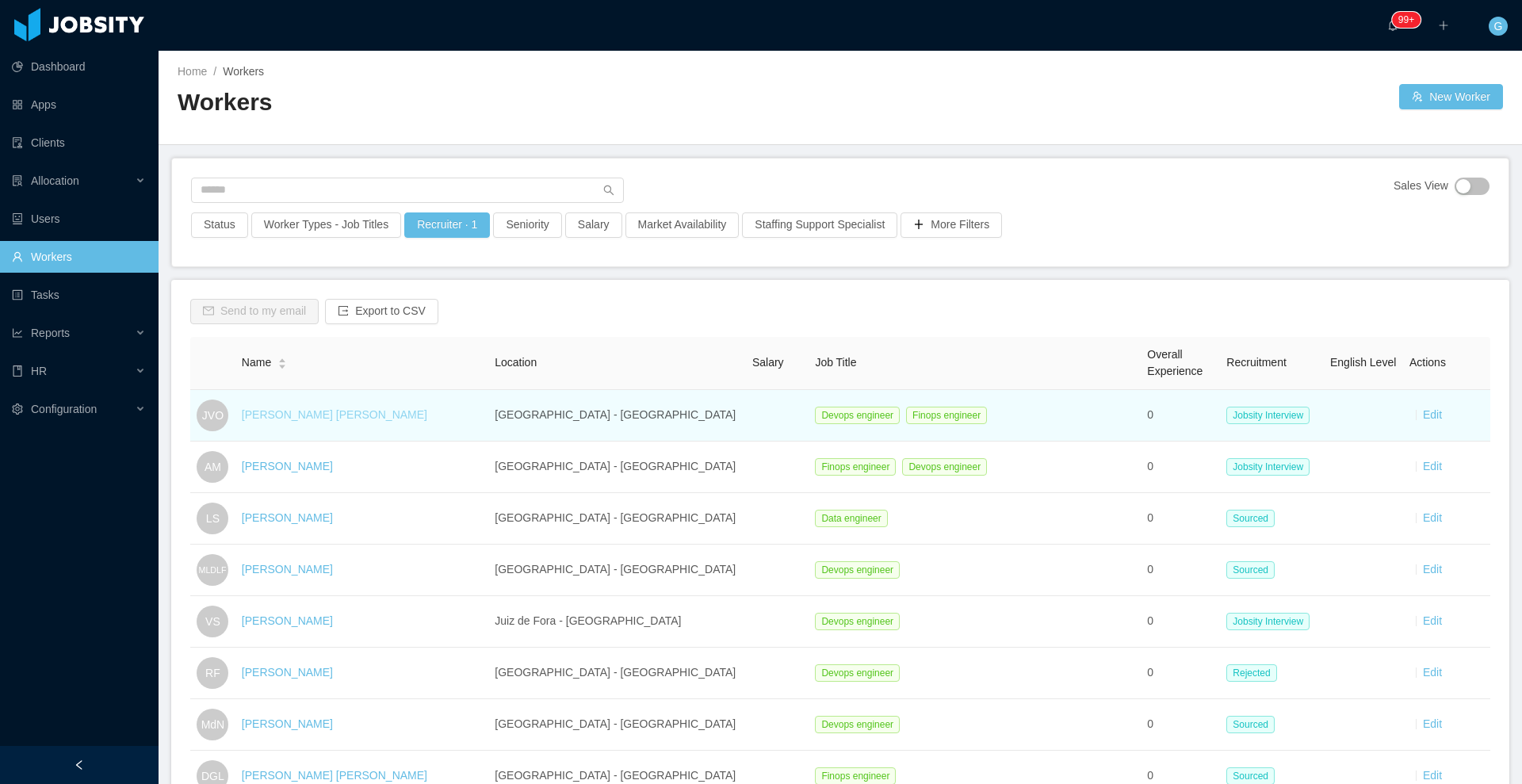
click at [277, 412] on link "[PERSON_NAME] [PERSON_NAME]" at bounding box center [335, 413] width 185 height 13
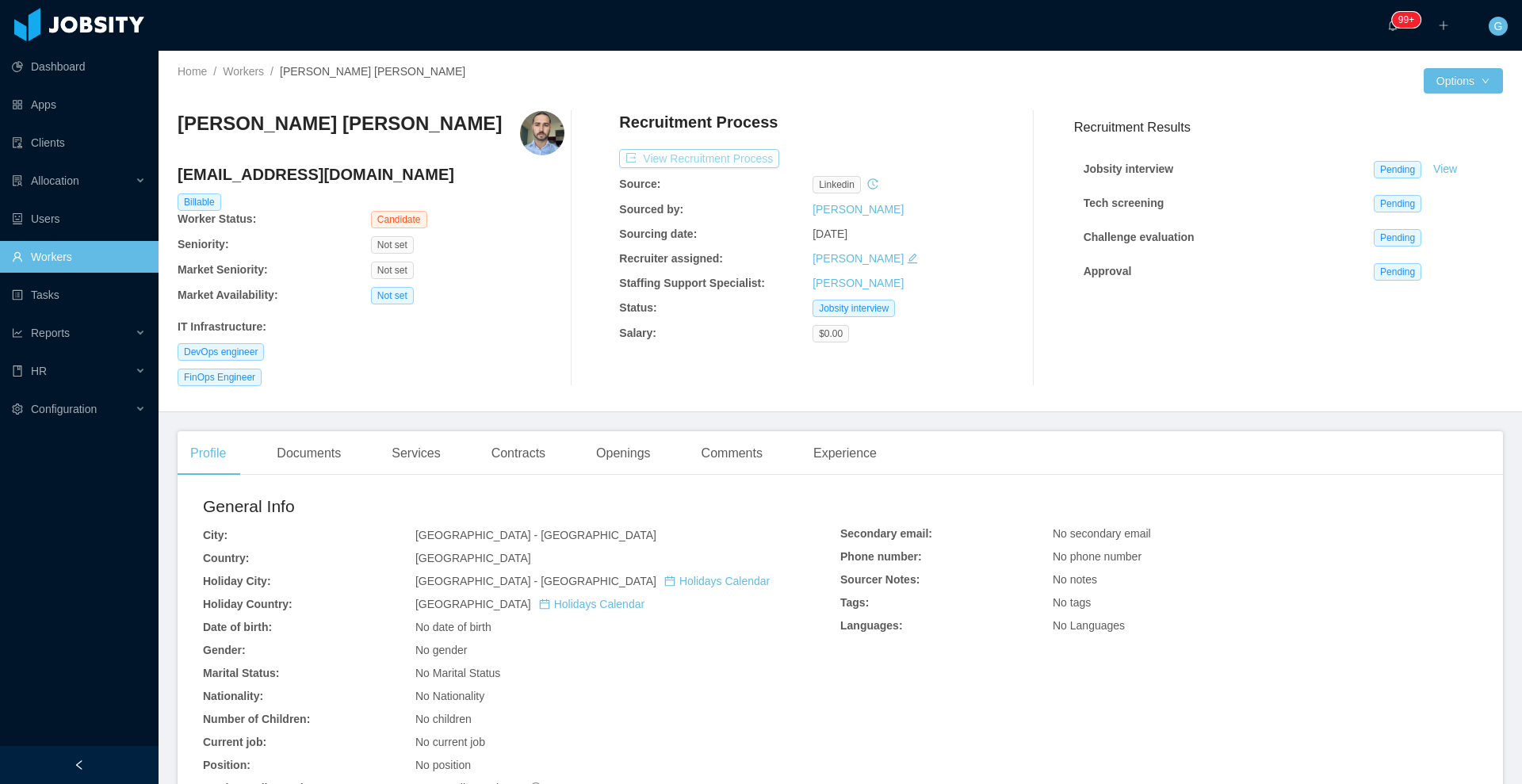
click at [682, 166] on button "View Recruitment Process" at bounding box center [700, 158] width 160 height 19
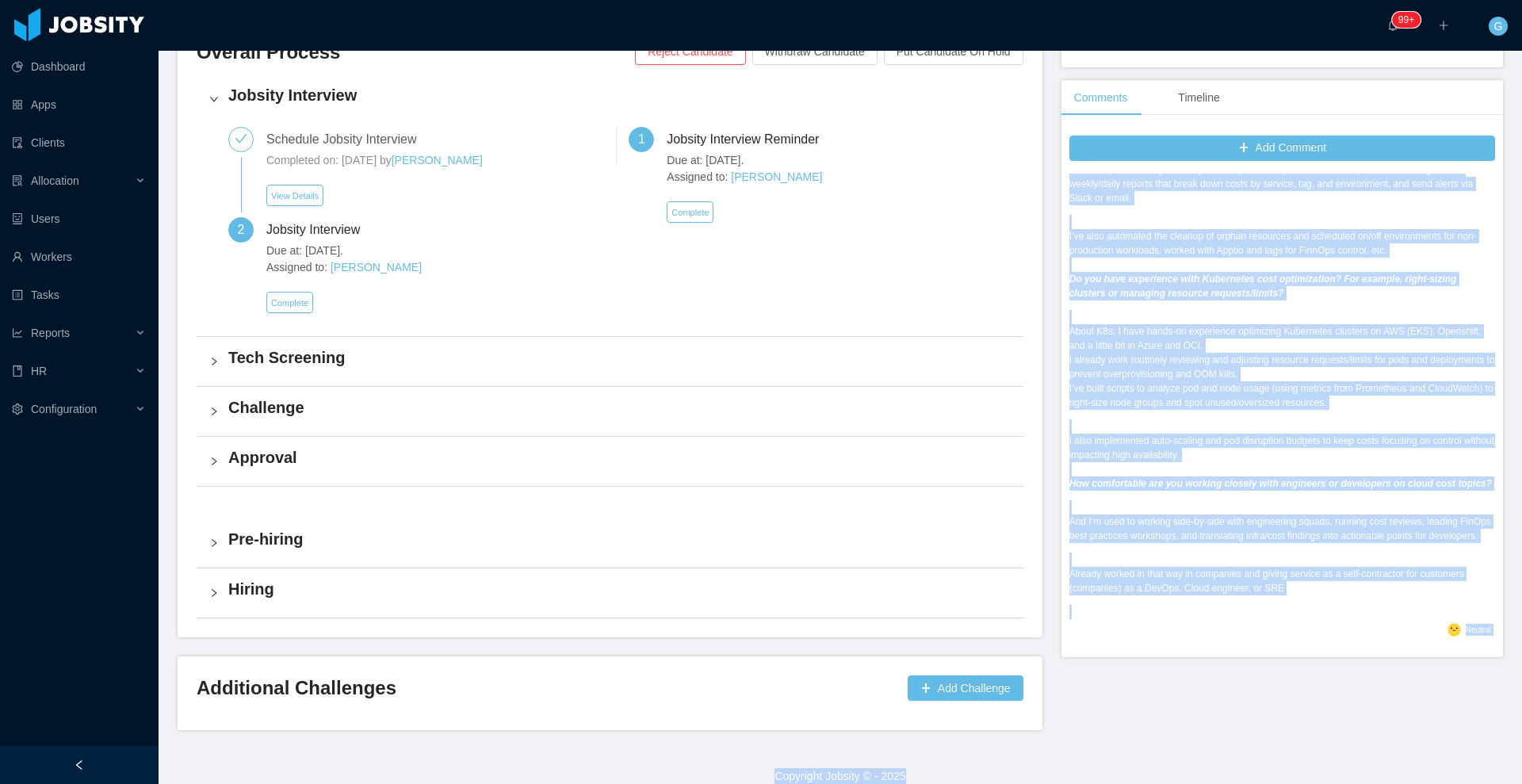
scroll to position [413, 0]
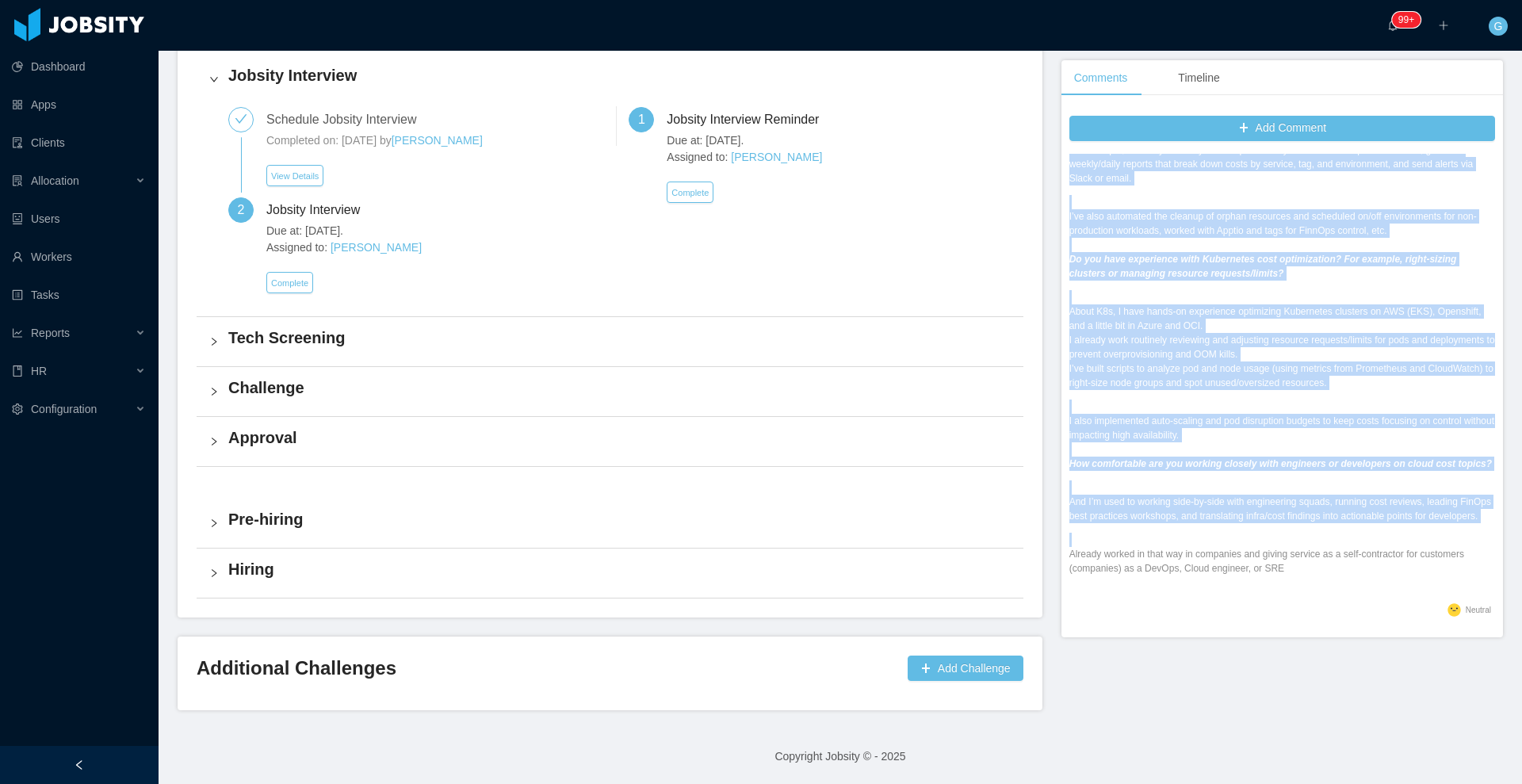
drag, startPoint x: 1059, startPoint y: 289, endPoint x: 1270, endPoint y: 581, distance: 360.3
click at [1270, 581] on div "Have you ever automated any FinOps or cloud cost tasks using Python or another …" at bounding box center [1282, 342] width 425 height 513
click at [1129, 504] on p "And I’m used to working side-by-side with engineering squads, running cost revi…" at bounding box center [1282, 508] width 425 height 28
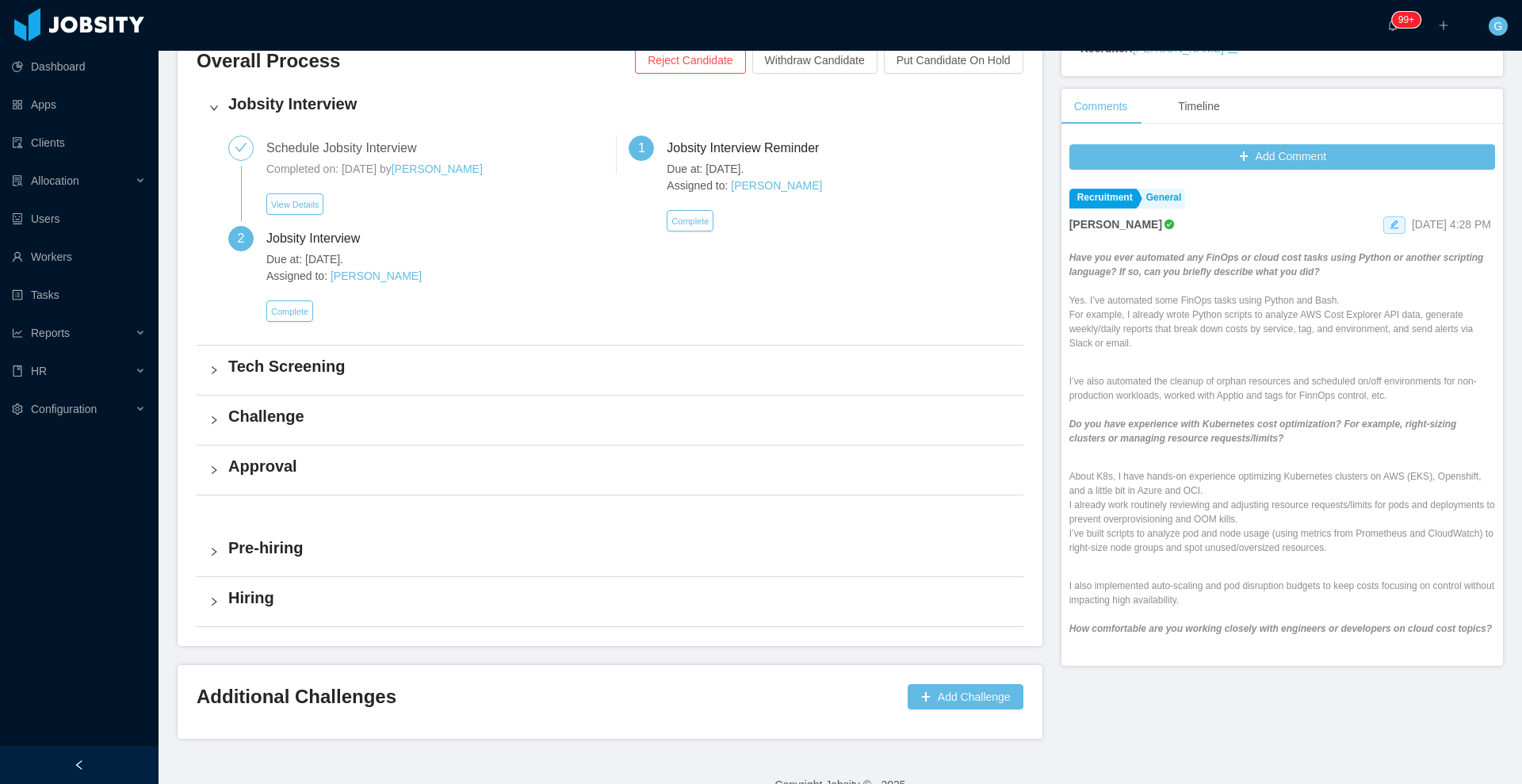
scroll to position [373, 0]
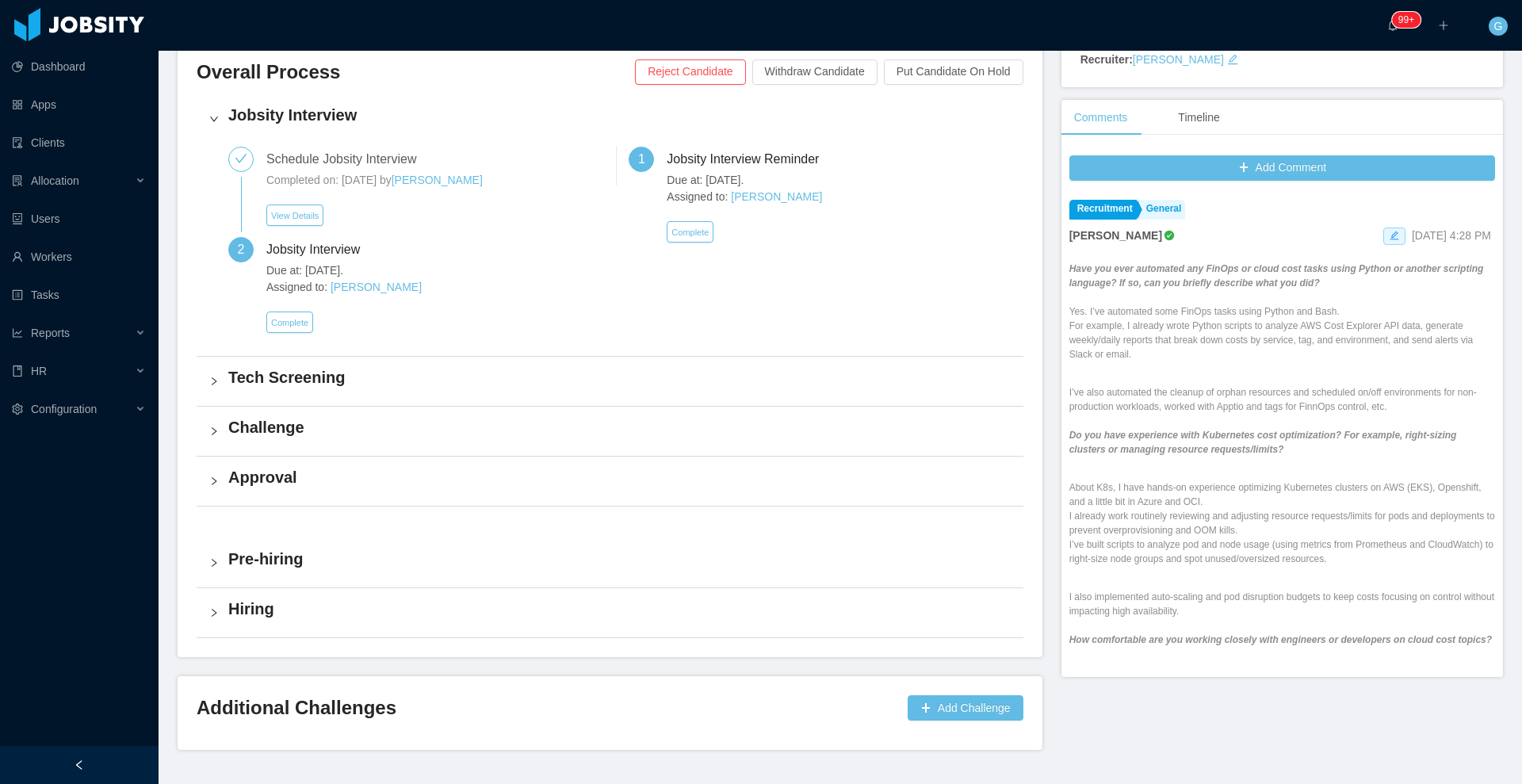
drag, startPoint x: 1267, startPoint y: 570, endPoint x: 1060, endPoint y: 272, distance: 362.8
click at [1069, 272] on div "Have you ever automated any FinOps or cloud cost tasks using Python or another …" at bounding box center [1282, 518] width 425 height 513
copy div "Lore ips dolo sitametco adi EliTse do eiusm temp incid utlab Etdolo ma aliquae …"
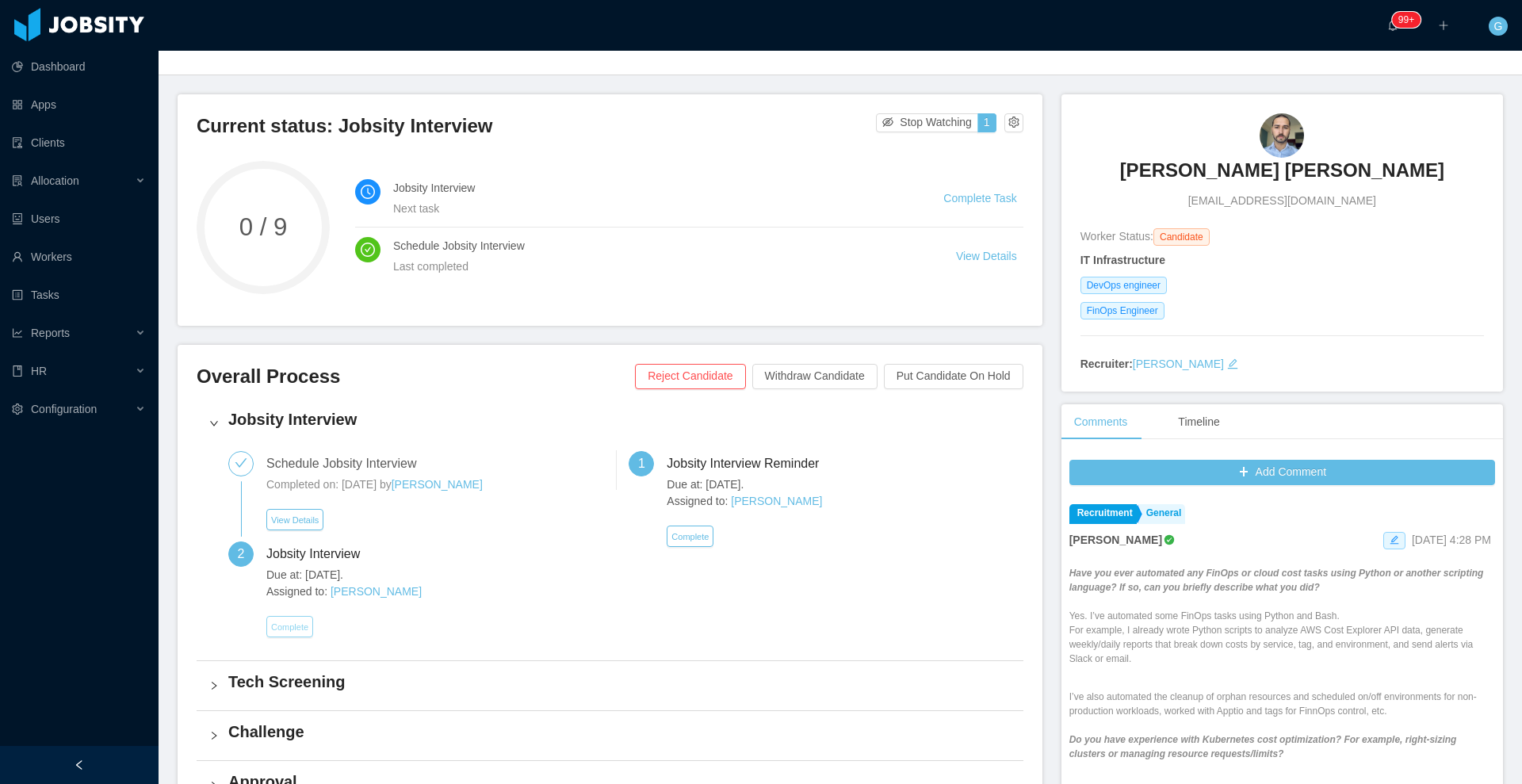
click at [286, 624] on button "Complete" at bounding box center [290, 626] width 47 height 21
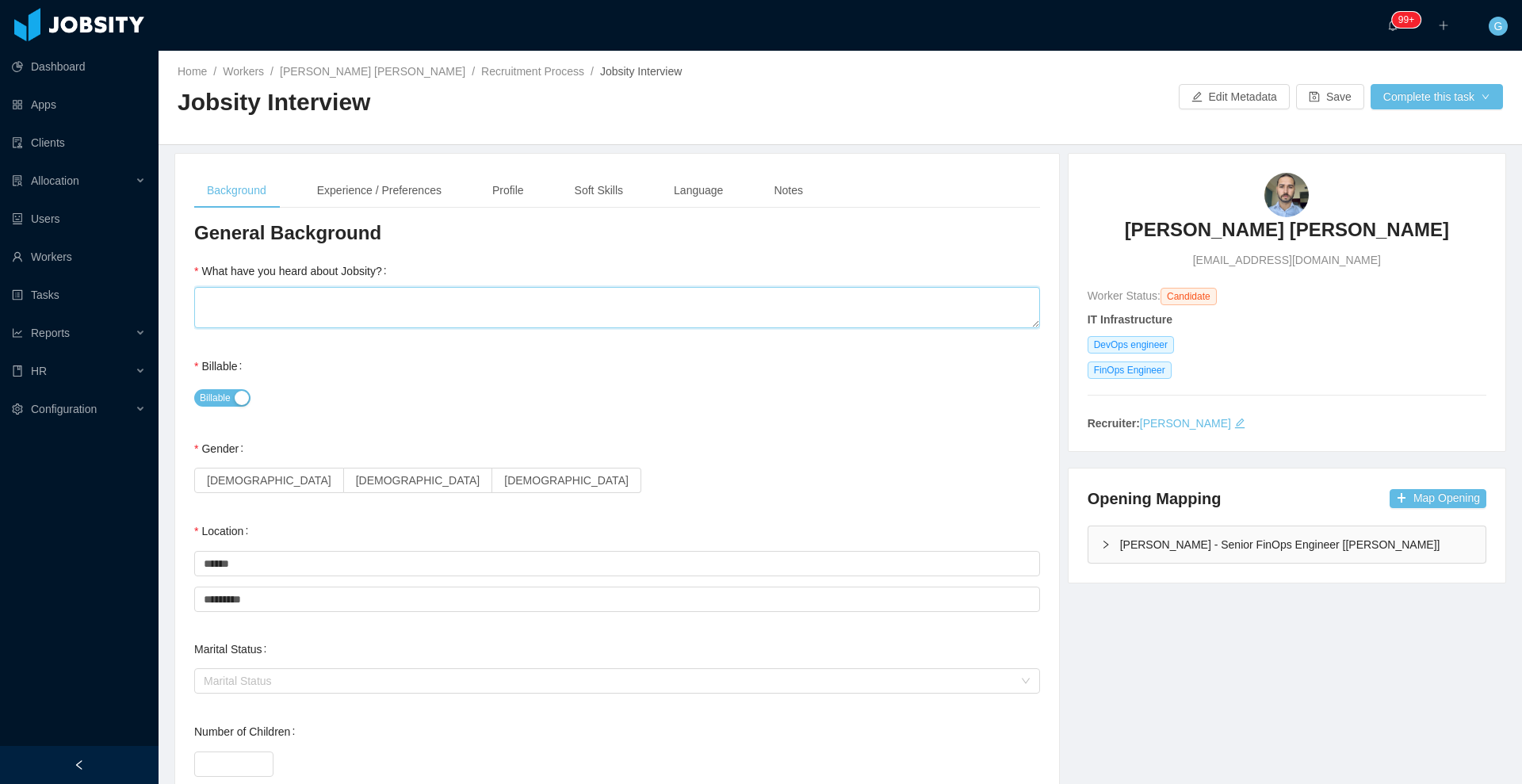
click at [298, 318] on textarea "What have you heard about Jobsity?" at bounding box center [617, 307] width 846 height 41
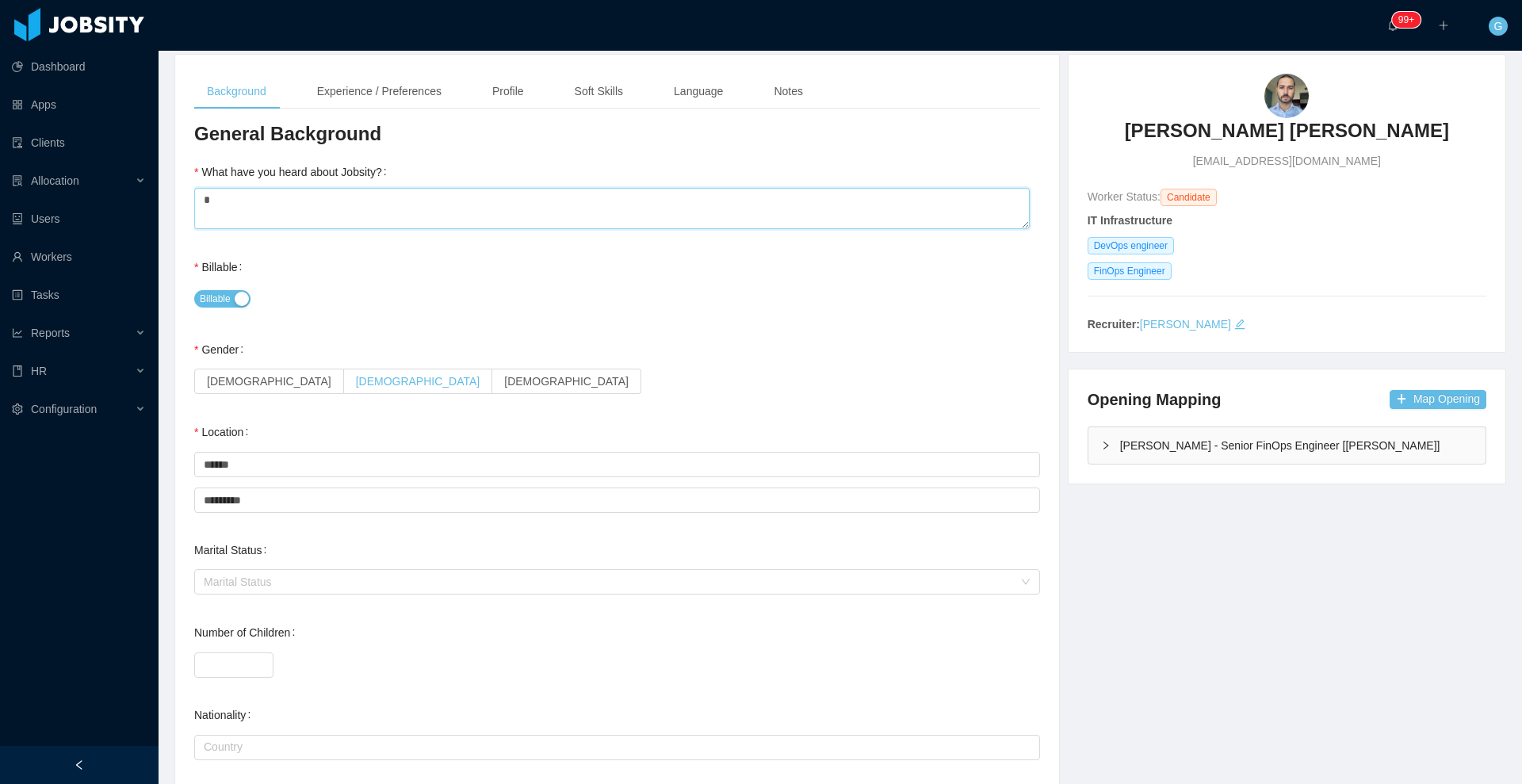
scroll to position [99, 0]
type textarea "*"
click at [356, 385] on span "[DEMOGRAPHIC_DATA]" at bounding box center [419, 379] width 125 height 13
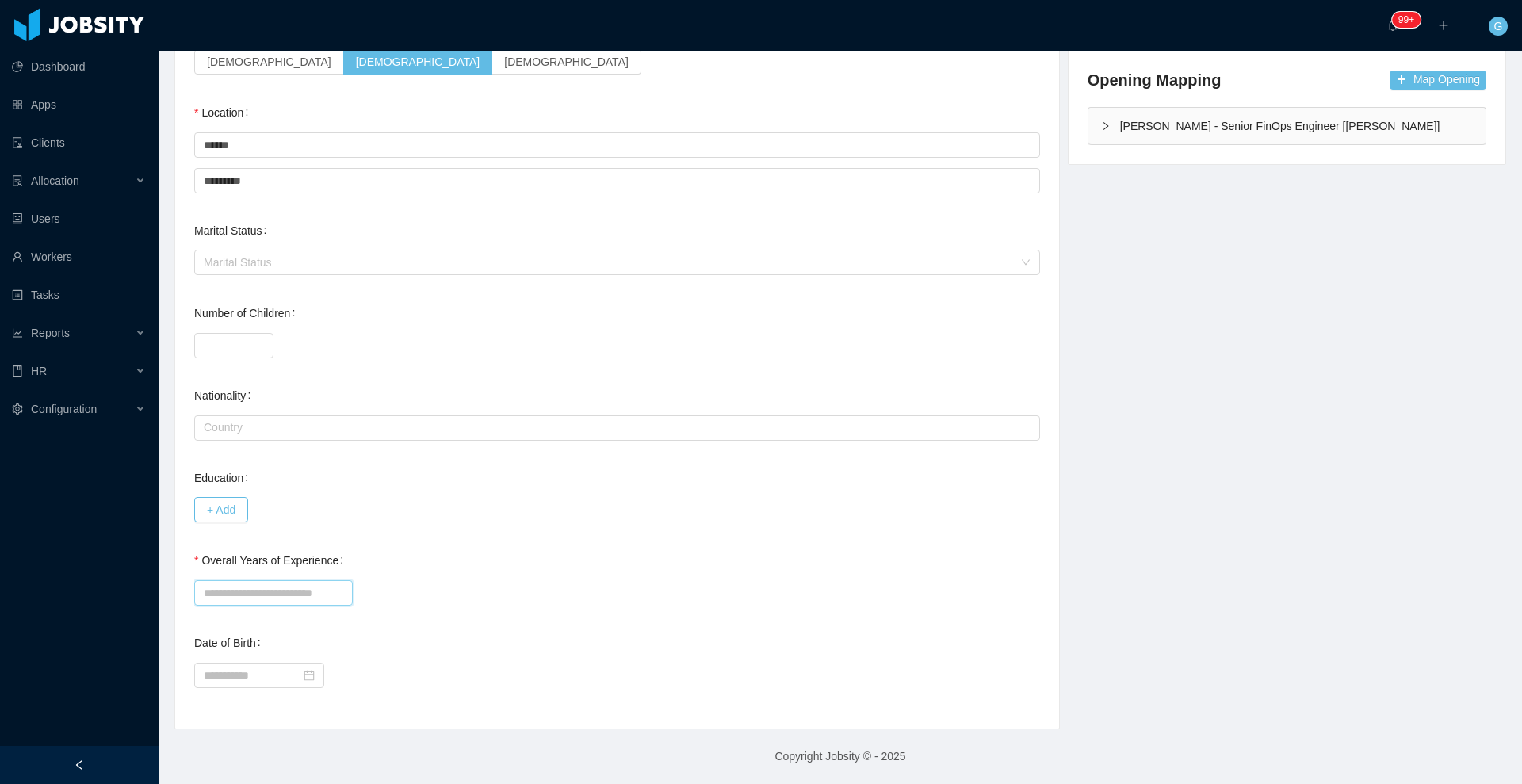
click at [264, 589] on input "Overall Years of Experience" at bounding box center [273, 593] width 158 height 25
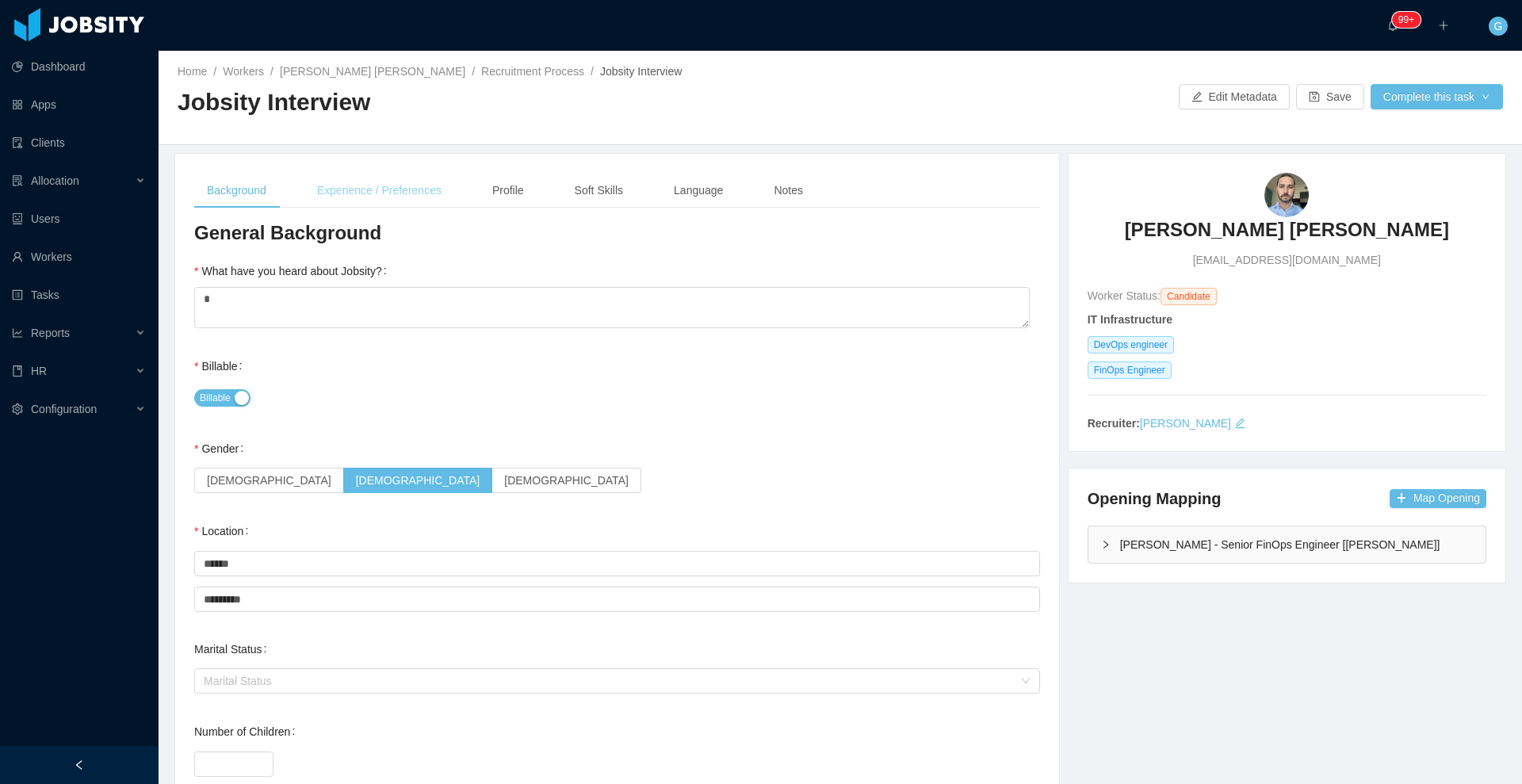
type input "*"
click at [377, 193] on div "Experience / Preferences" at bounding box center [380, 190] width 150 height 36
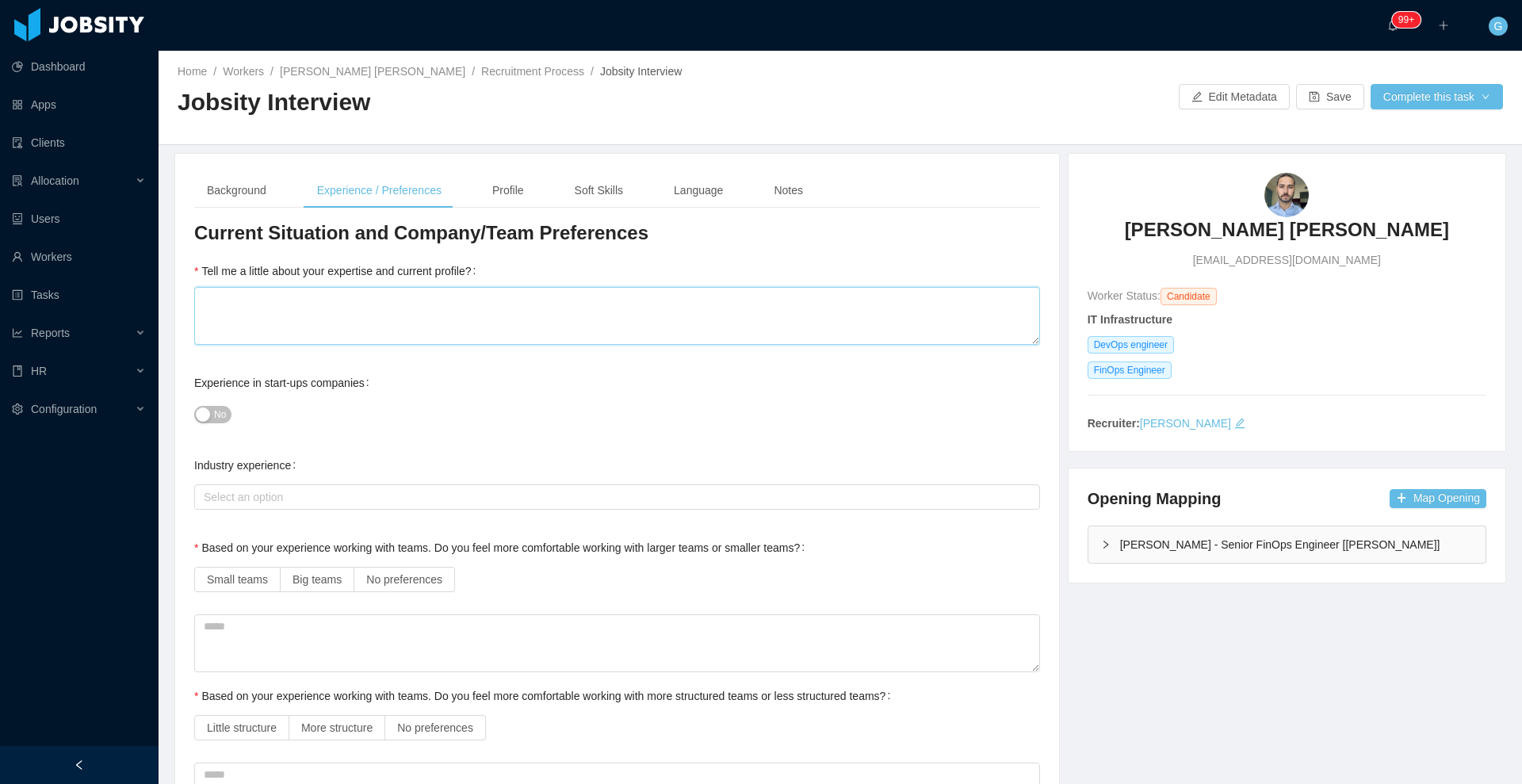
click at [341, 323] on textarea "Tell me a little about your expertise and current profile?" at bounding box center [617, 315] width 846 height 58
type textarea "*"
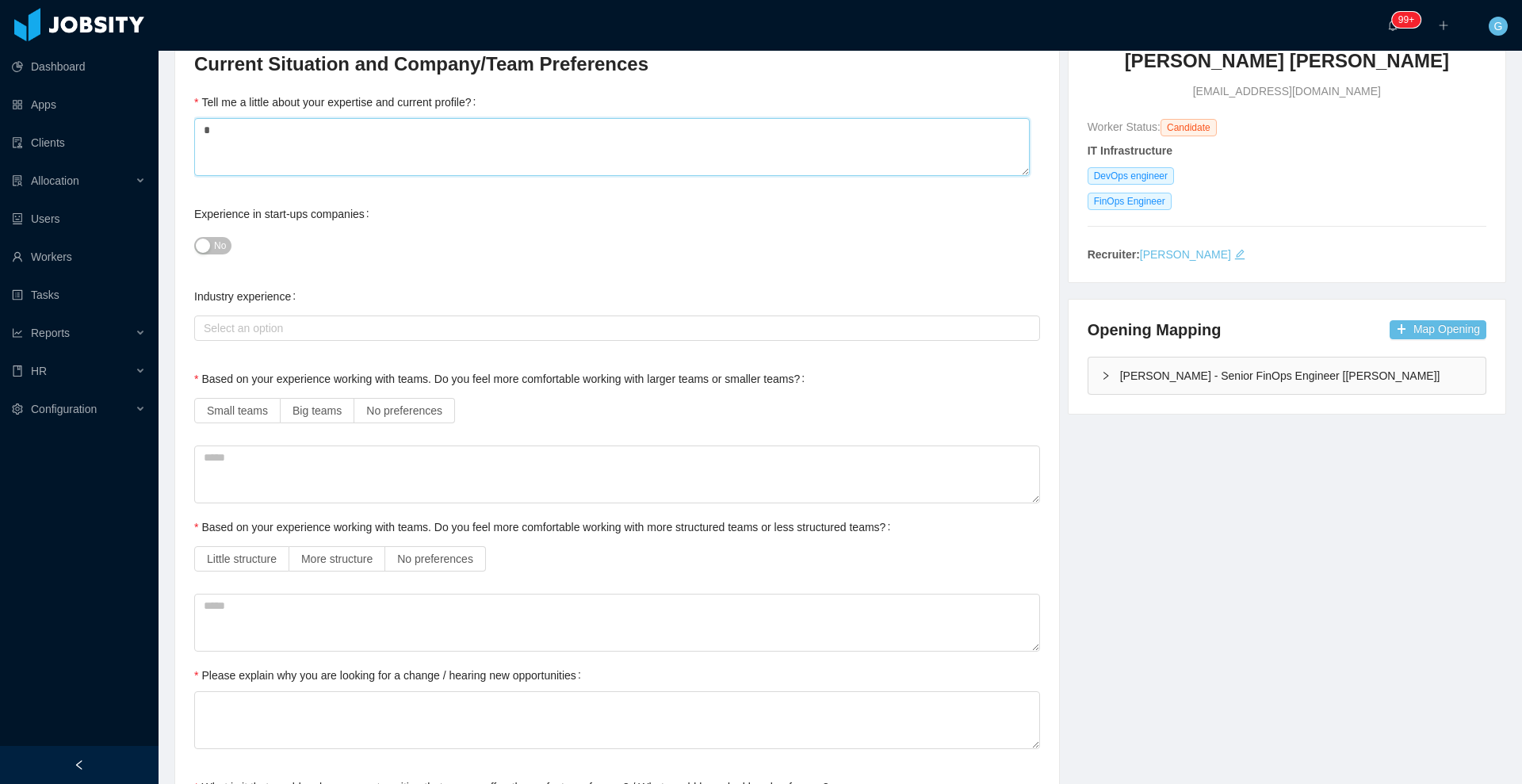
scroll to position [170, 0]
type textarea "*"
click at [420, 404] on span "No preferences" at bounding box center [404, 410] width 76 height 13
click at [423, 564] on span "No preferences" at bounding box center [435, 557] width 76 height 13
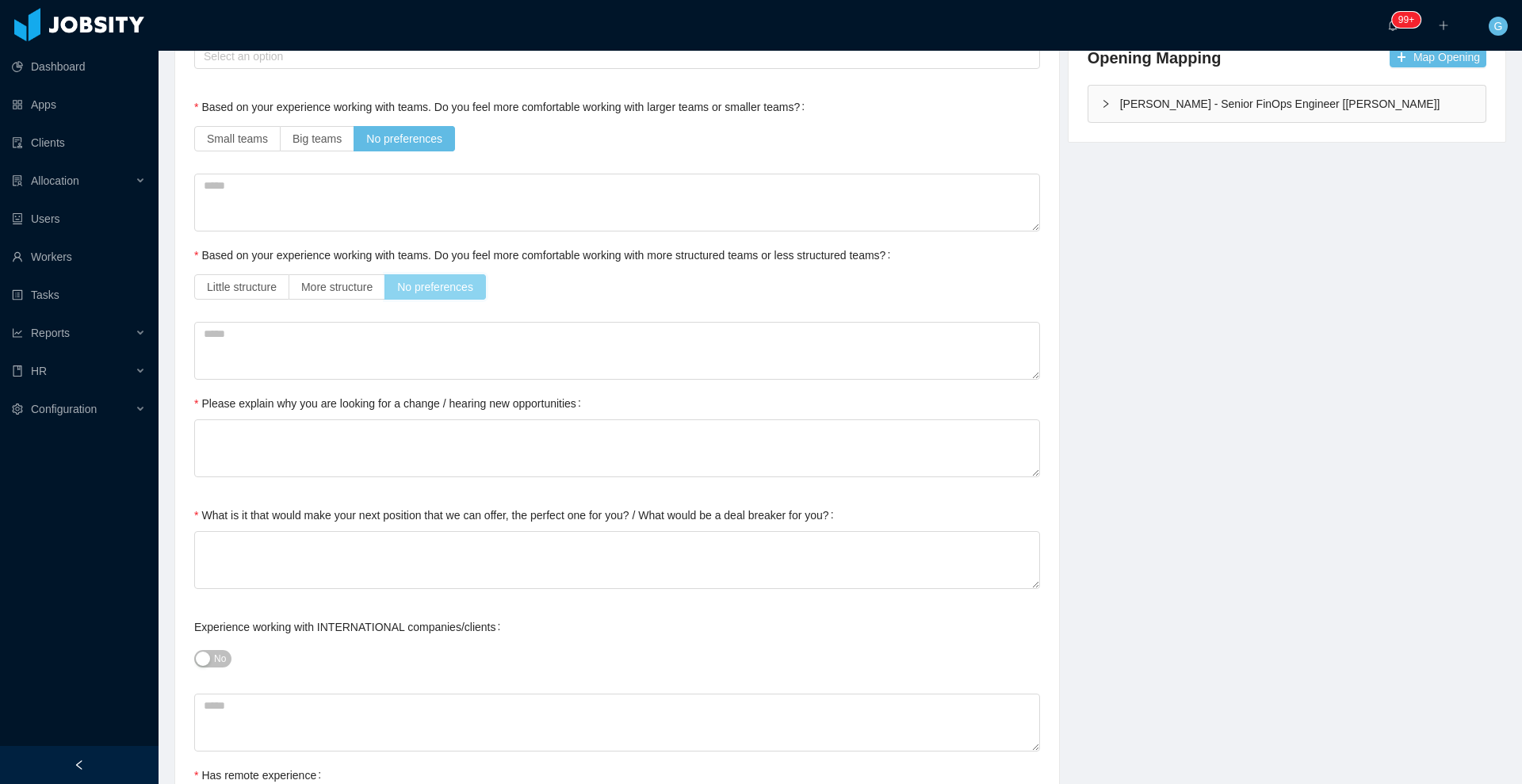
scroll to position [447, 0]
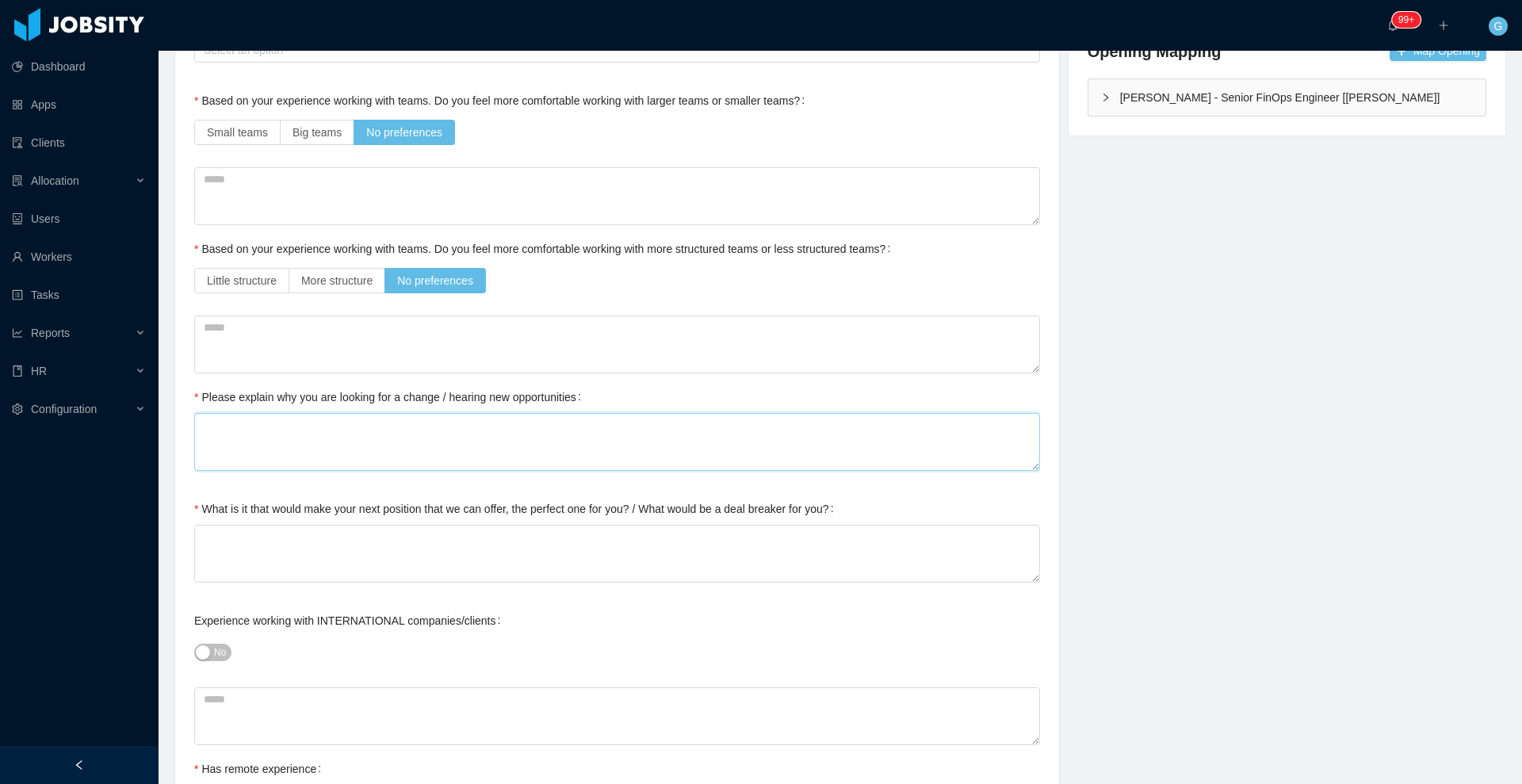
click at [214, 446] on textarea "Please explain why you are looking for a change / hearing new opportunities" at bounding box center [617, 441] width 846 height 58
type textarea "*"
type textarea "**"
type textarea "***"
click at [242, 548] on textarea "What is it that would make your next position that we can offer, the perfect on…" at bounding box center [617, 553] width 846 height 58
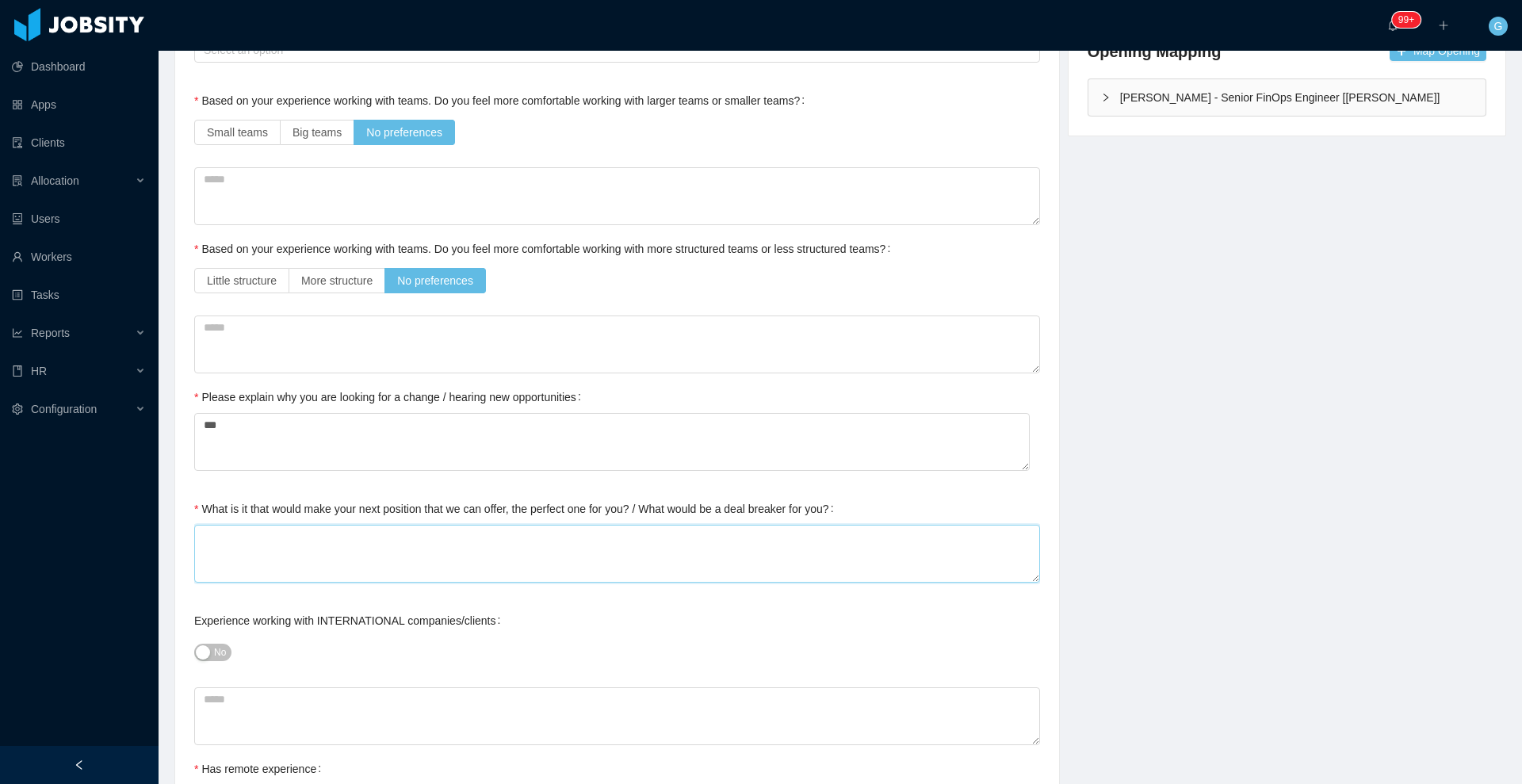
type textarea "*"
type textarea "**"
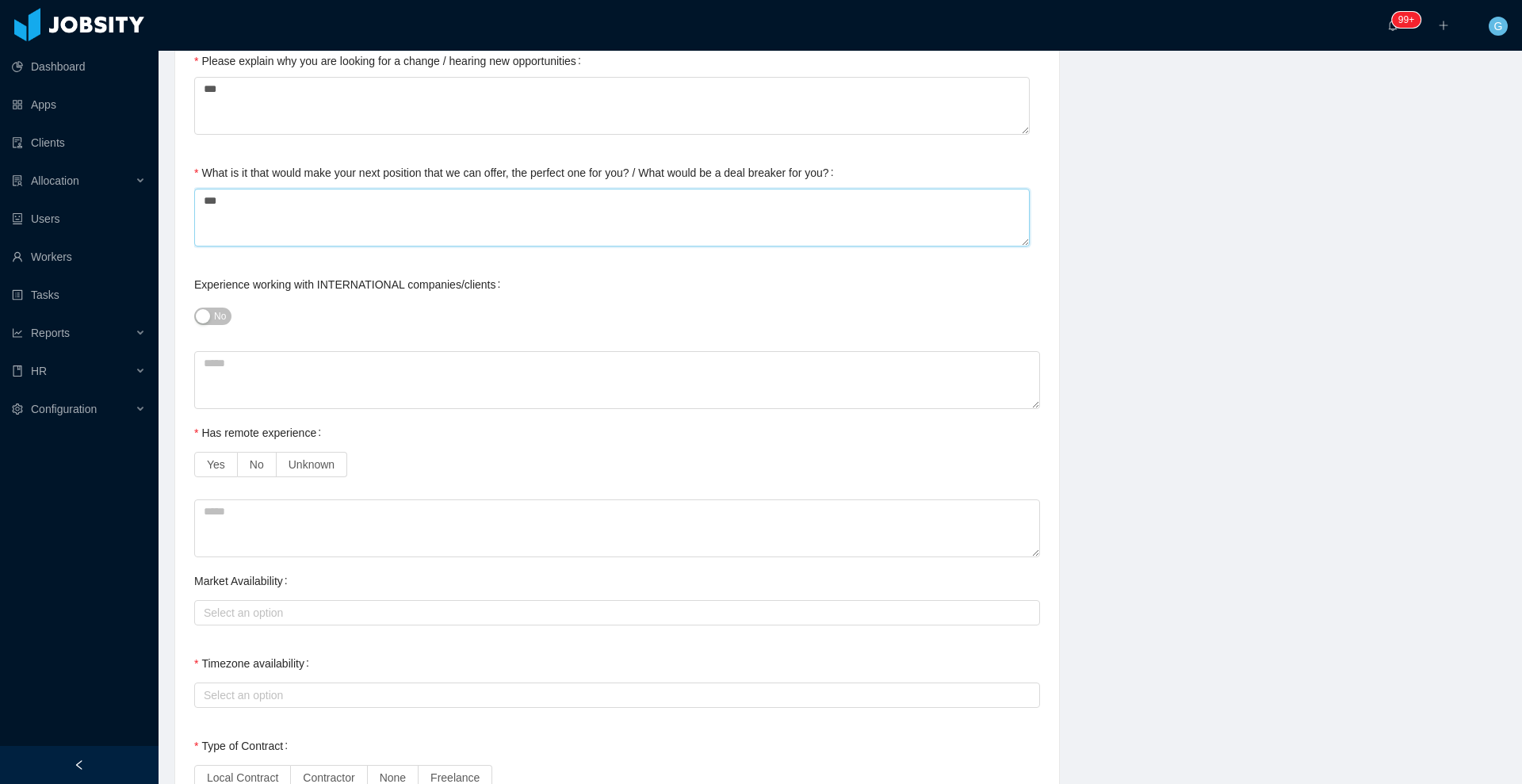
scroll to position [793, 0]
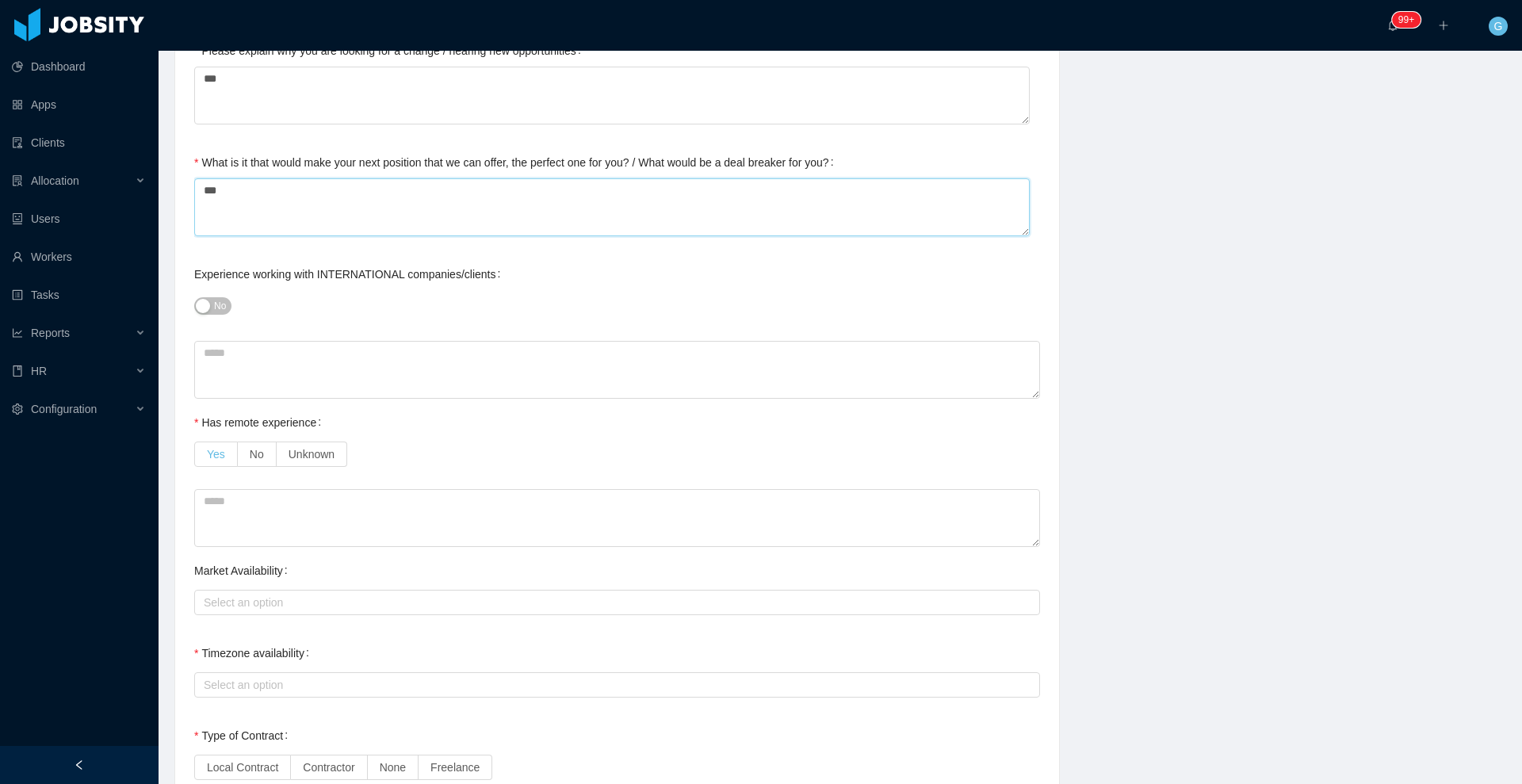
type textarea "***"
click at [214, 454] on span "Yes" at bounding box center [216, 453] width 19 height 13
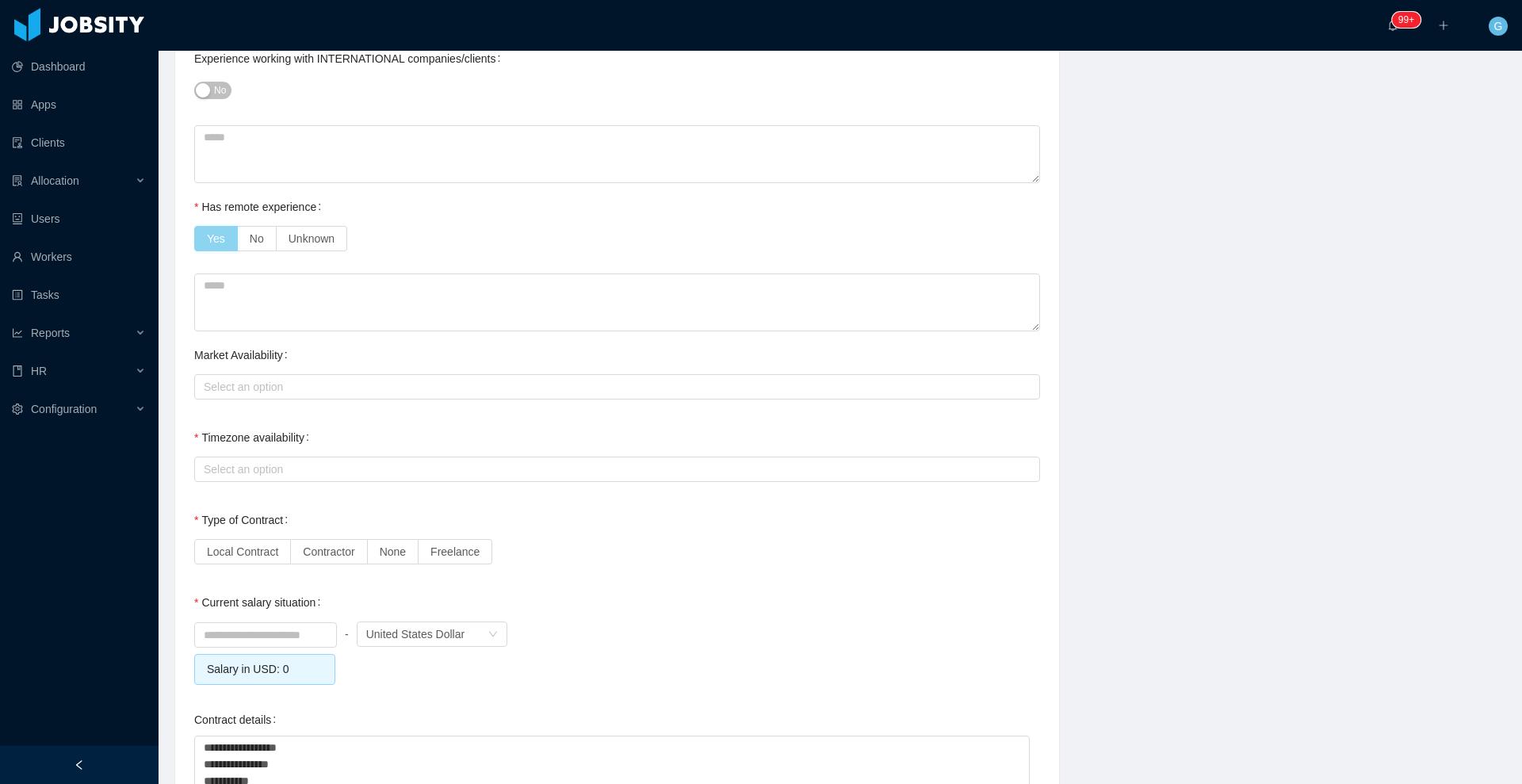
scroll to position [1027, 0]
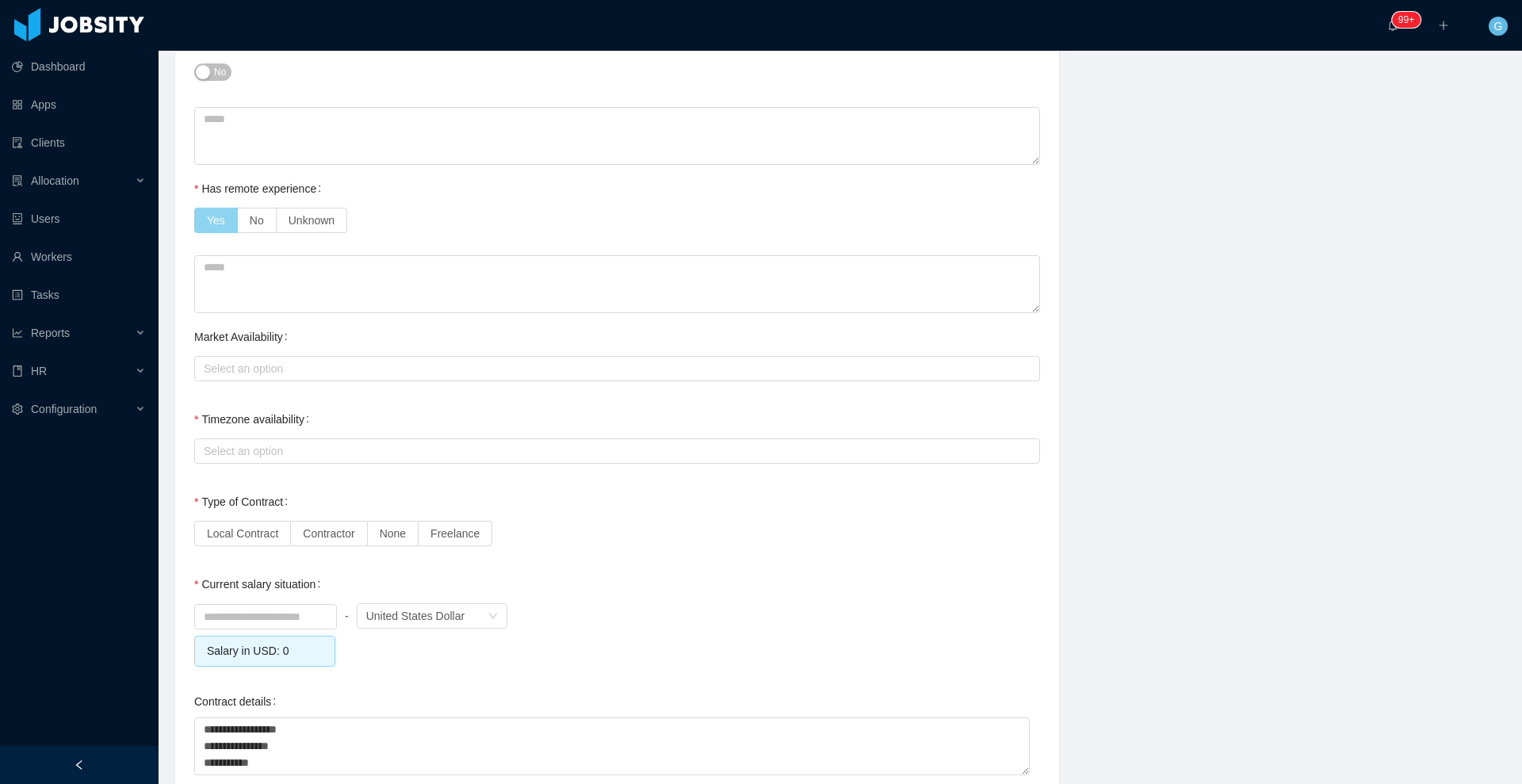
click at [214, 454] on div "Select an option" at bounding box center [614, 451] width 820 height 16
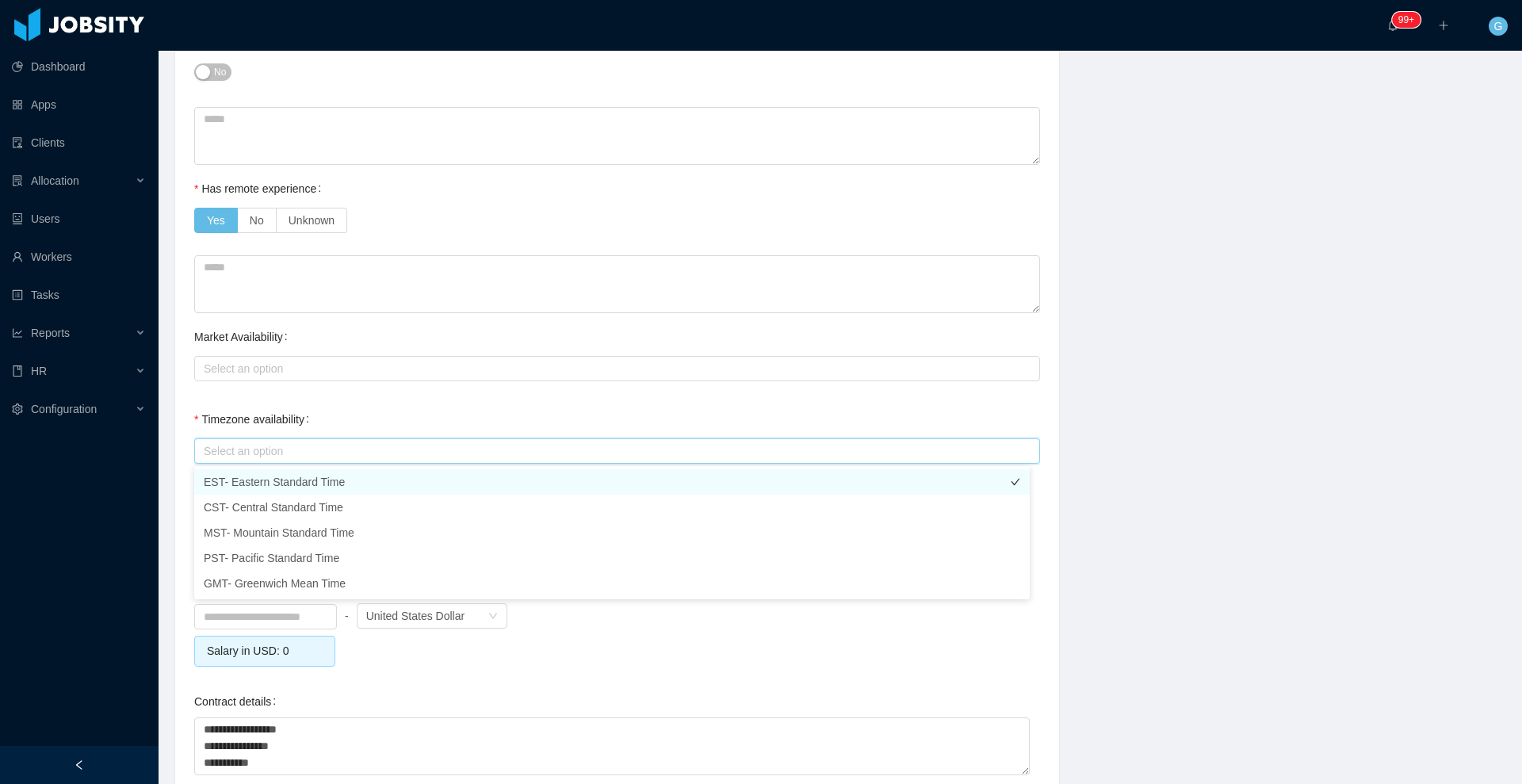
click at [251, 476] on li "EST- Eastern Standard Time" at bounding box center [612, 482] width 835 height 25
click at [247, 485] on li "EST- Eastern Standard Time" at bounding box center [612, 482] width 835 height 25
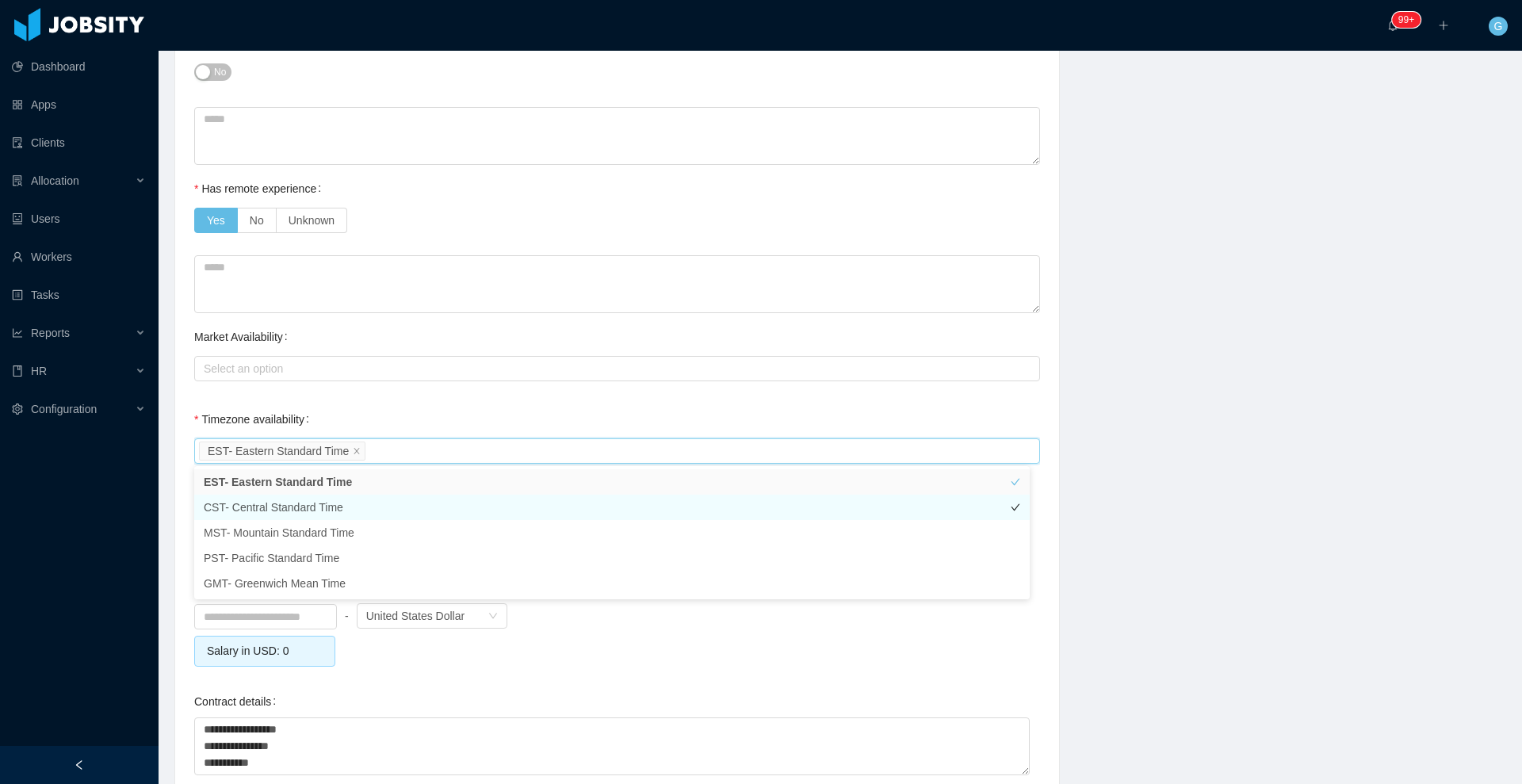
click at [243, 500] on li "CST- Central Standard Time" at bounding box center [612, 507] width 835 height 25
click at [205, 414] on label "Timezone availability" at bounding box center [255, 418] width 121 height 13
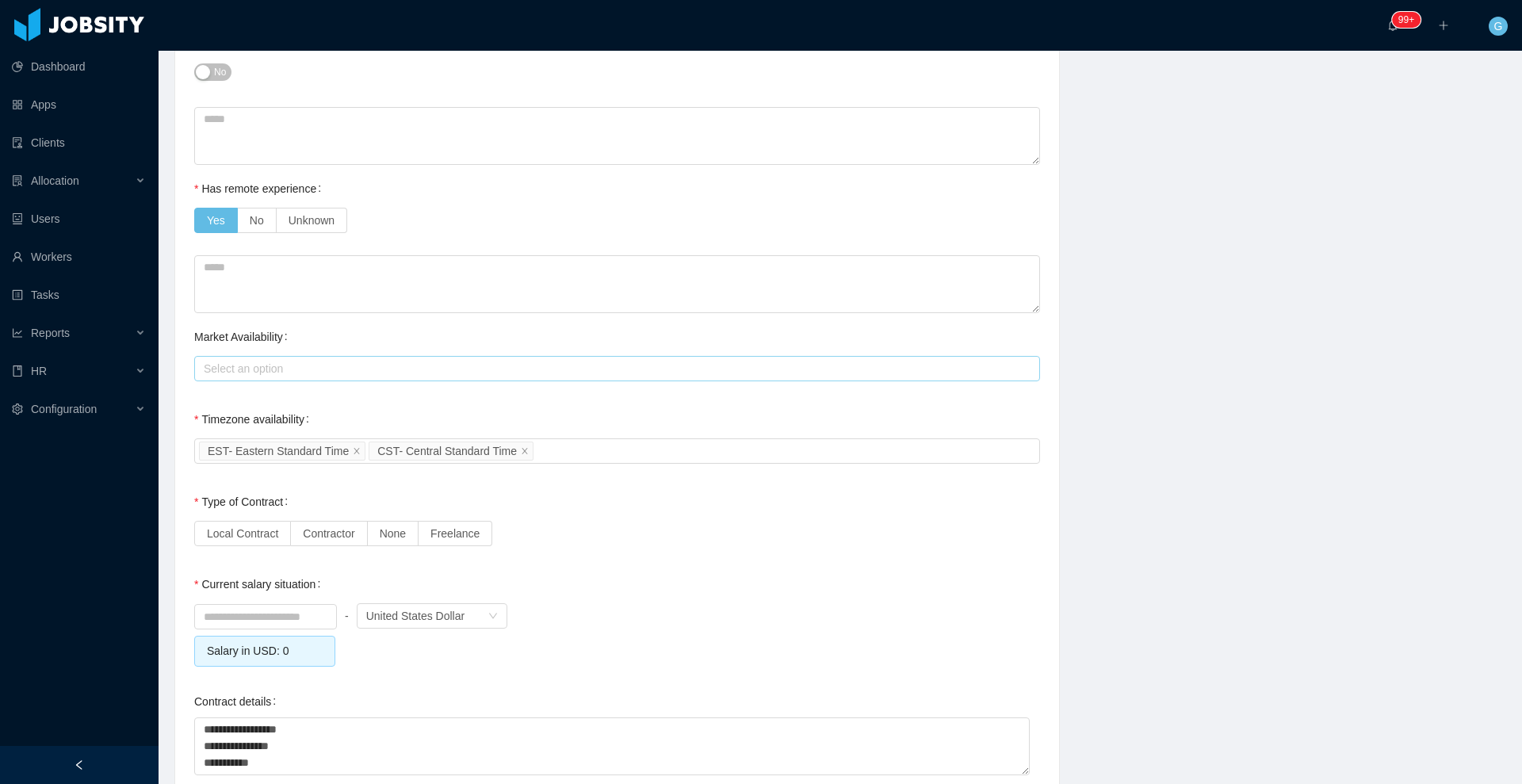
click at [227, 357] on div "Select an option" at bounding box center [615, 369] width 831 height 23
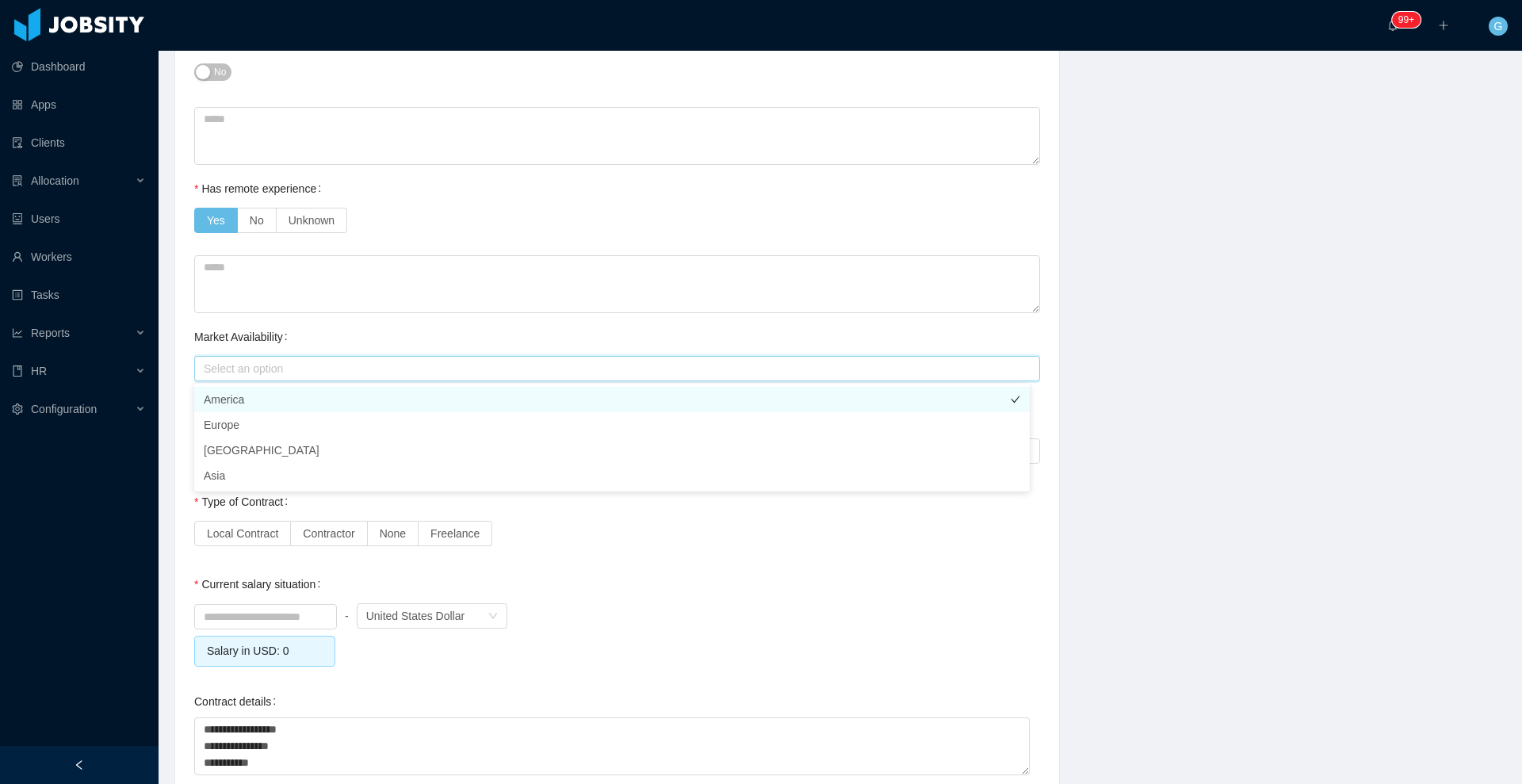
click at [229, 393] on li "America" at bounding box center [612, 399] width 835 height 25
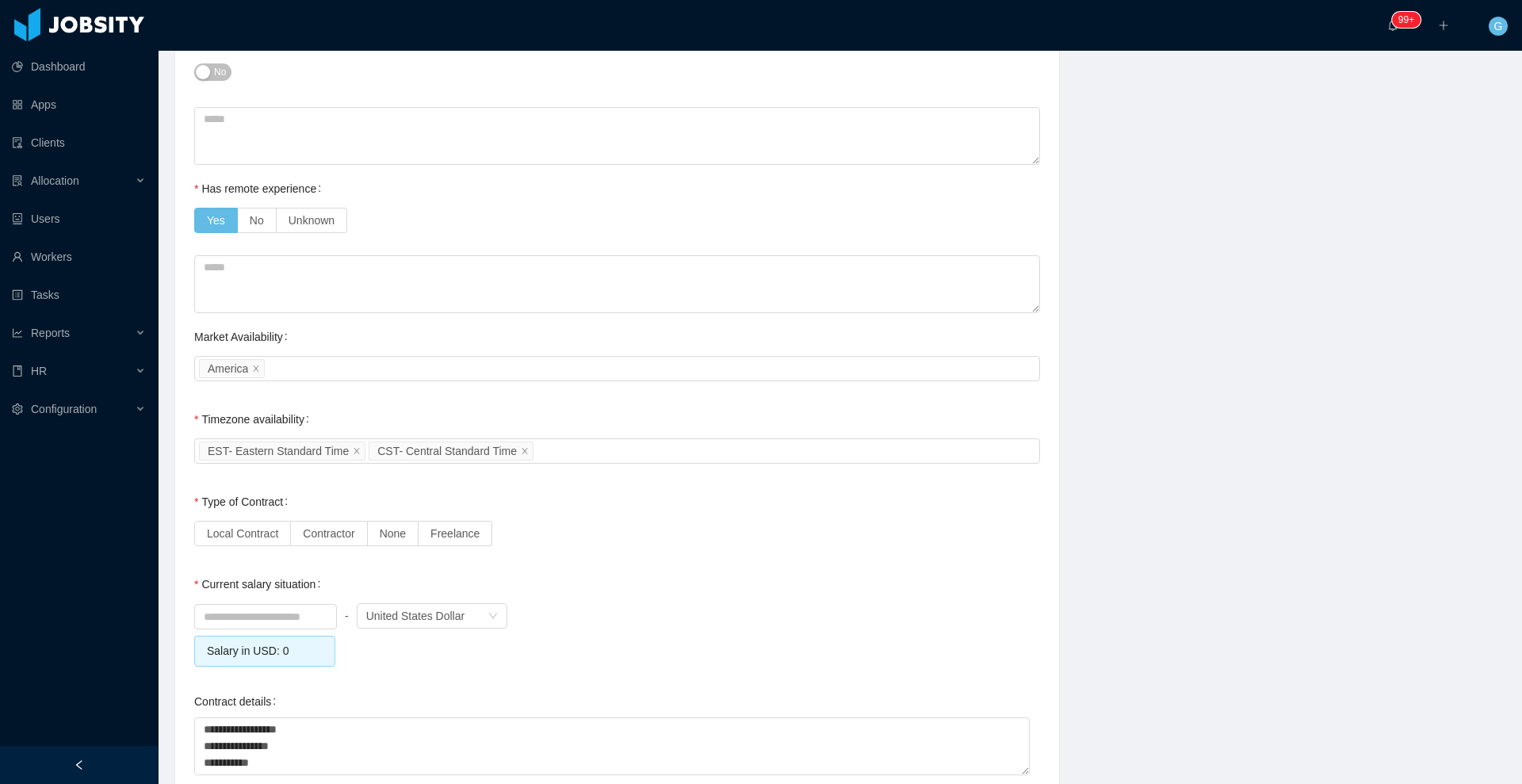
click at [433, 313] on div "Current Situation and Company/Team Preferences Tell me a little about your expe…" at bounding box center [617, 169] width 846 height 1950
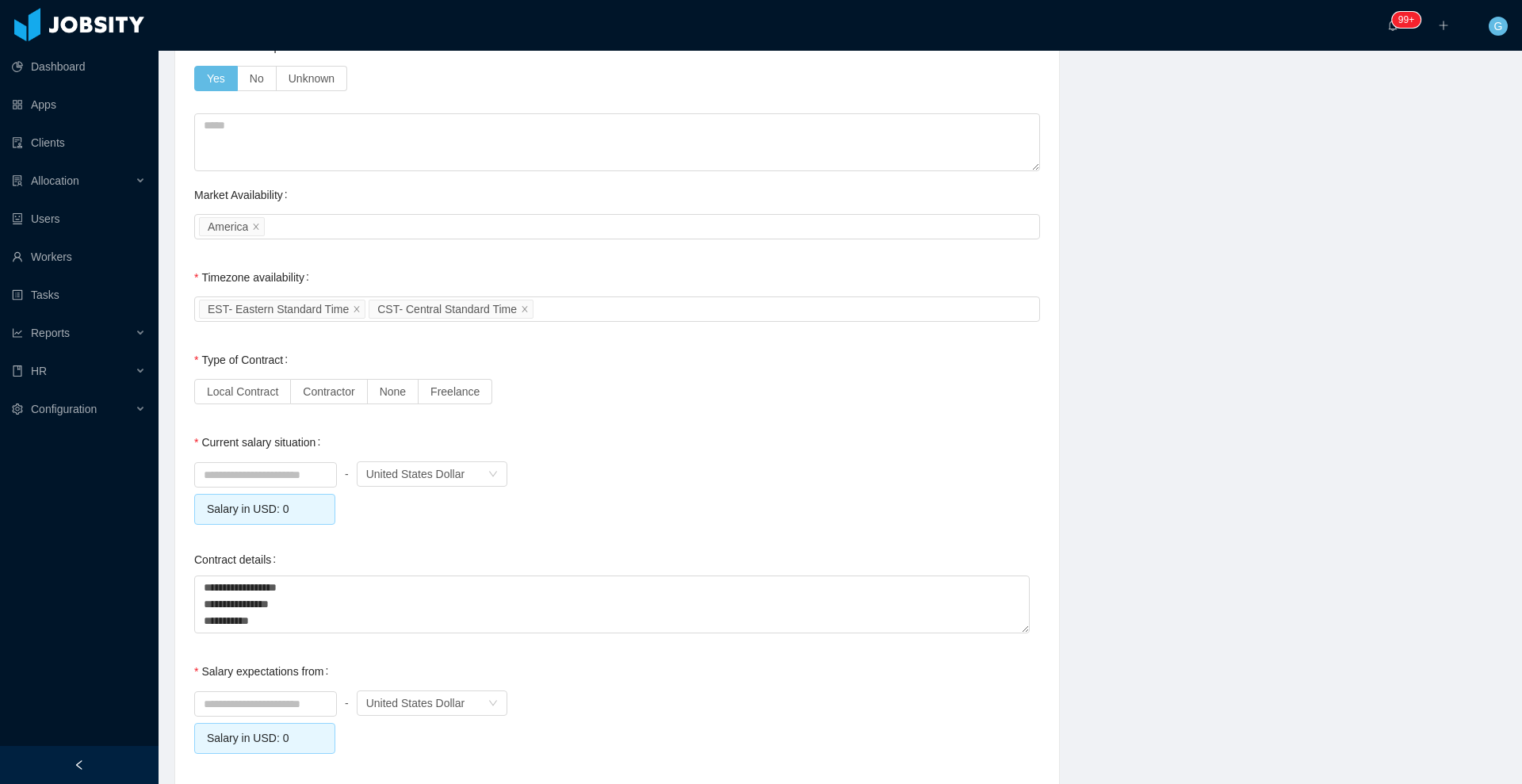
scroll to position [1176, 0]
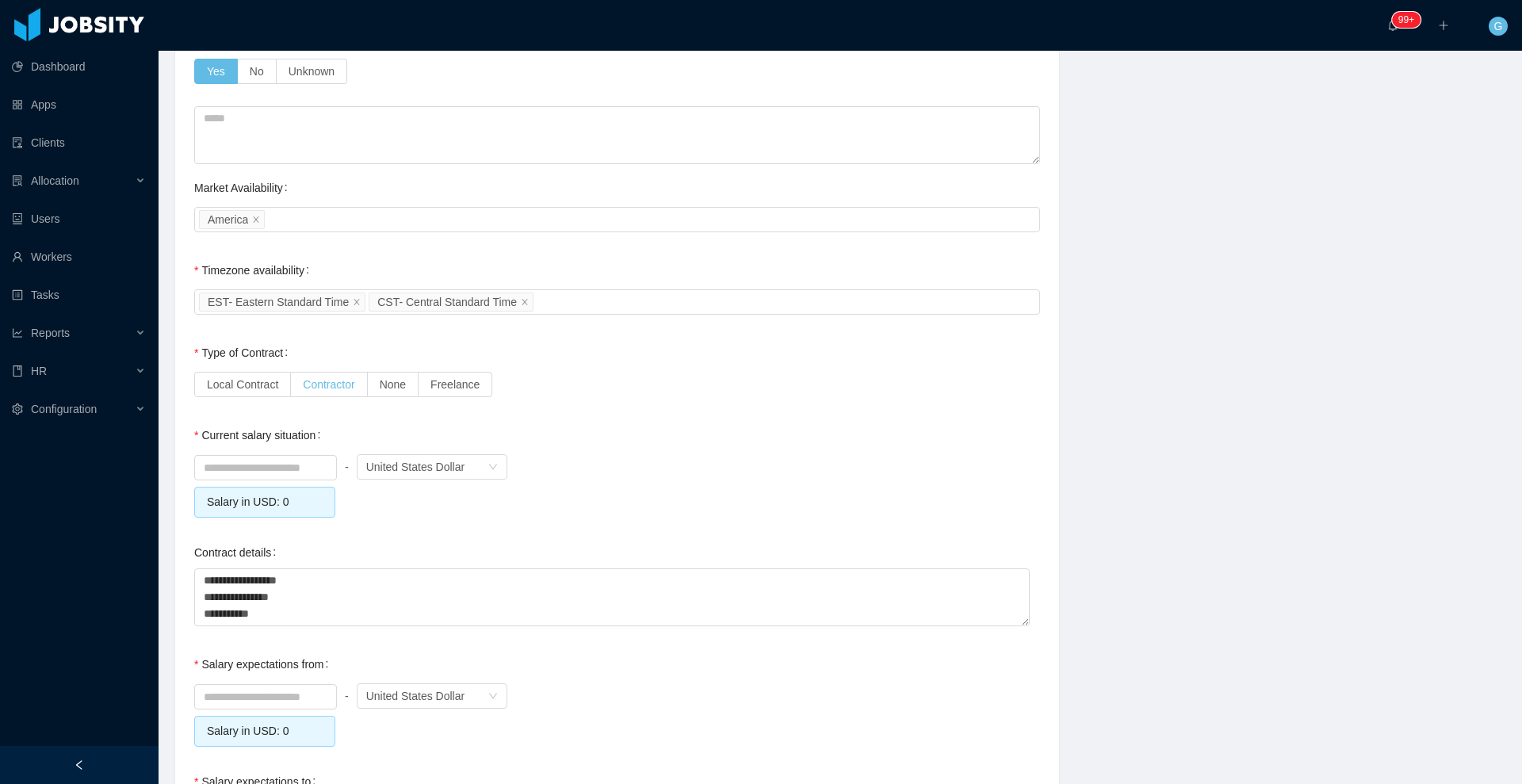
click at [302, 381] on span "Contractor" at bounding box center [328, 384] width 52 height 13
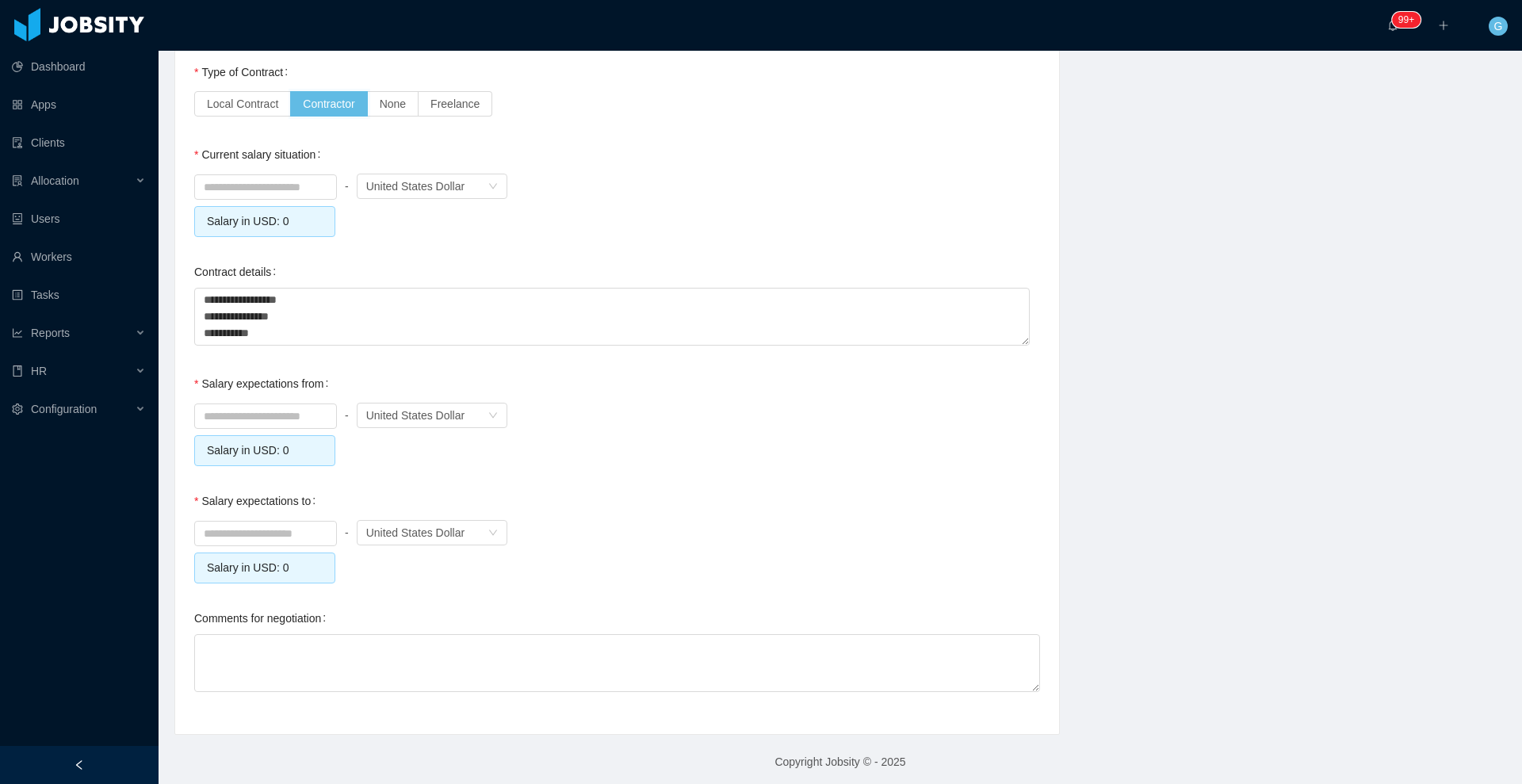
scroll to position [1462, 0]
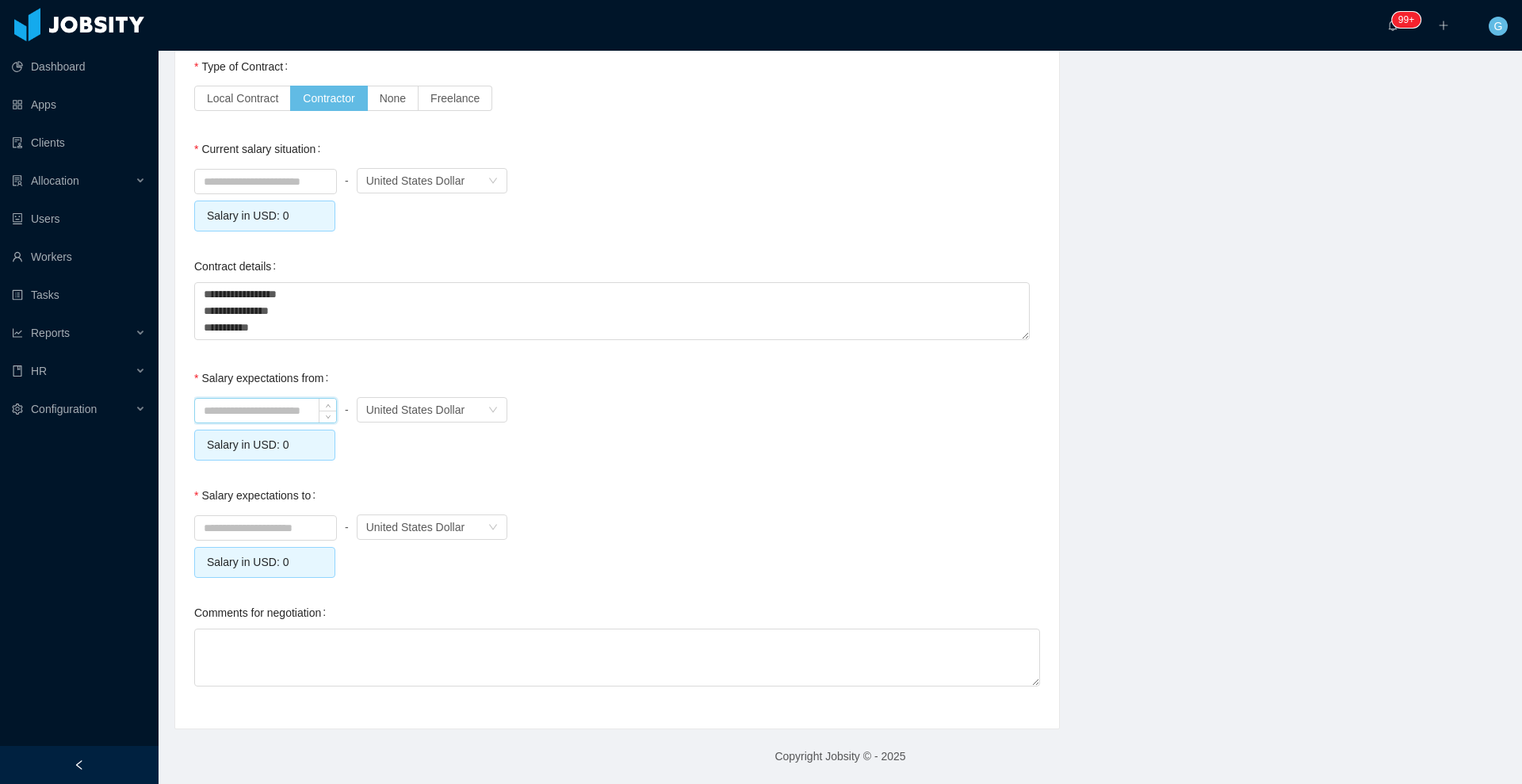
click at [210, 408] on input at bounding box center [265, 411] width 141 height 23
type input "*******"
click at [243, 518] on input at bounding box center [265, 528] width 141 height 23
type input "*******"
click at [298, 663] on textarea "Comments for negotiation" at bounding box center [617, 656] width 846 height 58
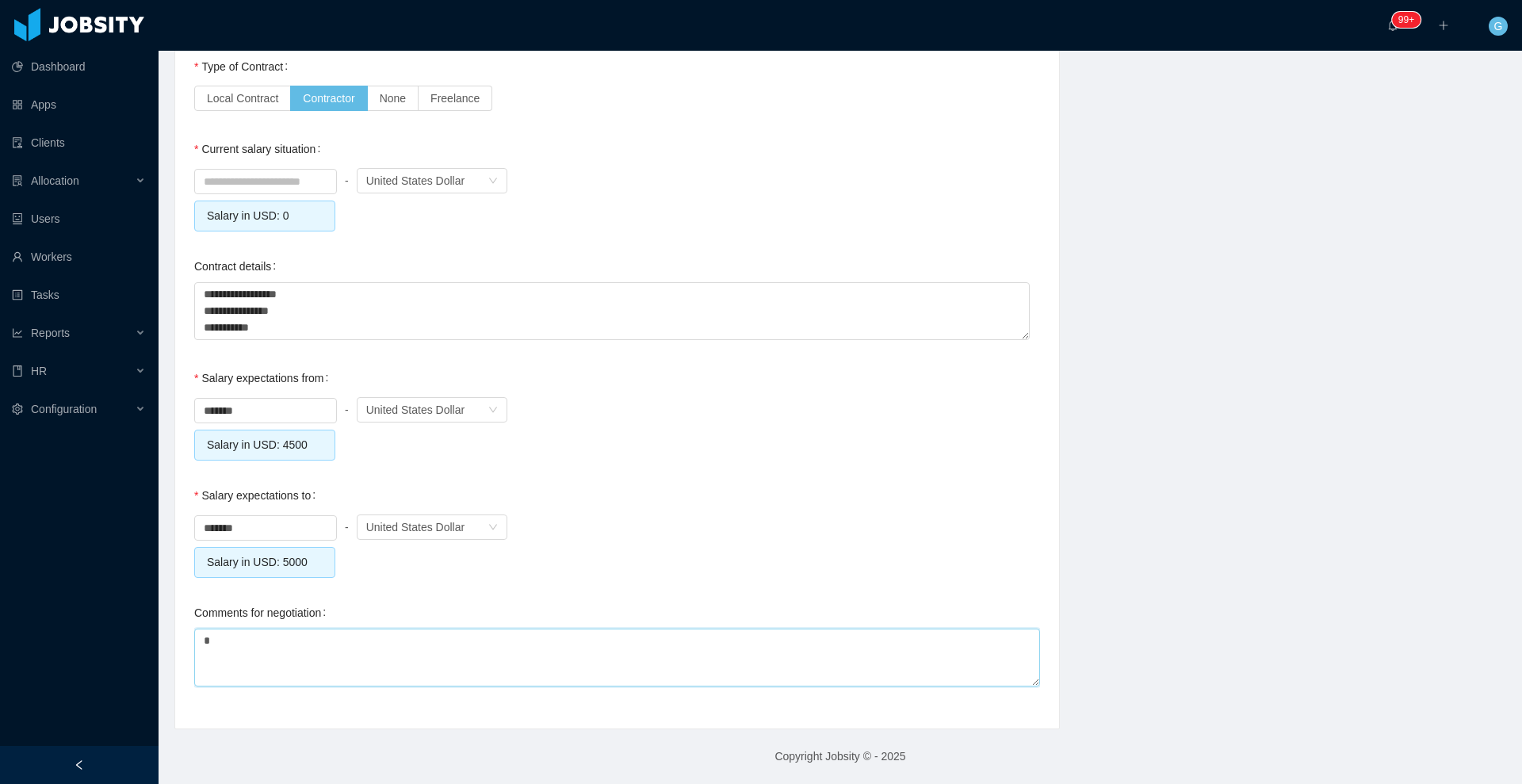
type textarea "**"
type textarea "***"
type textarea "****"
click at [257, 186] on input at bounding box center [265, 181] width 141 height 23
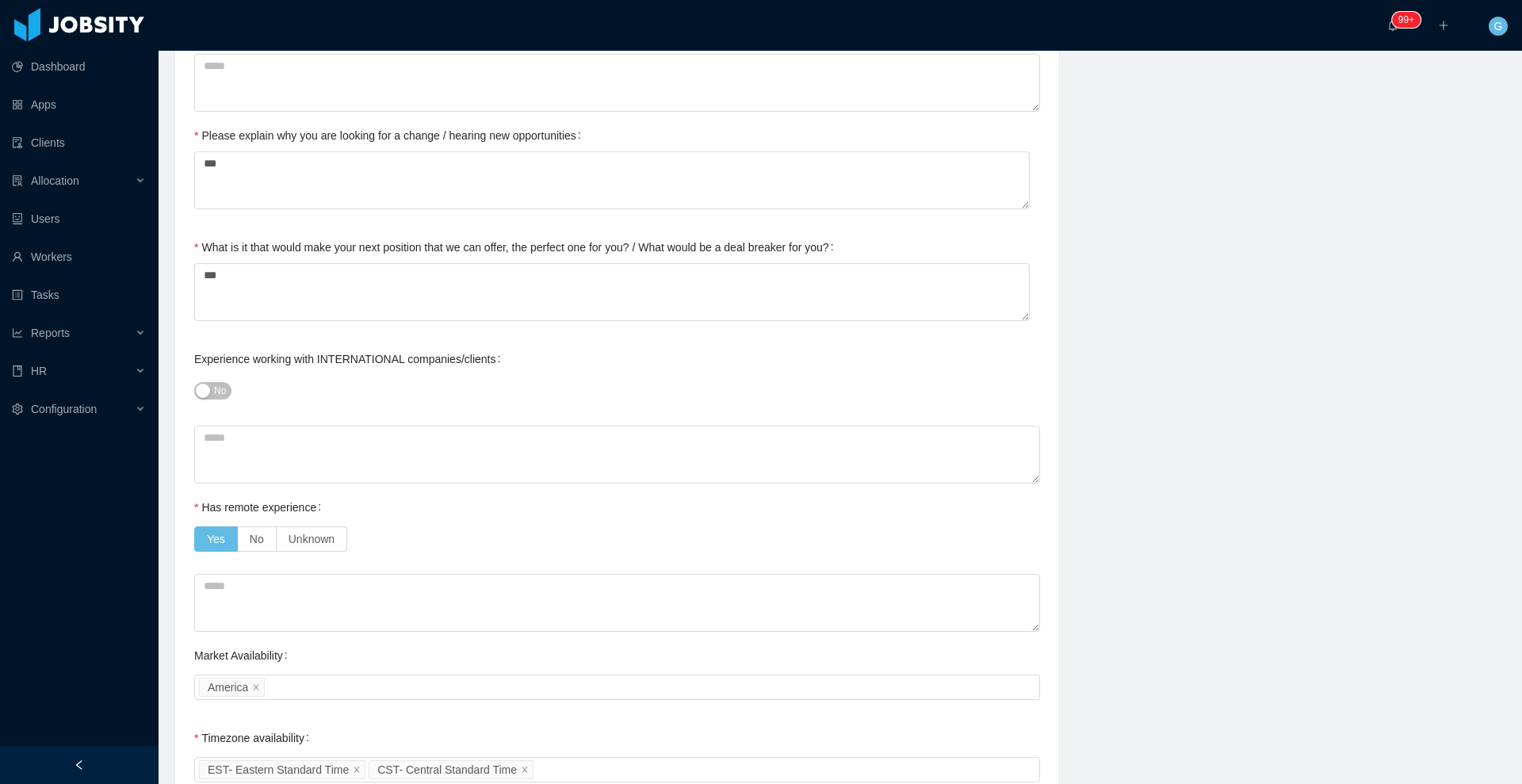
scroll to position [728, 0]
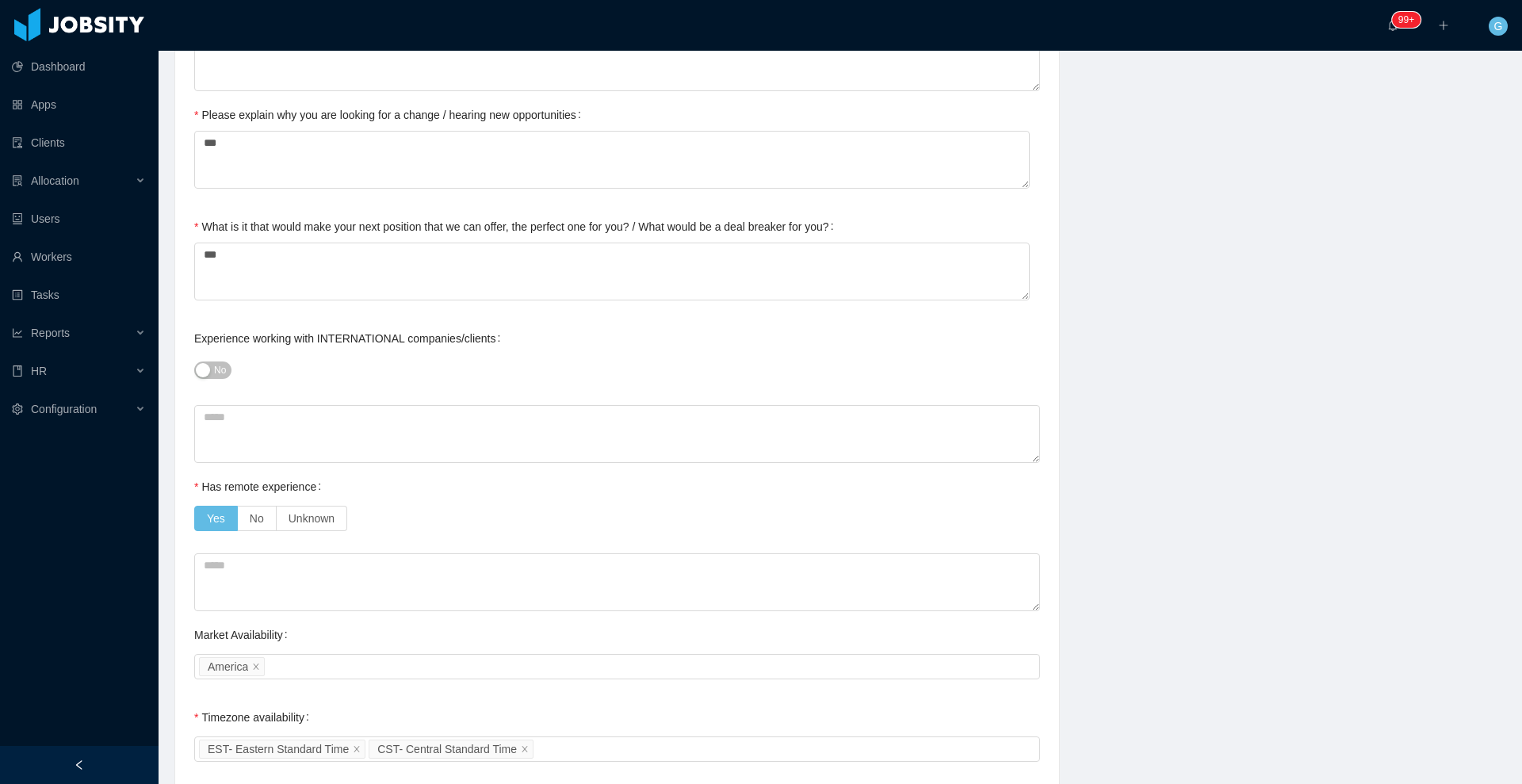
type input "*******"
click at [212, 361] on button "No" at bounding box center [213, 370] width 37 height 18
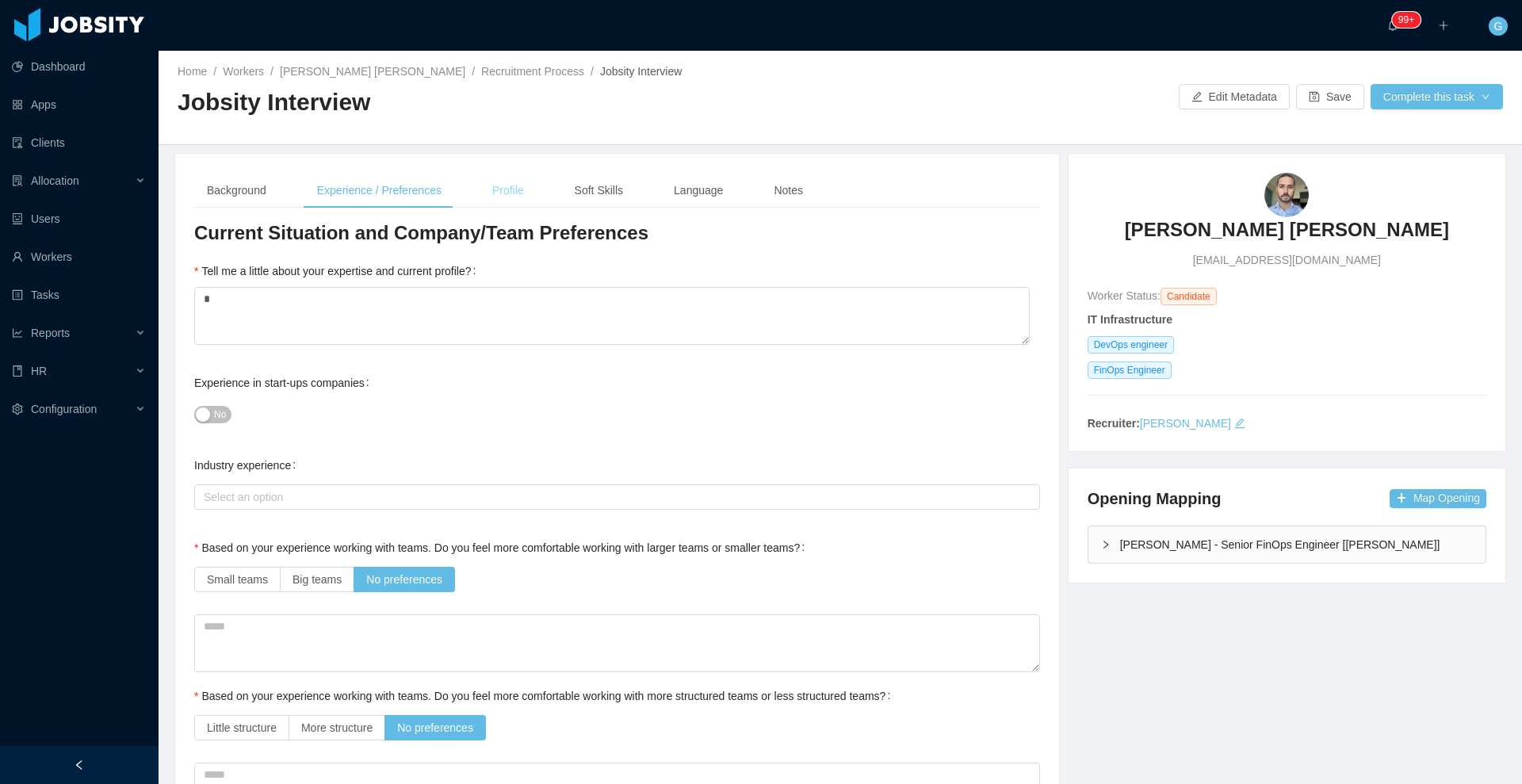
click at [500, 177] on div "Profile" at bounding box center [508, 190] width 57 height 36
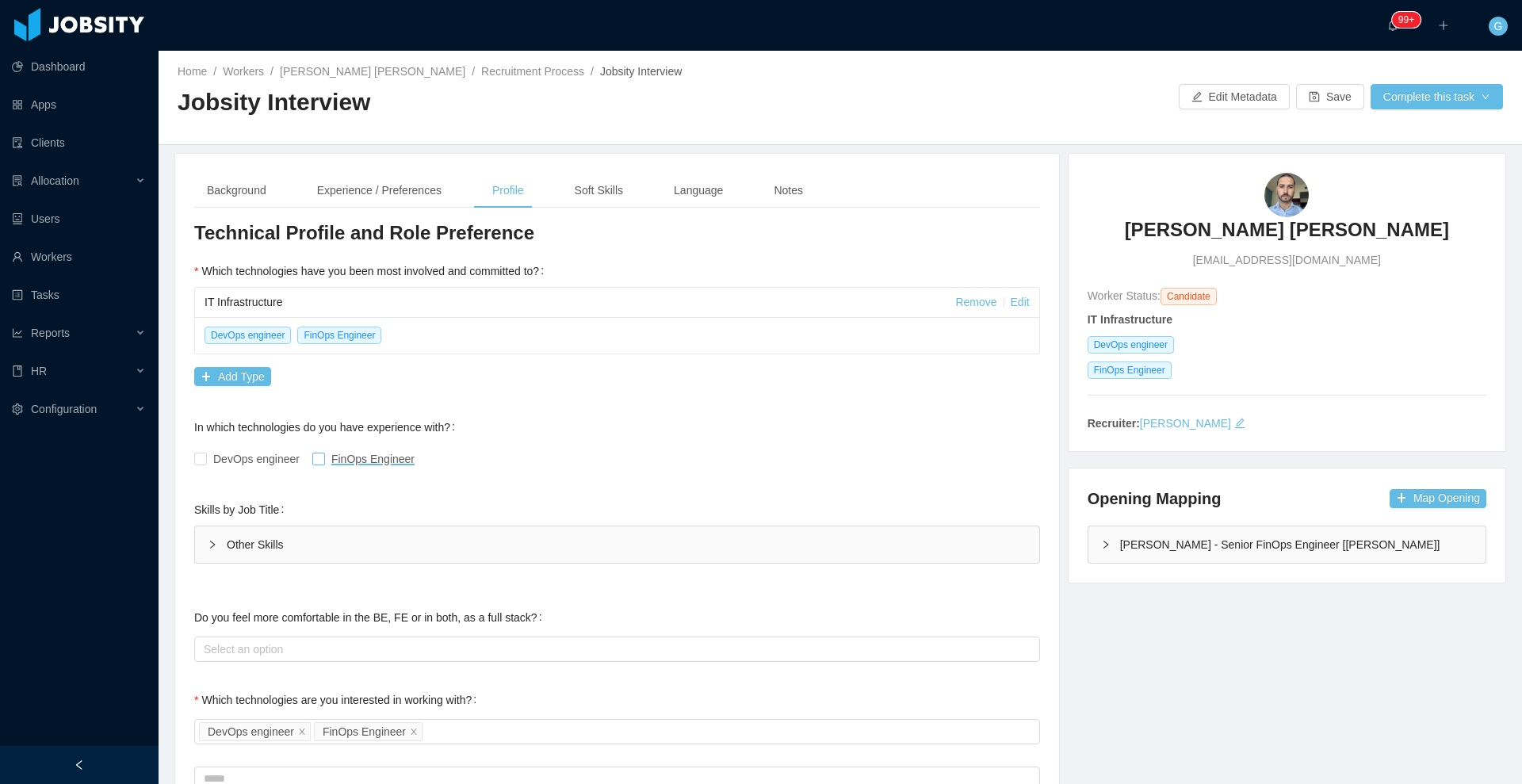
click at [323, 458] on span at bounding box center [318, 458] width 13 height 13
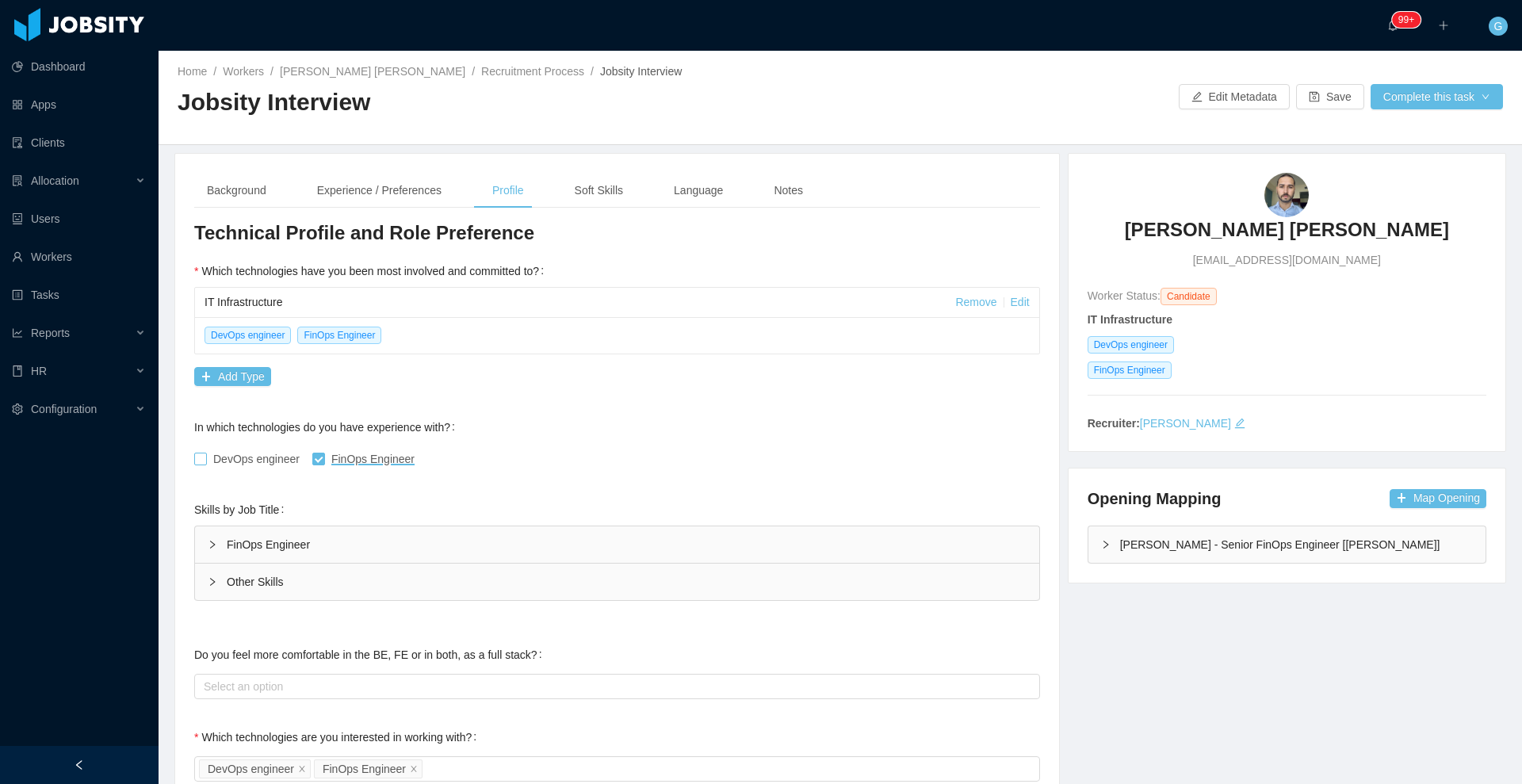
click at [210, 460] on span "DevOps engineer" at bounding box center [257, 458] width 100 height 13
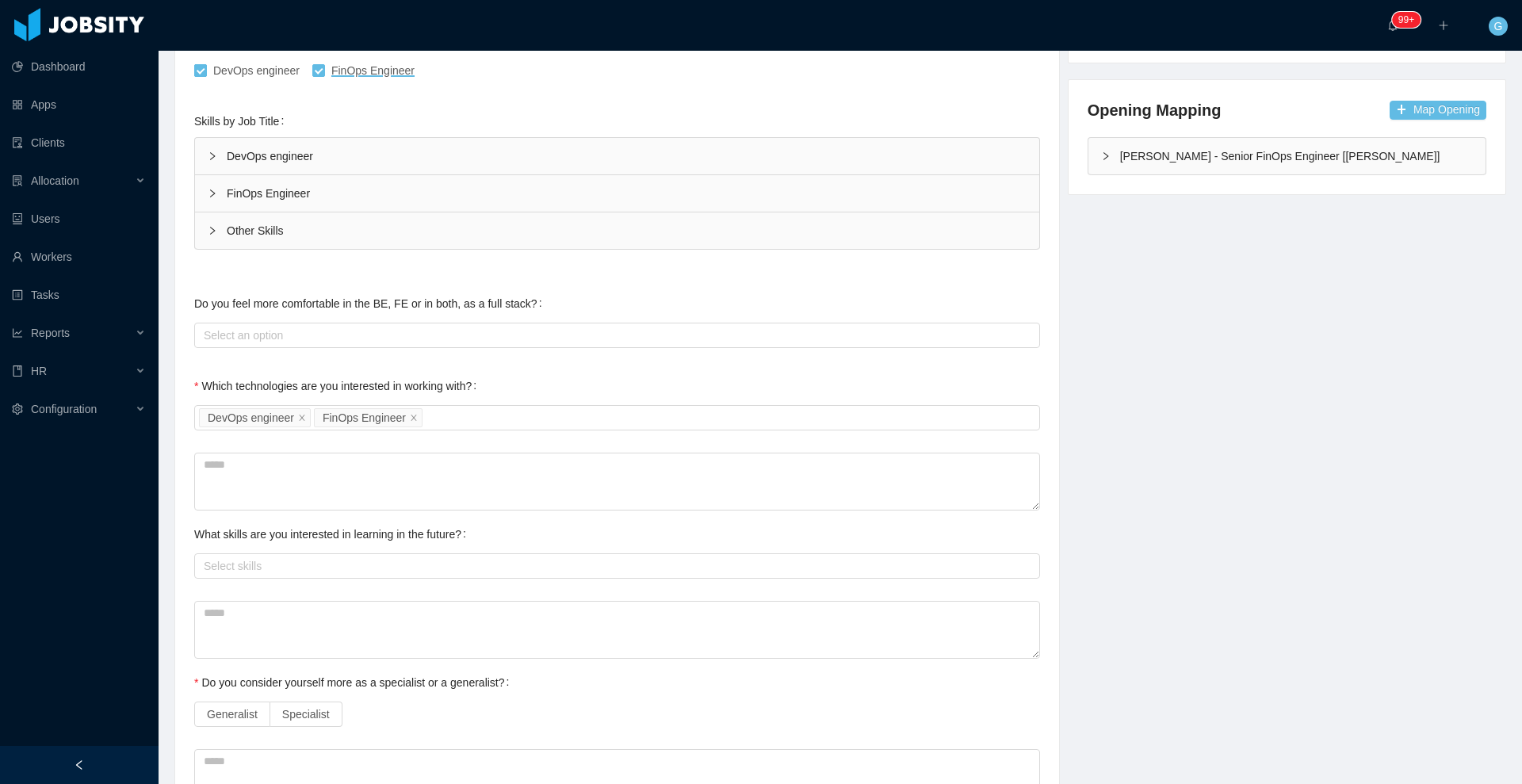
scroll to position [395, 0]
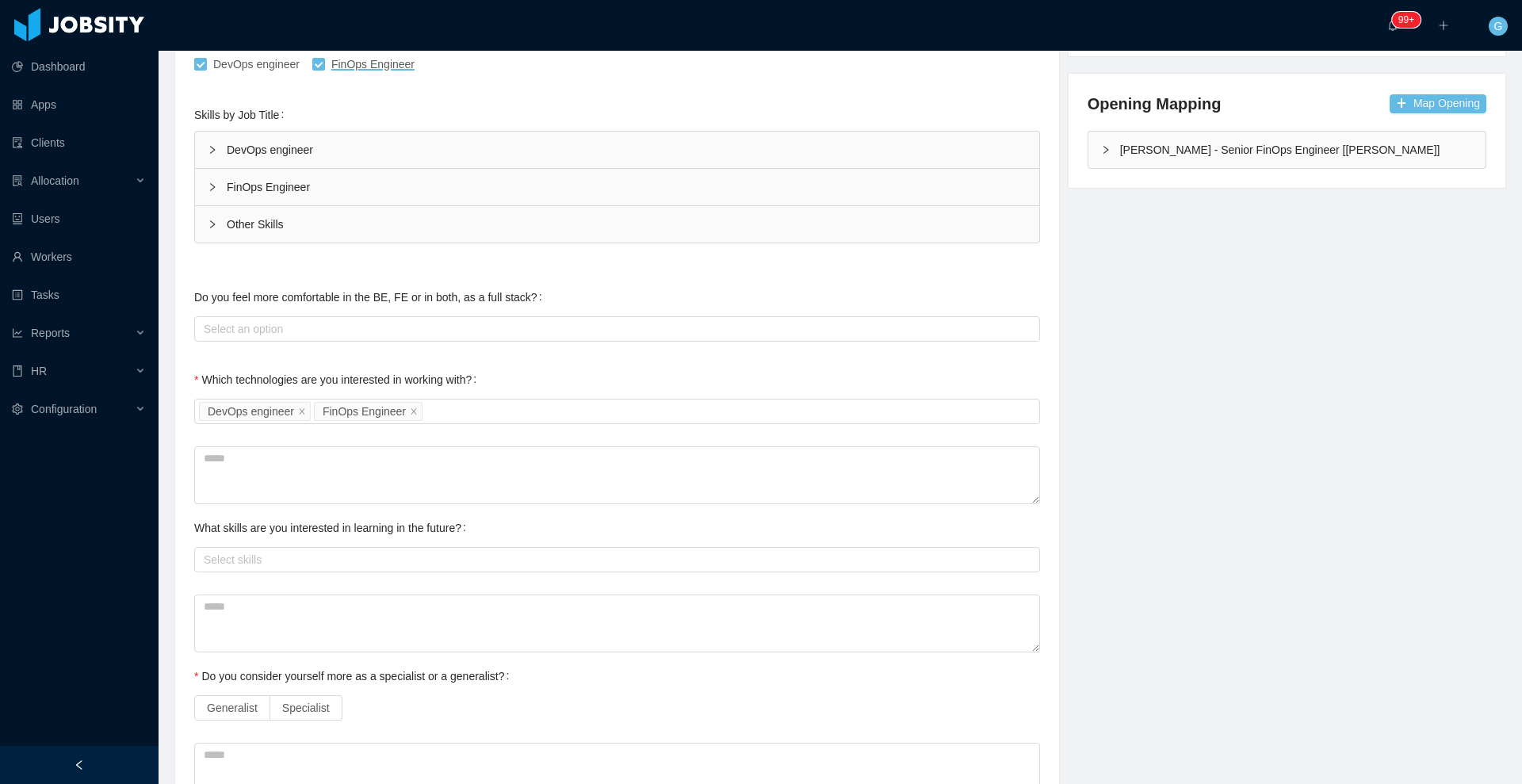
click at [224, 151] on div "DevOps engineer" at bounding box center [617, 149] width 844 height 36
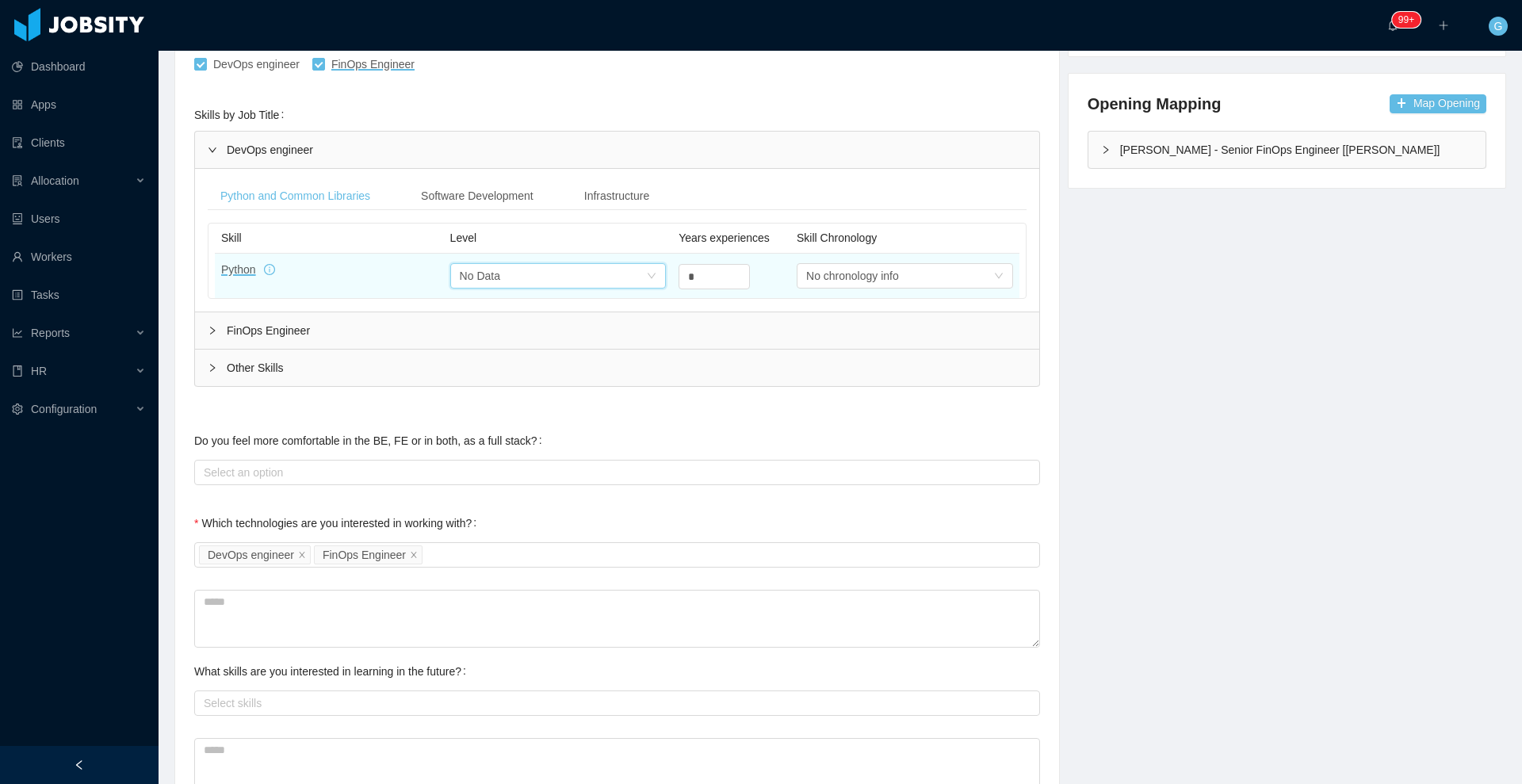
click at [647, 271] on icon "icon: down" at bounding box center [652, 276] width 10 height 10
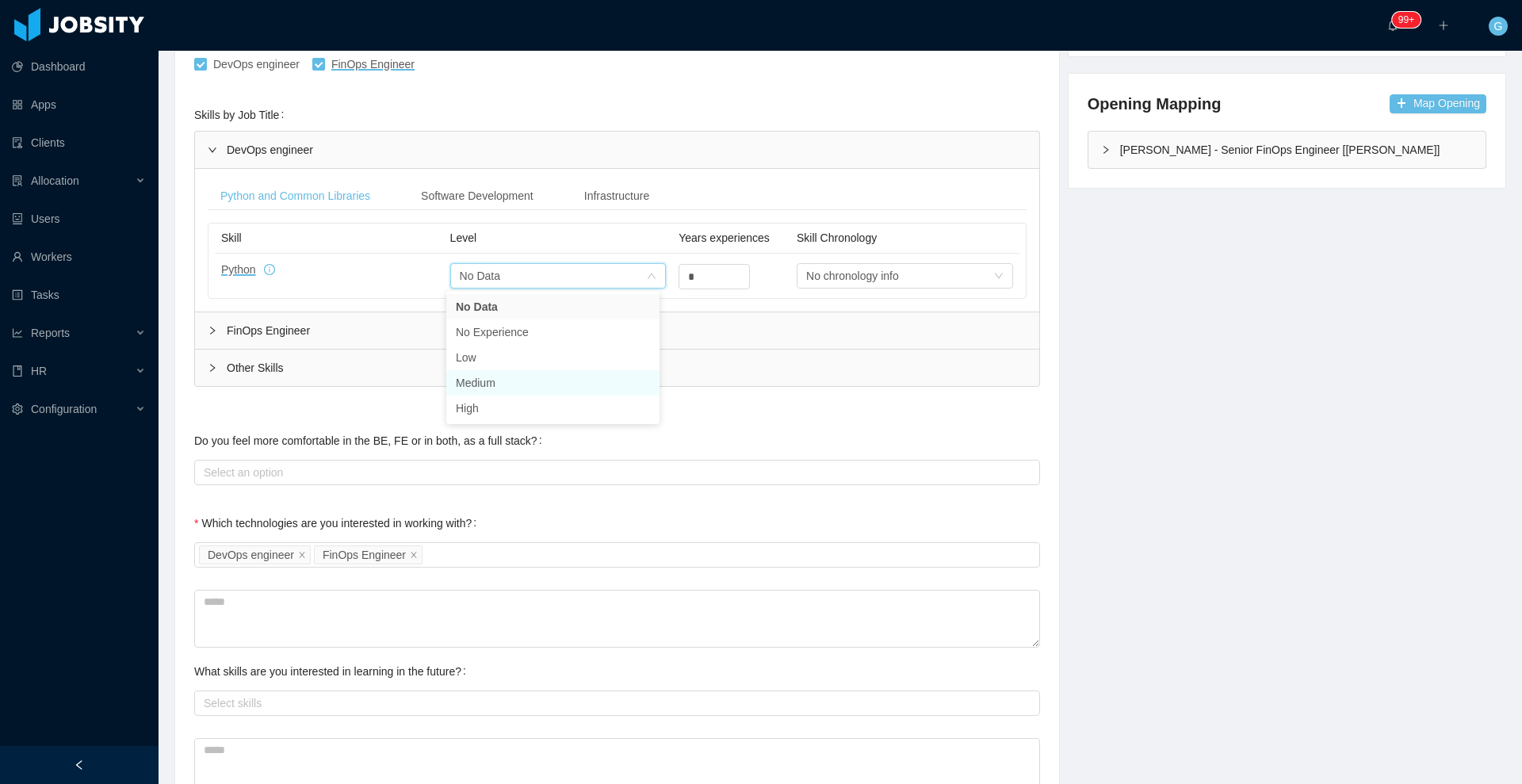
click at [551, 380] on li "Medium" at bounding box center [552, 382] width 214 height 25
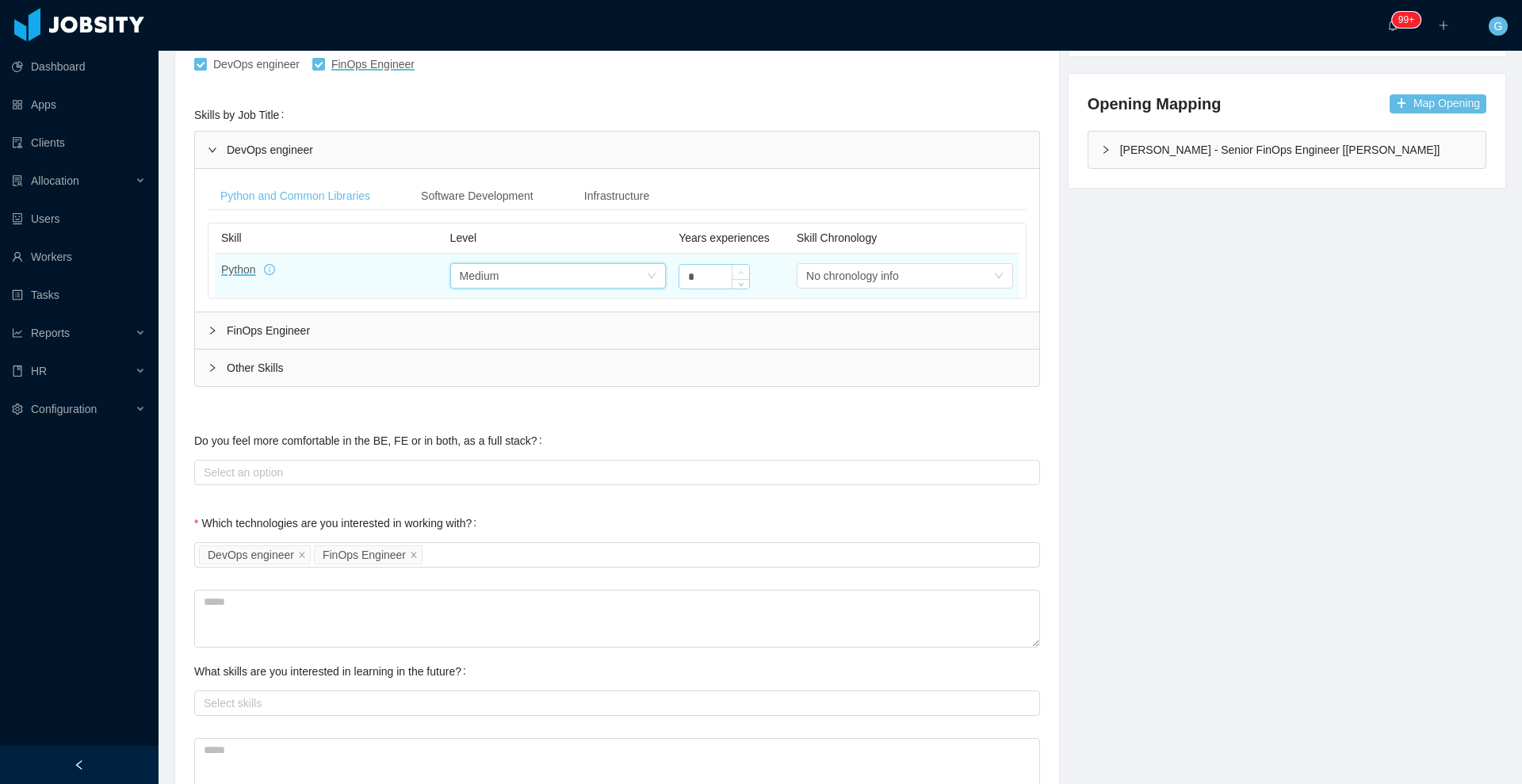
click at [739, 270] on icon "icon: up" at bounding box center [741, 273] width 6 height 6
type input "*"
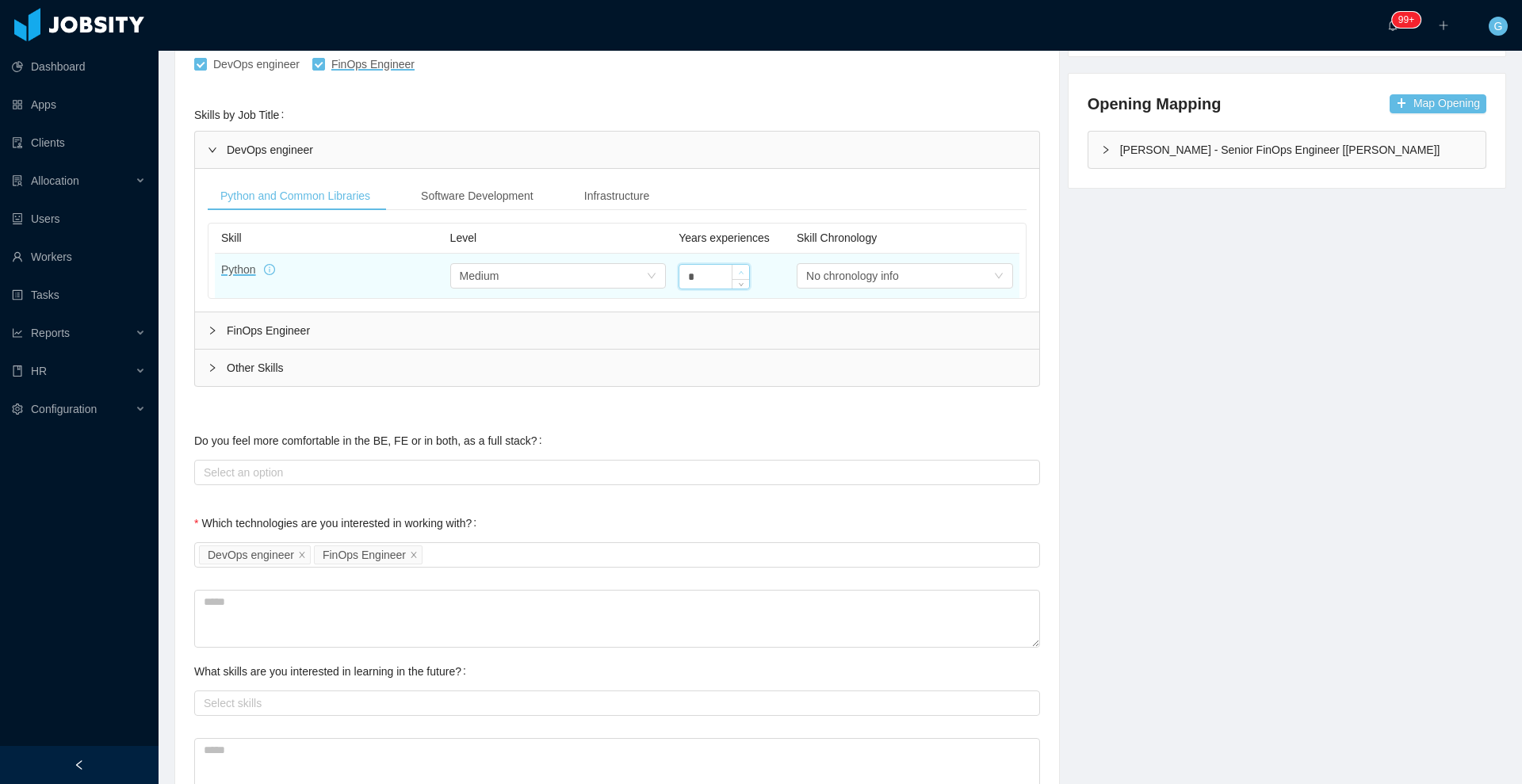
click at [739, 270] on icon "icon: up" at bounding box center [741, 273] width 6 height 6
click at [473, 196] on div "Software Development" at bounding box center [476, 196] width 138 height 29
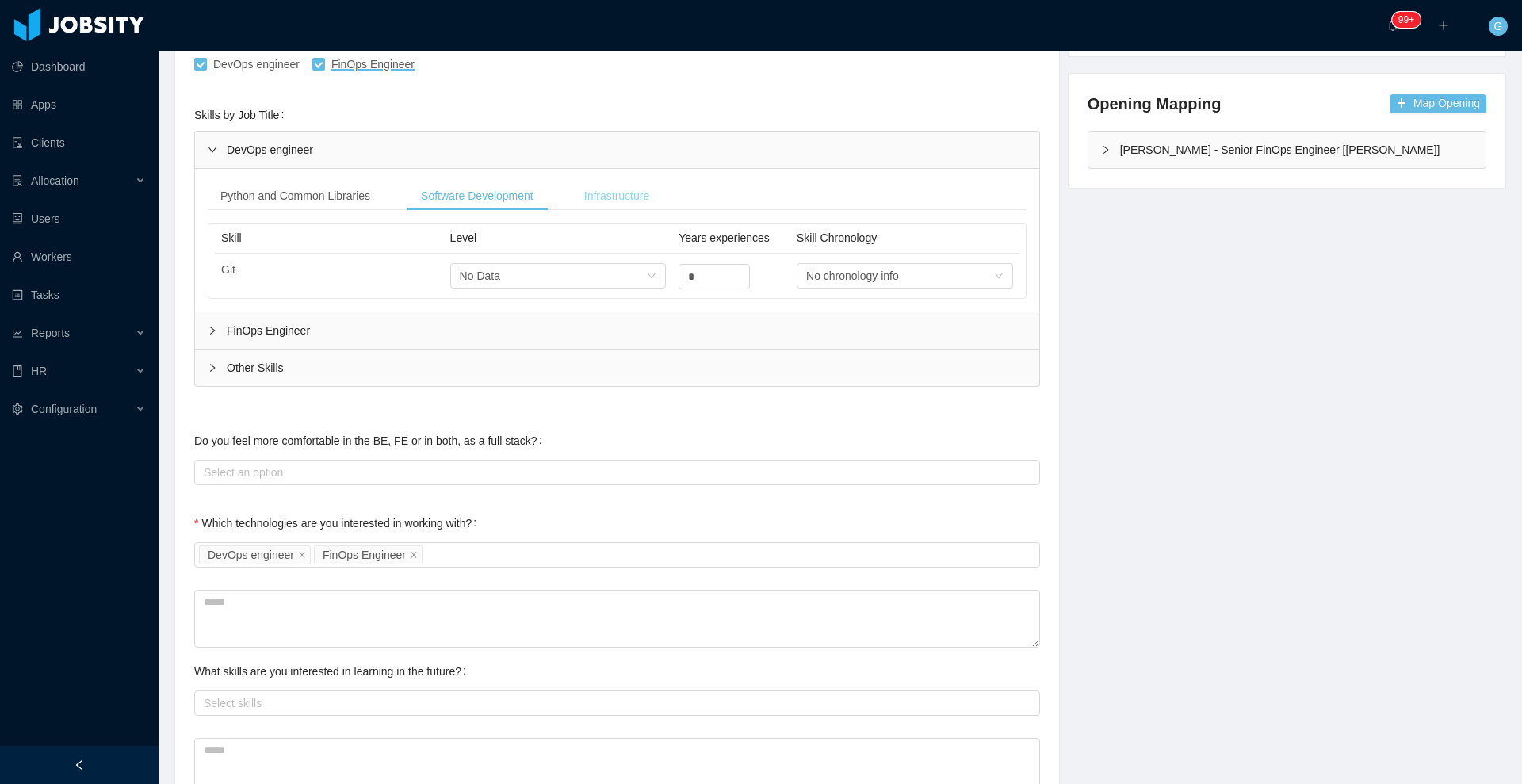
click at [646, 186] on div "Infrastructure" at bounding box center [617, 196] width 91 height 29
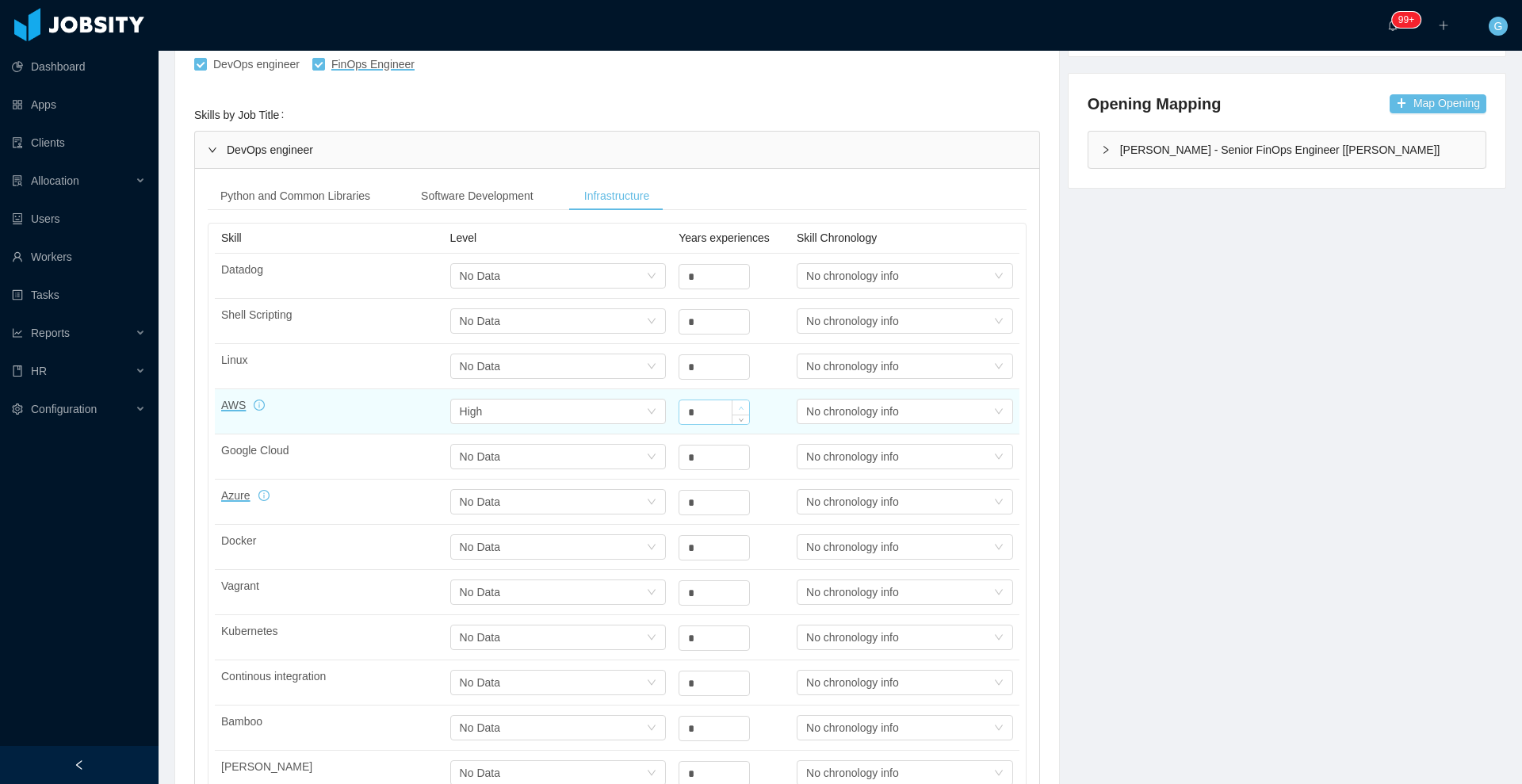
click at [734, 402] on span "Increase Value" at bounding box center [741, 407] width 17 height 15
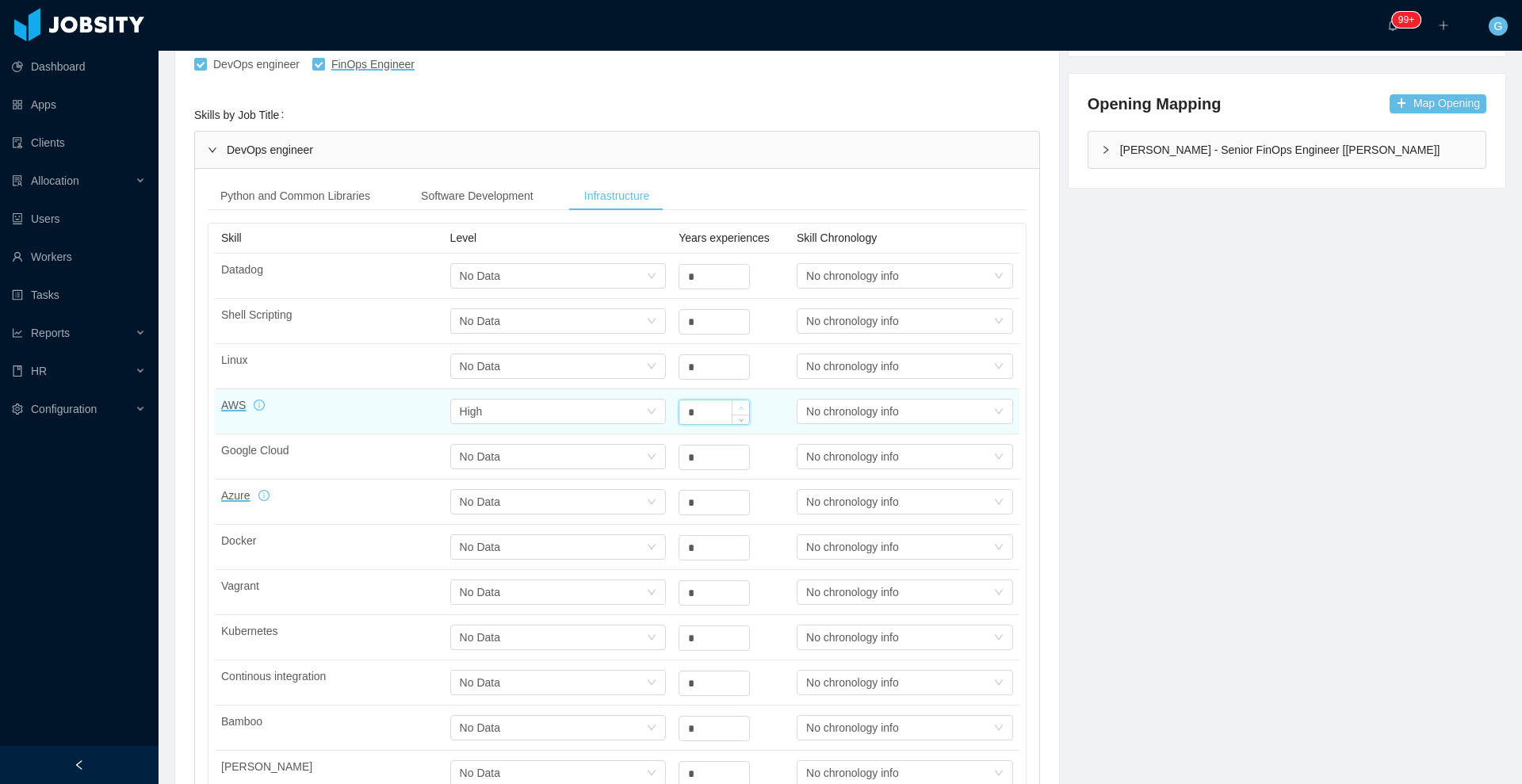
click at [734, 402] on span "Increase Value" at bounding box center [741, 407] width 17 height 15
type input "*"
click at [734, 402] on span "Increase Value" at bounding box center [741, 407] width 17 height 15
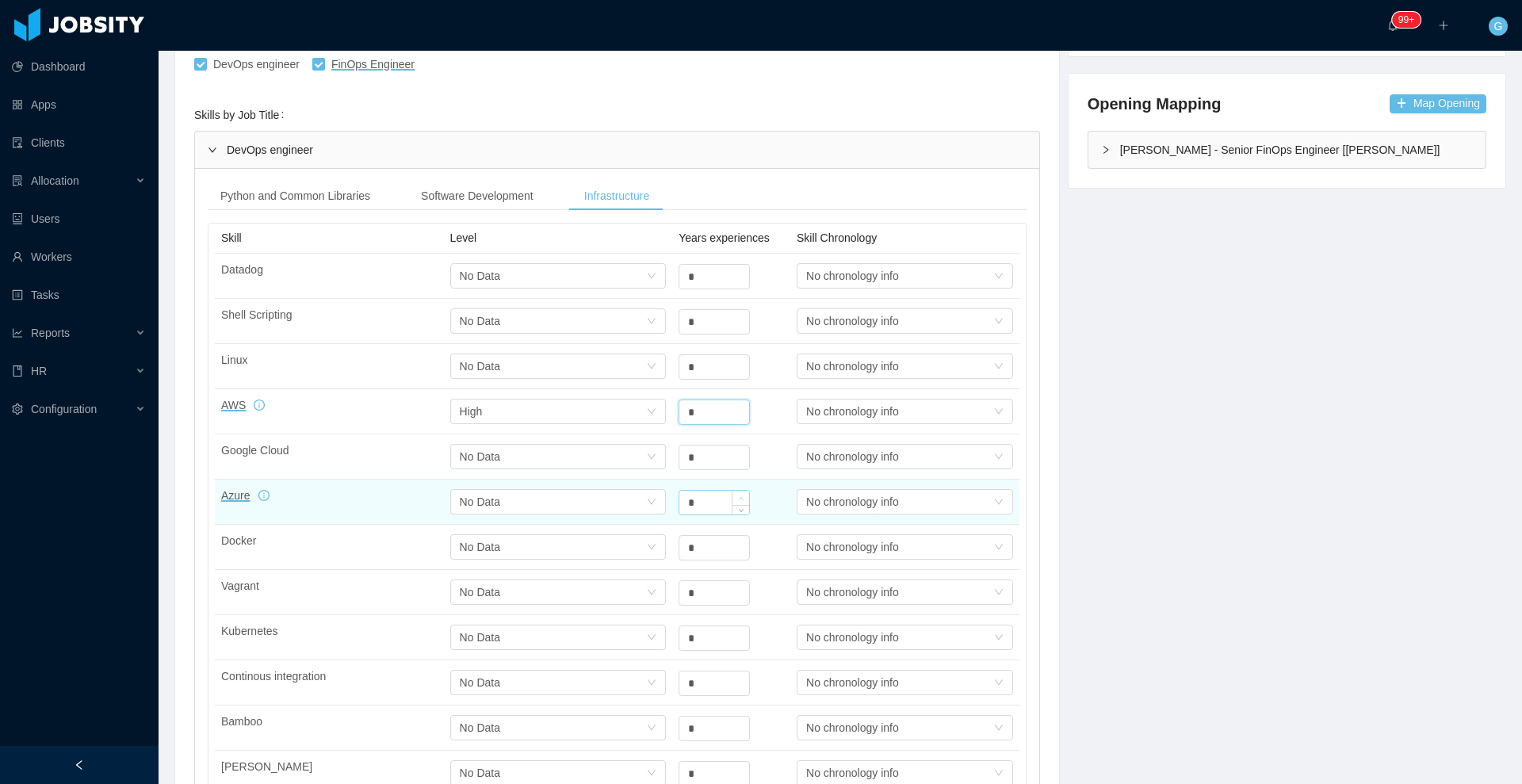
click at [739, 496] on icon "icon: up" at bounding box center [741, 499] width 6 height 6
type input "*"
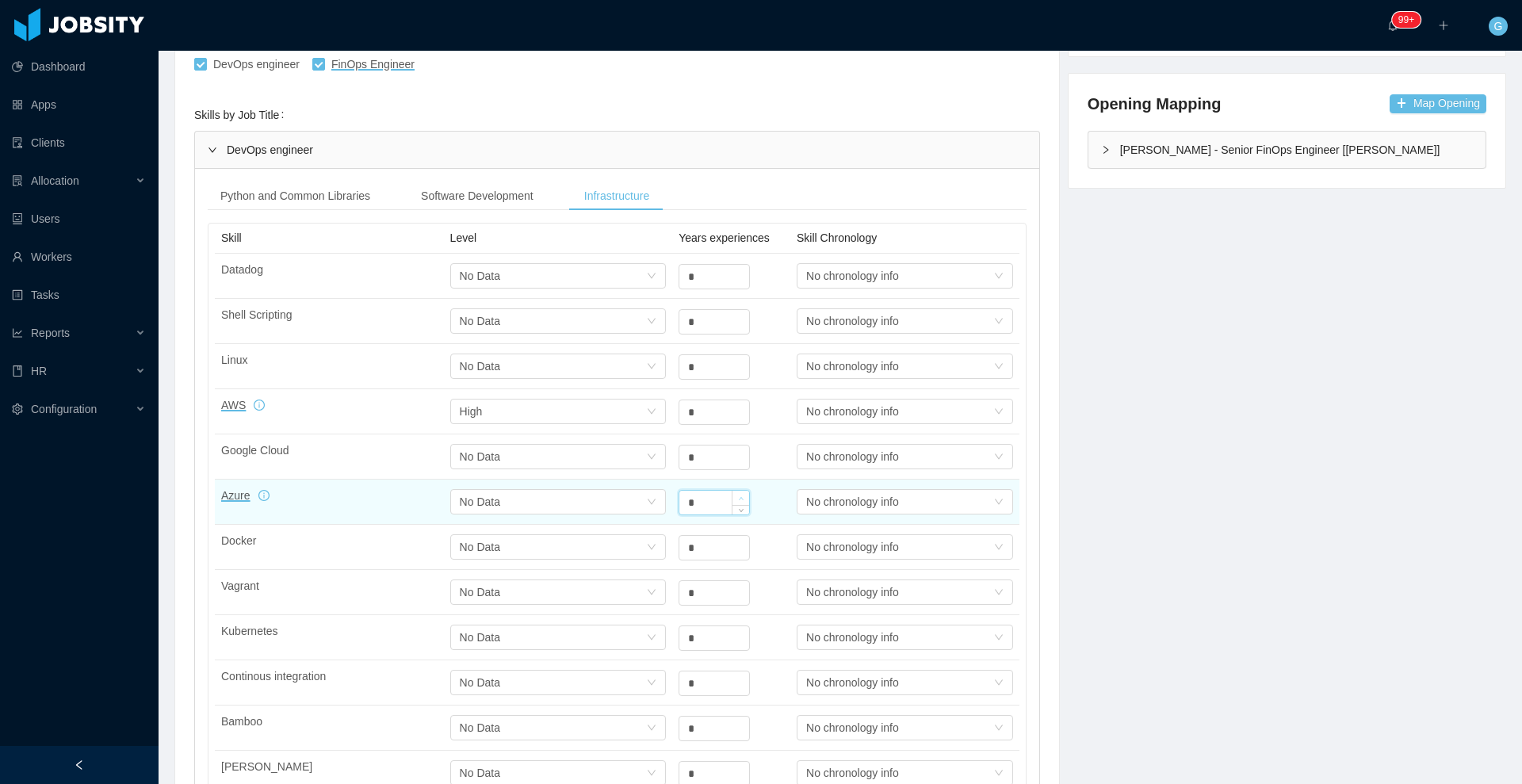
click at [739, 496] on icon "icon: up" at bounding box center [741, 499] width 6 height 6
click at [610, 288] on div "Select one No Data" at bounding box center [553, 276] width 187 height 23
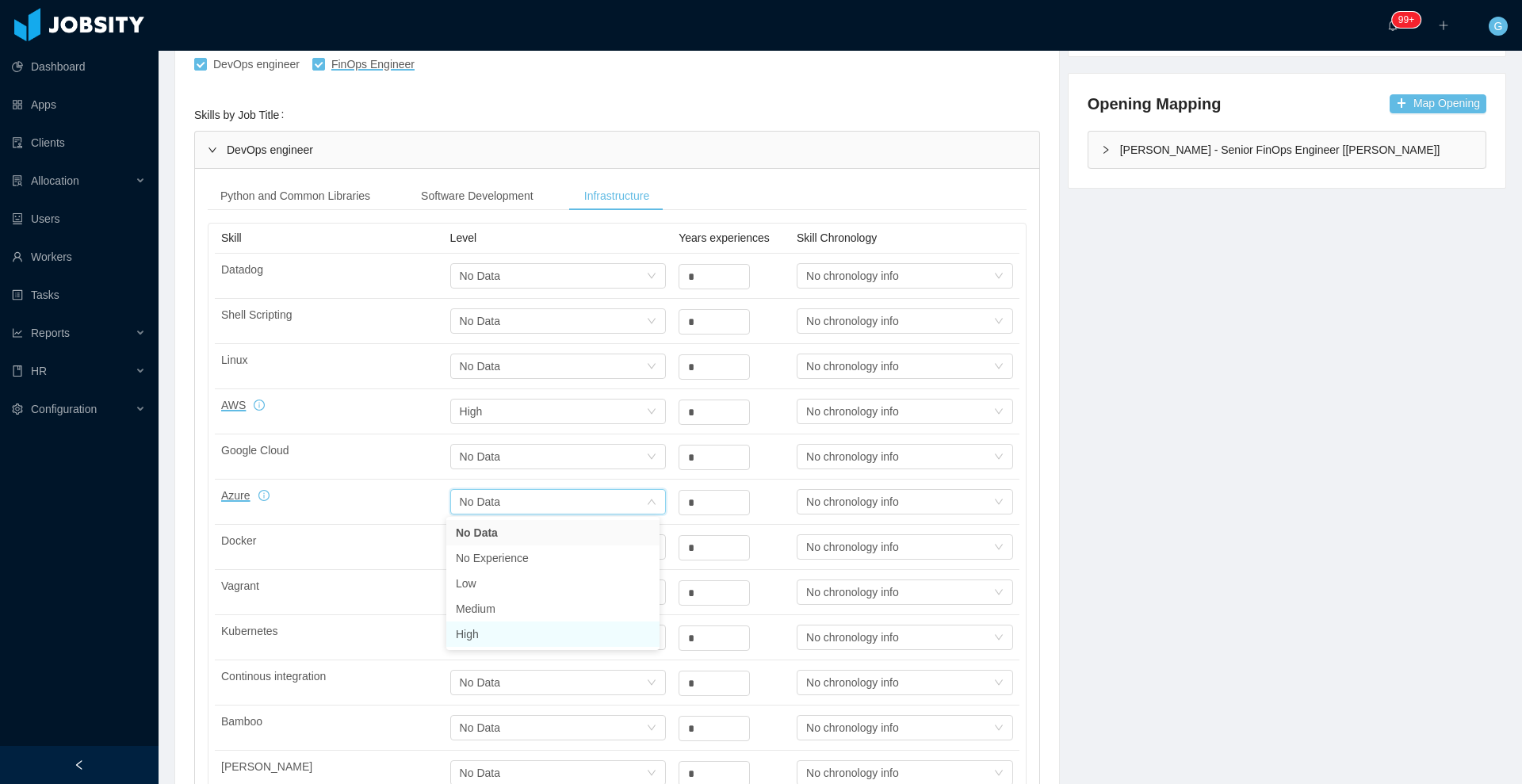
click at [493, 627] on li "High" at bounding box center [552, 634] width 214 height 25
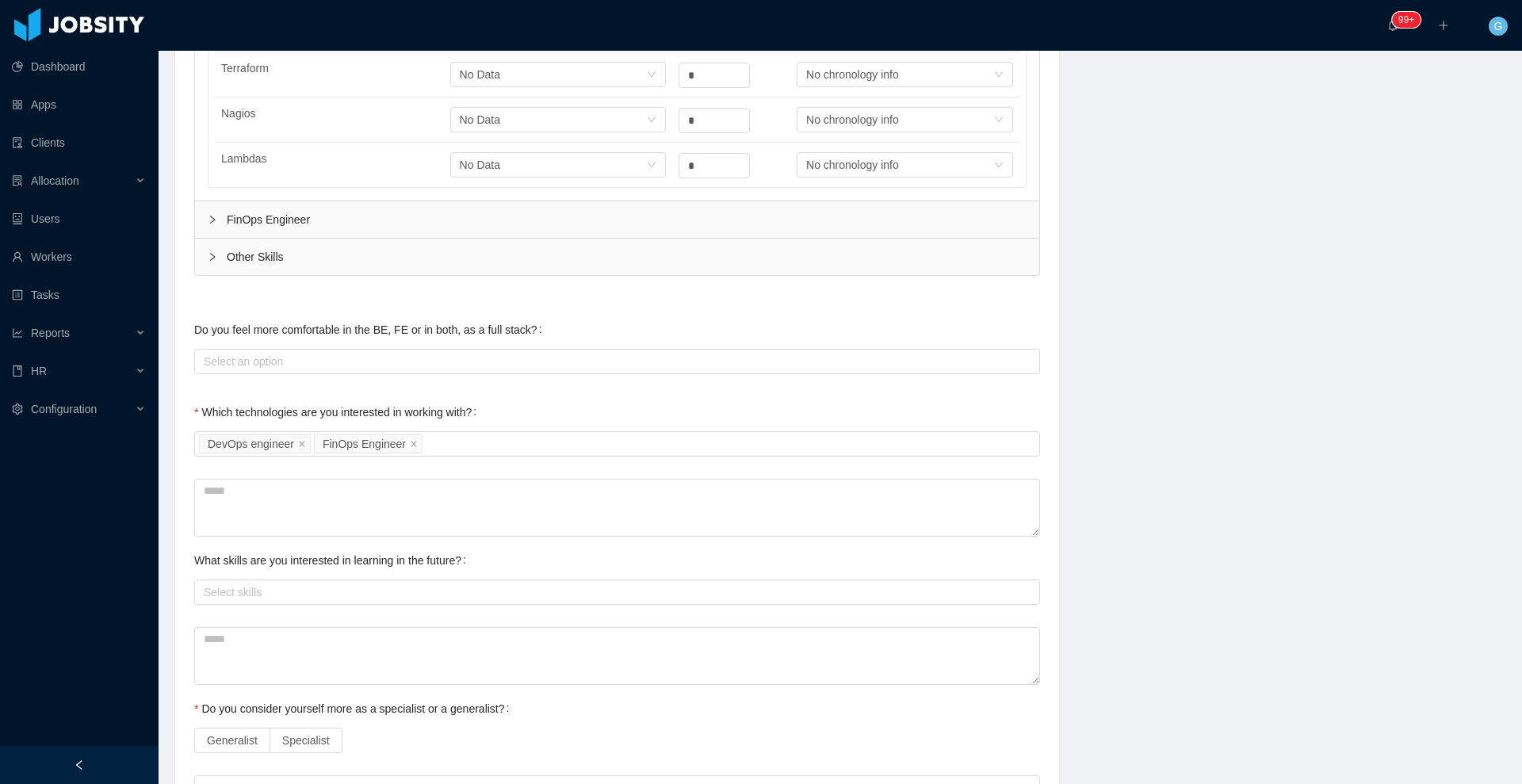
scroll to position [1317, 0]
click at [237, 259] on div "Other Skills" at bounding box center [617, 256] width 844 height 36
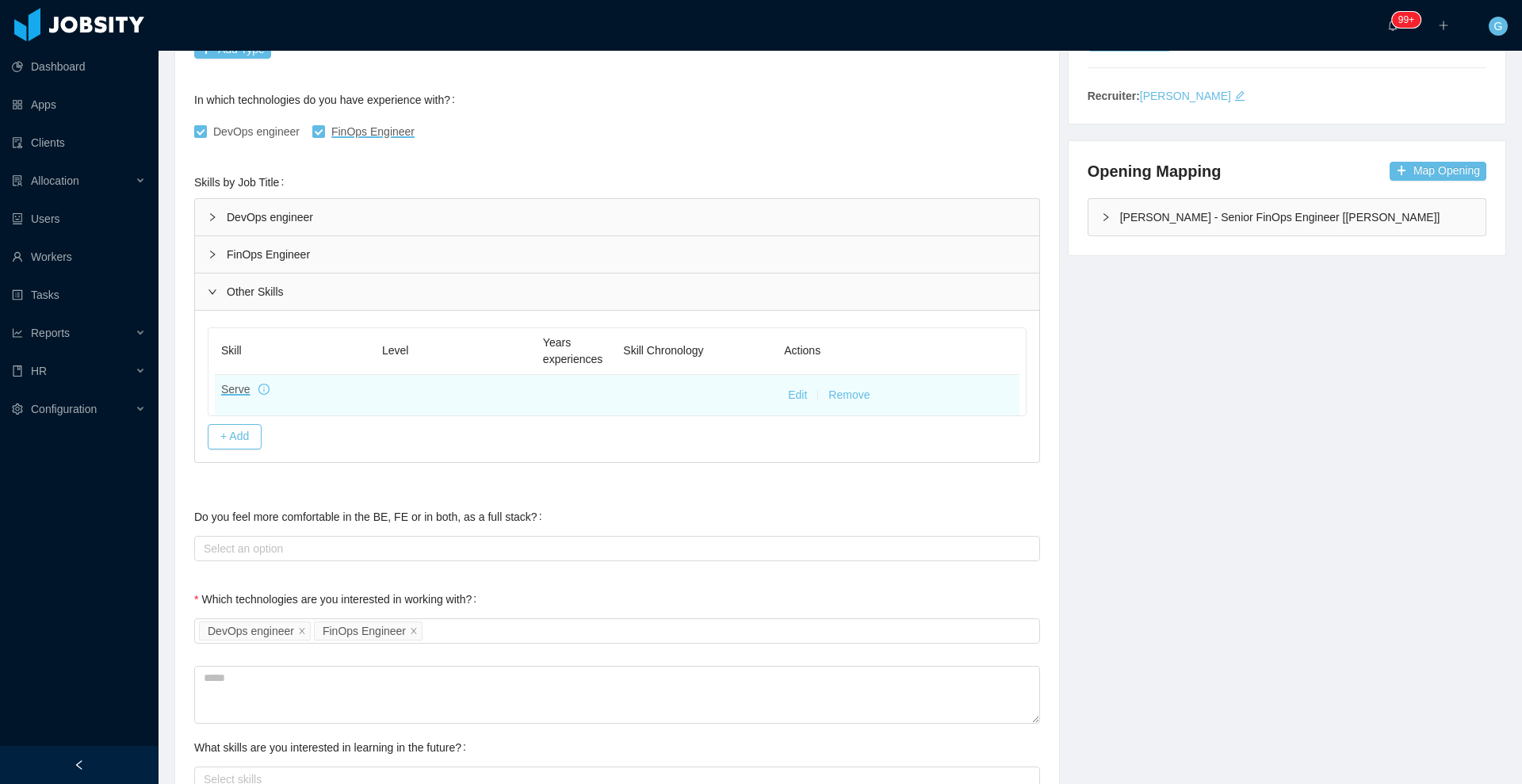
scroll to position [326, 0]
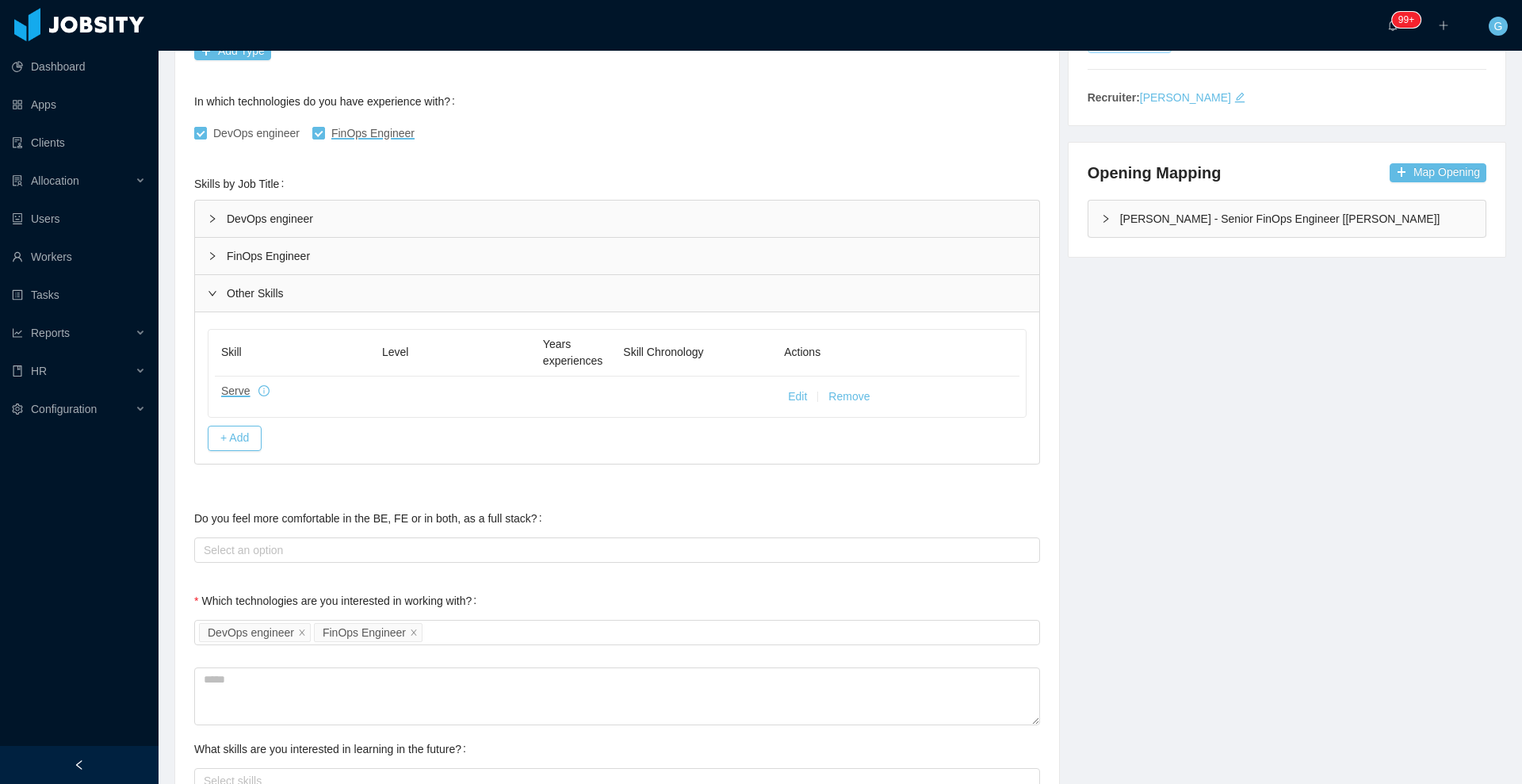
click at [307, 268] on div "FinOps Engineer" at bounding box center [617, 255] width 844 height 36
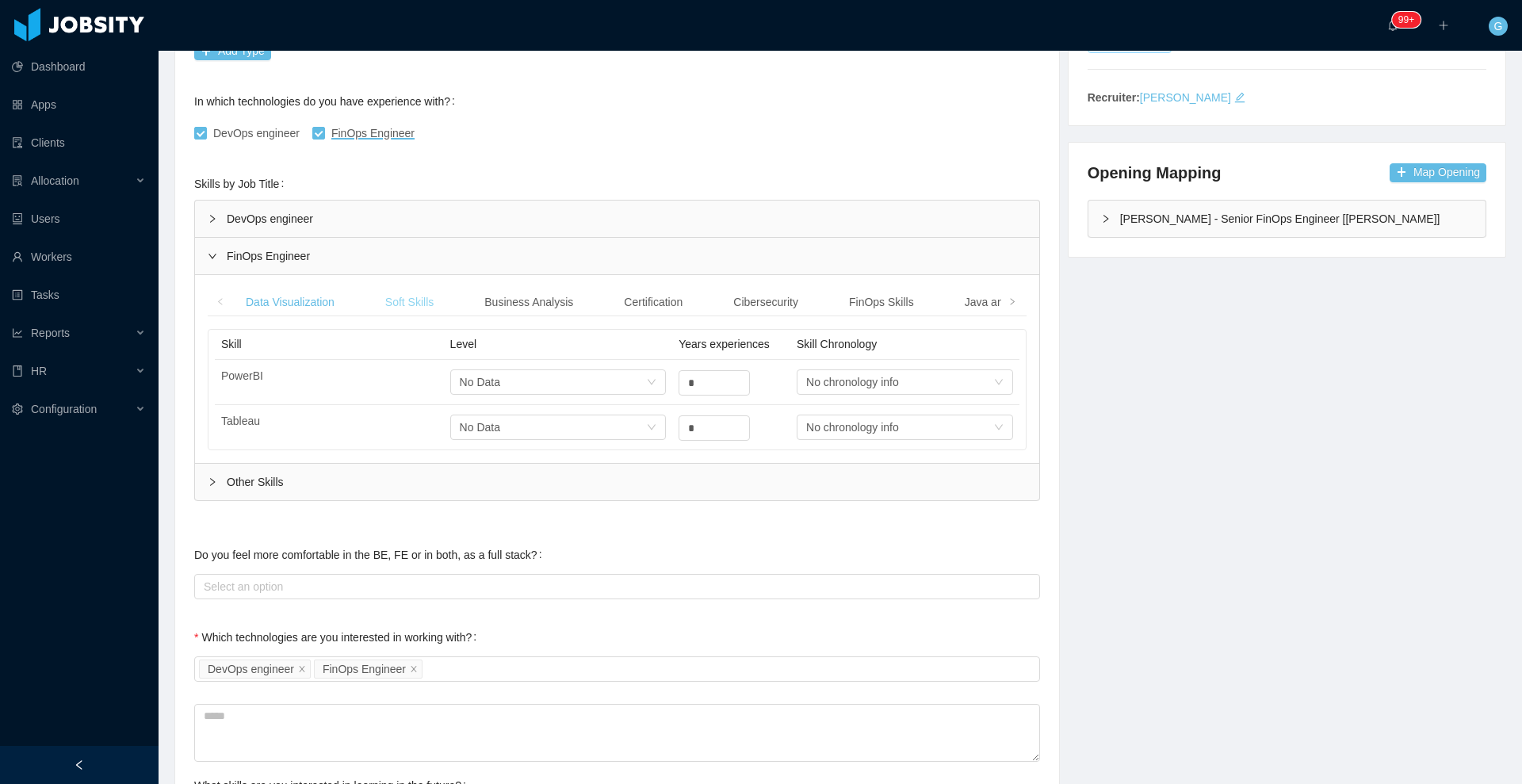
click at [390, 310] on div "Soft Skills" at bounding box center [410, 302] width 74 height 29
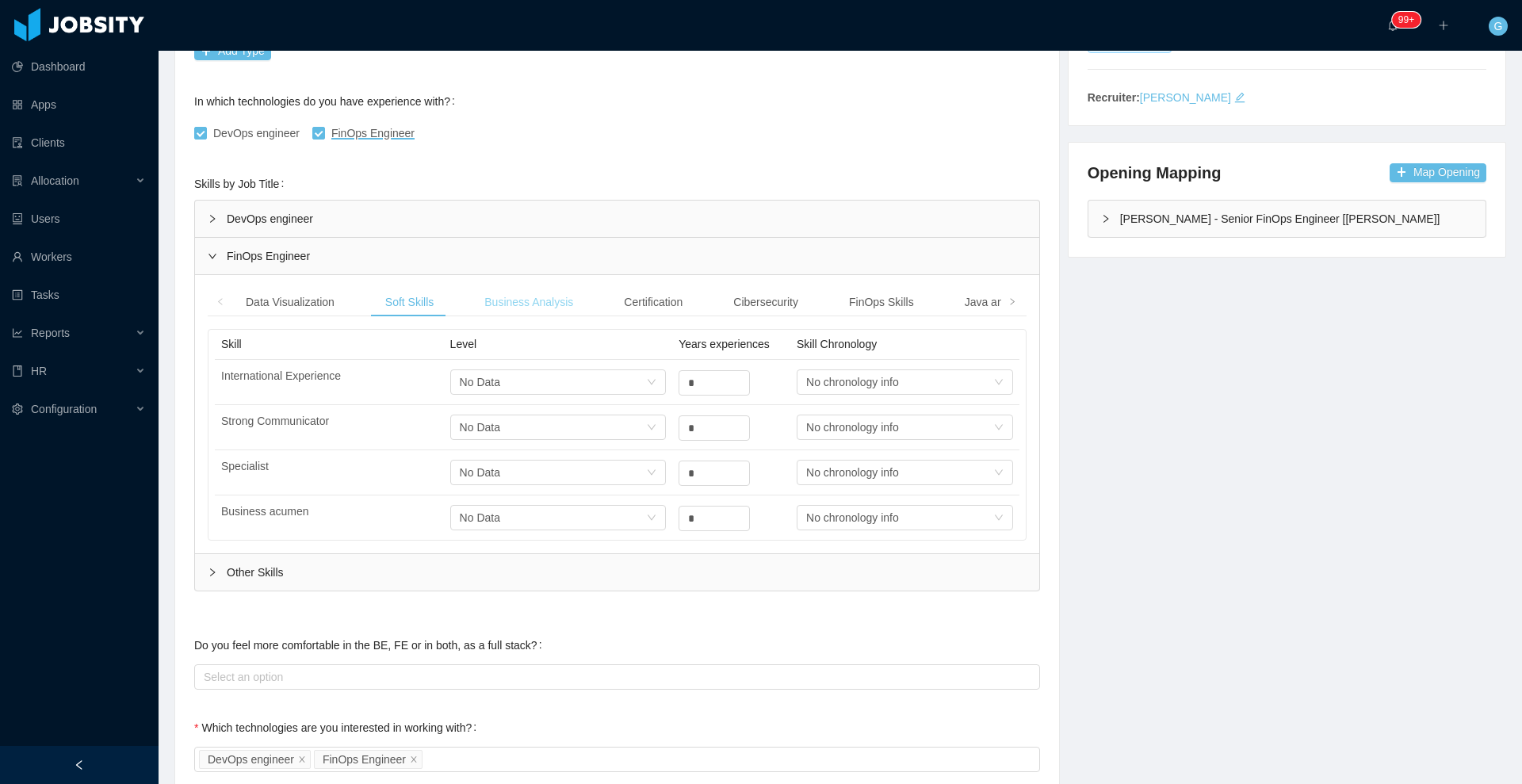
click at [545, 298] on div "Business Analysis" at bounding box center [528, 302] width 114 height 29
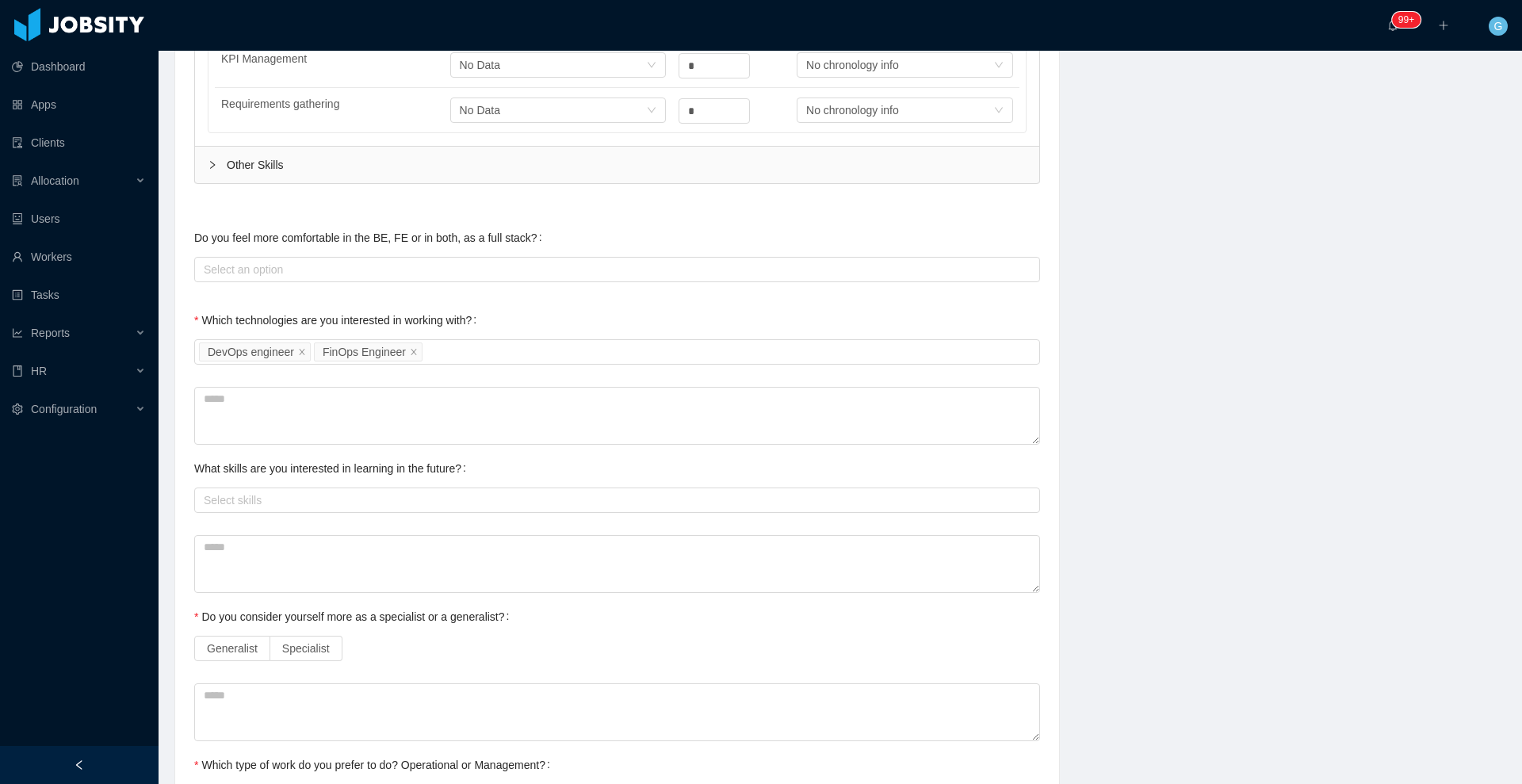
scroll to position [921, 0]
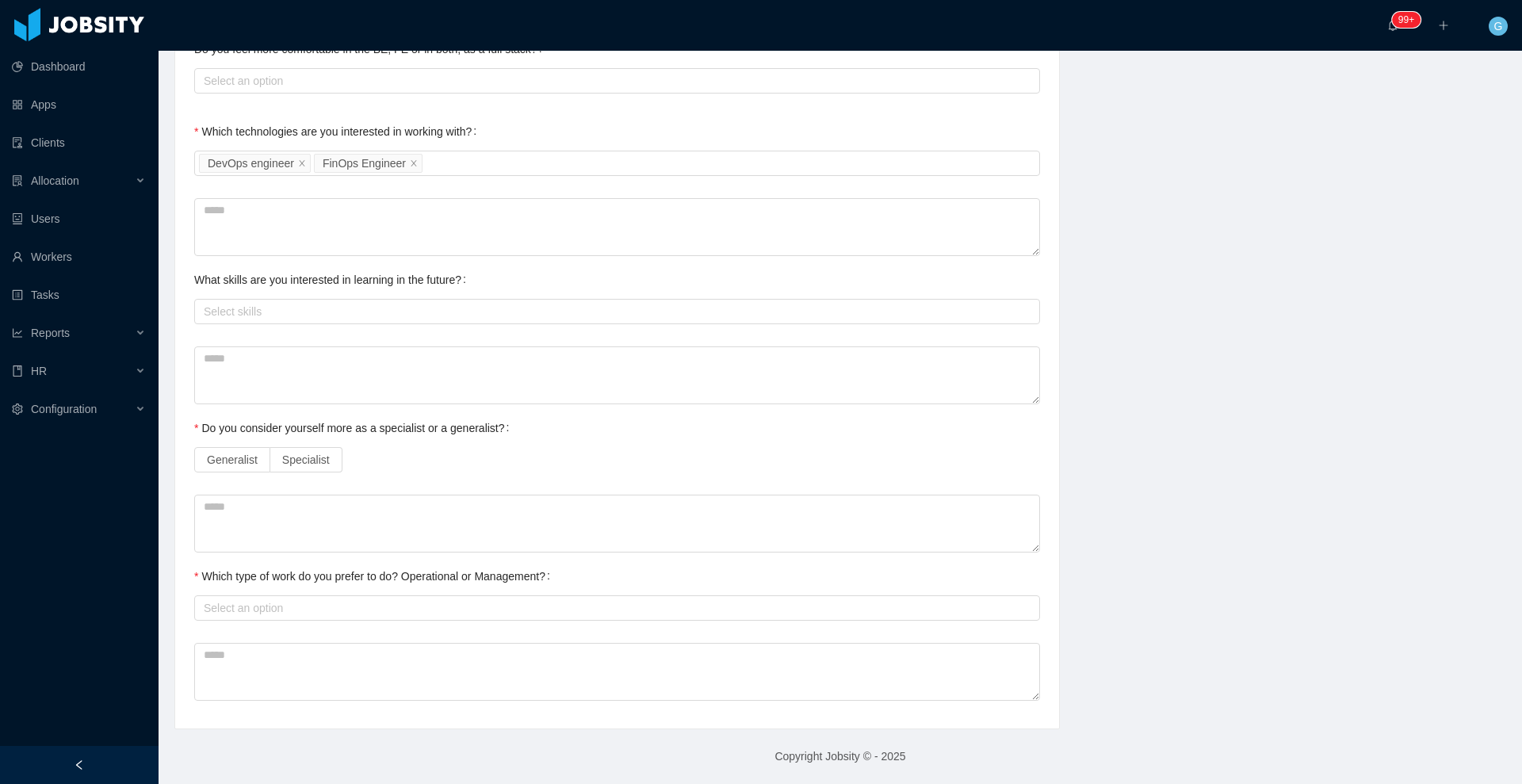
click at [288, 472] on div "Generalist Specialist" at bounding box center [617, 459] width 846 height 31
click at [291, 467] on label "Specialist" at bounding box center [306, 459] width 72 height 25
click at [325, 602] on div "Select an option" at bounding box center [614, 608] width 820 height 16
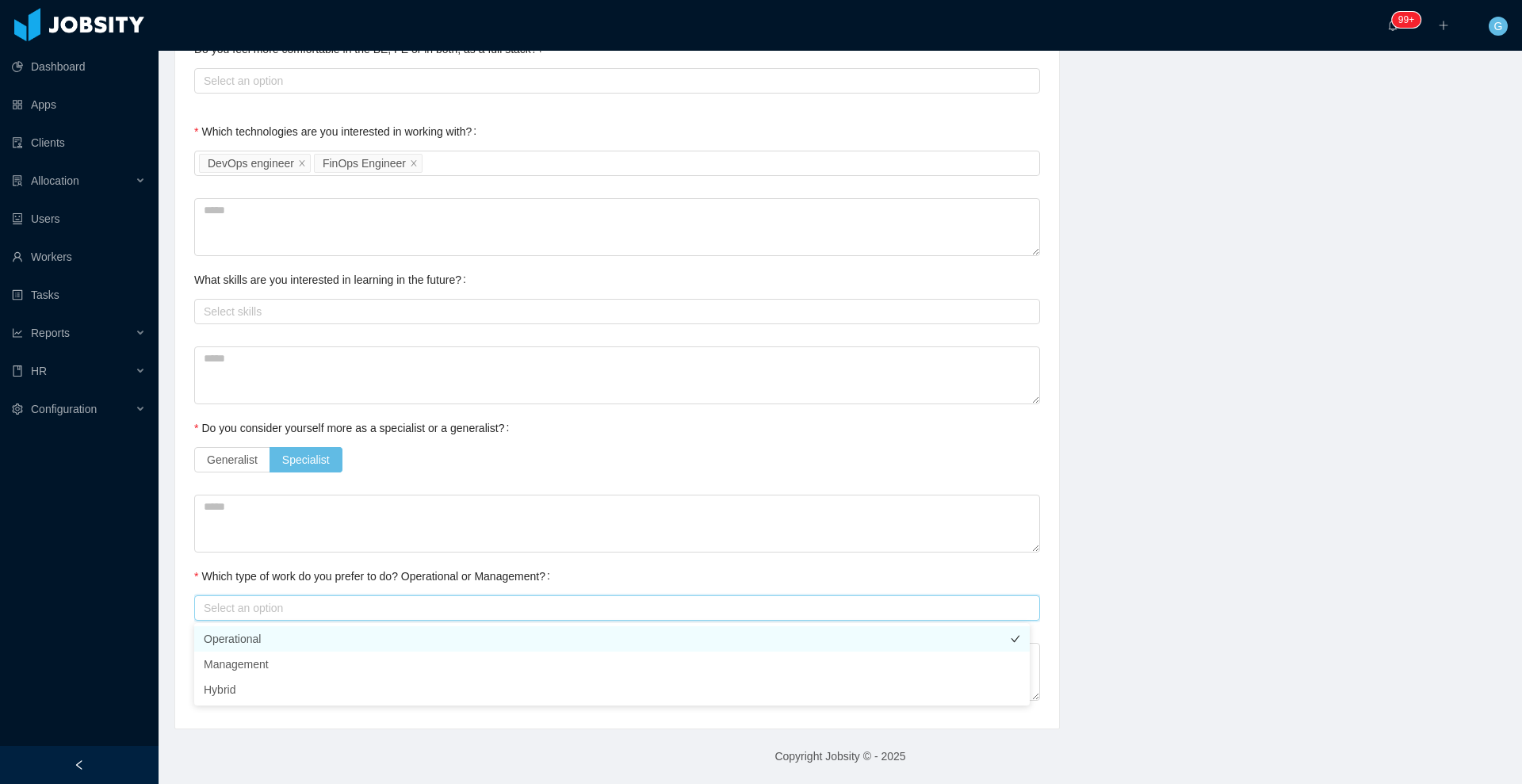
click at [254, 645] on li "Operational" at bounding box center [612, 639] width 835 height 25
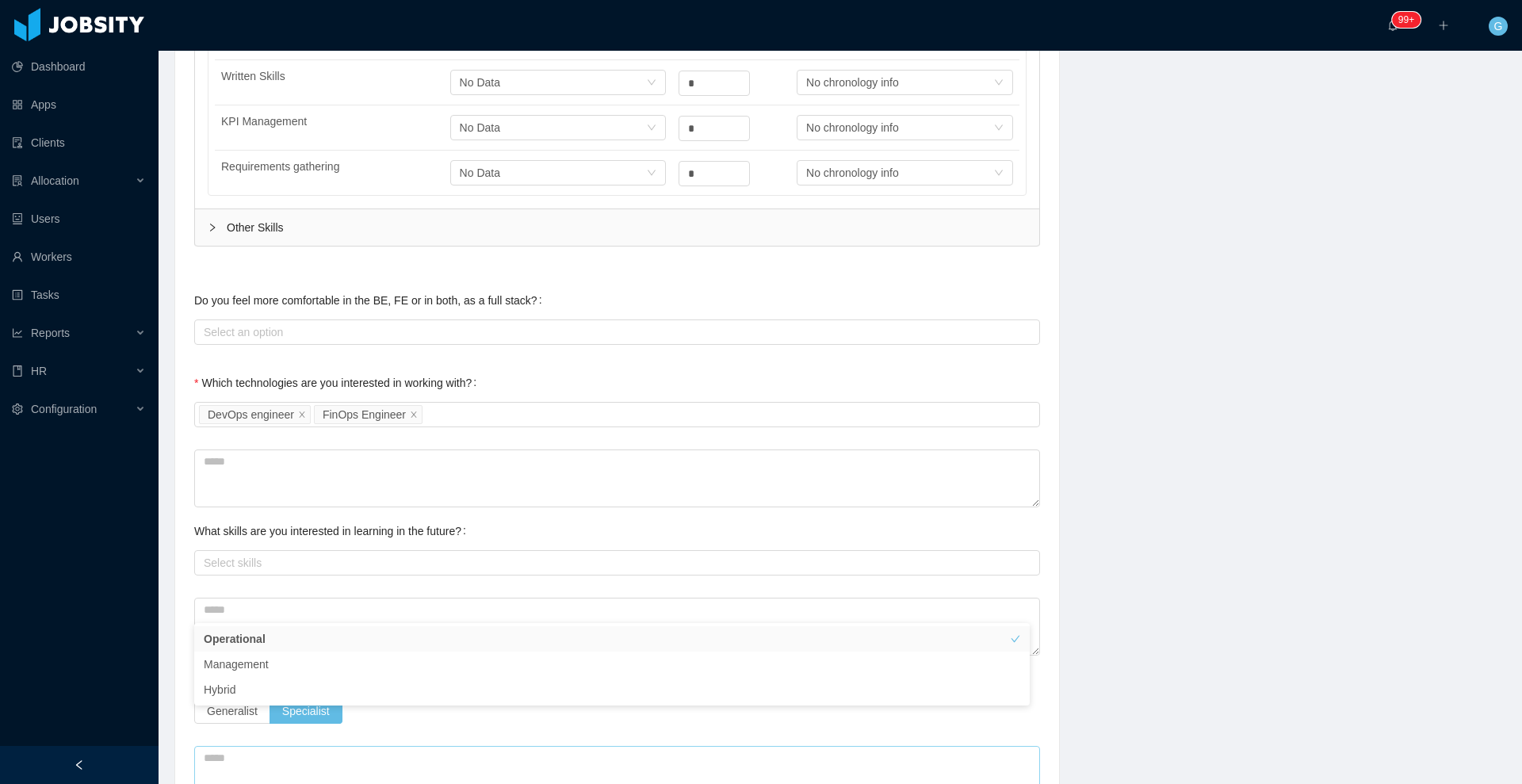
scroll to position [655, 0]
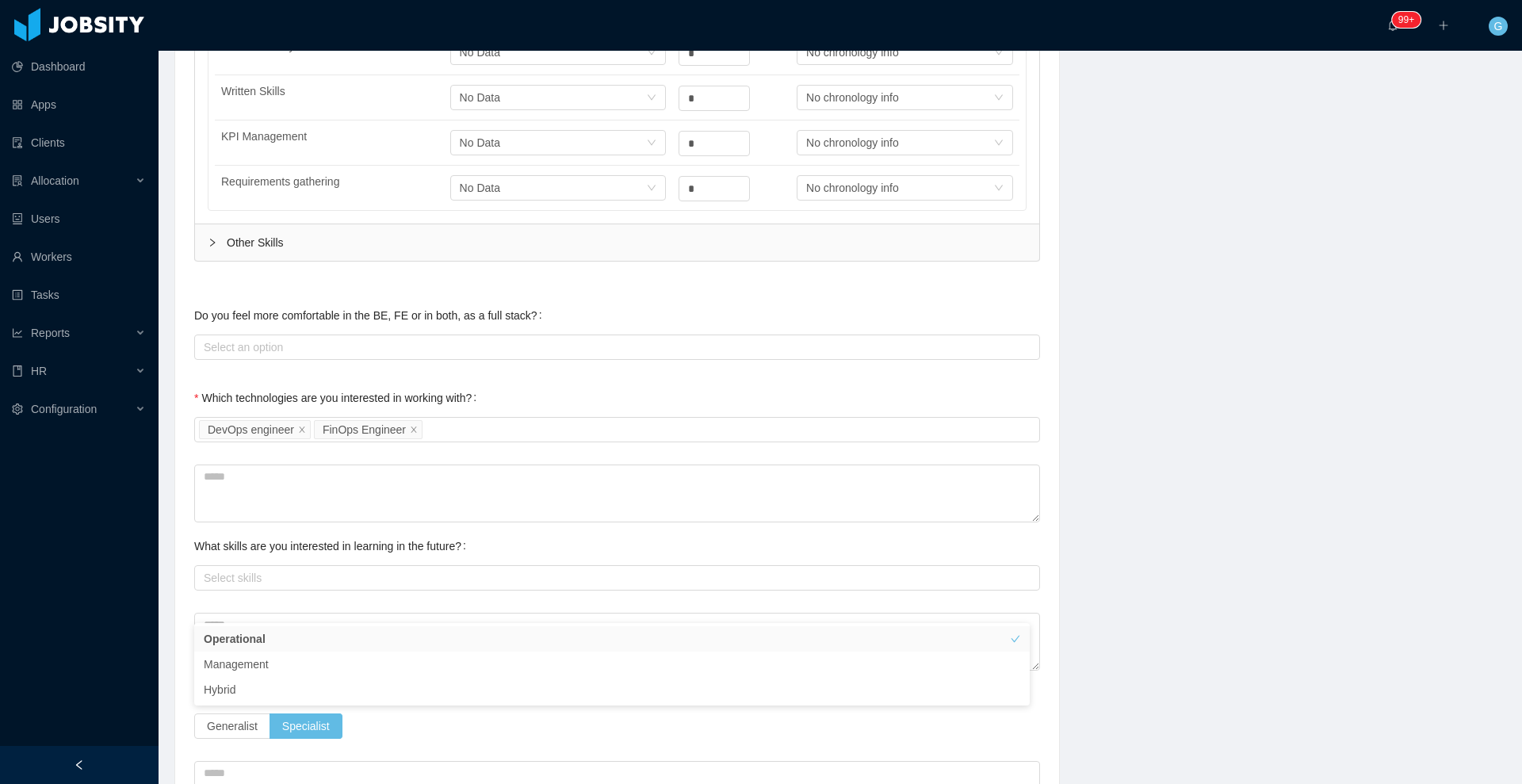
click at [287, 363] on div "Technical Profile and Role Preference Which technologies have you been most inv…" at bounding box center [617, 270] width 846 height 1410
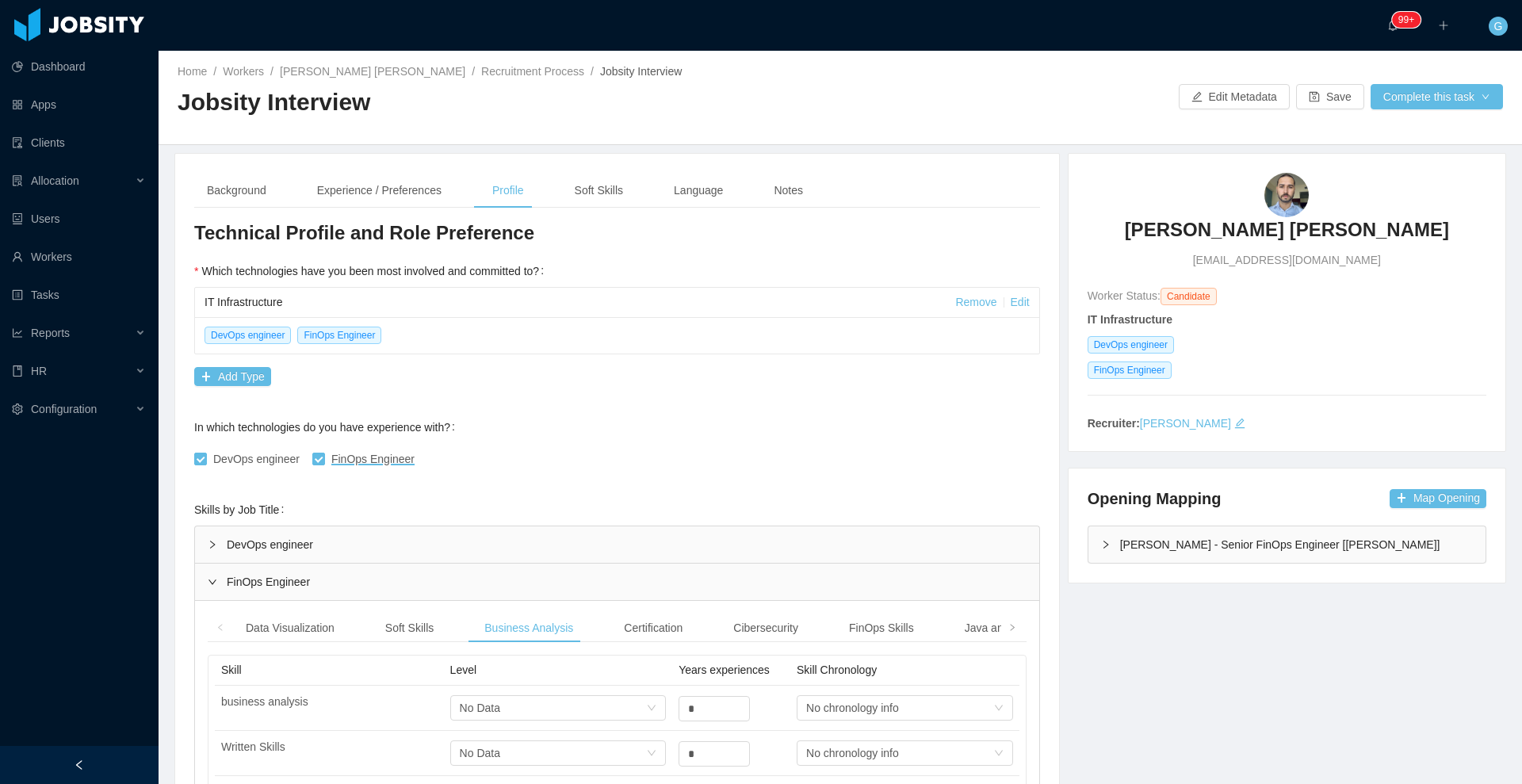
scroll to position [1, 0]
click at [562, 201] on div "Soft Skills" at bounding box center [599, 189] width 74 height 36
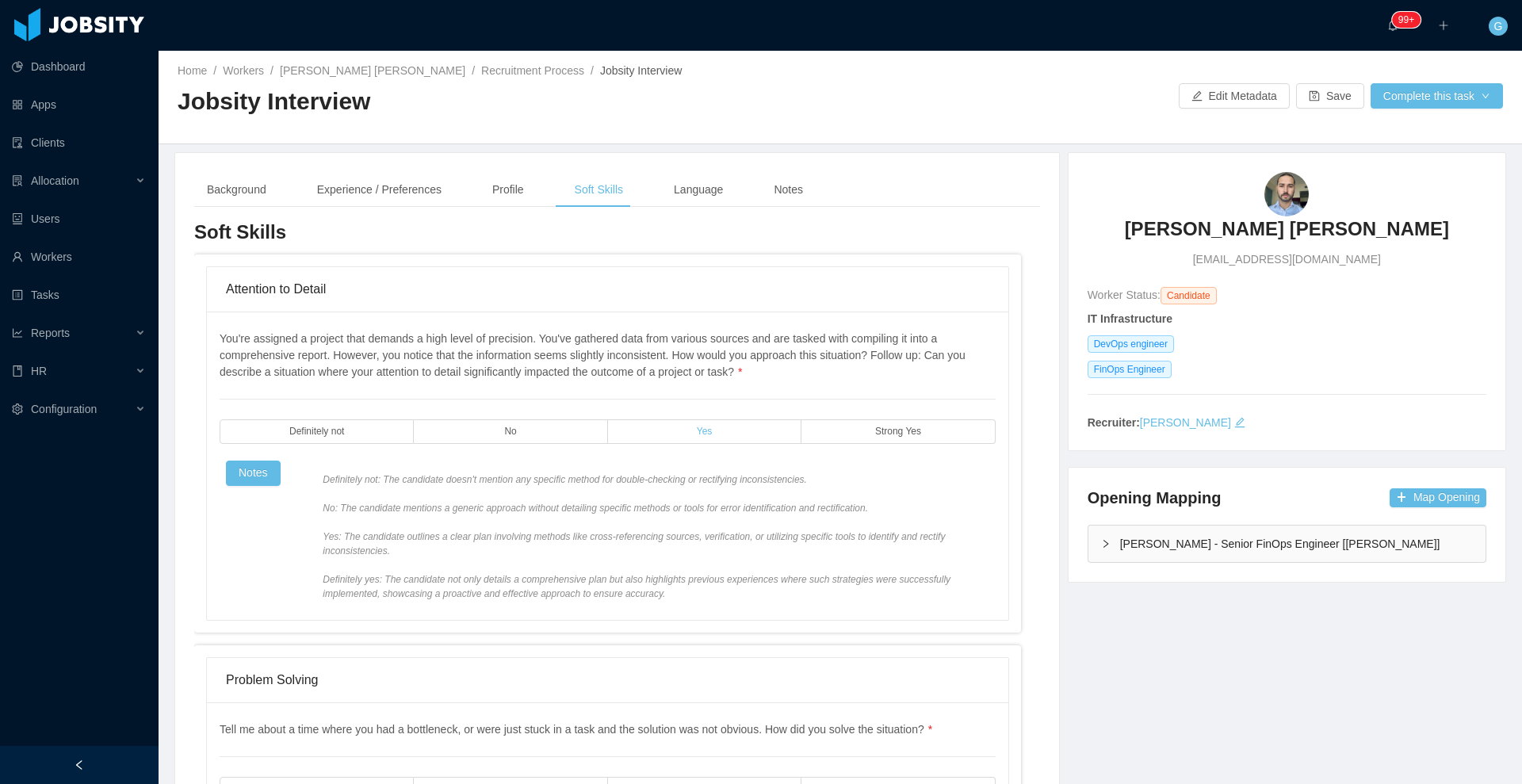
drag, startPoint x: 655, startPoint y: 416, endPoint x: 660, endPoint y: 438, distance: 22.6
click at [660, 438] on div "You're assigned a project that demands a high level of precision. You've gather…" at bounding box center [607, 465] width 776 height 270
click at [660, 438] on label "Yes" at bounding box center [704, 431] width 193 height 24
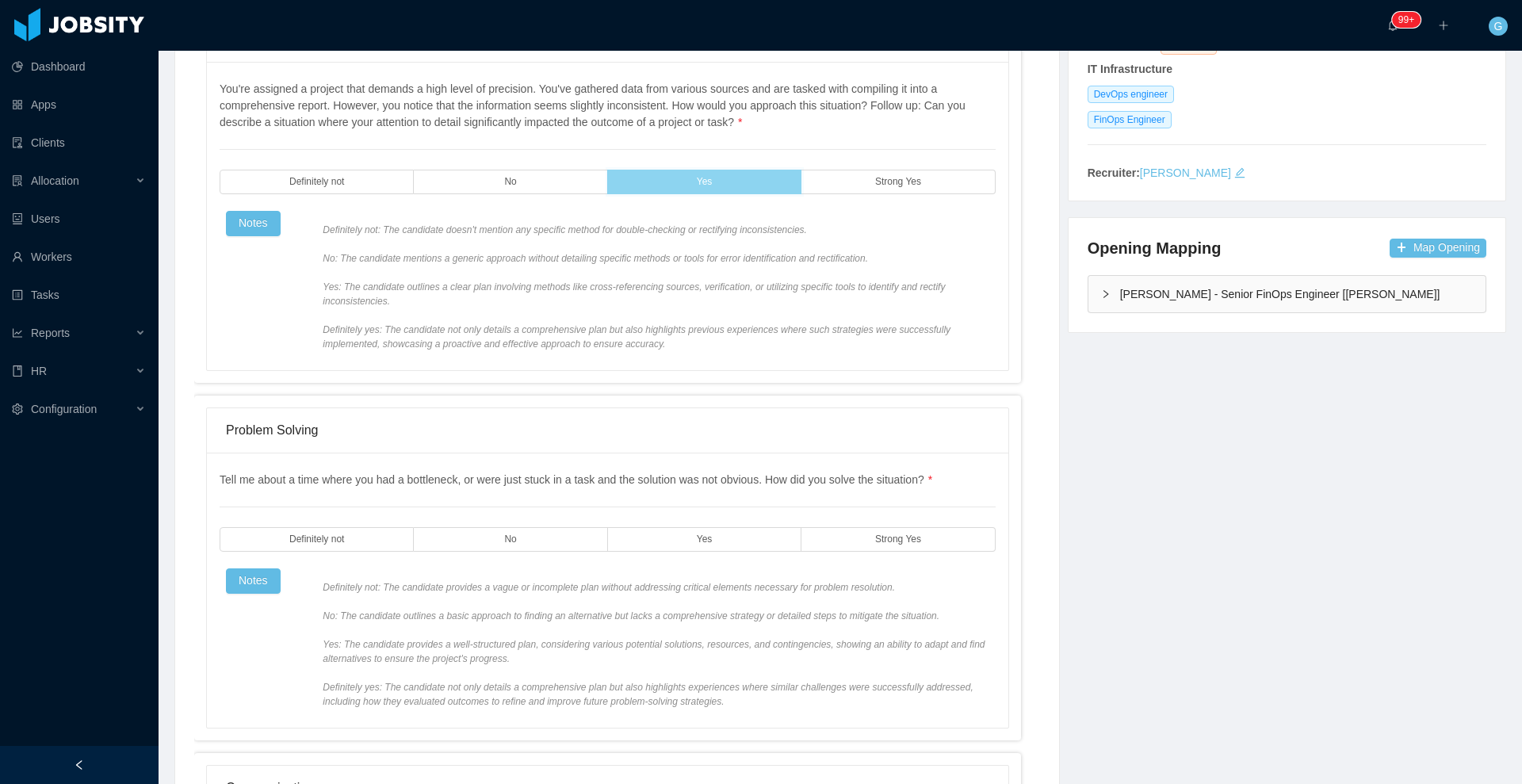
scroll to position [377, 0]
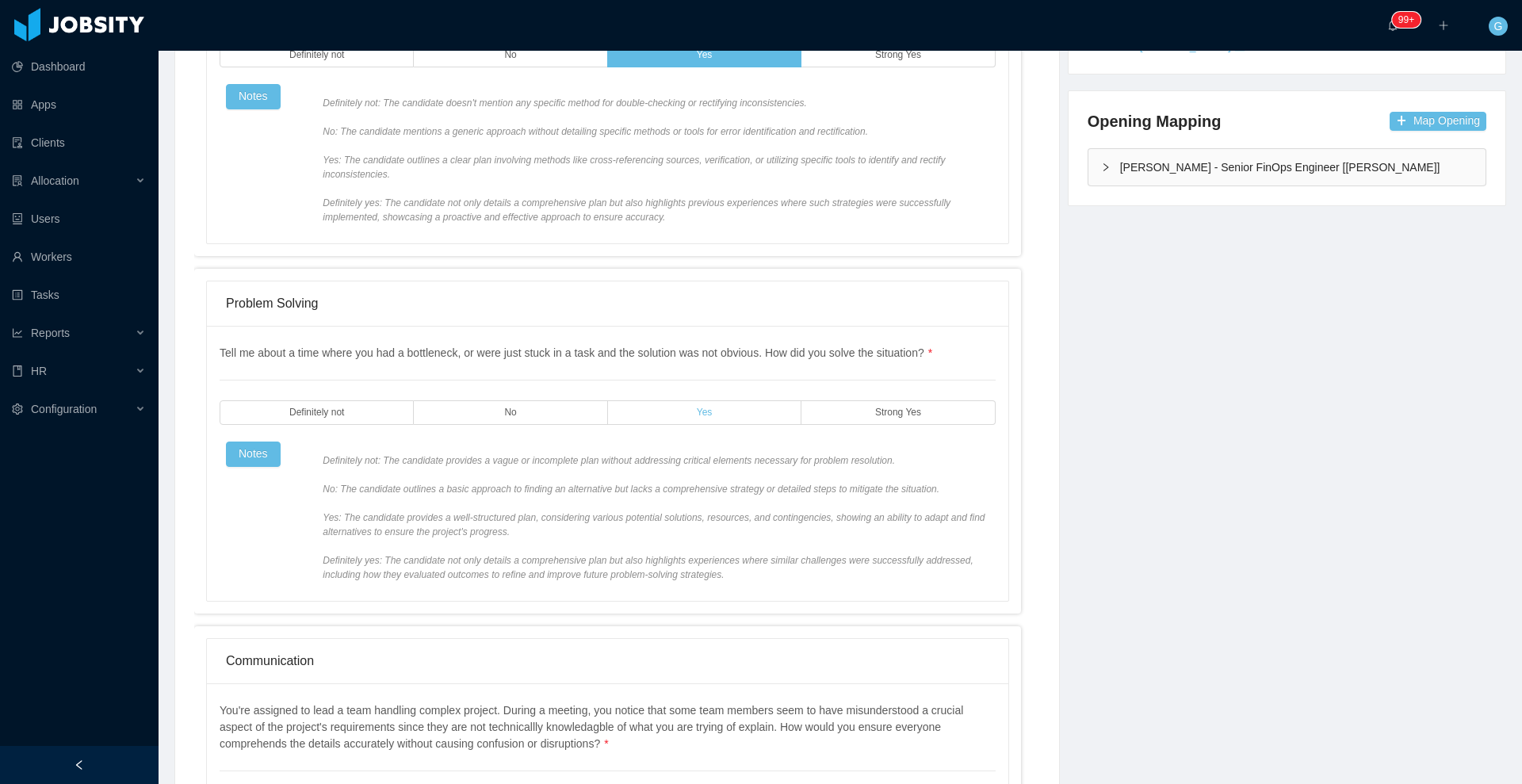
click at [661, 407] on label "Yes" at bounding box center [704, 412] width 193 height 24
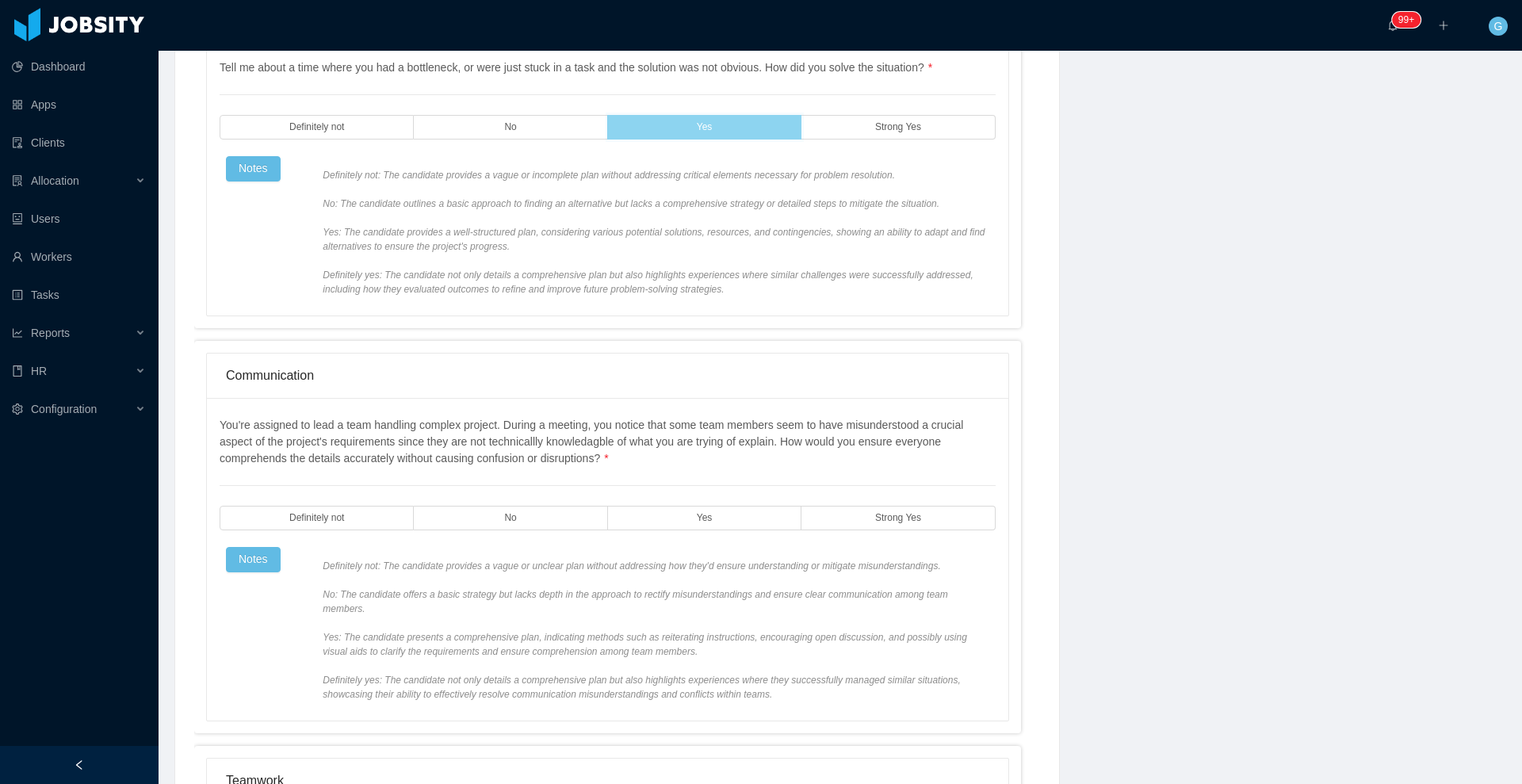
scroll to position [669, 0]
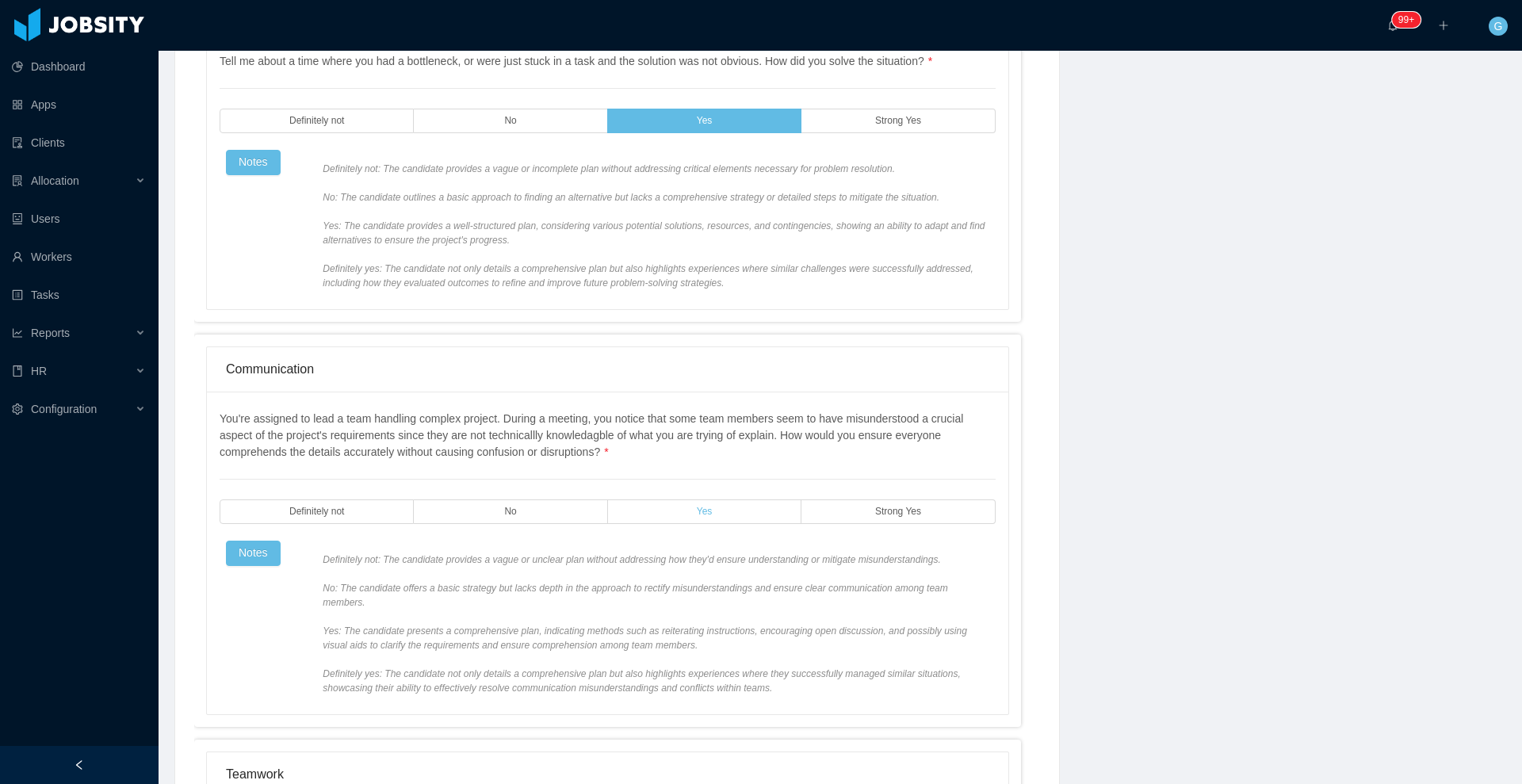
click at [704, 500] on label "Yes" at bounding box center [704, 511] width 193 height 24
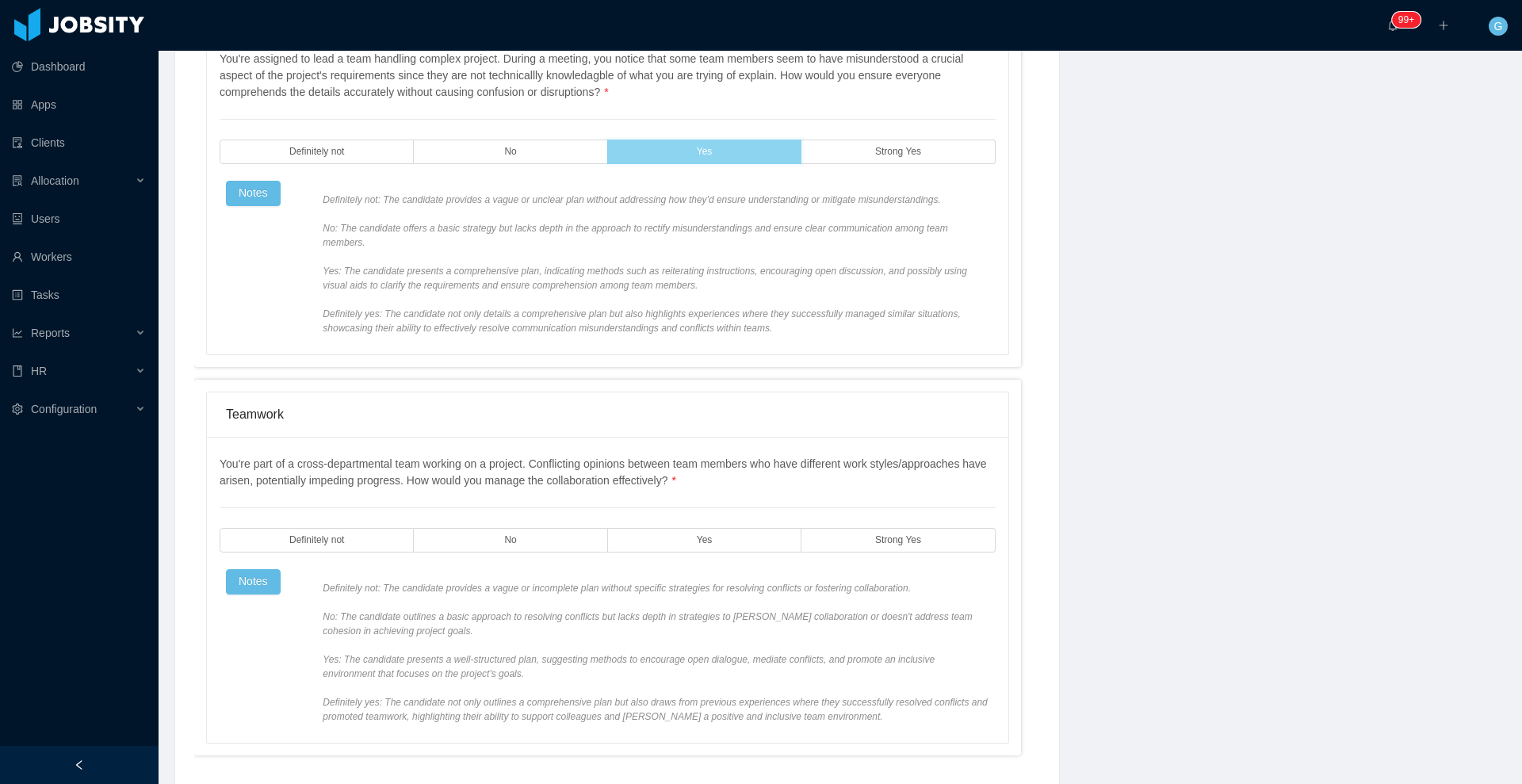
scroll to position [1079, 0]
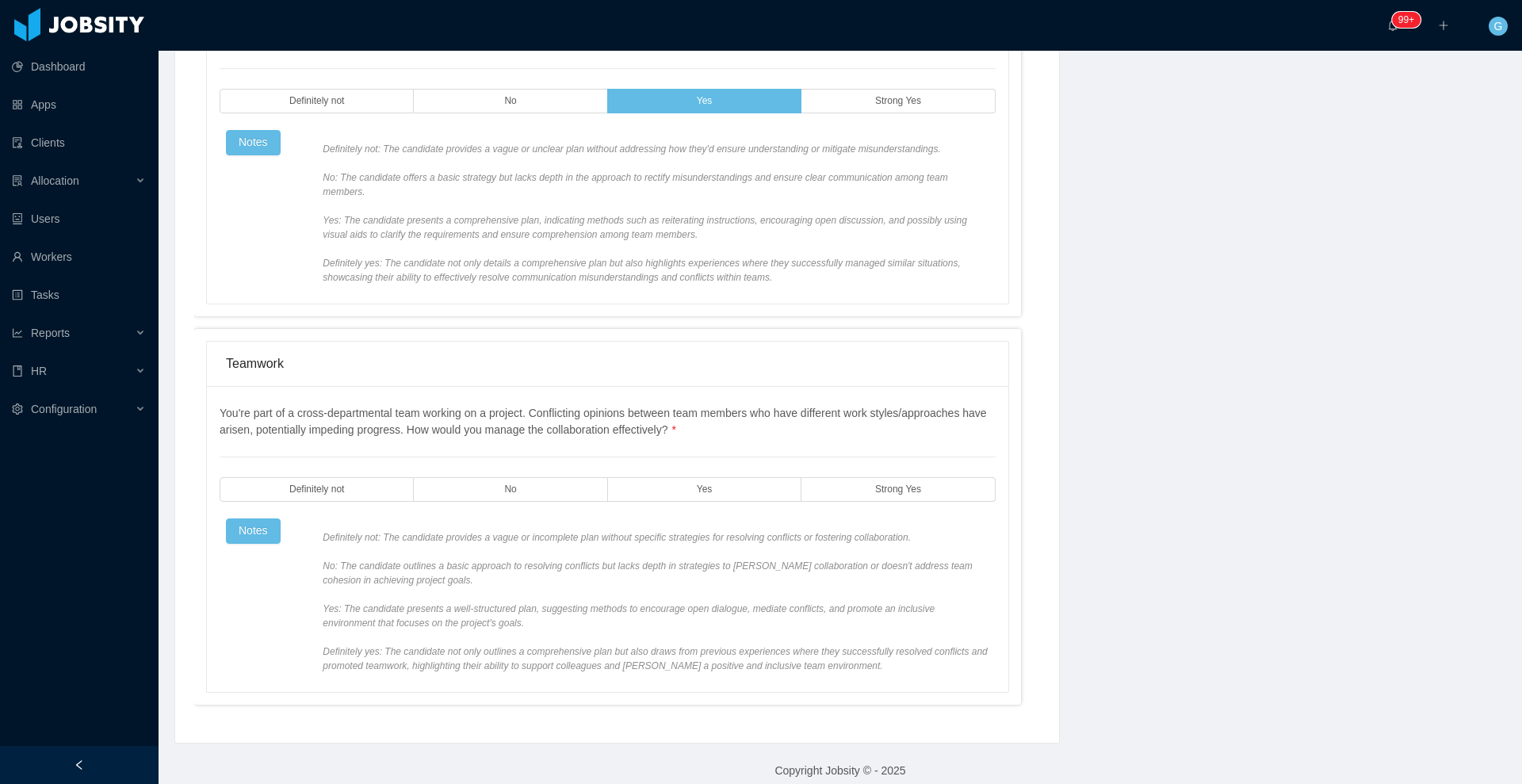
drag, startPoint x: 704, startPoint y: 500, endPoint x: 708, endPoint y: 491, distance: 9.8
click at [708, 491] on div "You're part of a cross-departmental team working on a project. Conflicting opin…" at bounding box center [607, 538] width 776 height 268
drag, startPoint x: 708, startPoint y: 491, endPoint x: 732, endPoint y: 466, distance: 34.7
click at [732, 466] on div "You're part of a cross-departmental team working on a project. Conflicting opin…" at bounding box center [607, 538] width 776 height 268
click at [732, 477] on label "Yes" at bounding box center [704, 489] width 193 height 24
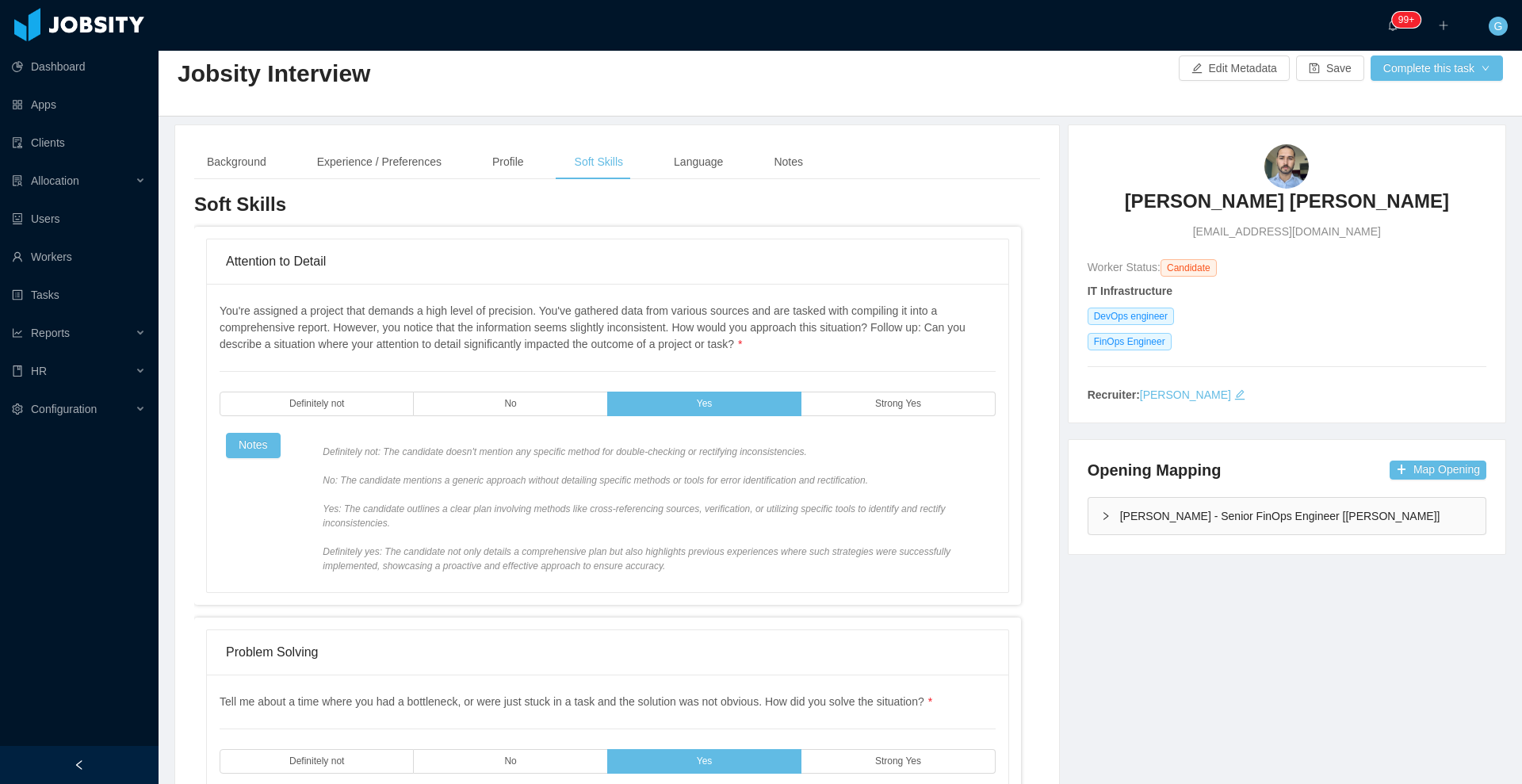
scroll to position [14, 0]
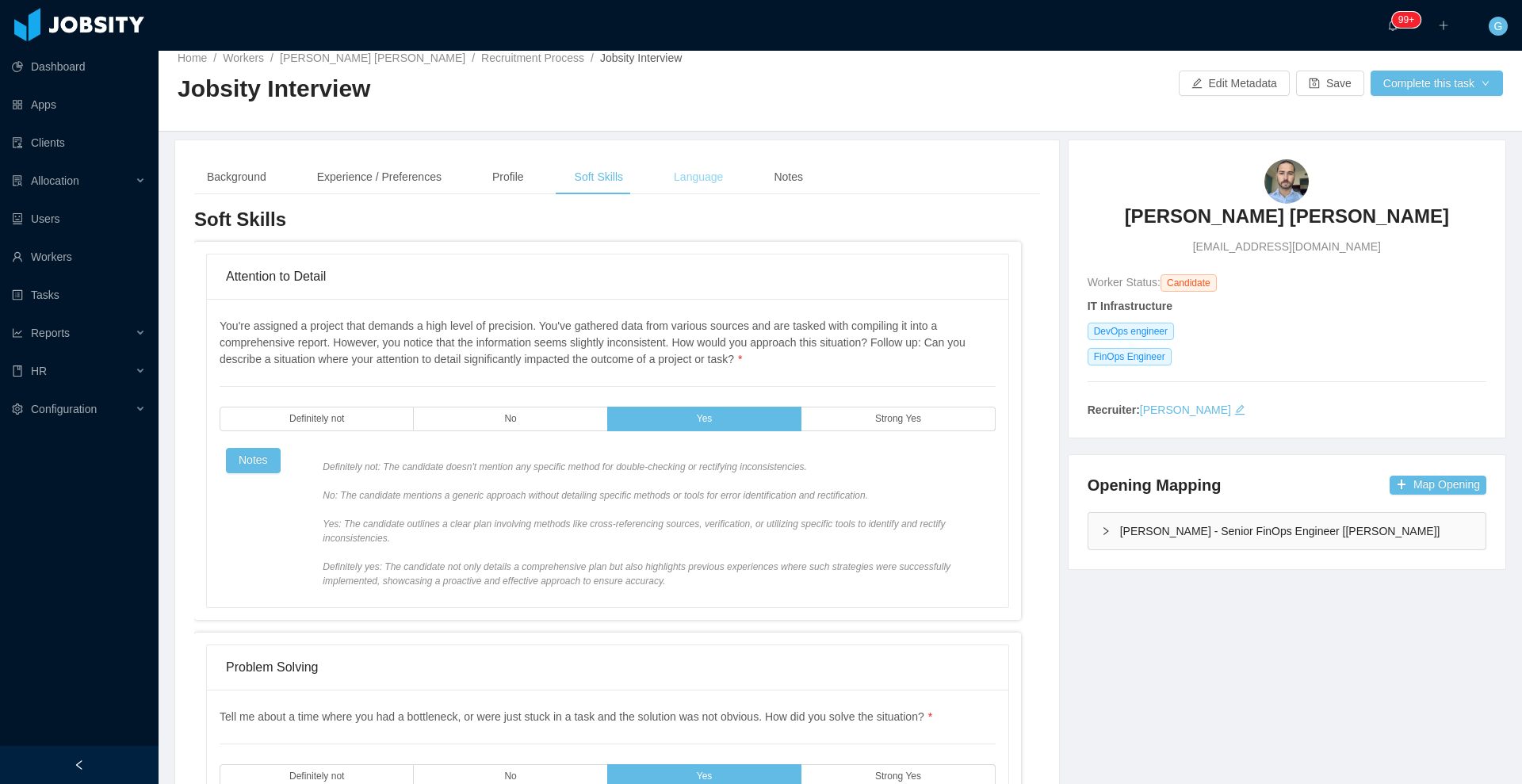
drag, startPoint x: 678, startPoint y: 214, endPoint x: 684, endPoint y: 189, distance: 25.7
click at [684, 189] on div "Language" at bounding box center [699, 176] width 74 height 36
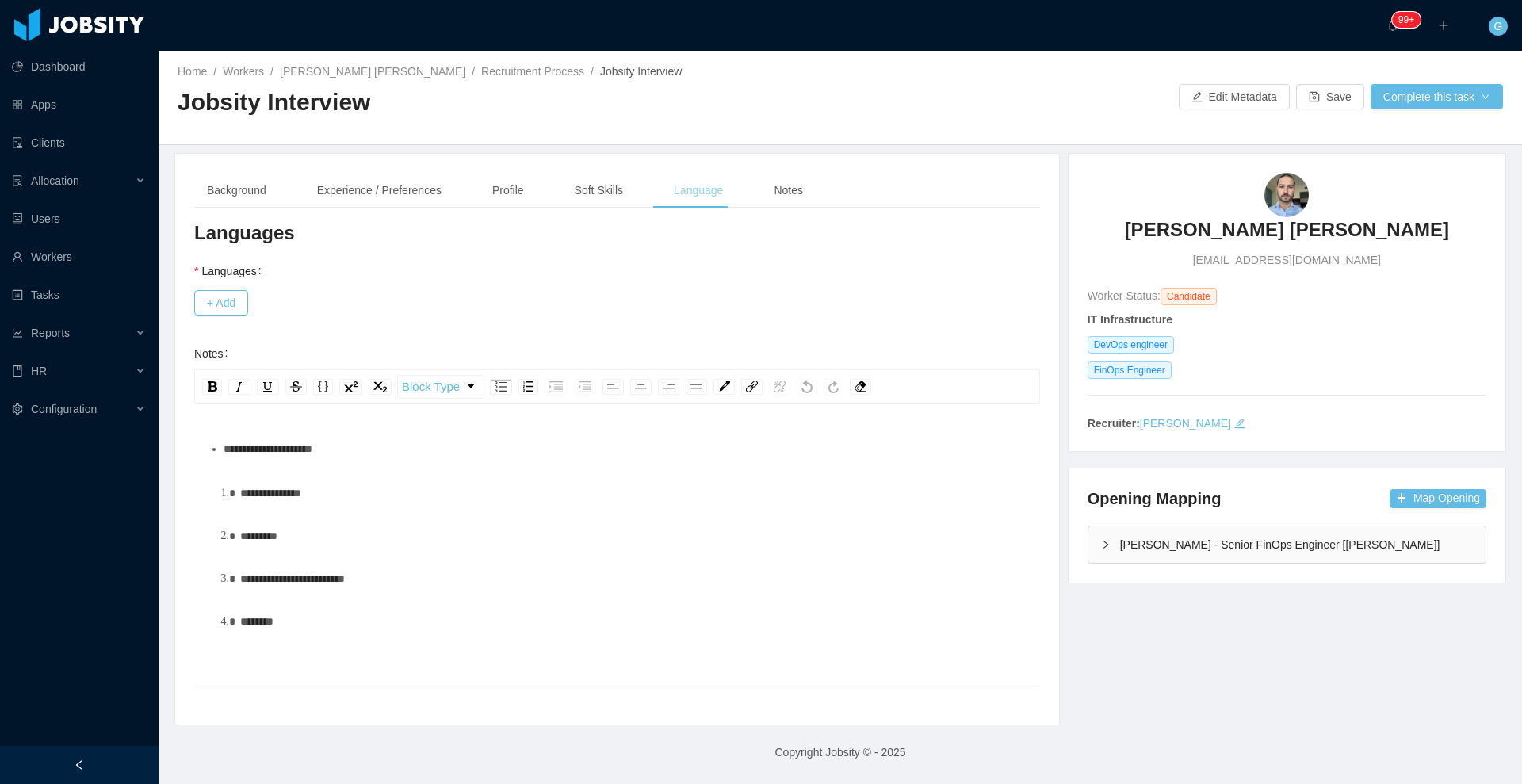
scroll to position [0, 0]
click at [227, 306] on button "+ Add" at bounding box center [220, 302] width 54 height 25
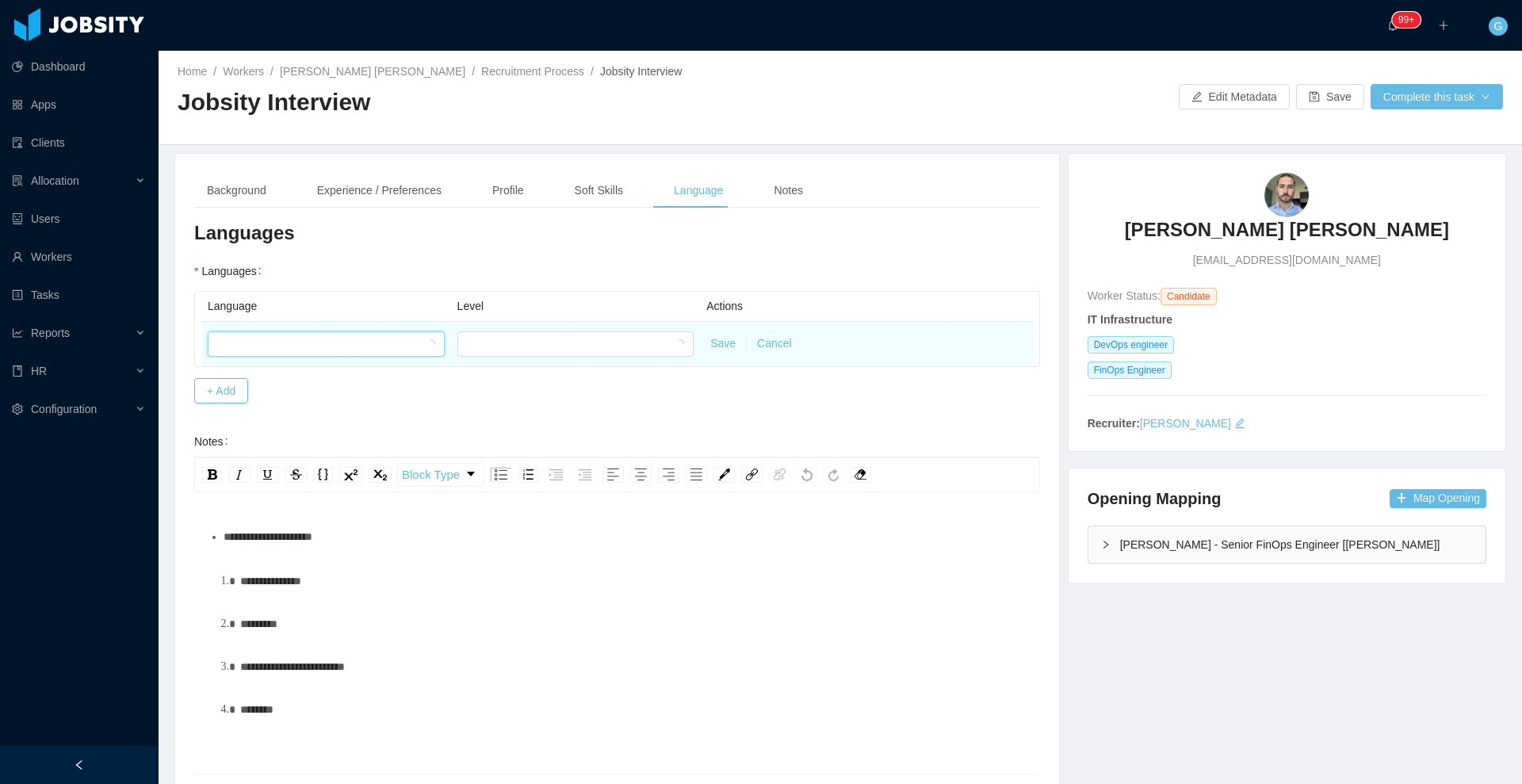
click at [281, 338] on div at bounding box center [321, 343] width 208 height 23
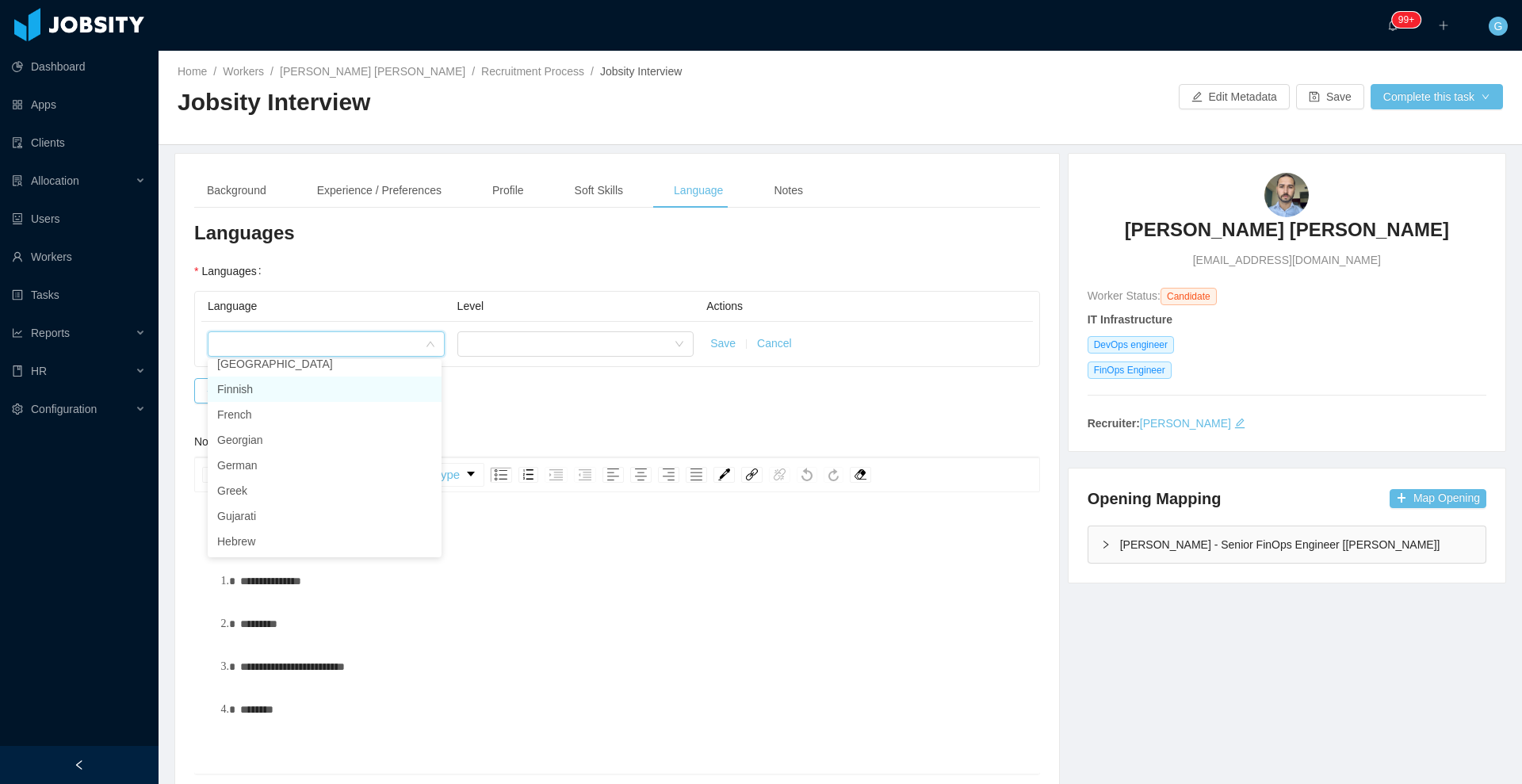
scroll to position [321, 0]
click at [253, 404] on li "English" at bounding box center [325, 409] width 234 height 25
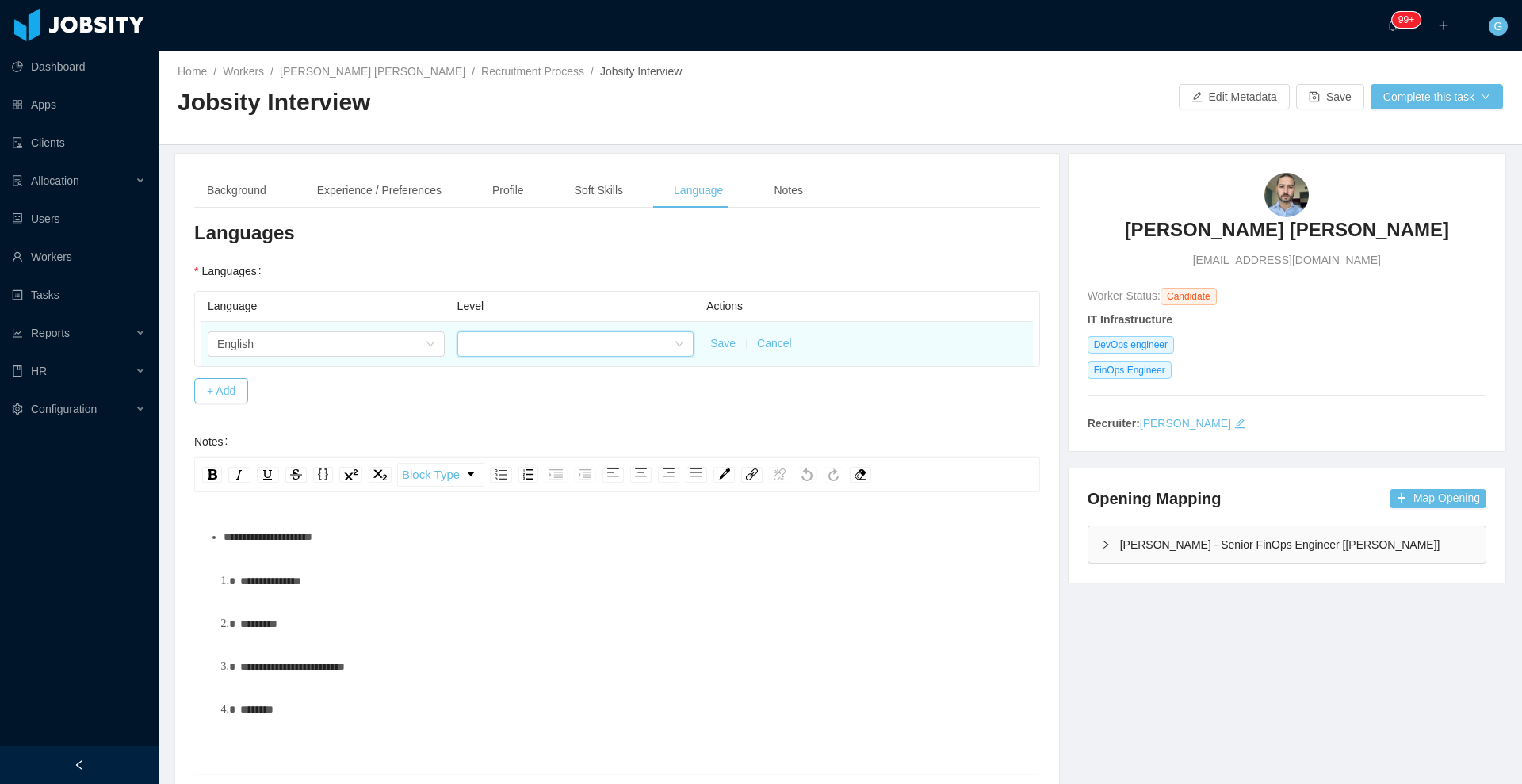
click at [598, 347] on div at bounding box center [571, 343] width 208 height 23
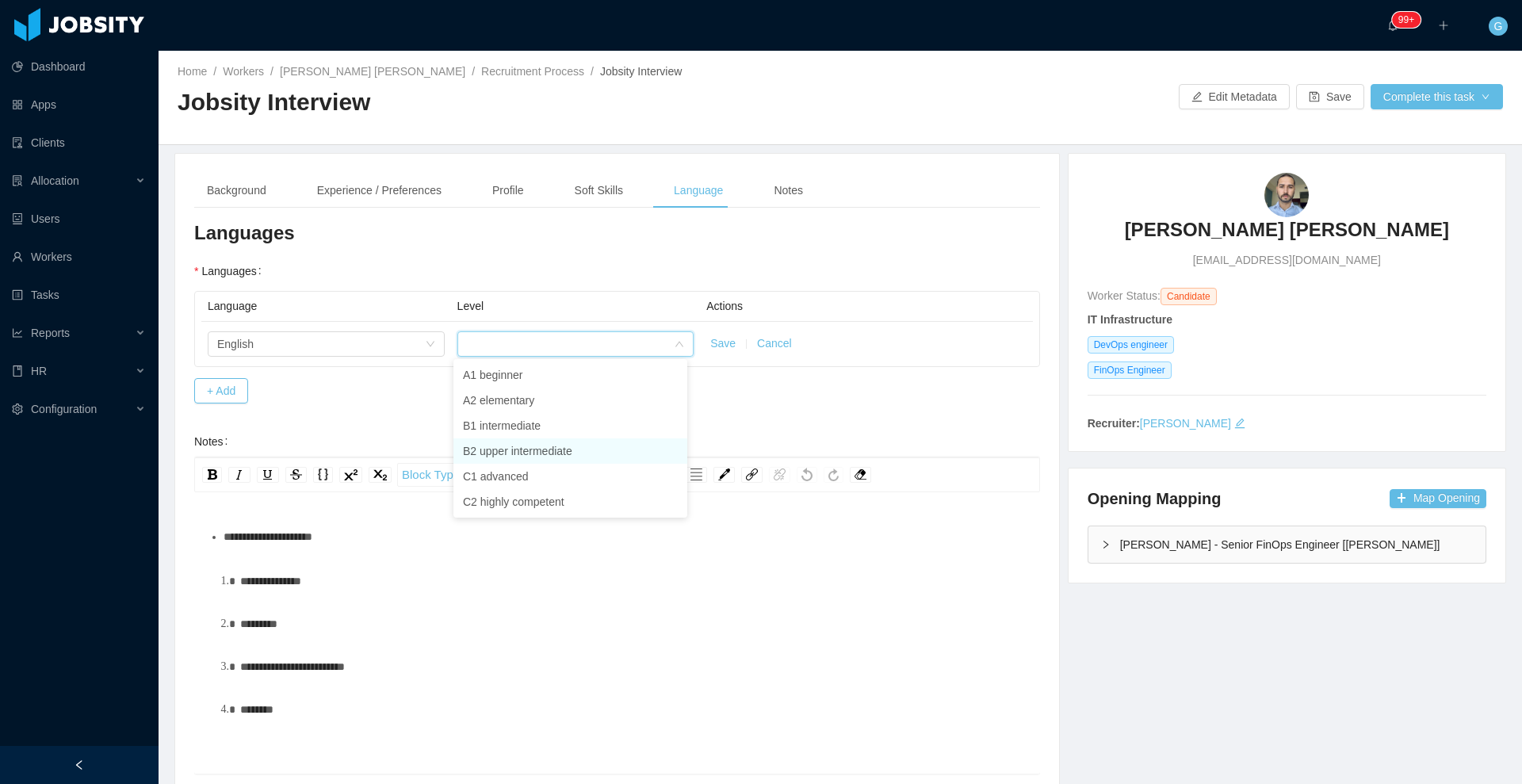
click at [554, 438] on li "B2 upper intermediate" at bounding box center [571, 451] width 234 height 25
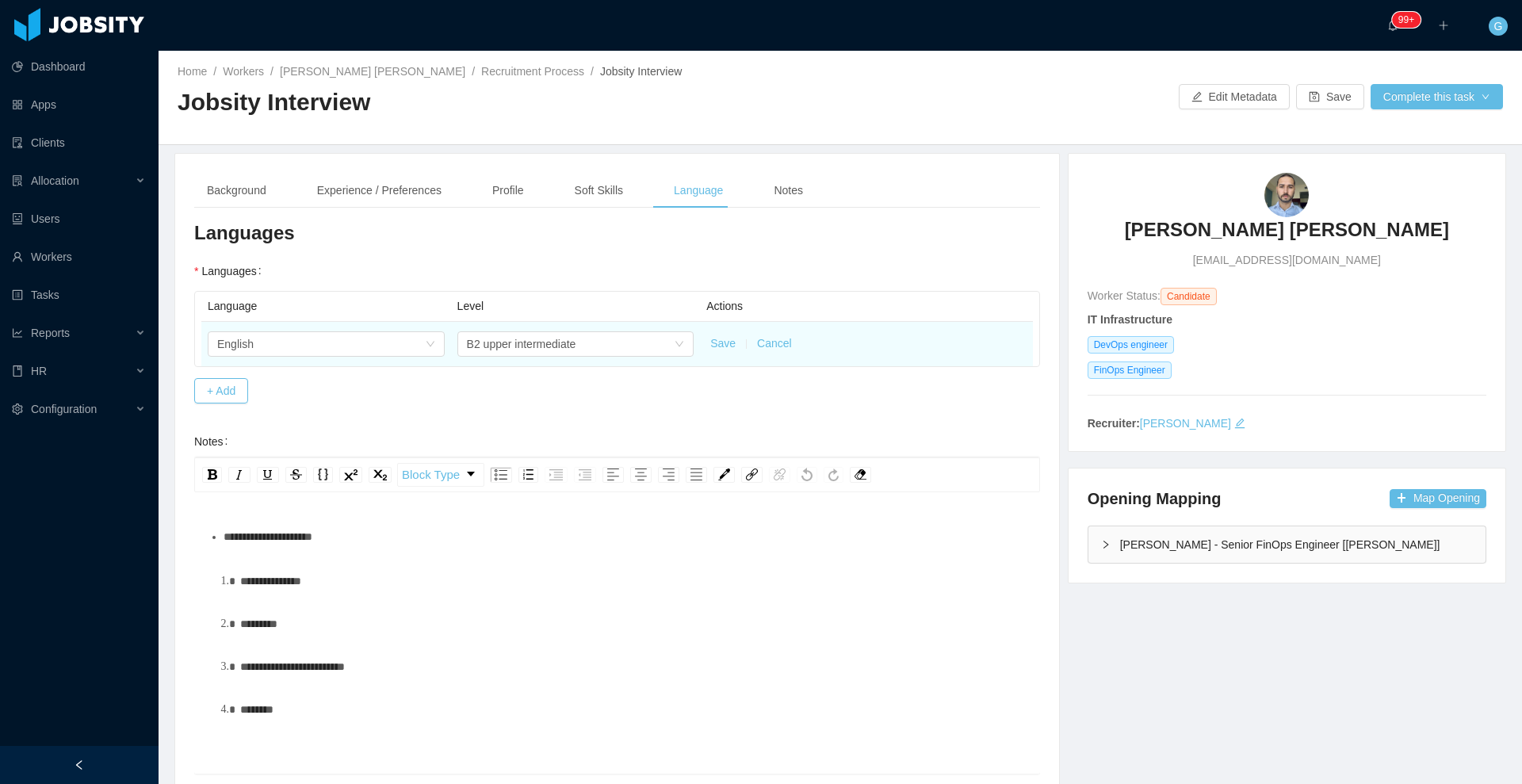
click at [713, 346] on button "Save" at bounding box center [723, 343] width 25 height 17
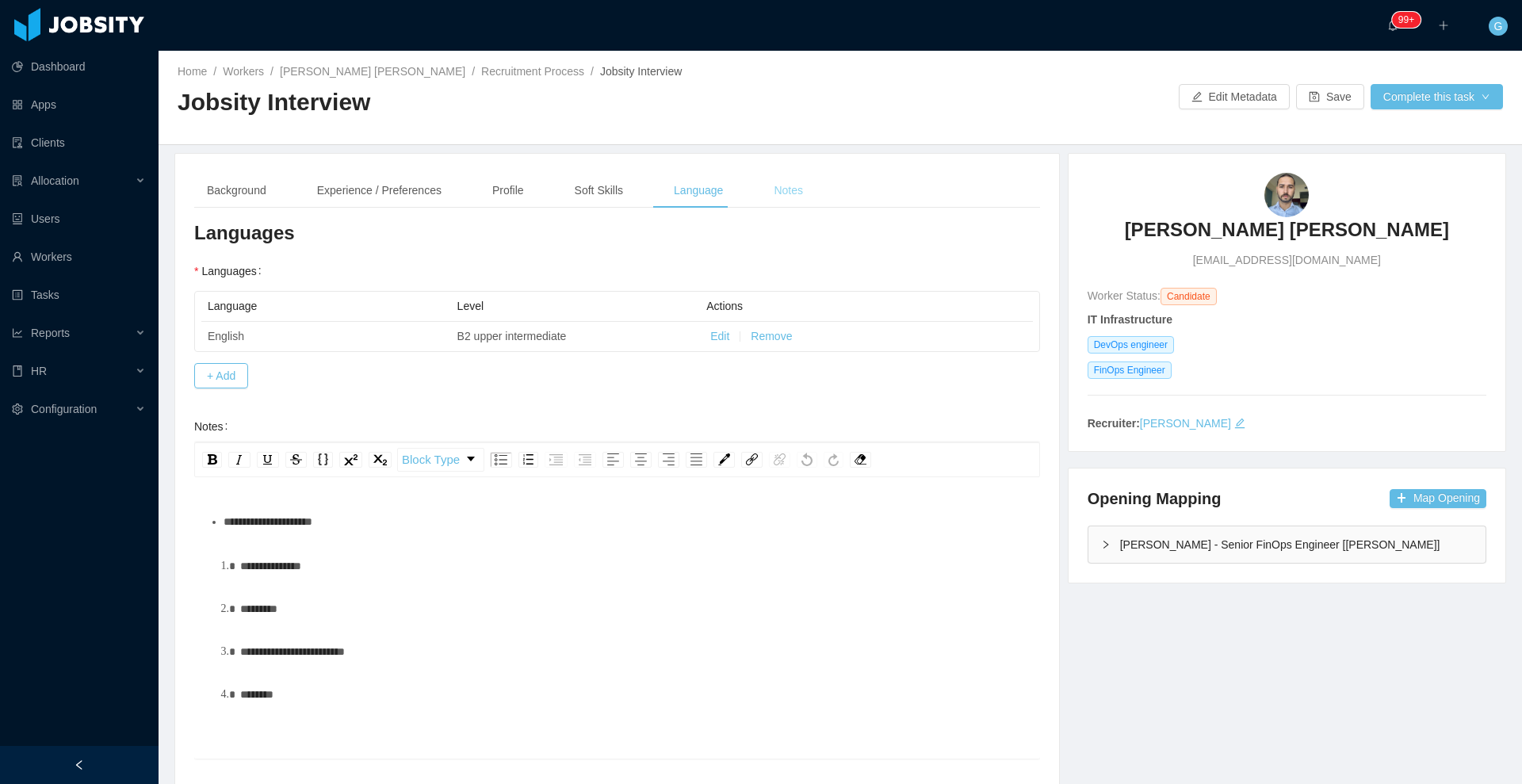
click at [777, 204] on div "Notes" at bounding box center [788, 190] width 55 height 36
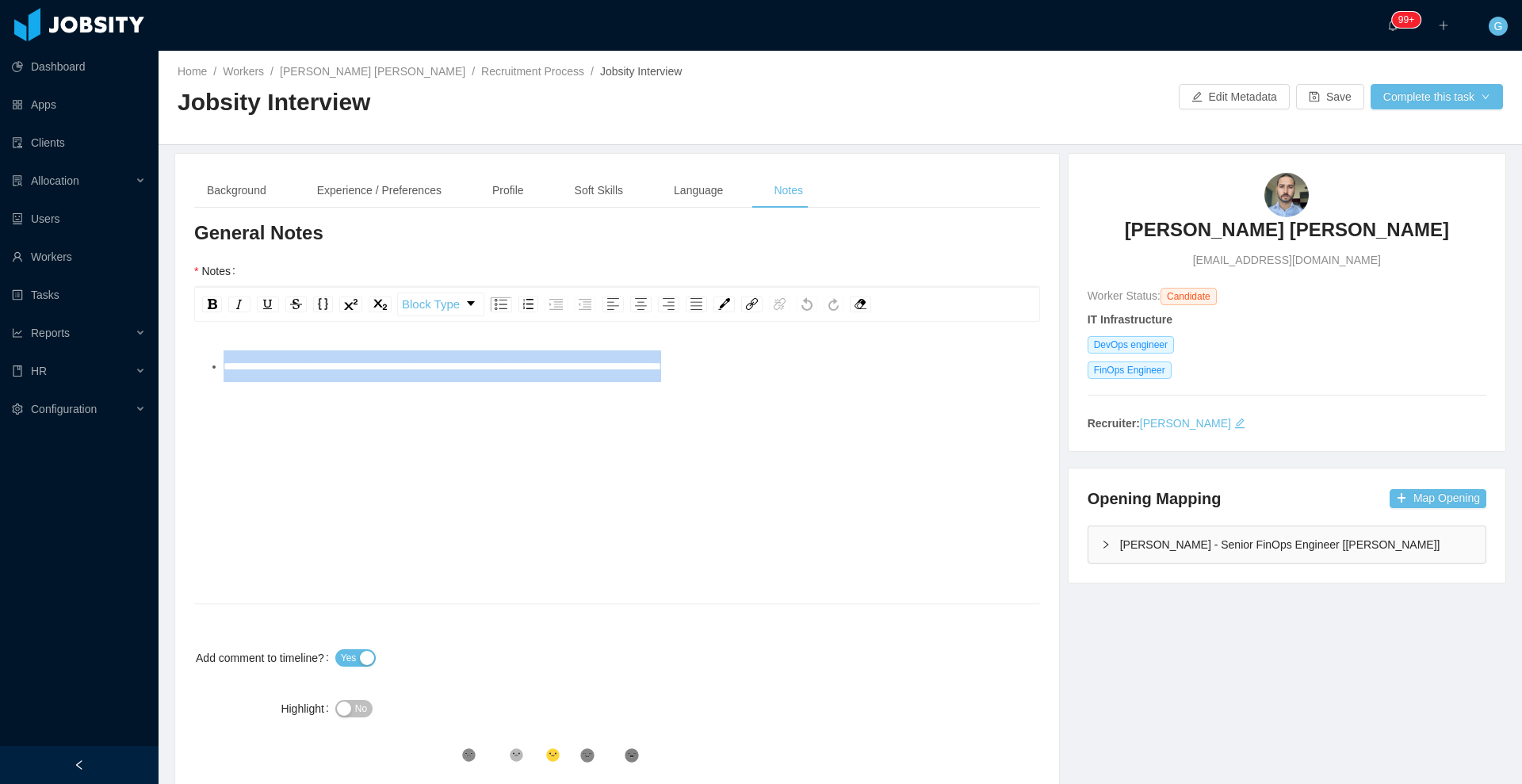
drag, startPoint x: 494, startPoint y: 371, endPoint x: 220, endPoint y: 367, distance: 274.0
click at [220, 367] on ul "**********" at bounding box center [618, 366] width 821 height 31
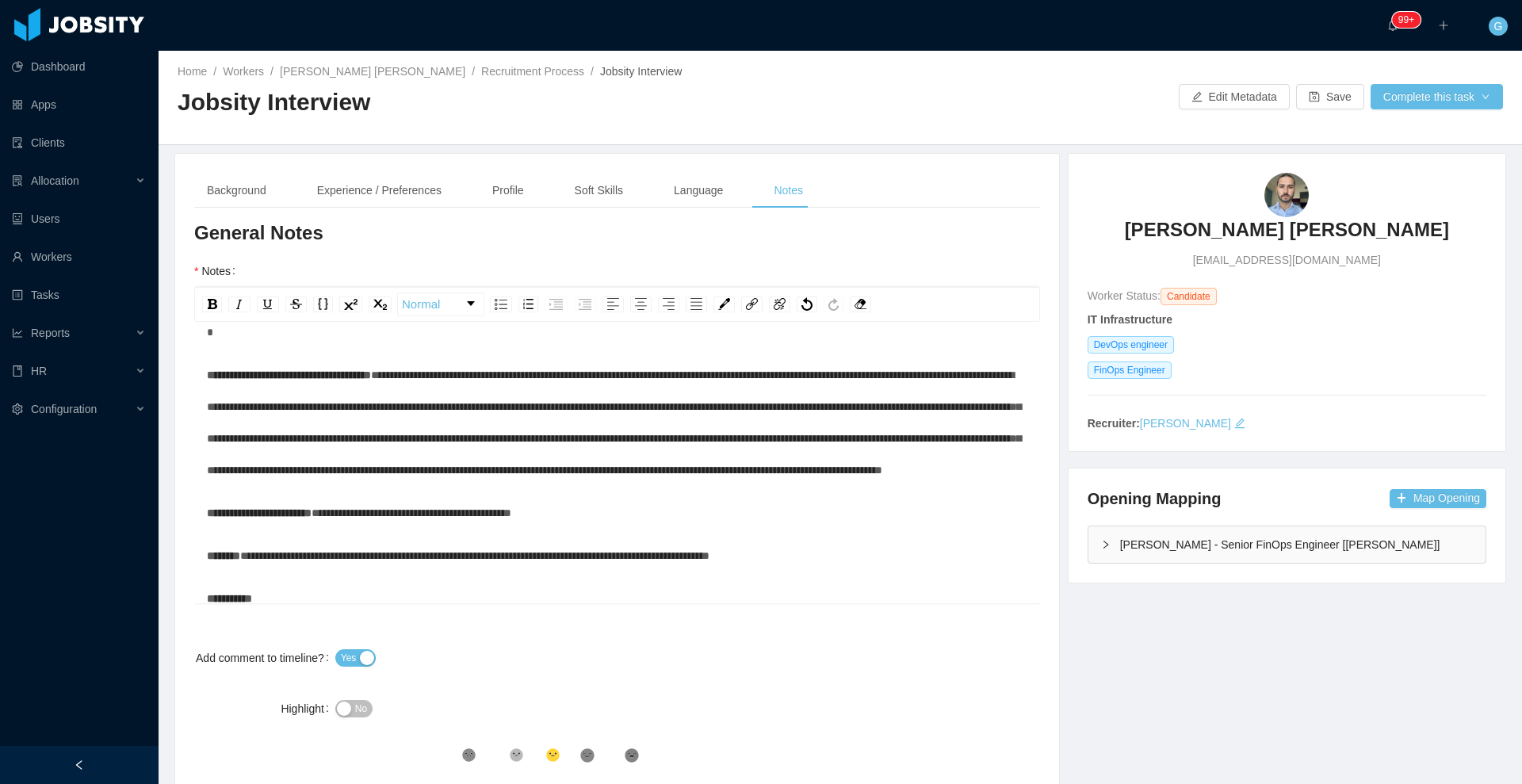
scroll to position [0, 0]
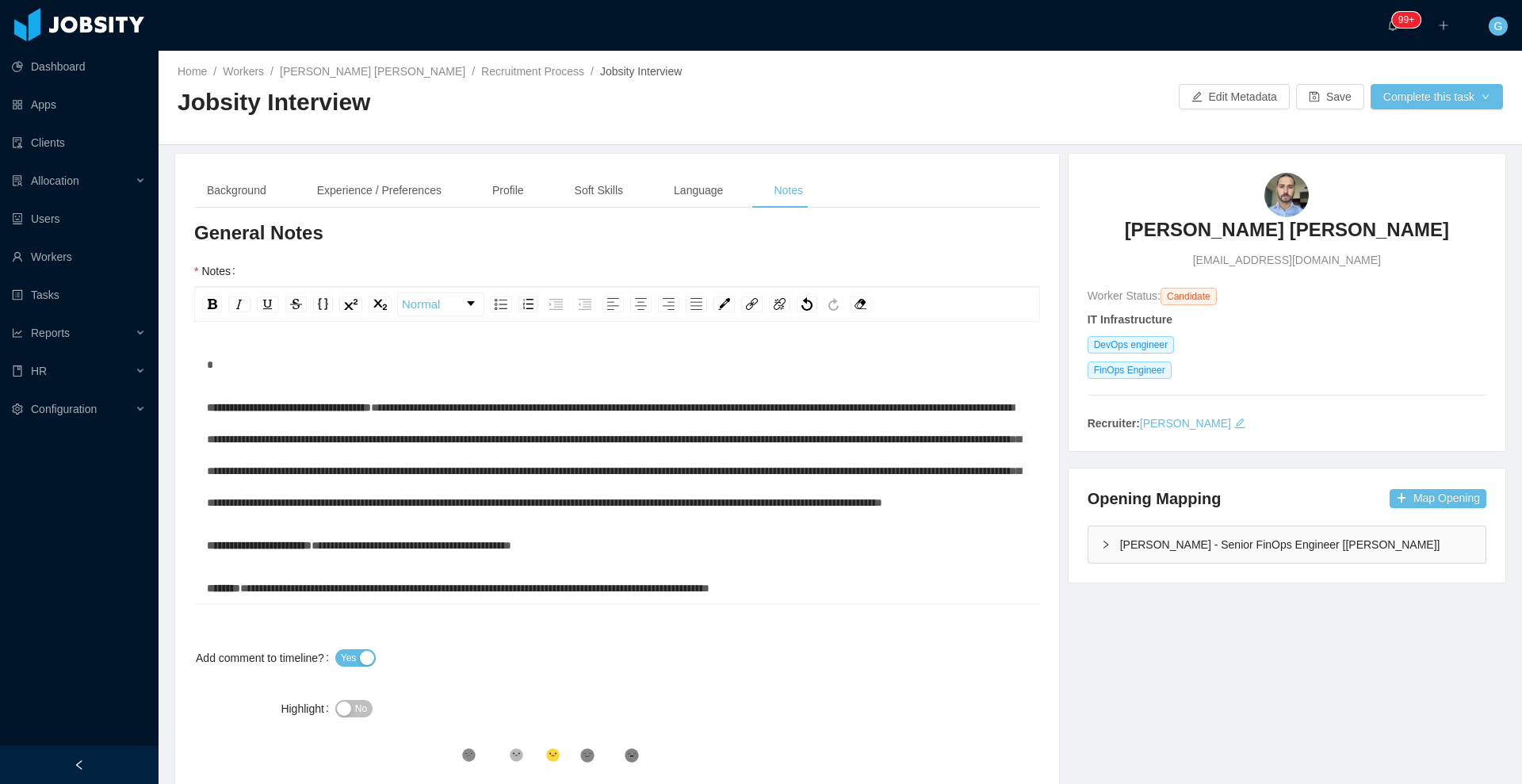
click at [344, 717] on div "No" at bounding box center [511, 708] width 352 height 31
click at [348, 712] on button "No" at bounding box center [354, 708] width 37 height 18
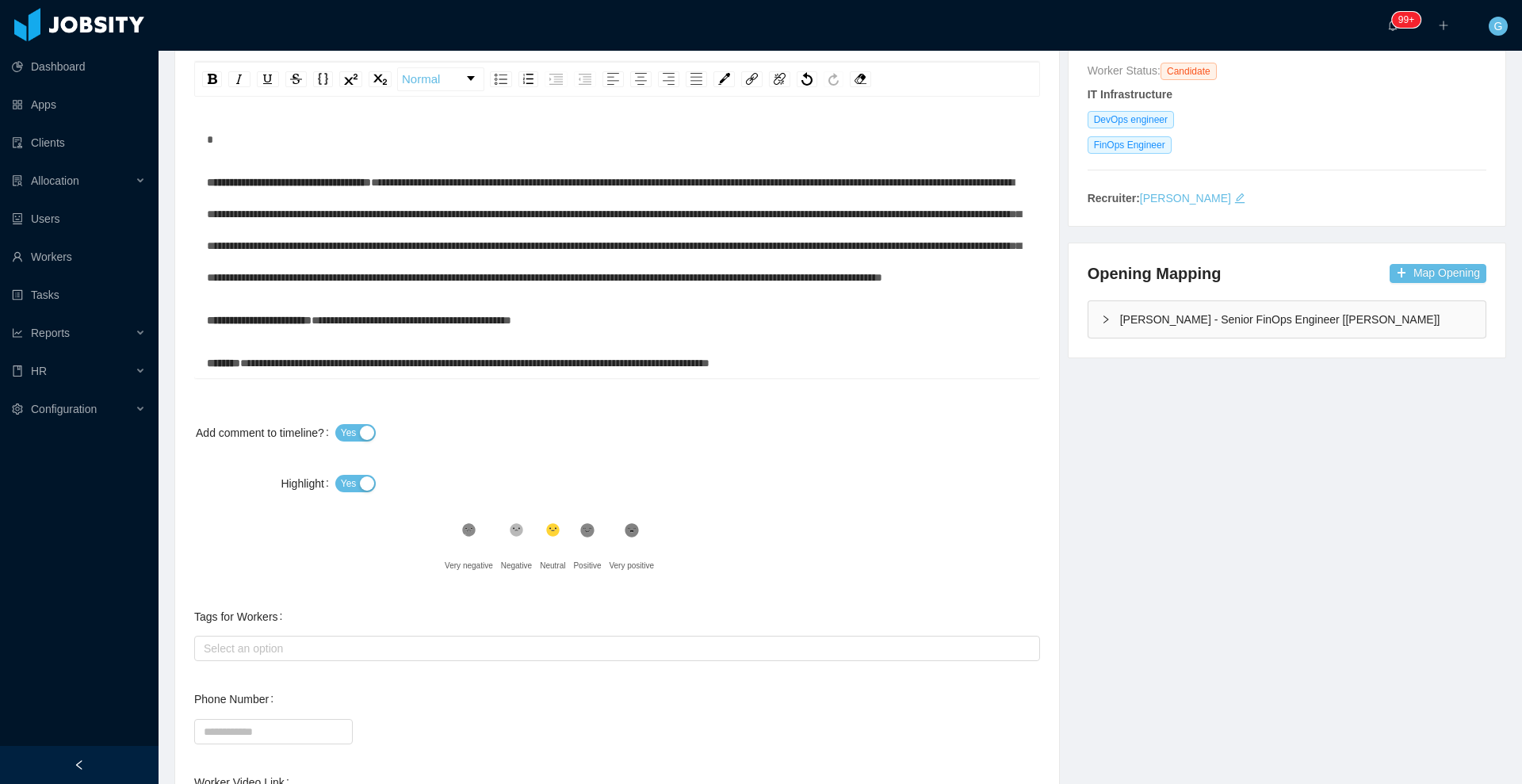
scroll to position [234, 0]
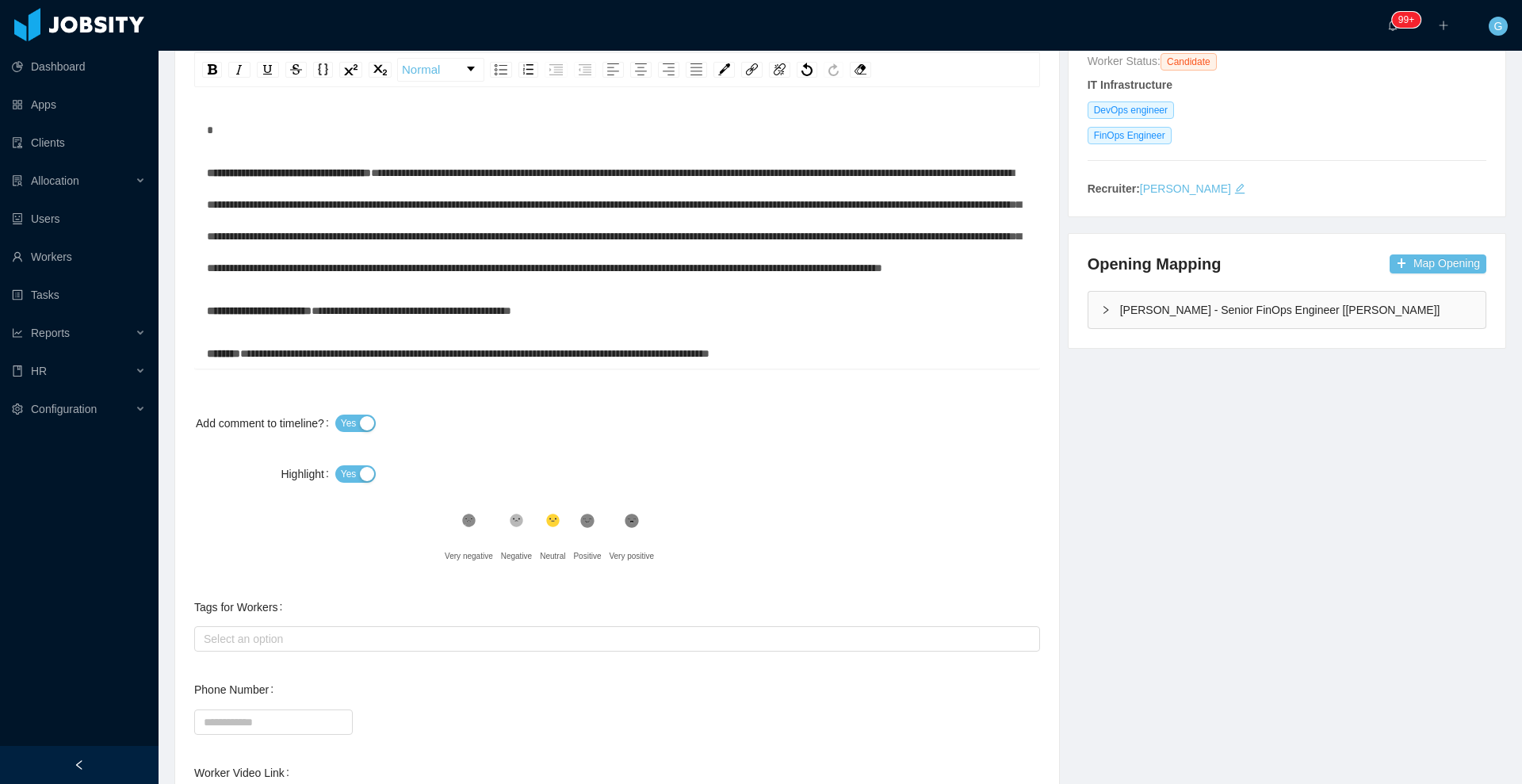
click at [585, 530] on div ".st1{fill:#232323}" at bounding box center [586, 525] width 27 height 31
click at [548, 530] on div ".st2{fill:#262626}" at bounding box center [552, 525] width 25 height 31
click at [357, 641] on div "Select an option" at bounding box center [614, 639] width 820 height 16
click at [523, 725] on div at bounding box center [617, 721] width 846 height 31
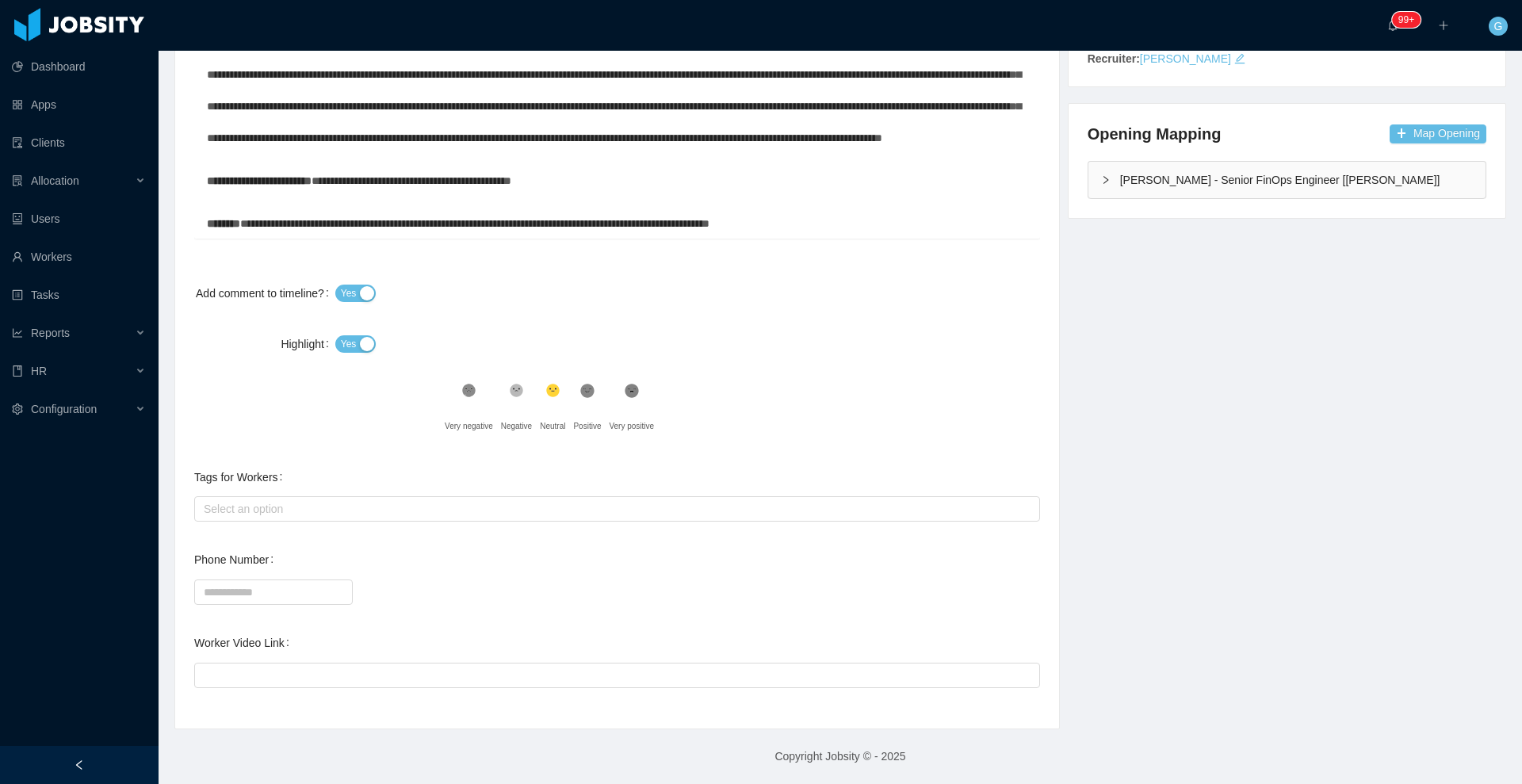
scroll to position [0, 0]
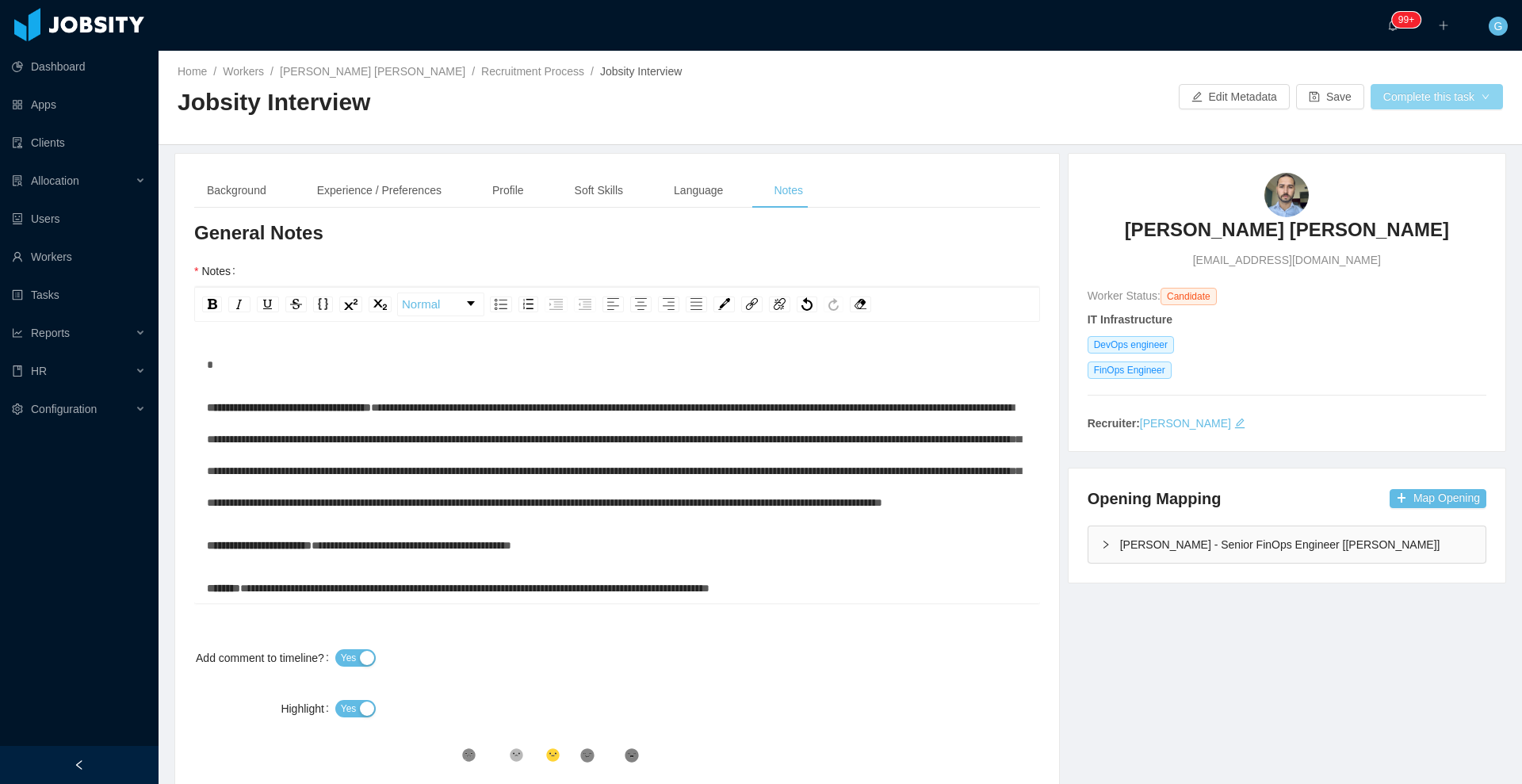
click at [1414, 87] on button "Complete this task" at bounding box center [1437, 97] width 133 height 25
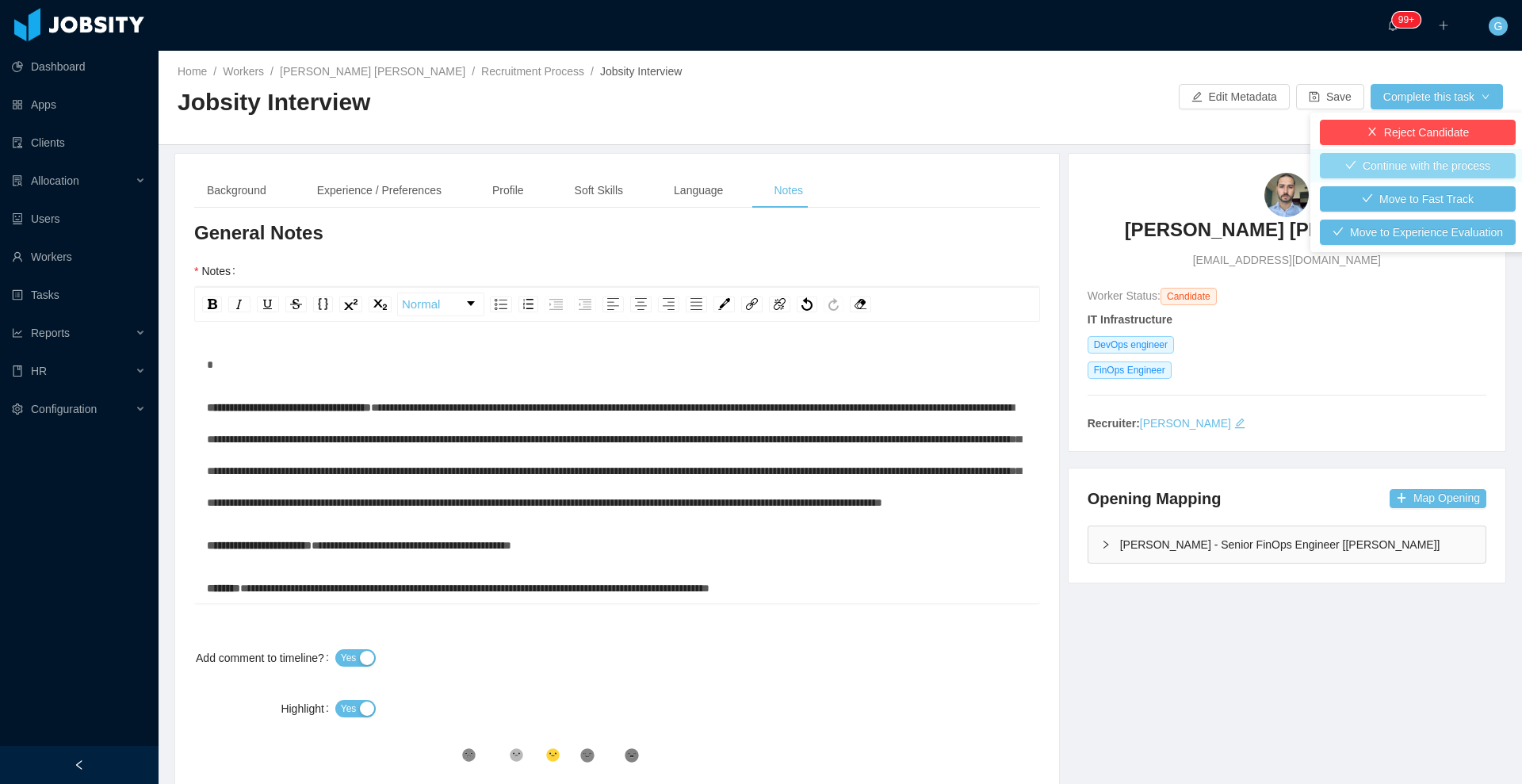
click at [1376, 153] on button "Continue with the process" at bounding box center [1418, 166] width 196 height 25
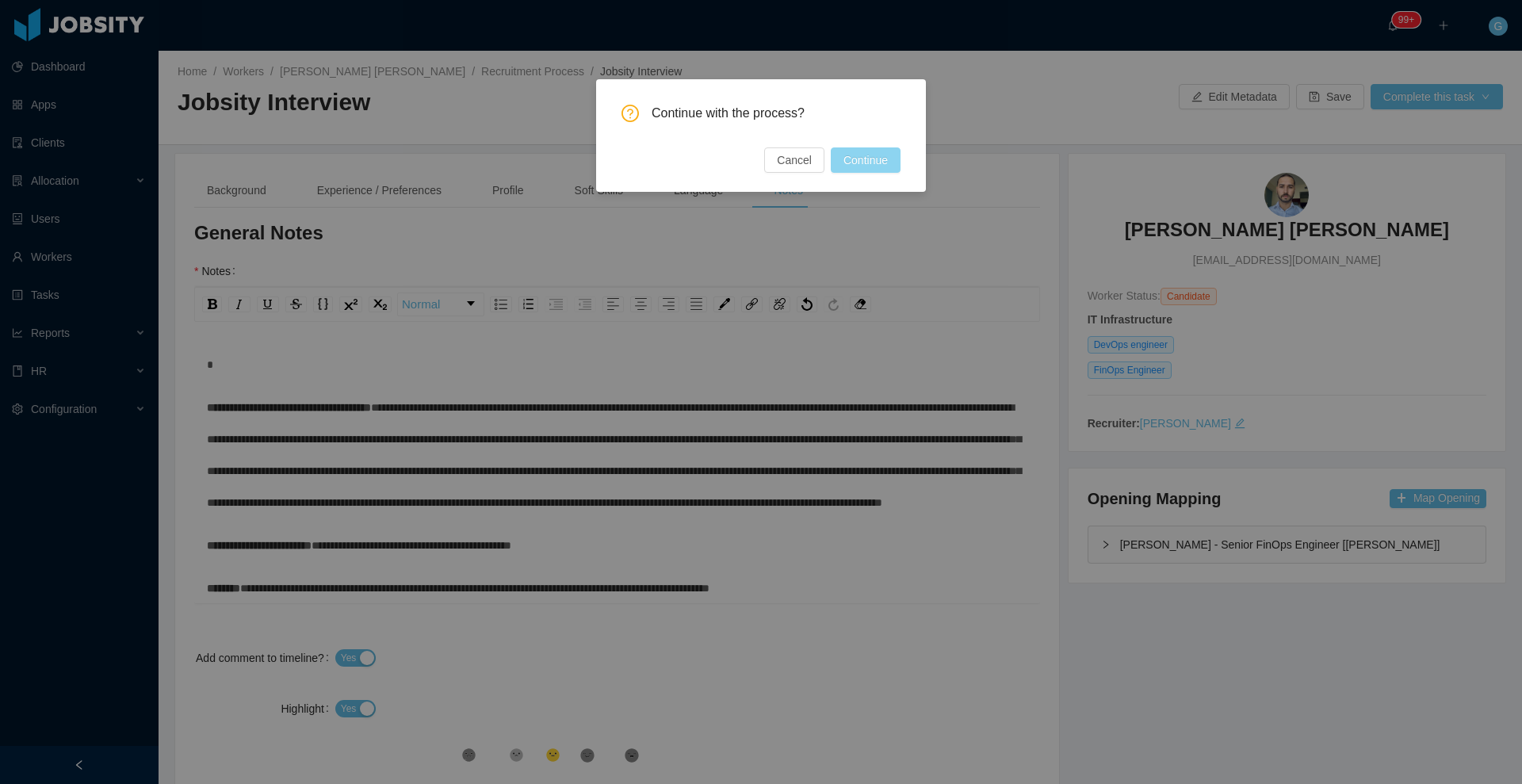
click at [864, 161] on button "Continue" at bounding box center [864, 160] width 69 height 25
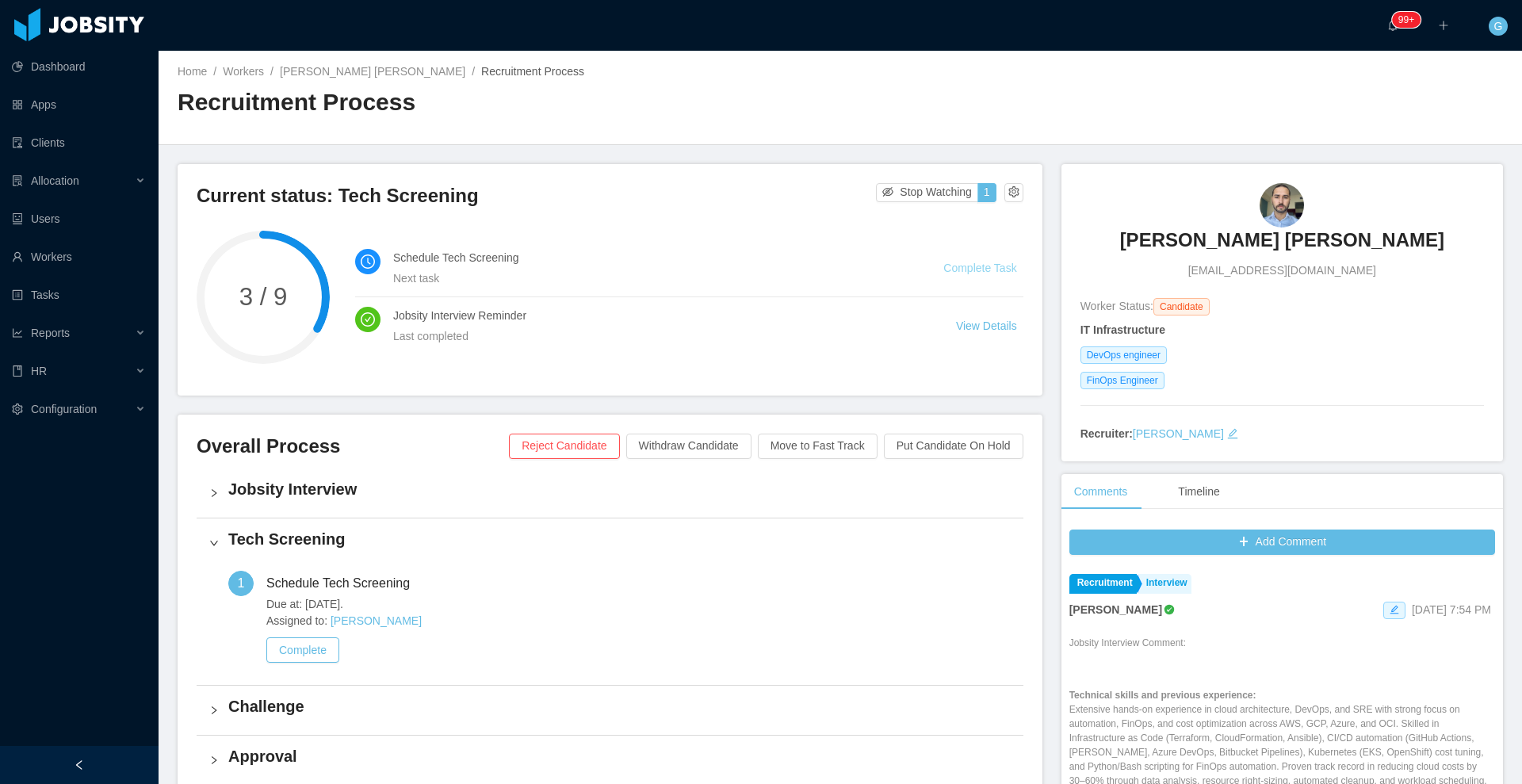
click at [984, 261] on link "Complete Task" at bounding box center [980, 267] width 73 height 13
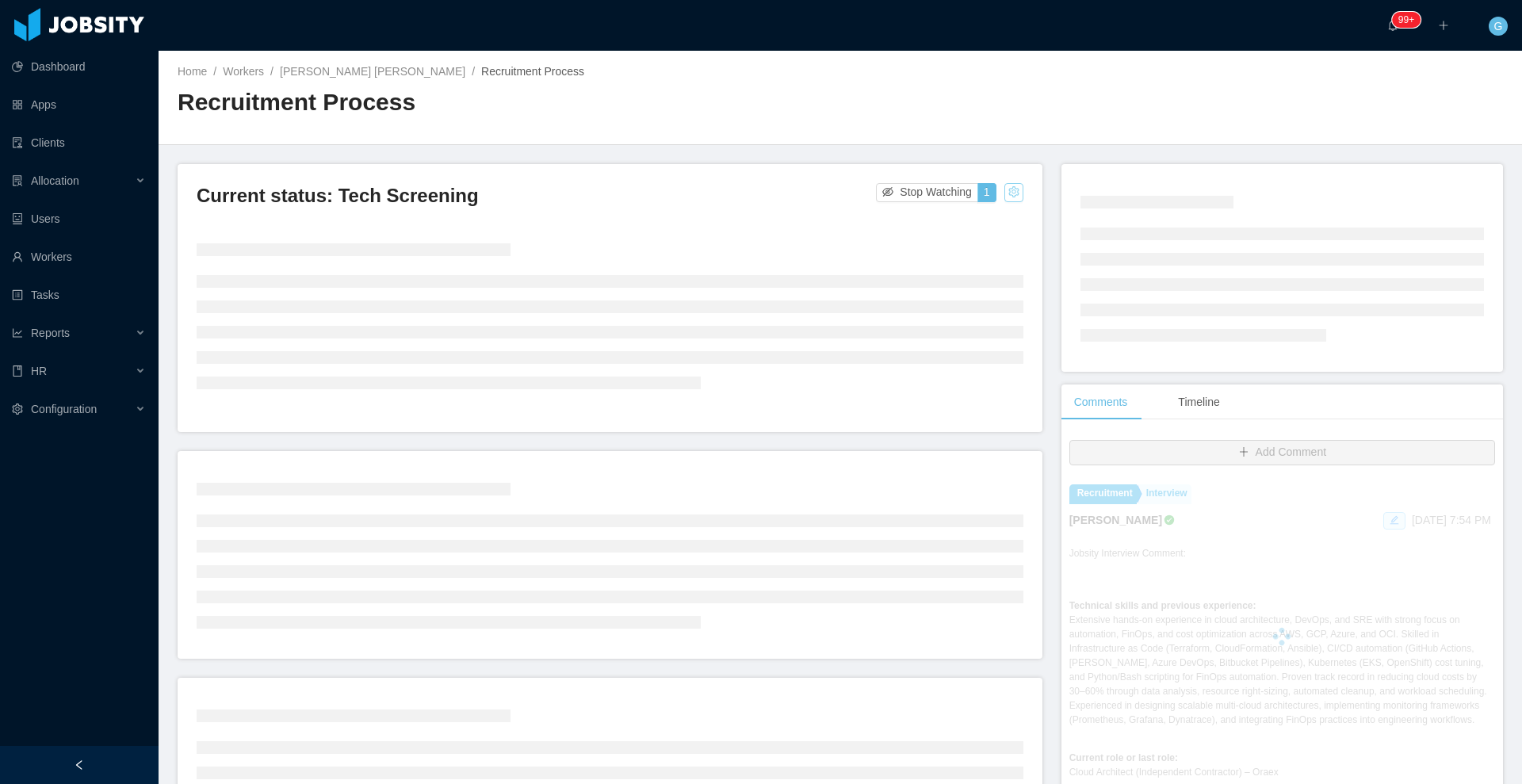
click at [1004, 191] on button "button" at bounding box center [1013, 192] width 19 height 19
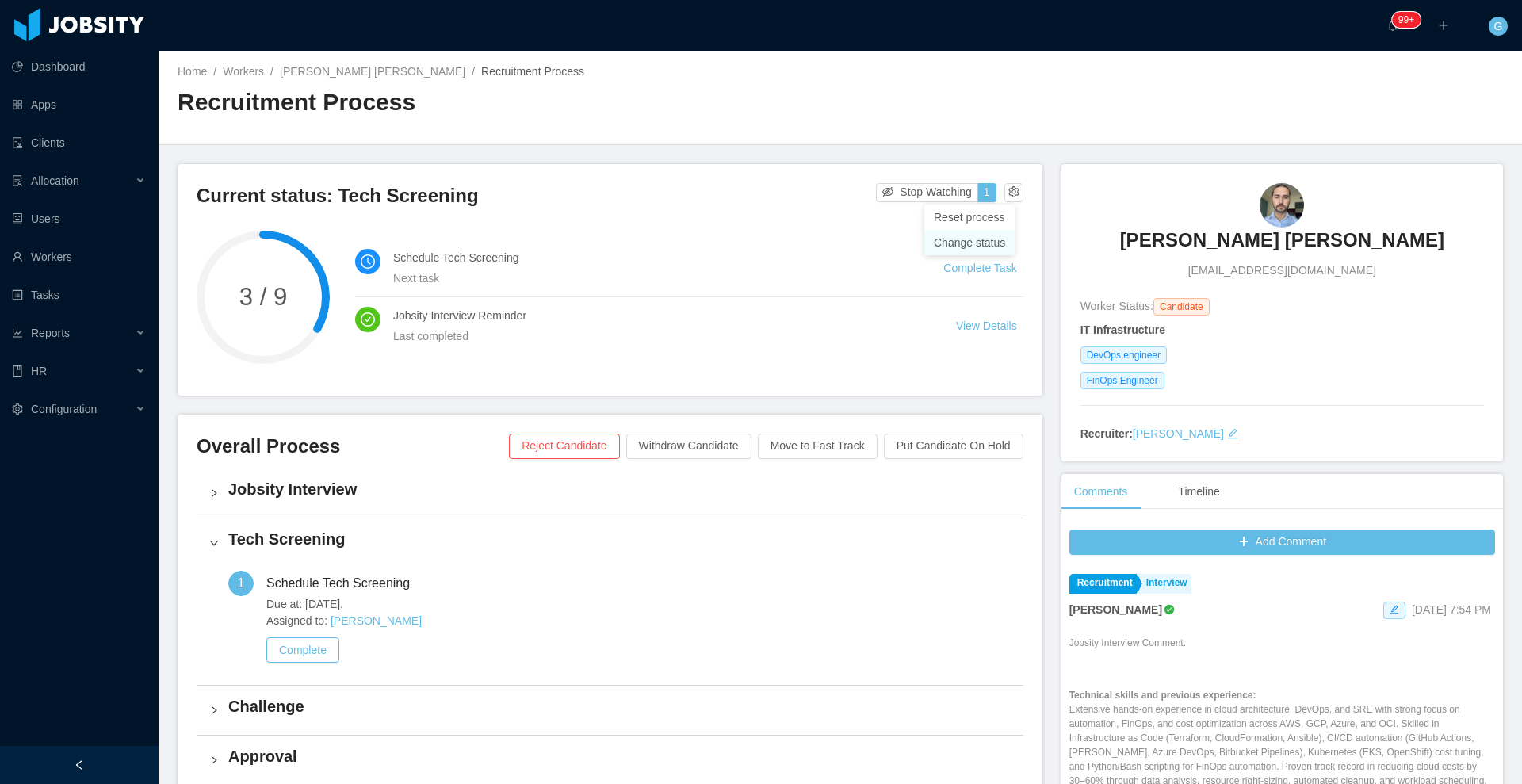
click at [976, 247] on div "Change status" at bounding box center [969, 243] width 71 height 18
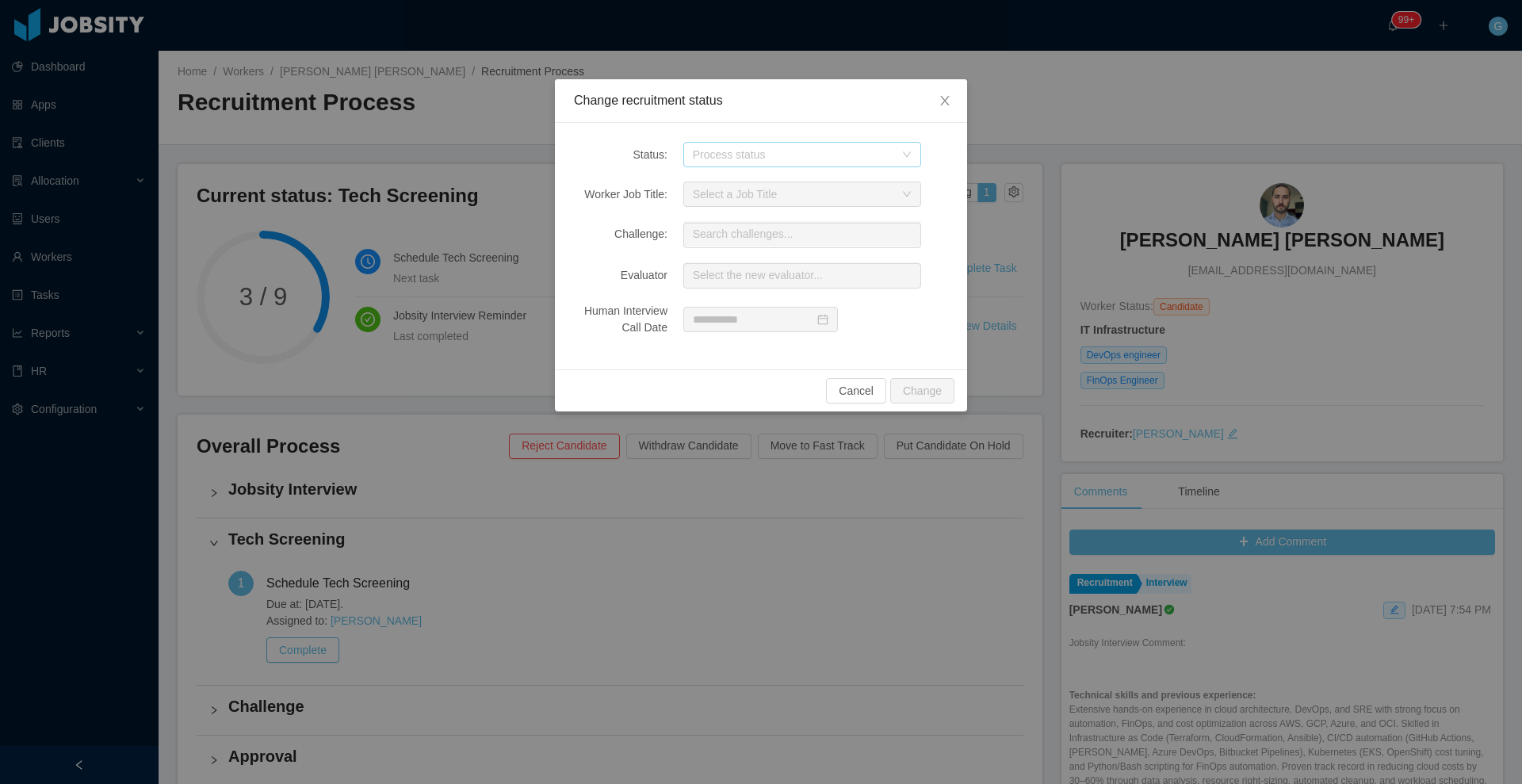
click at [760, 146] on div "Process status" at bounding box center [793, 154] width 201 height 16
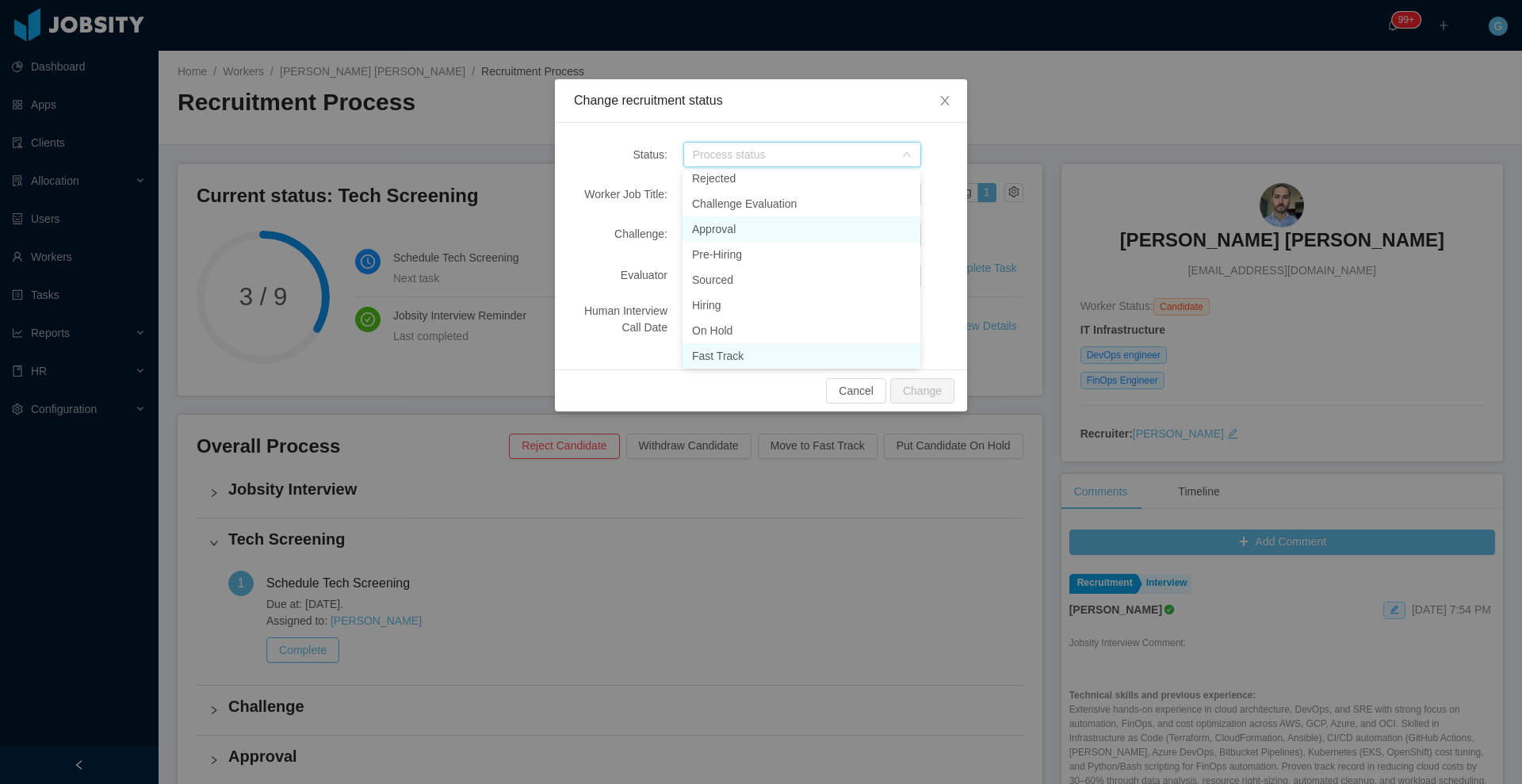
scroll to position [188, 0]
drag, startPoint x: 776, startPoint y: 321, endPoint x: 765, endPoint y: 234, distance: 87.7
click at [765, 234] on ul "Screening HR Interview Tech Screening Challenge Withdrawn Rejected Challenge Ev…" at bounding box center [802, 269] width 238 height 198
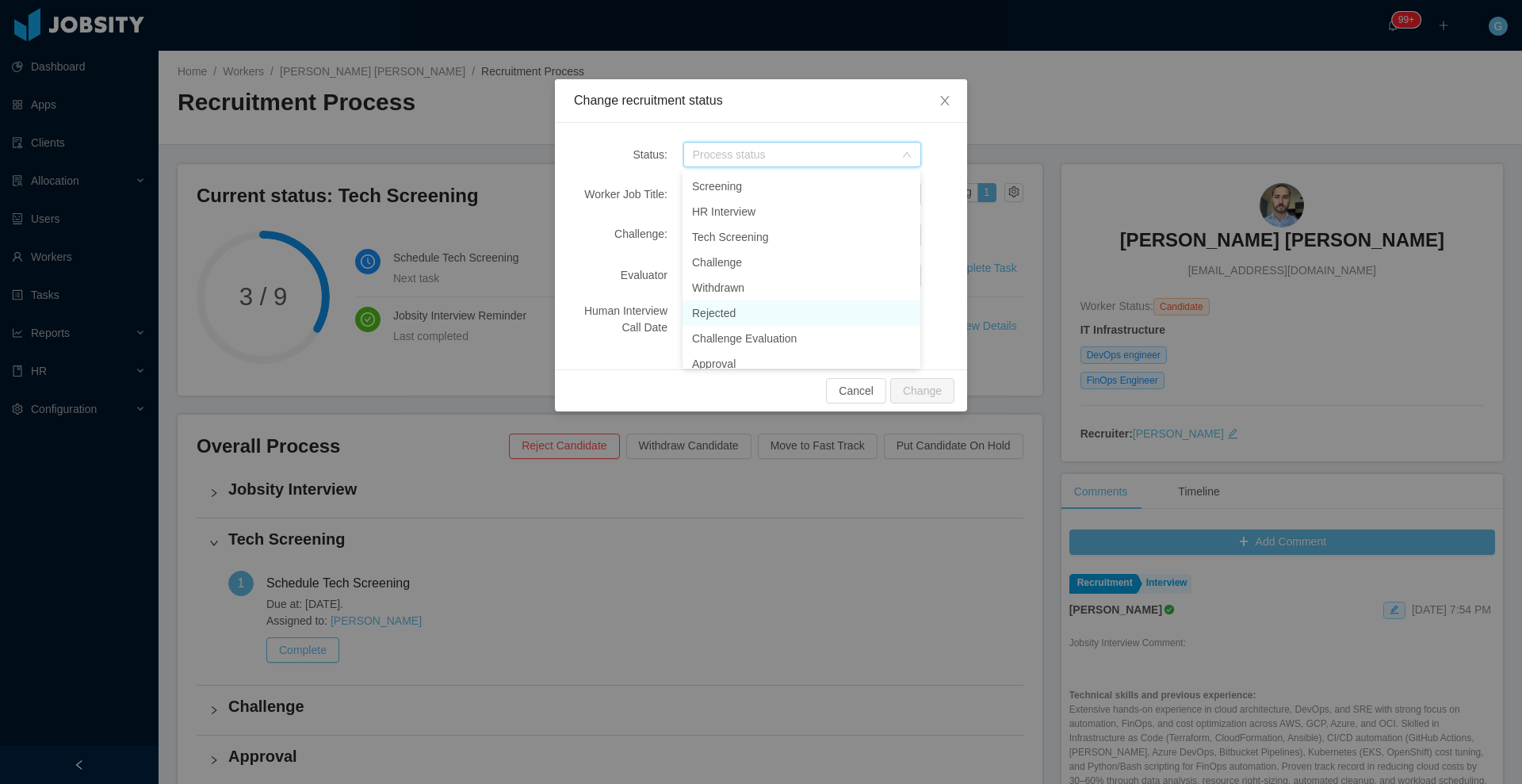
scroll to position [20, 0]
click at [736, 252] on li "Challenge" at bounding box center [802, 243] width 238 height 25
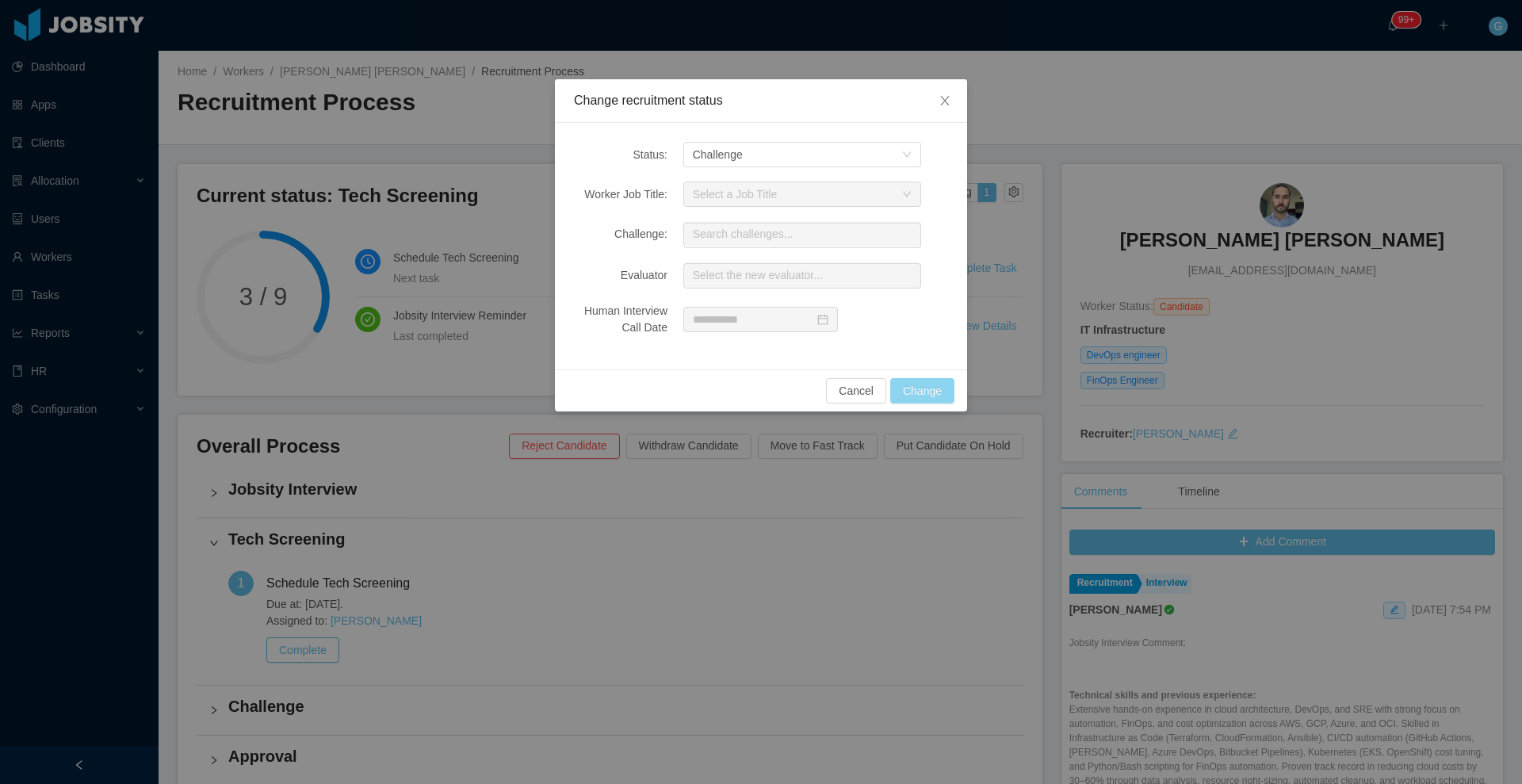
click at [916, 381] on button "Change" at bounding box center [922, 391] width 64 height 25
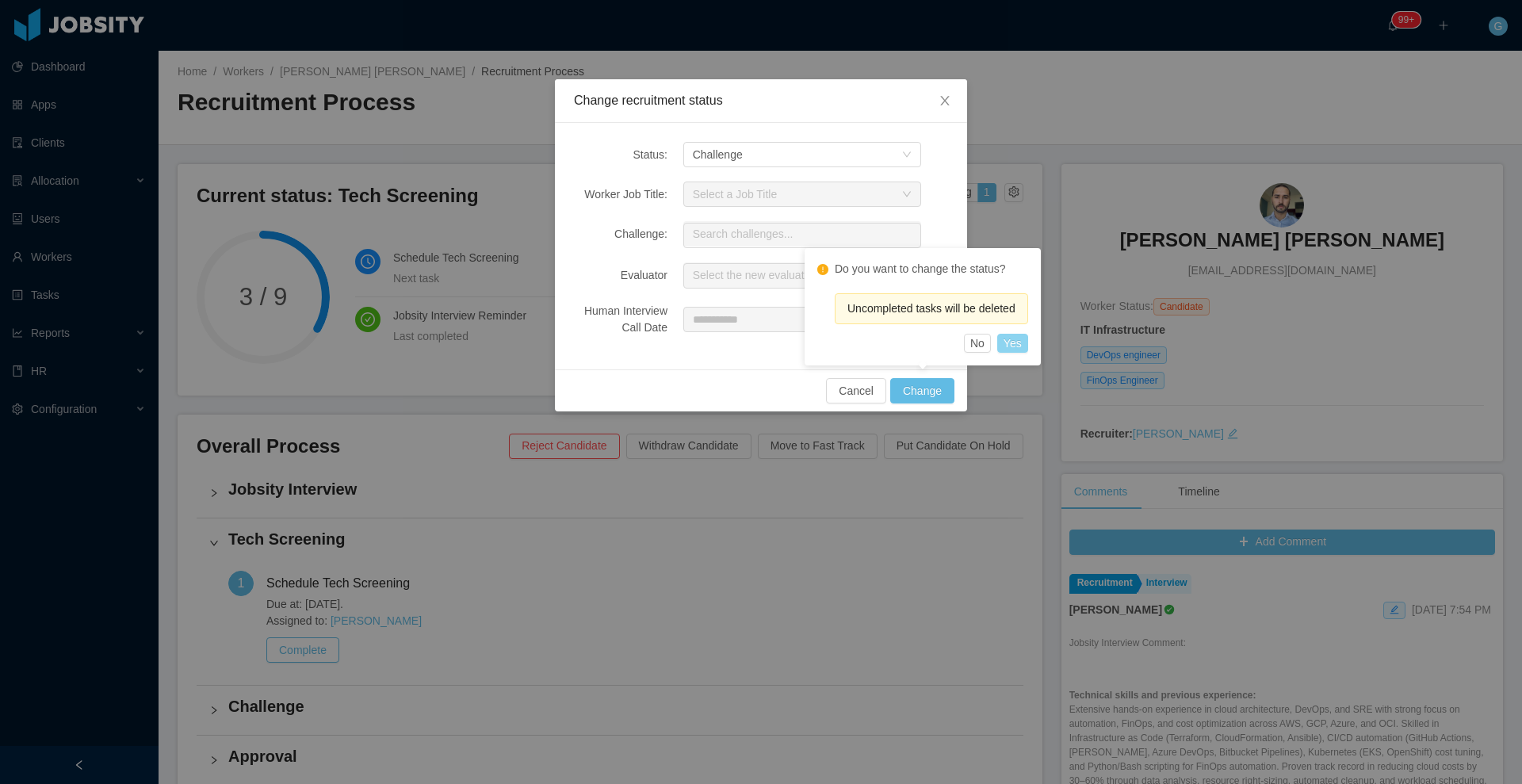
click at [1023, 344] on button "Yes" at bounding box center [1013, 342] width 31 height 19
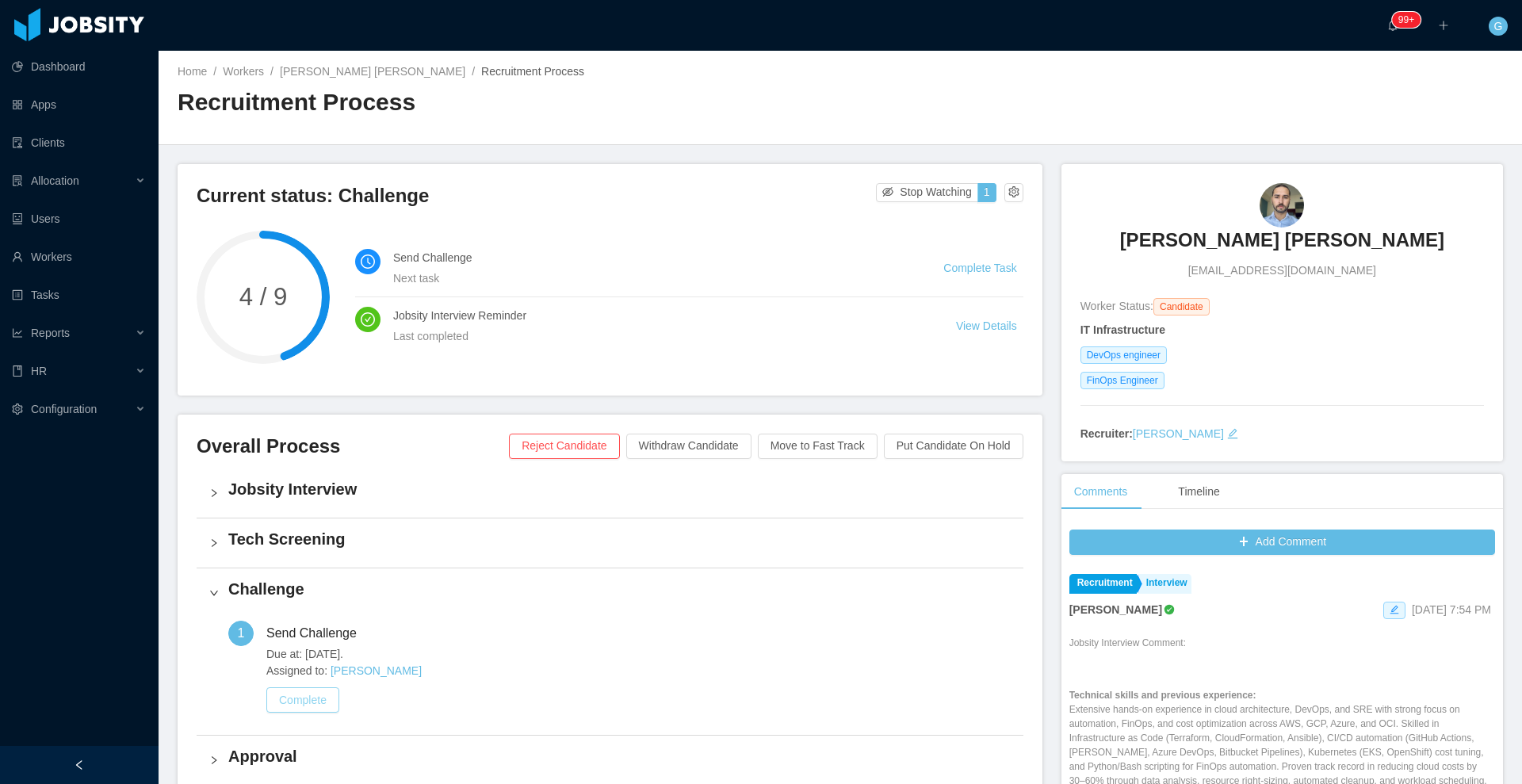
click at [315, 695] on button "Complete" at bounding box center [302, 699] width 73 height 25
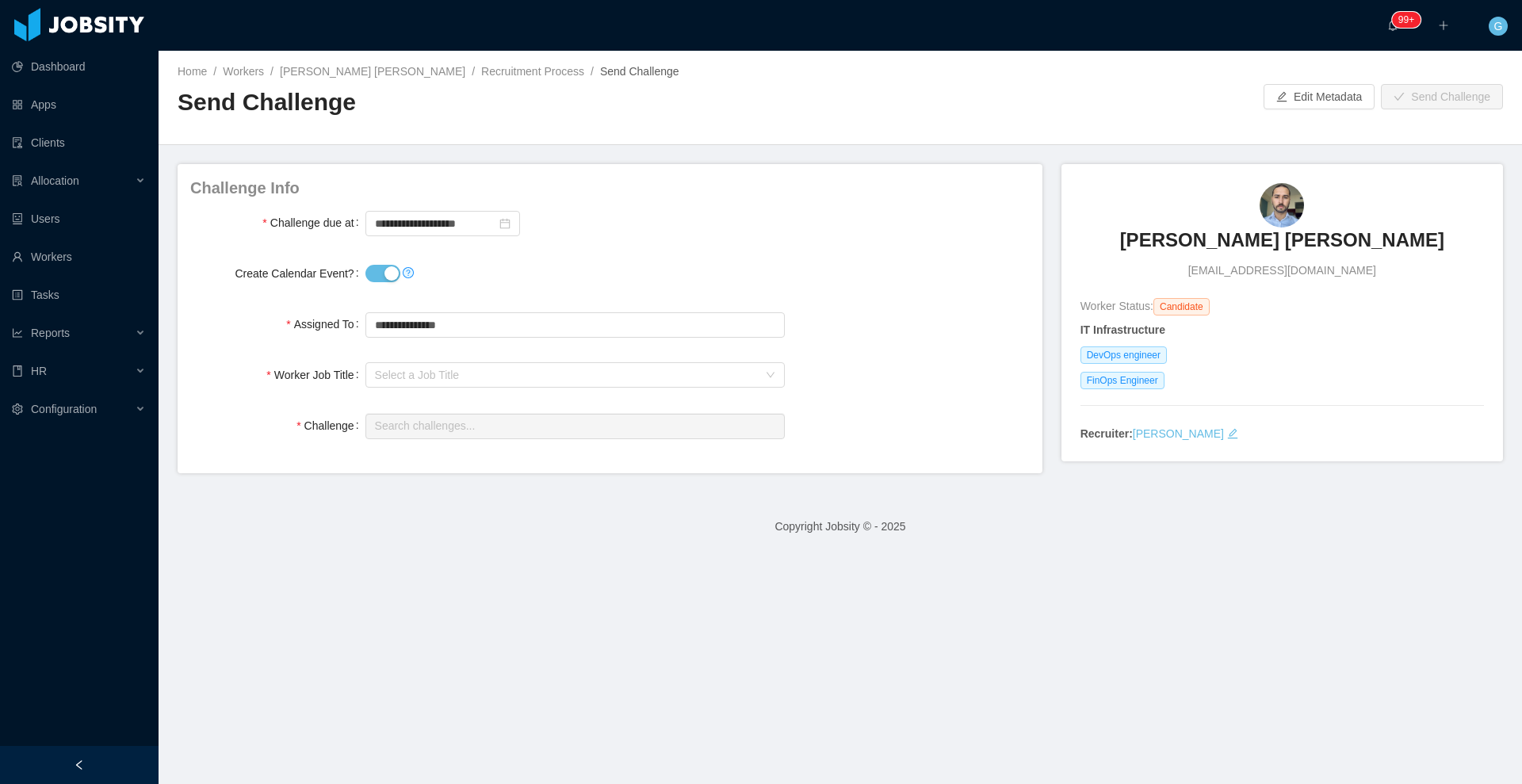
click at [374, 281] on button "Create Calendar Event?" at bounding box center [383, 273] width 35 height 18
click at [408, 367] on div "Select a Job Title" at bounding box center [566, 374] width 382 height 16
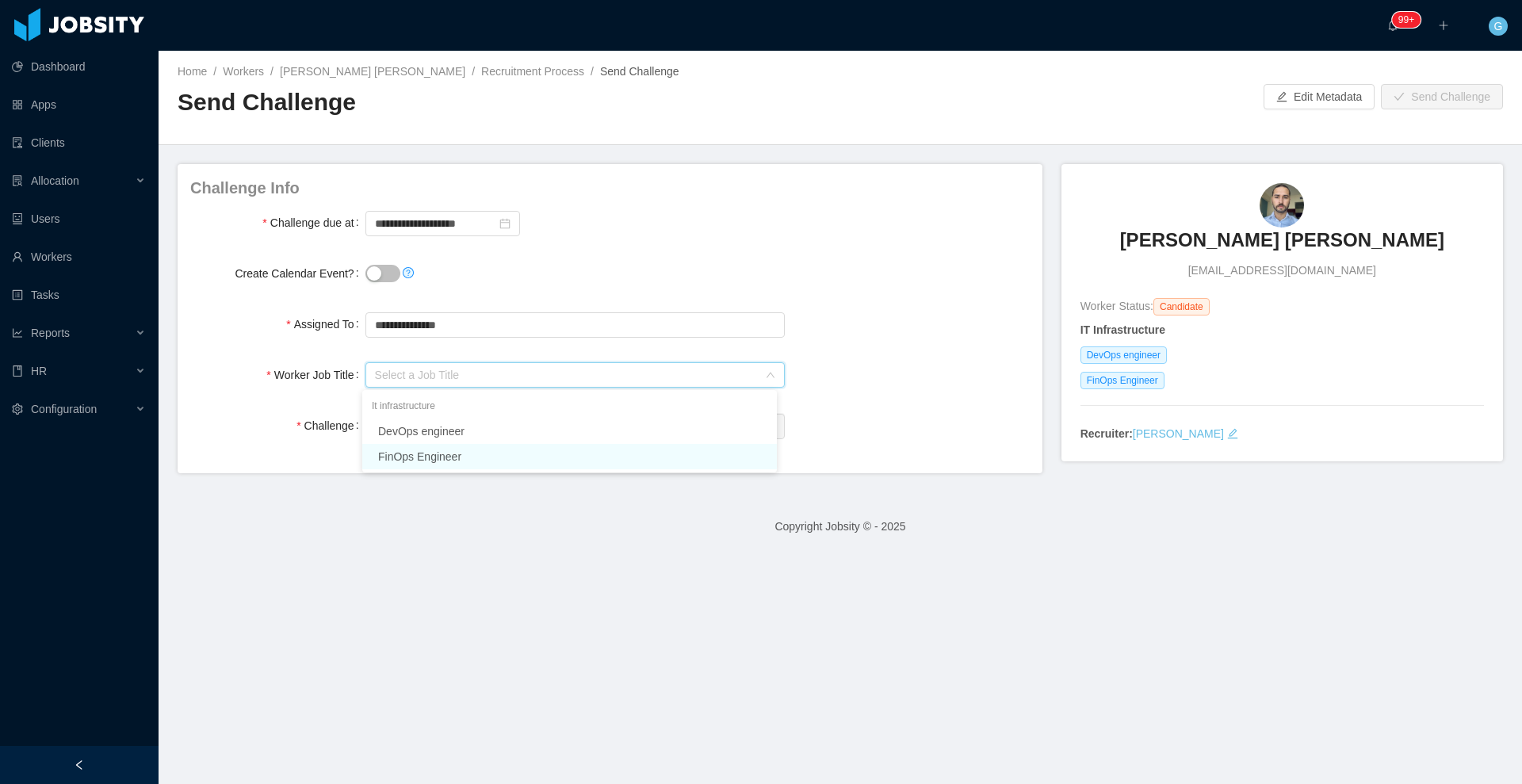
click at [399, 458] on li "FinOps Engineer" at bounding box center [569, 456] width 415 height 25
drag, startPoint x: 393, startPoint y: 412, endPoint x: 393, endPoint y: 422, distance: 10.0
click at [393, 422] on div "Search challenges..." at bounding box center [576, 425] width 420 height 31
click at [393, 422] on input "text" at bounding box center [576, 426] width 420 height 25
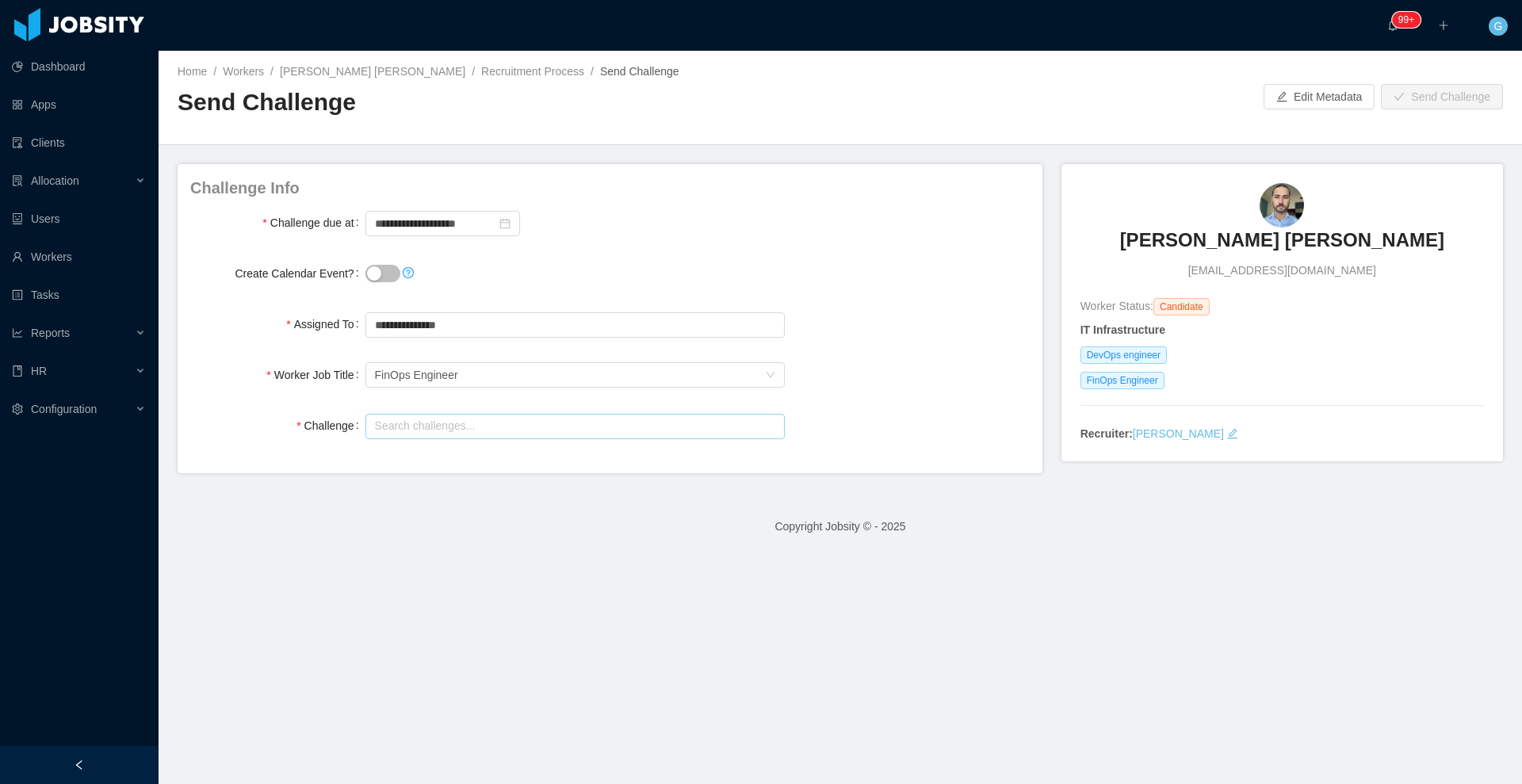
click at [393, 422] on input "text" at bounding box center [576, 426] width 420 height 25
type input "*"
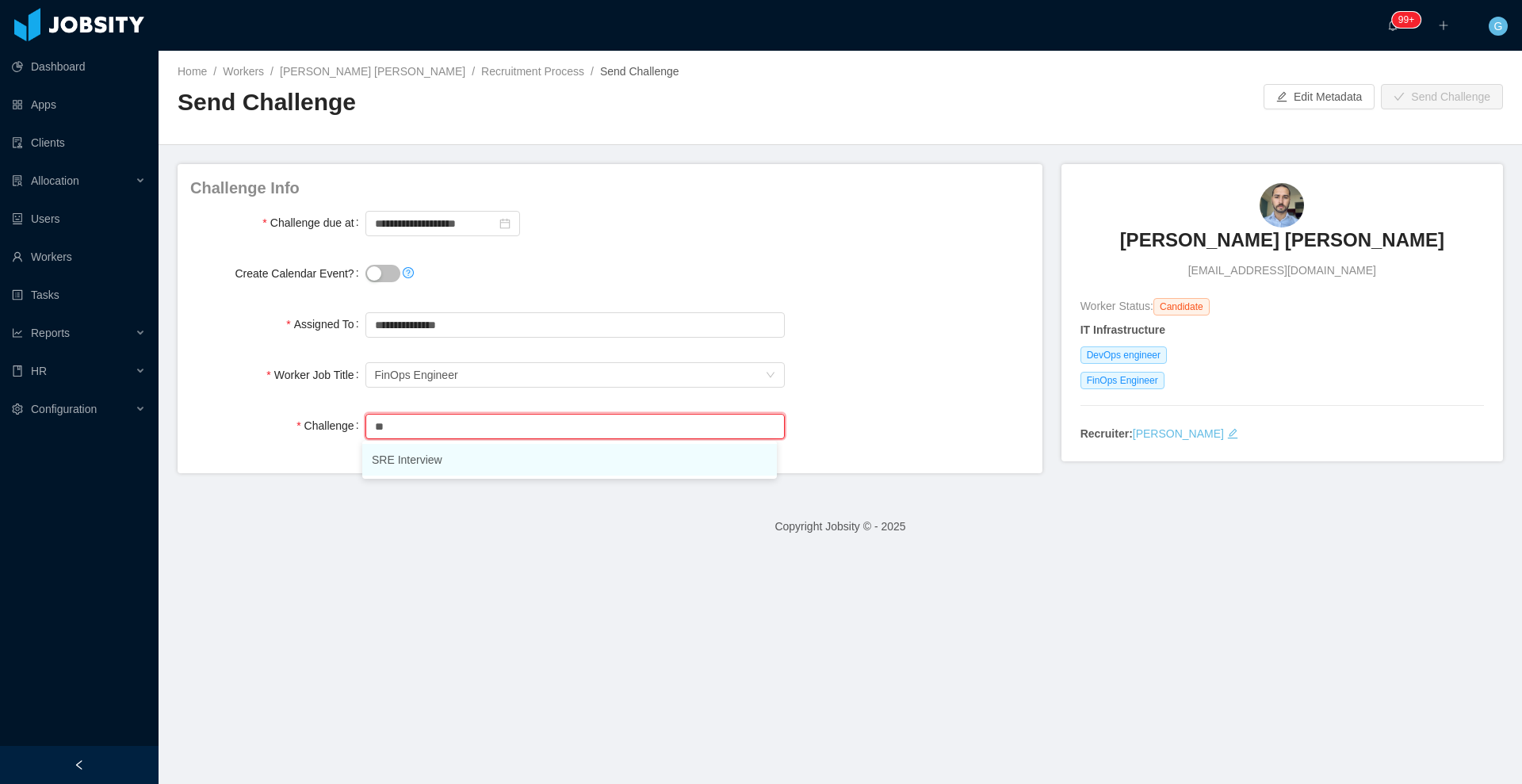
click at [414, 455] on li "SRE Interview" at bounding box center [569, 459] width 415 height 31
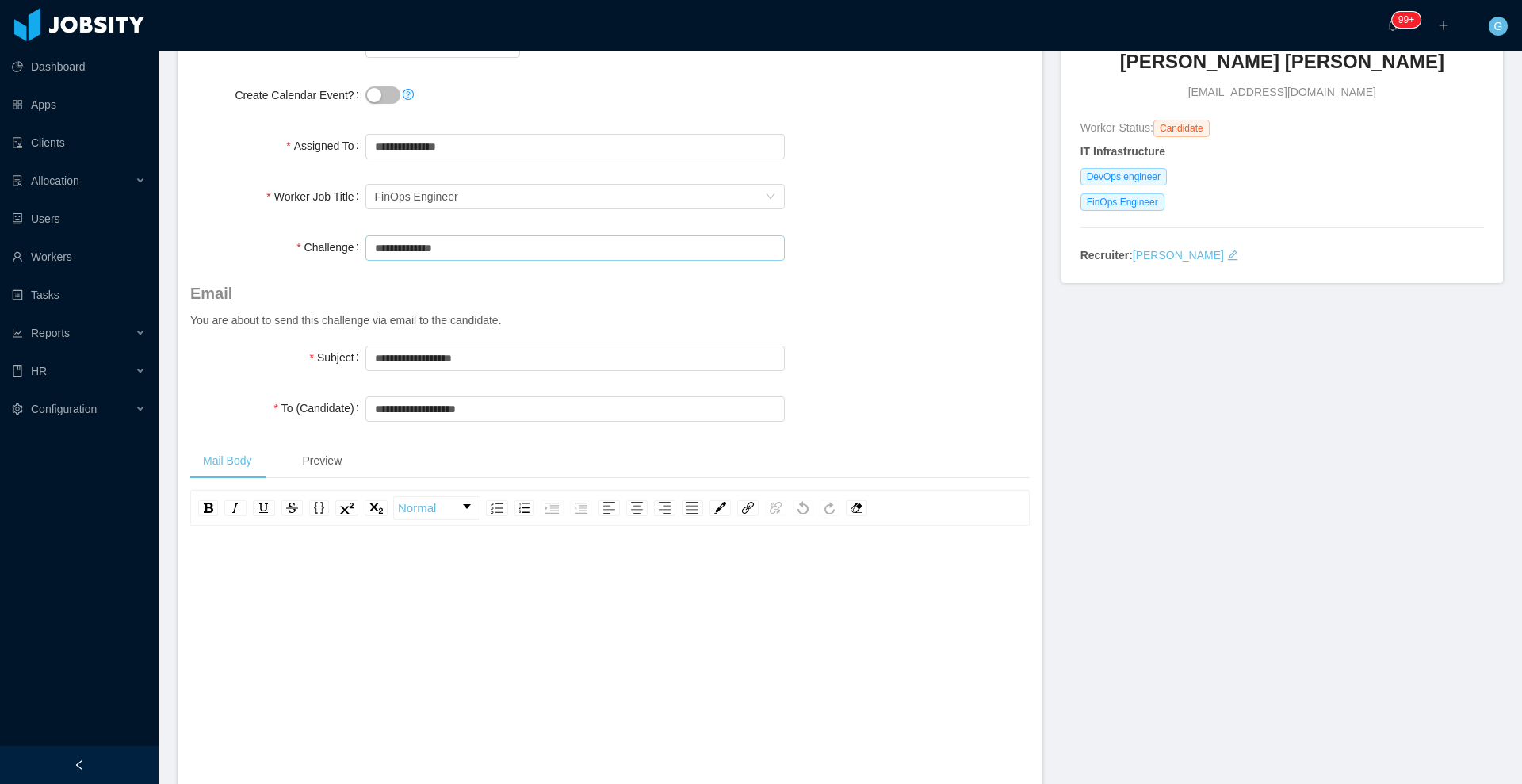
scroll to position [17, 0]
type input "**********"
click at [441, 407] on input "**********" at bounding box center [576, 409] width 420 height 25
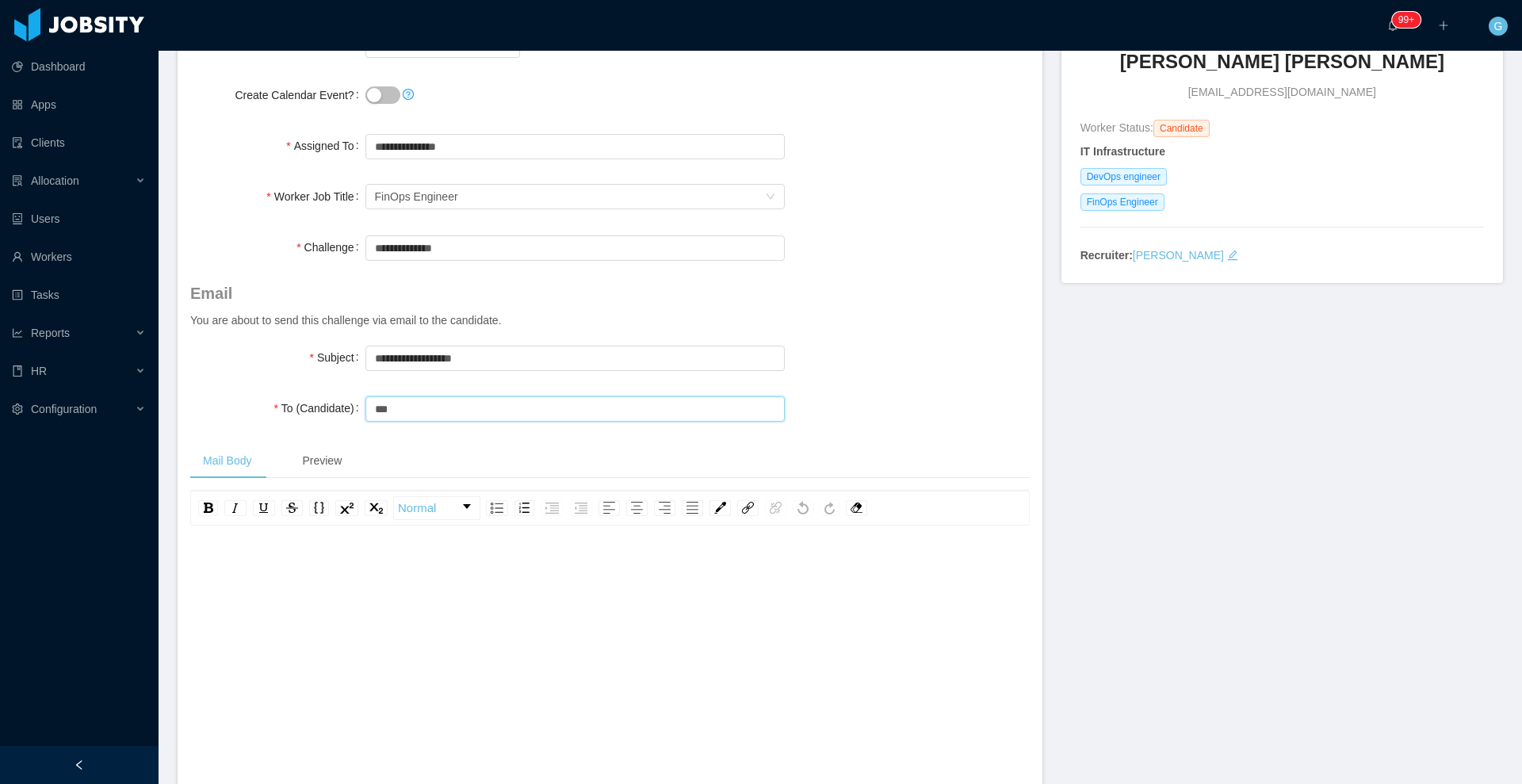
type input "**********"
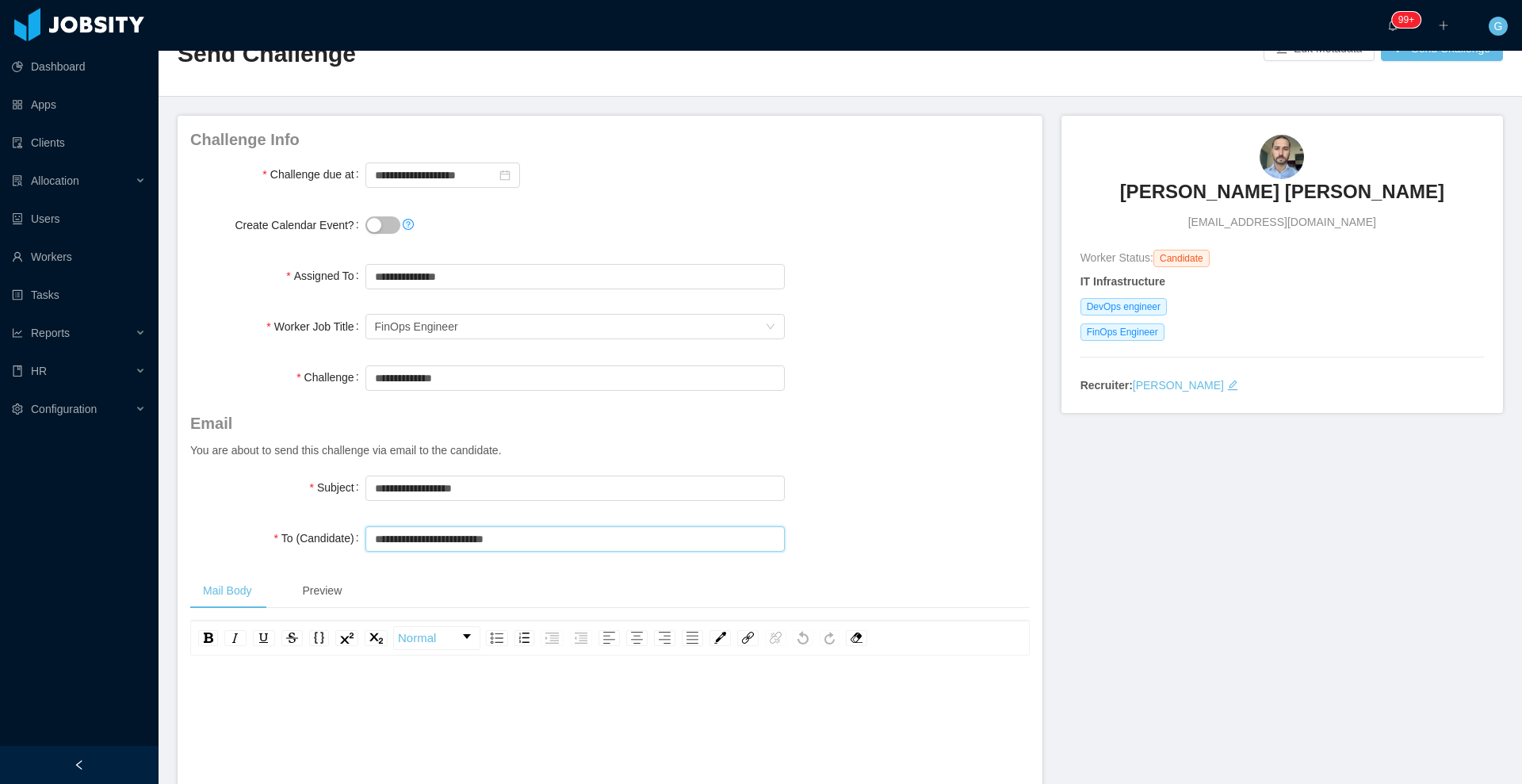
scroll to position [0, 0]
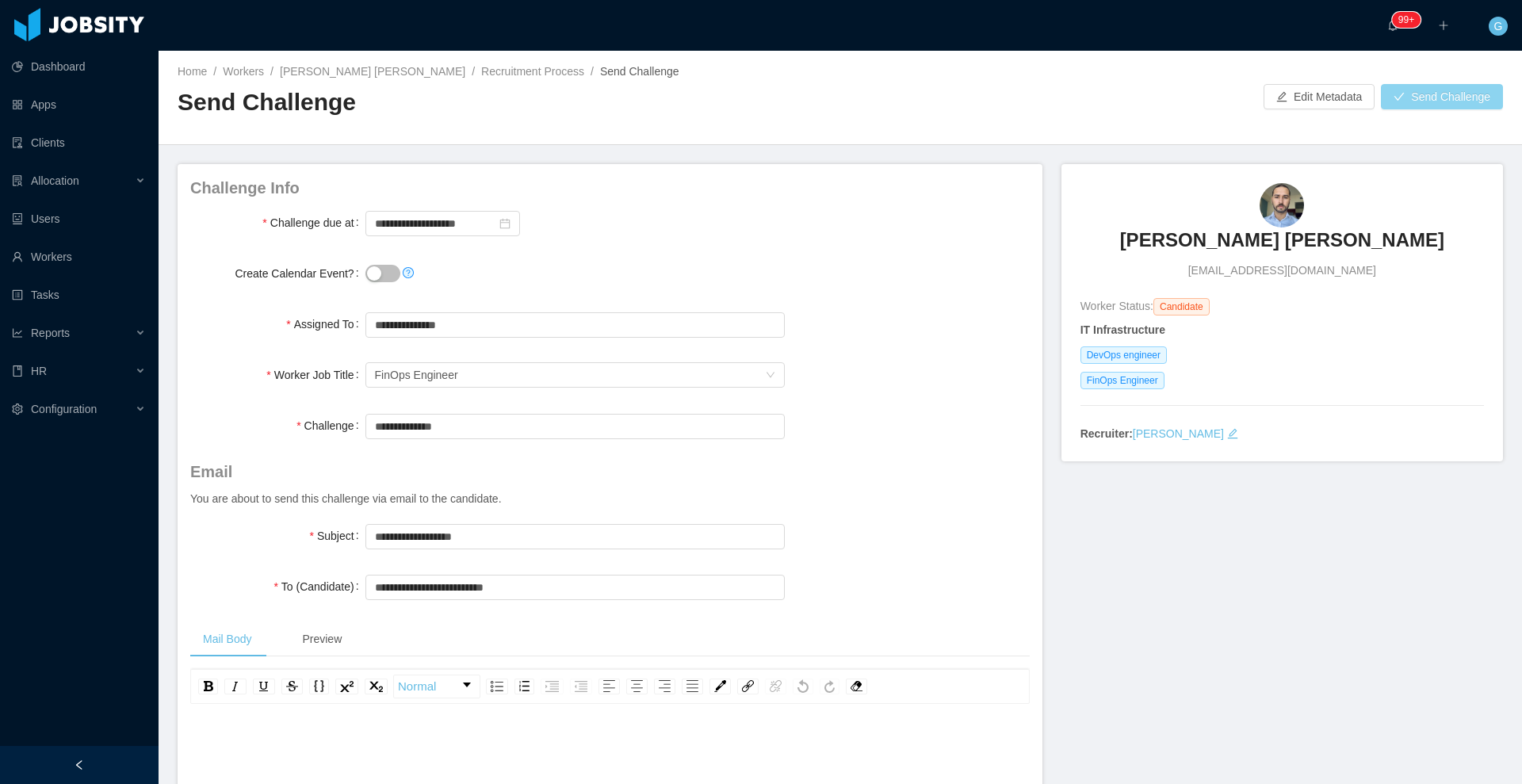
click at [1440, 95] on button "Send Challenge" at bounding box center [1441, 97] width 122 height 25
click at [1411, 94] on button "Send Challenge" at bounding box center [1441, 97] width 122 height 25
click at [1435, 98] on button "Send Challenge" at bounding box center [1441, 97] width 122 height 25
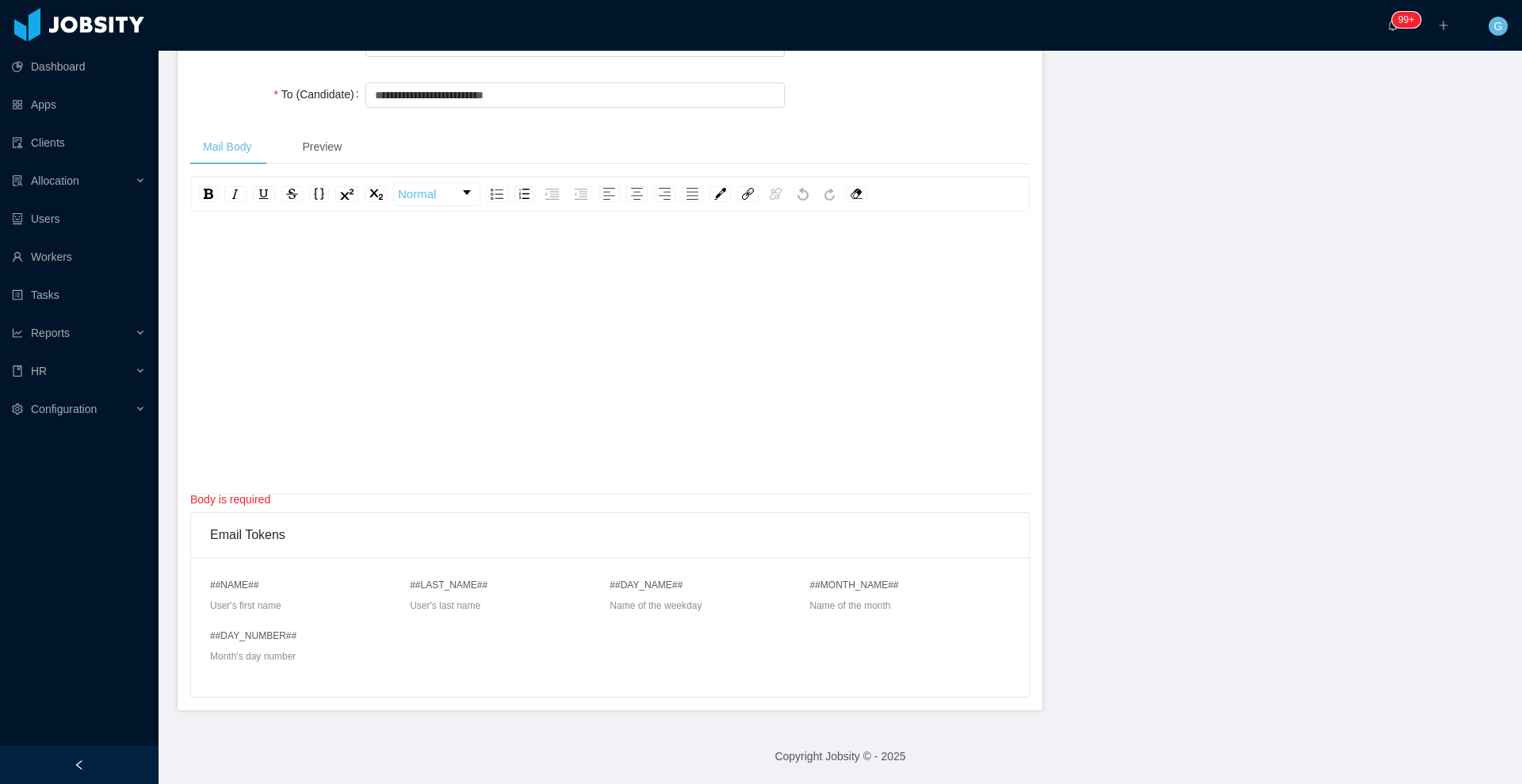
scroll to position [35, 0]
click at [548, 300] on div "rdw-editor" at bounding box center [610, 342] width 815 height 277
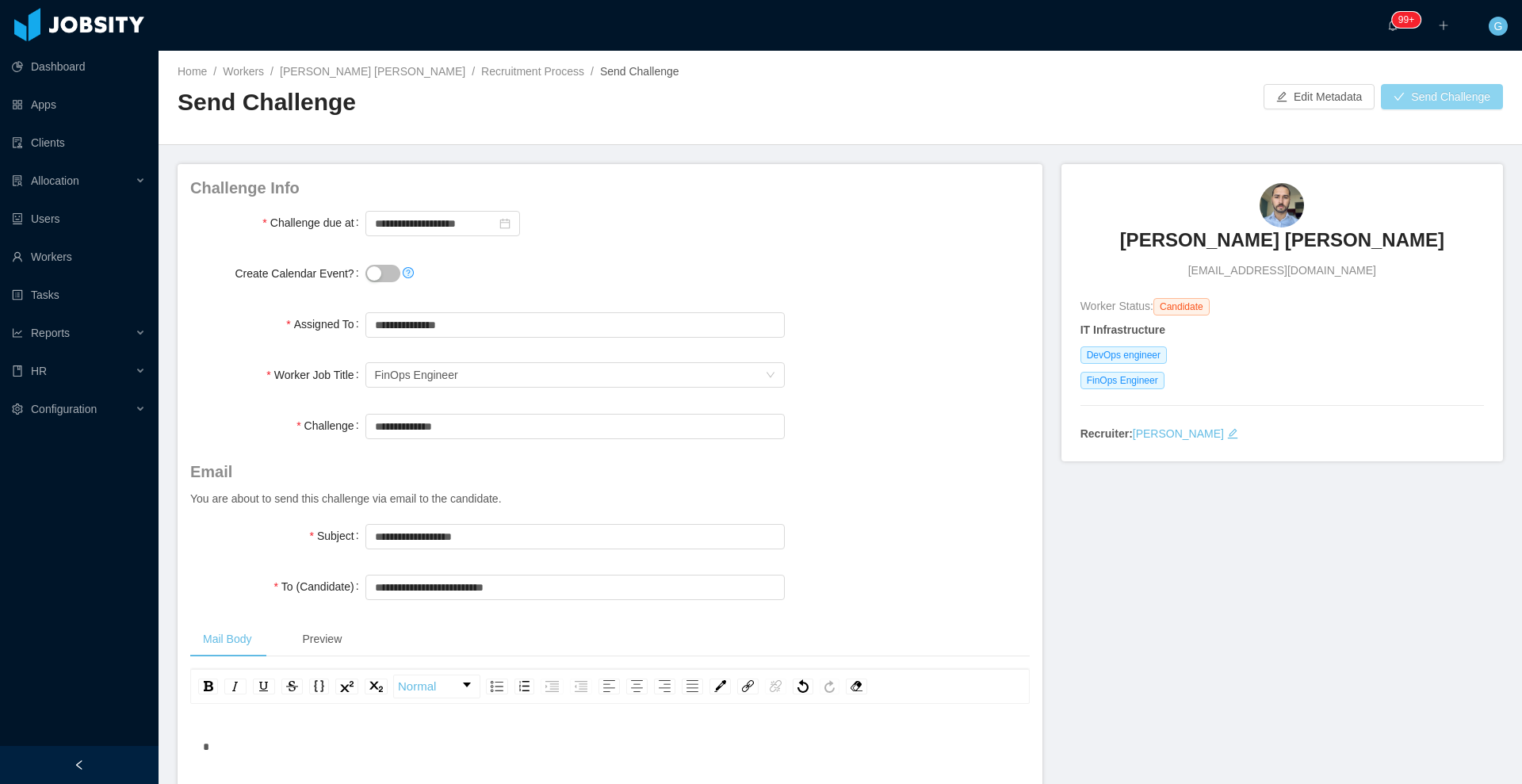
click at [1400, 105] on button "Send Challenge" at bounding box center [1441, 97] width 122 height 25
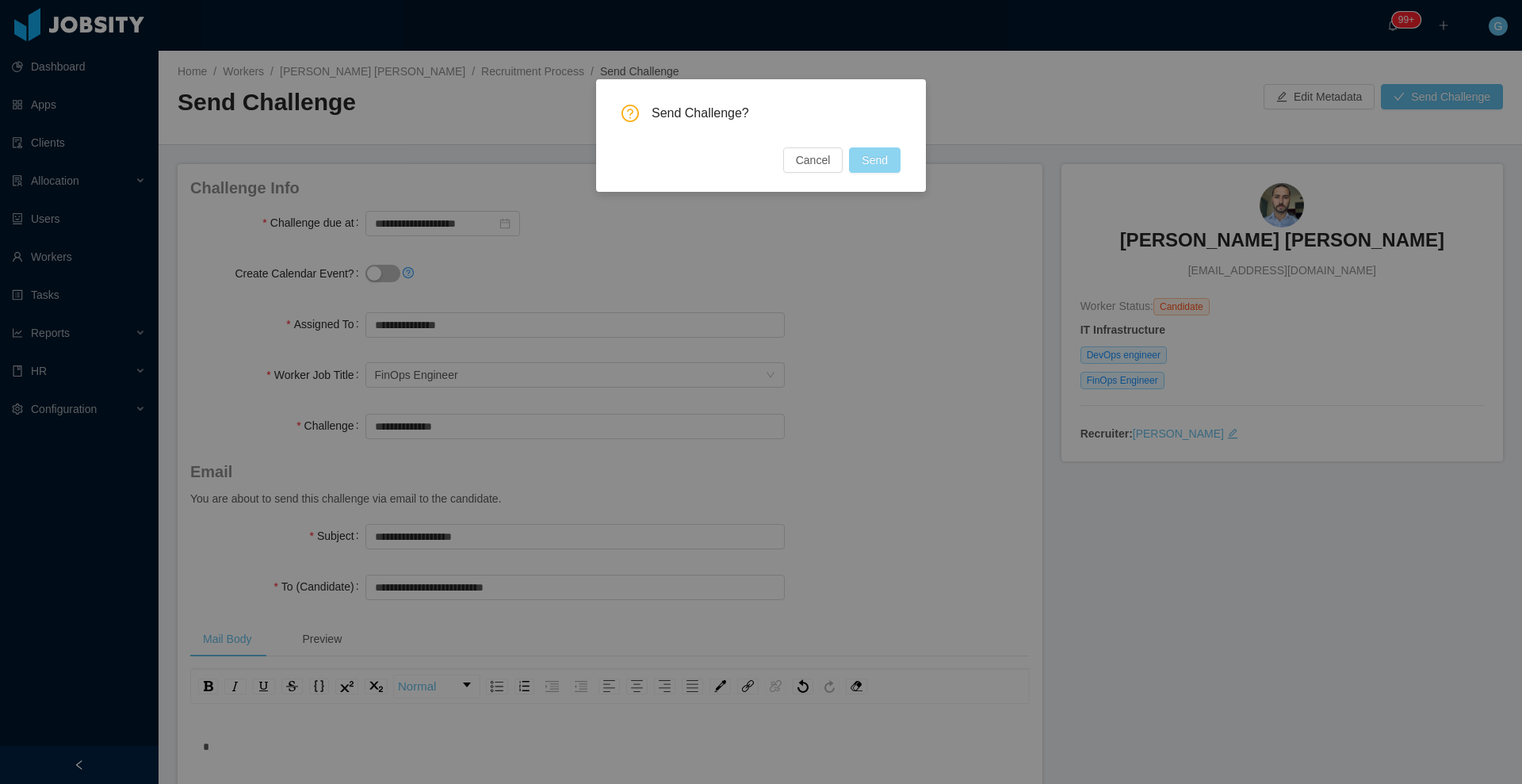
click at [882, 164] on button "Send" at bounding box center [874, 160] width 52 height 25
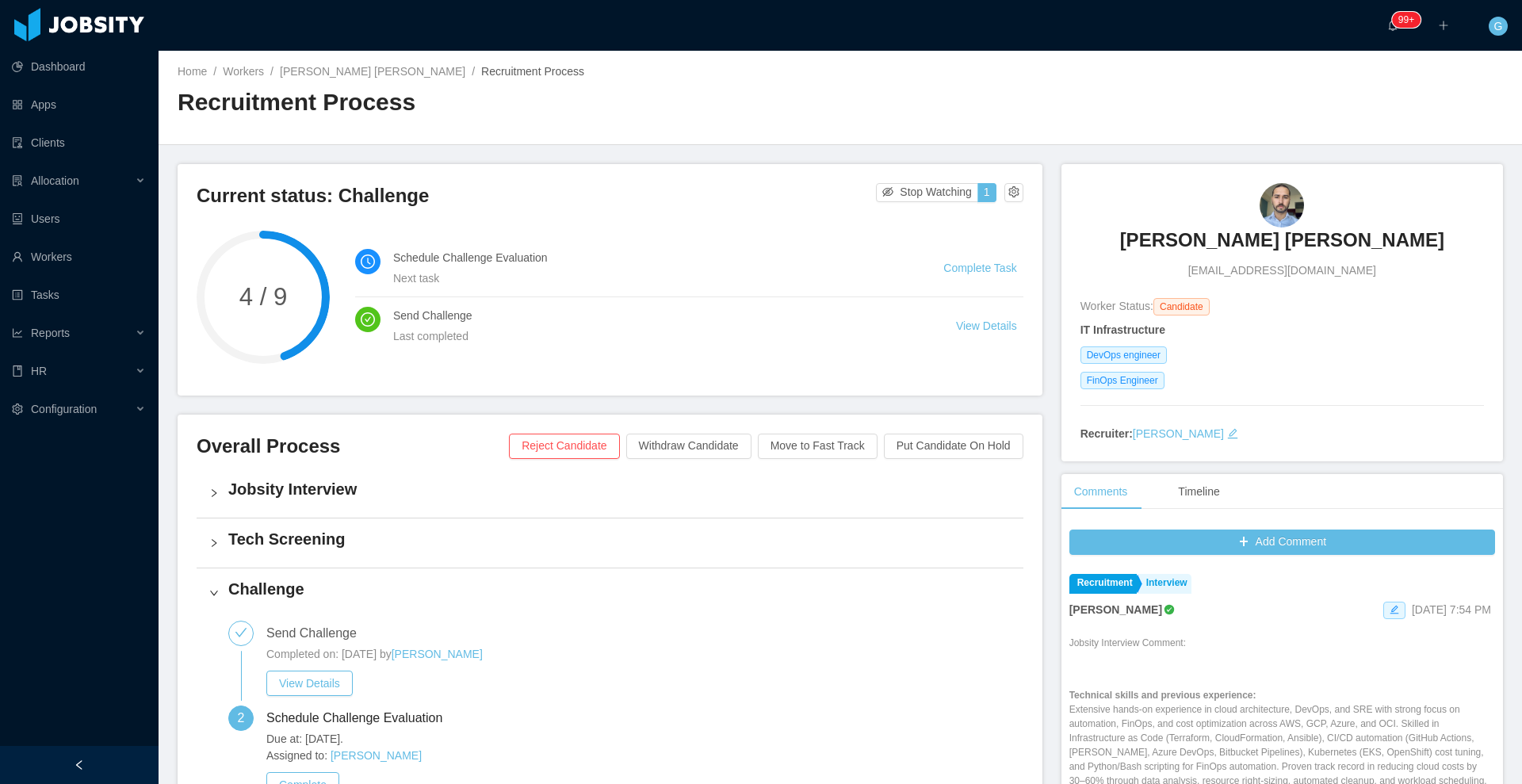
scroll to position [404, 0]
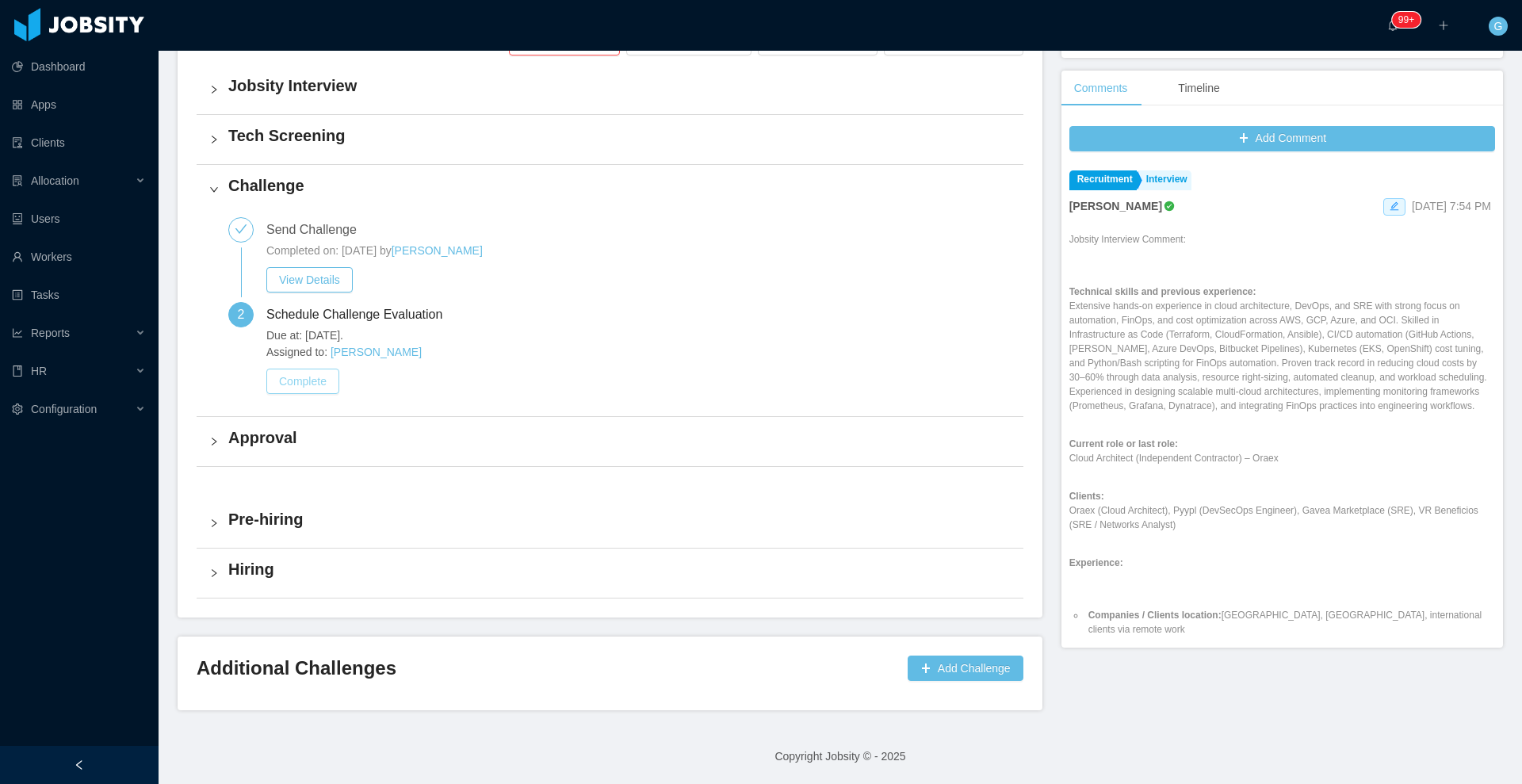
click at [316, 383] on button "Complete" at bounding box center [302, 381] width 73 height 25
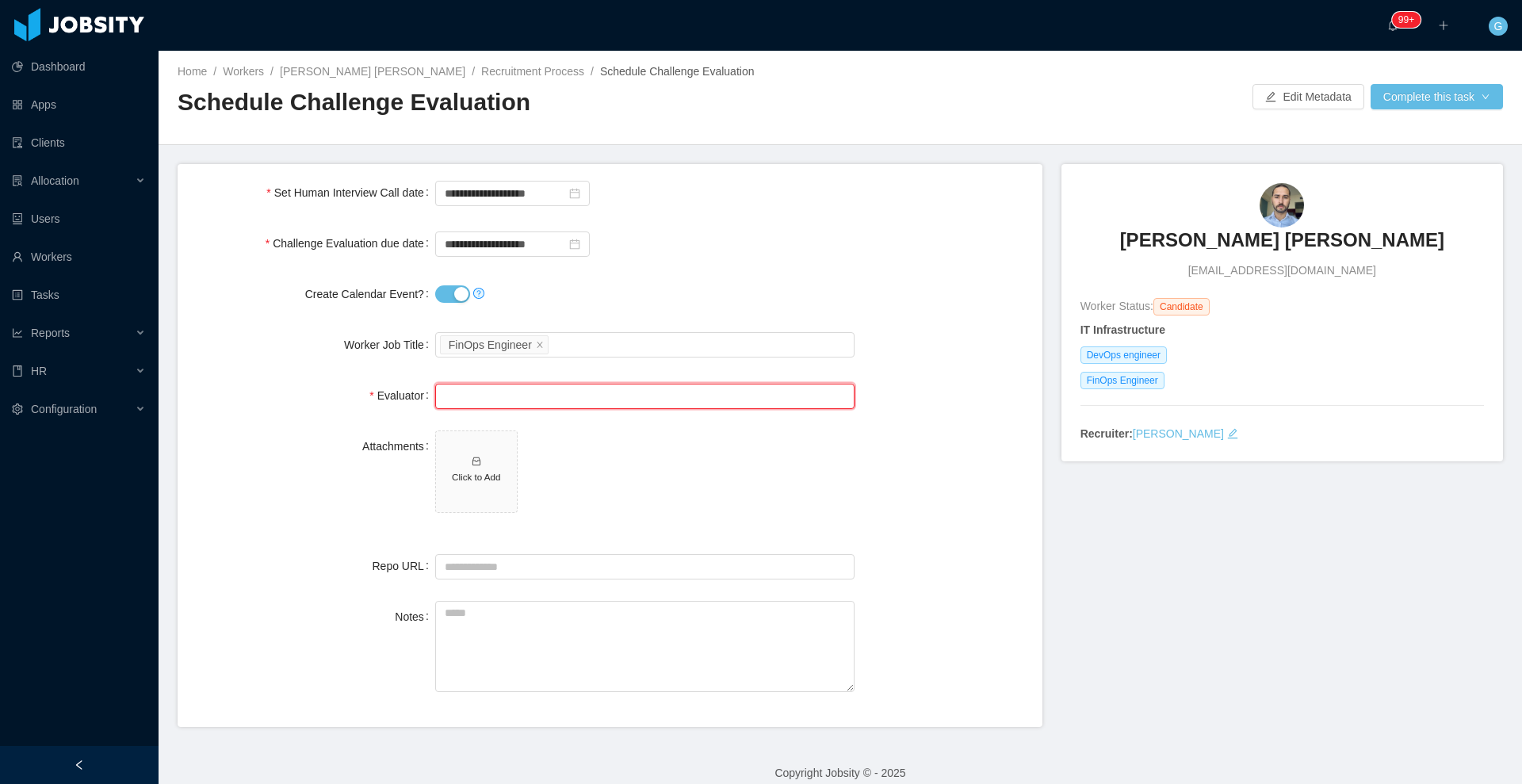
click at [470, 383] on input "text" at bounding box center [645, 396] width 420 height 25
type input "*"
click at [444, 284] on div at bounding box center [645, 294] width 420 height 31
click at [455, 296] on button "Create Calendar Event?" at bounding box center [453, 294] width 35 height 18
click at [481, 402] on input "text" at bounding box center [645, 396] width 420 height 25
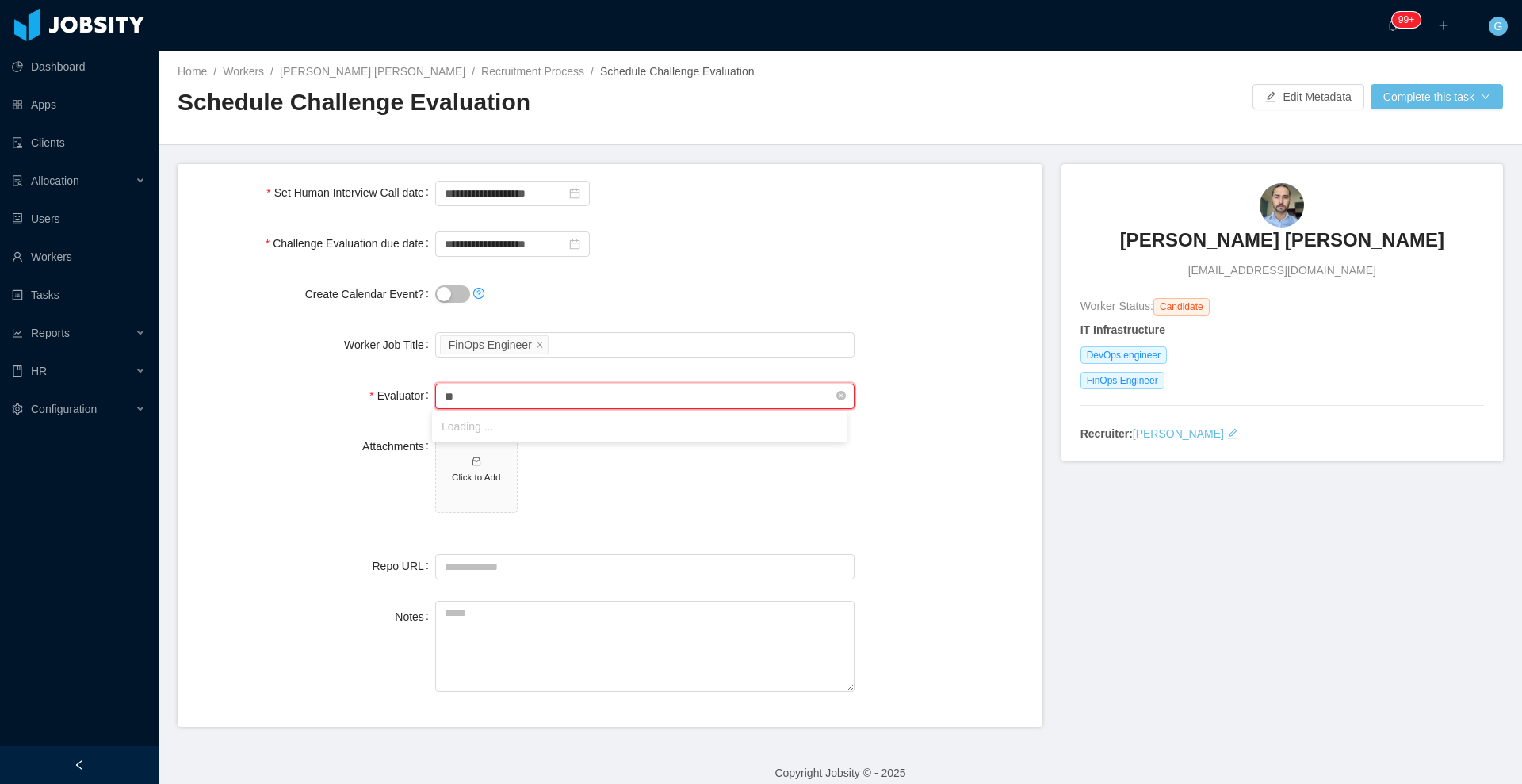
type input "*"
click at [583, 344] on div "Select a Technology FinOps Engineer" at bounding box center [642, 344] width 405 height 23
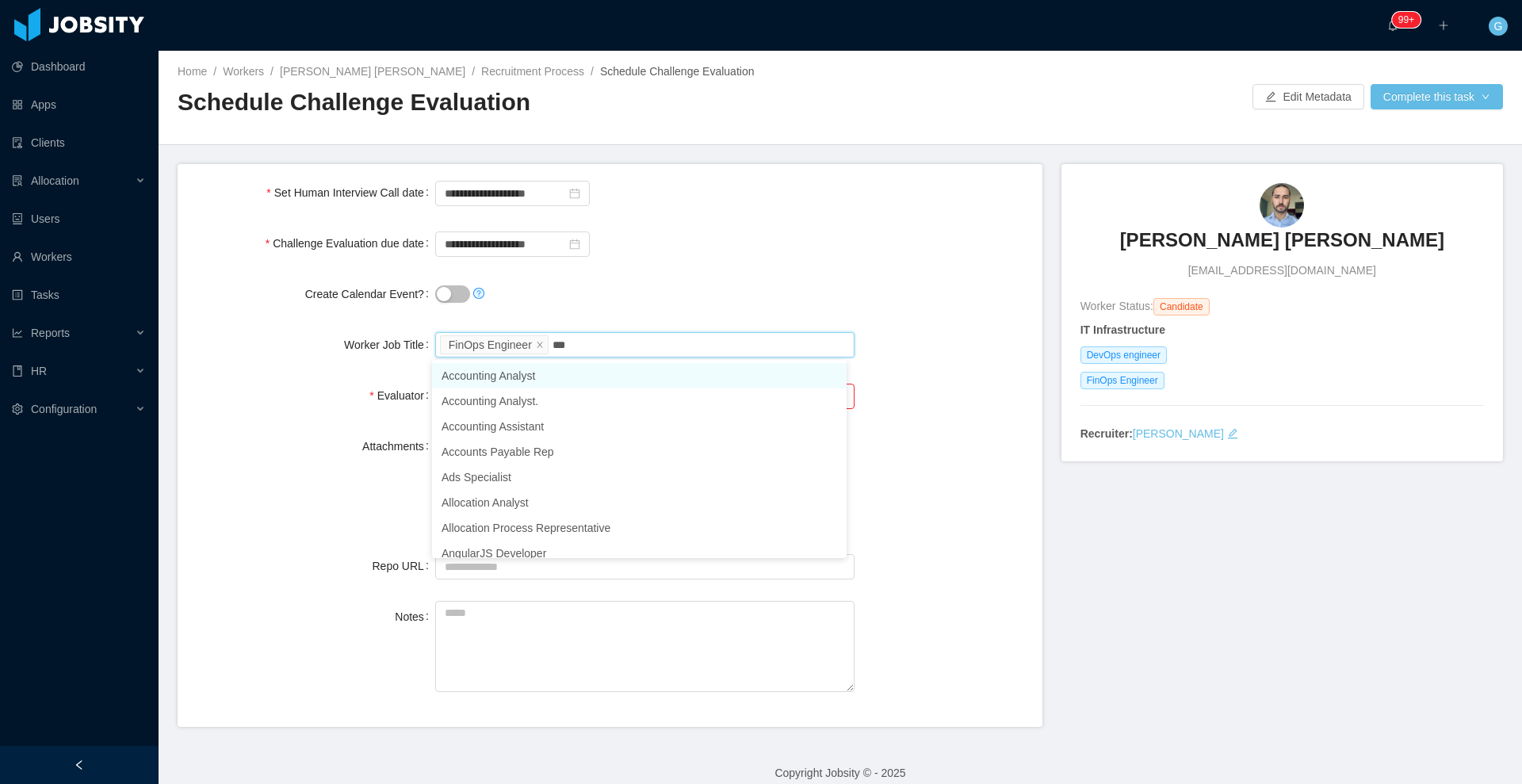
type input "****"
click at [547, 384] on li "Site Reliability Engineer" at bounding box center [639, 375] width 415 height 25
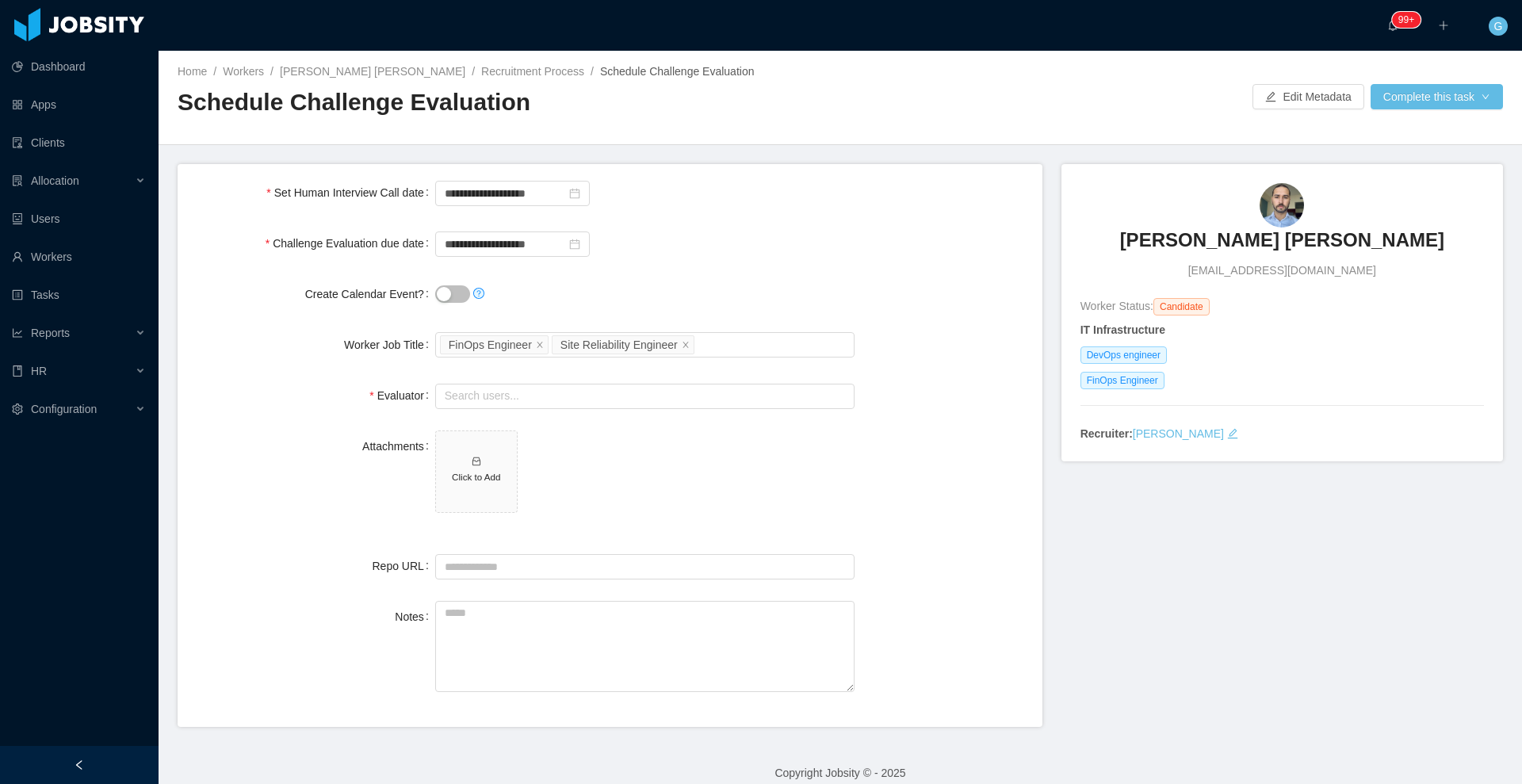
click at [625, 453] on span "Click to Add" at bounding box center [645, 474] width 420 height 89
click at [570, 398] on input "text" at bounding box center [645, 396] width 420 height 25
click at [633, 534] on form "**********" at bounding box center [610, 445] width 864 height 563
click at [478, 392] on input "text" at bounding box center [645, 396] width 420 height 25
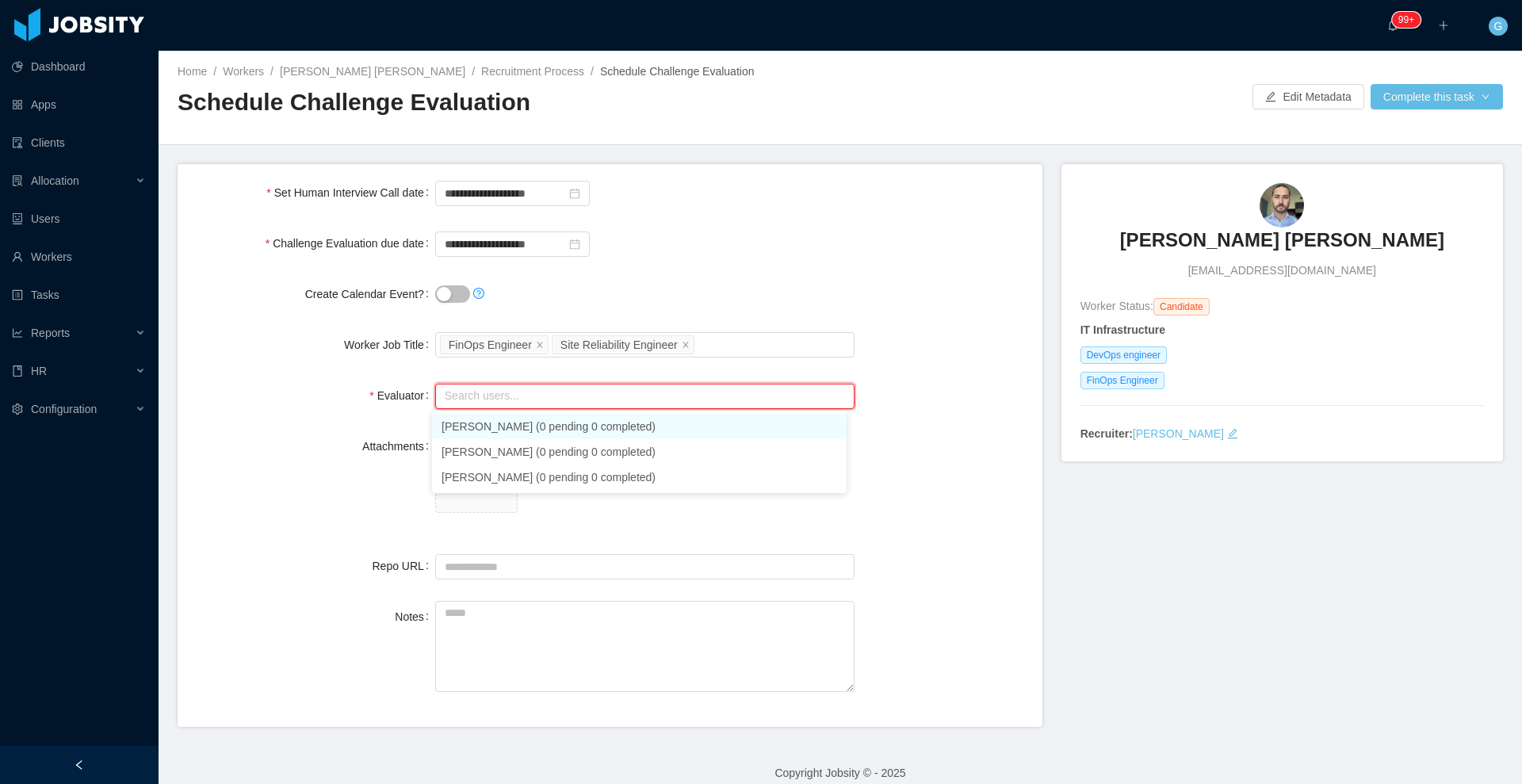
click at [573, 433] on li "[PERSON_NAME] (0 pending 0 completed)" at bounding box center [639, 426] width 415 height 25
type input "**********"
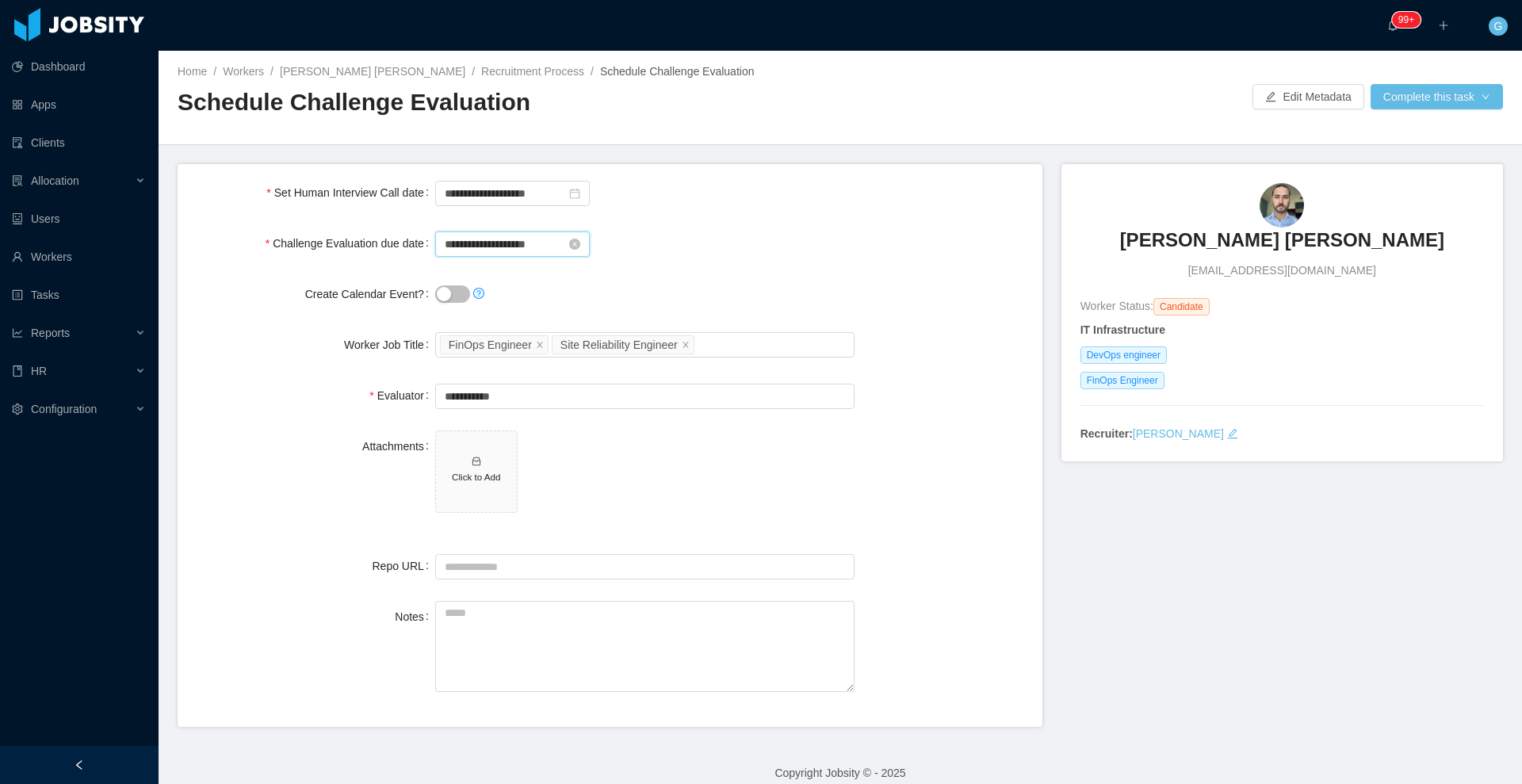
click at [501, 237] on input "**********" at bounding box center [512, 244] width 154 height 25
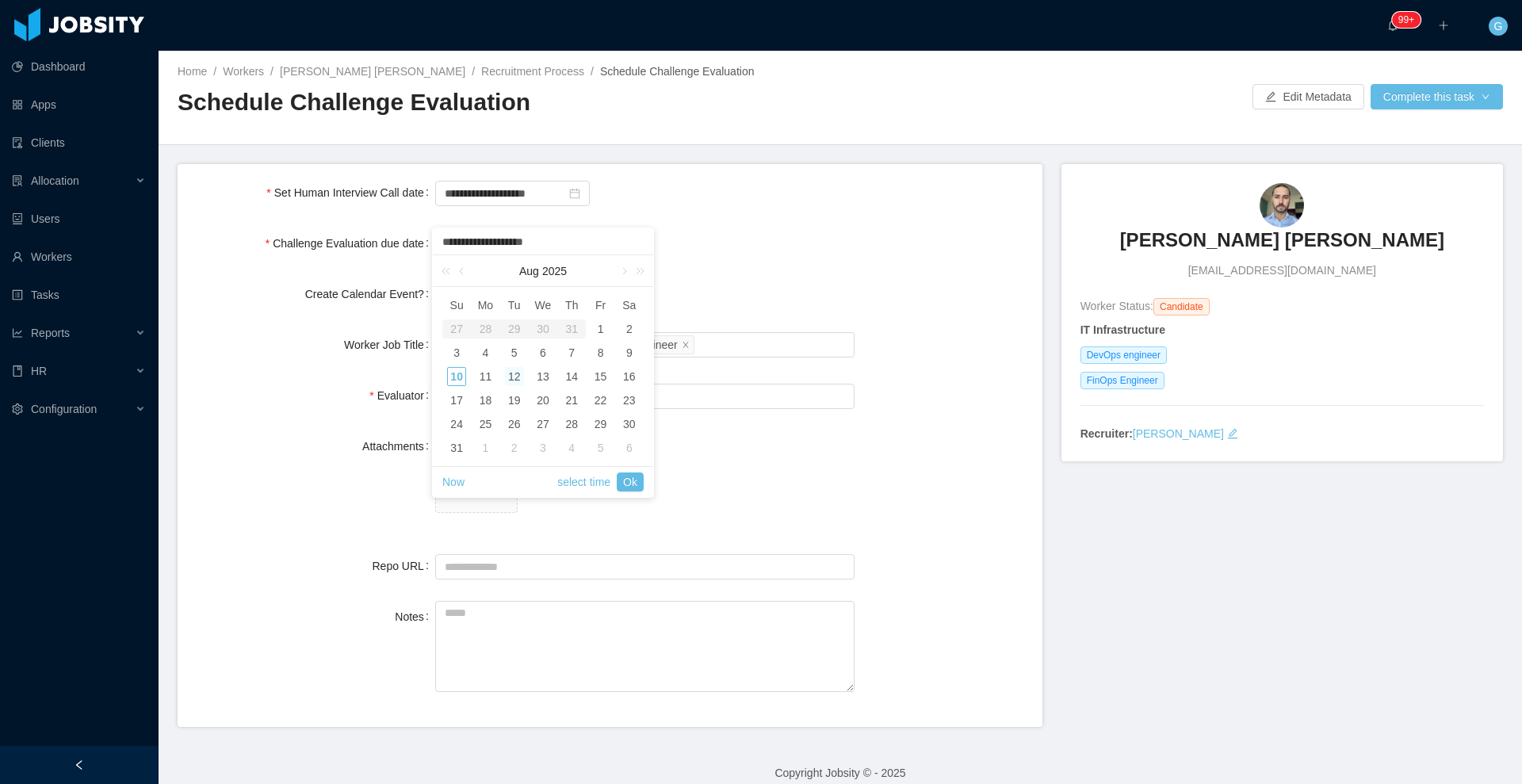
click at [802, 188] on div "**********" at bounding box center [645, 192] width 420 height 31
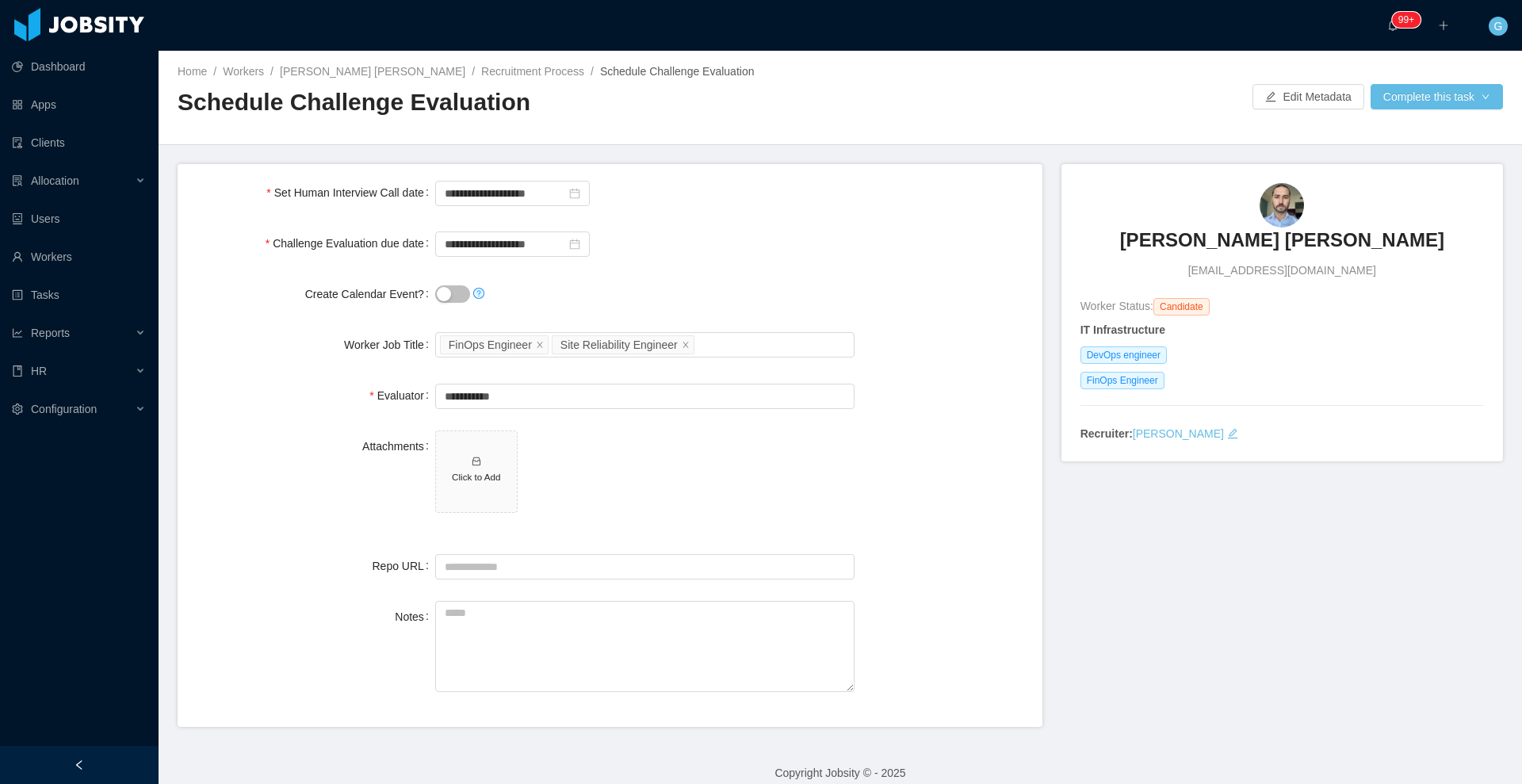
scroll to position [17, 0]
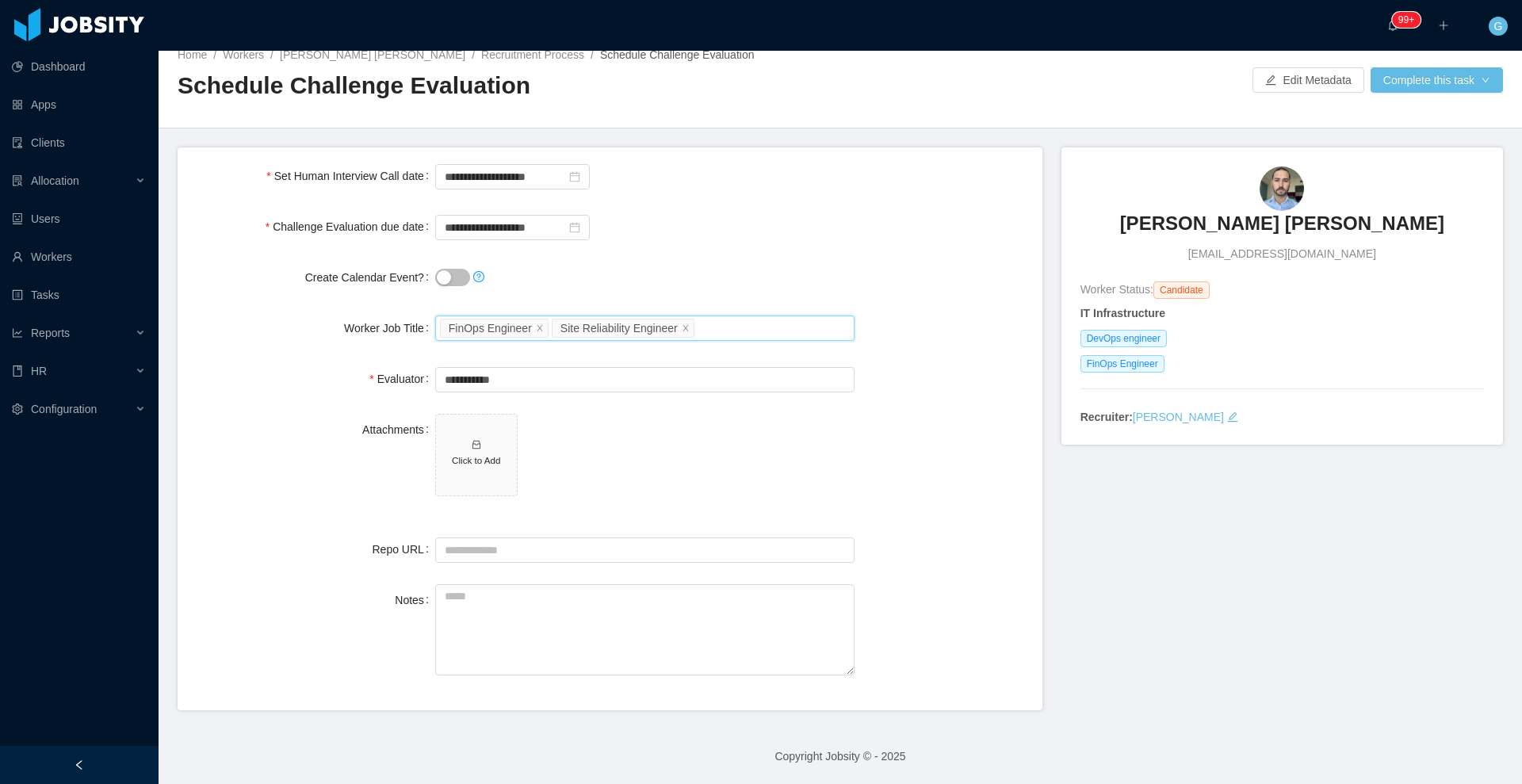
click at [698, 324] on input "Worker Job Title" at bounding box center [701, 328] width 9 height 19
type input "*****"
click at [522, 348] on li "DevOps engineer" at bounding box center [639, 359] width 415 height 25
click at [1420, 95] on div "Home / Workers / [PERSON_NAME] [PERSON_NAME] / Recruitment Process / Schedule C…" at bounding box center [839, 81] width 1363 height 95
click at [1428, 84] on button "Complete this task" at bounding box center [1437, 80] width 133 height 25
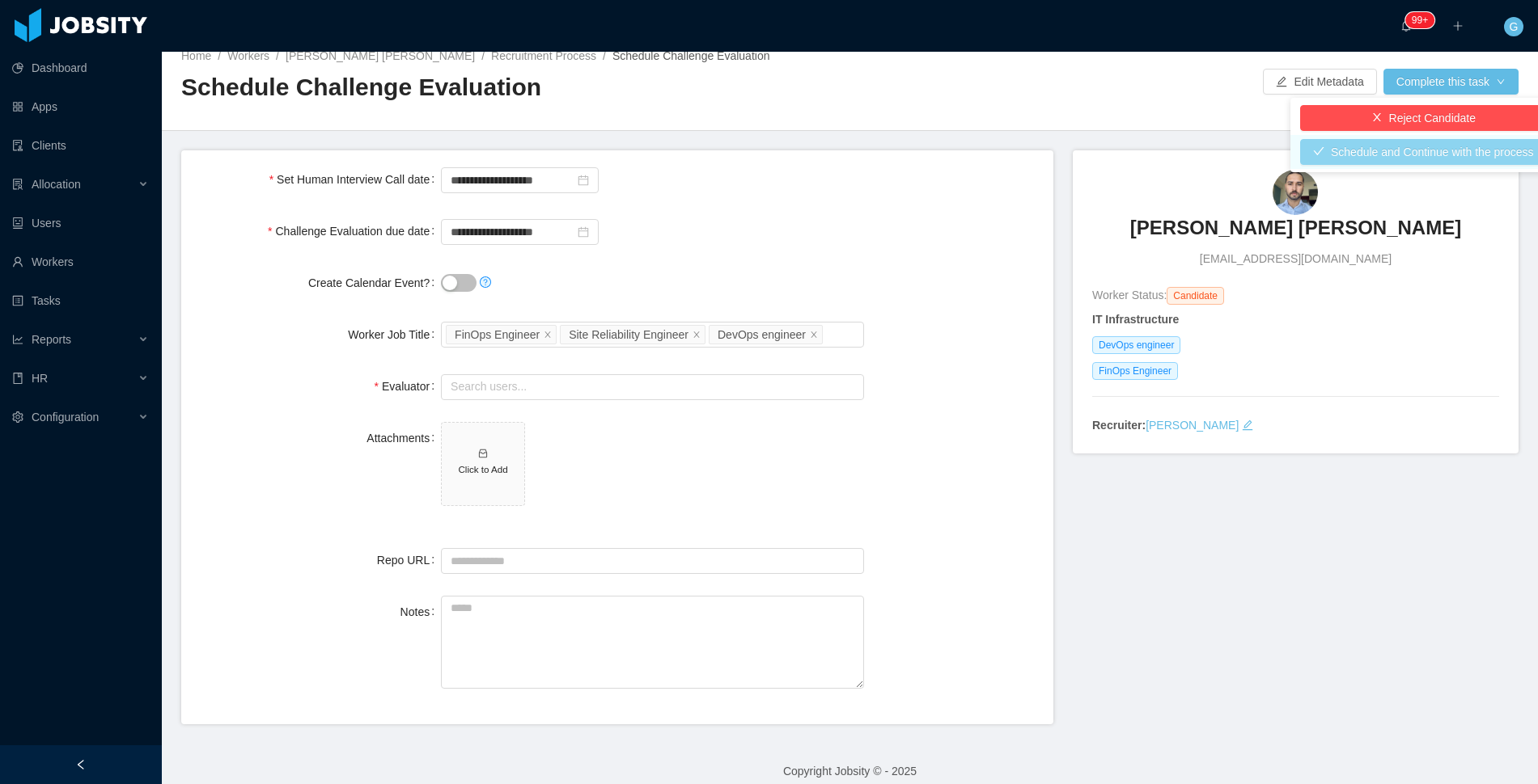
click at [1405, 161] on button "Schedule and Continue with the process" at bounding box center [1424, 152] width 247 height 26
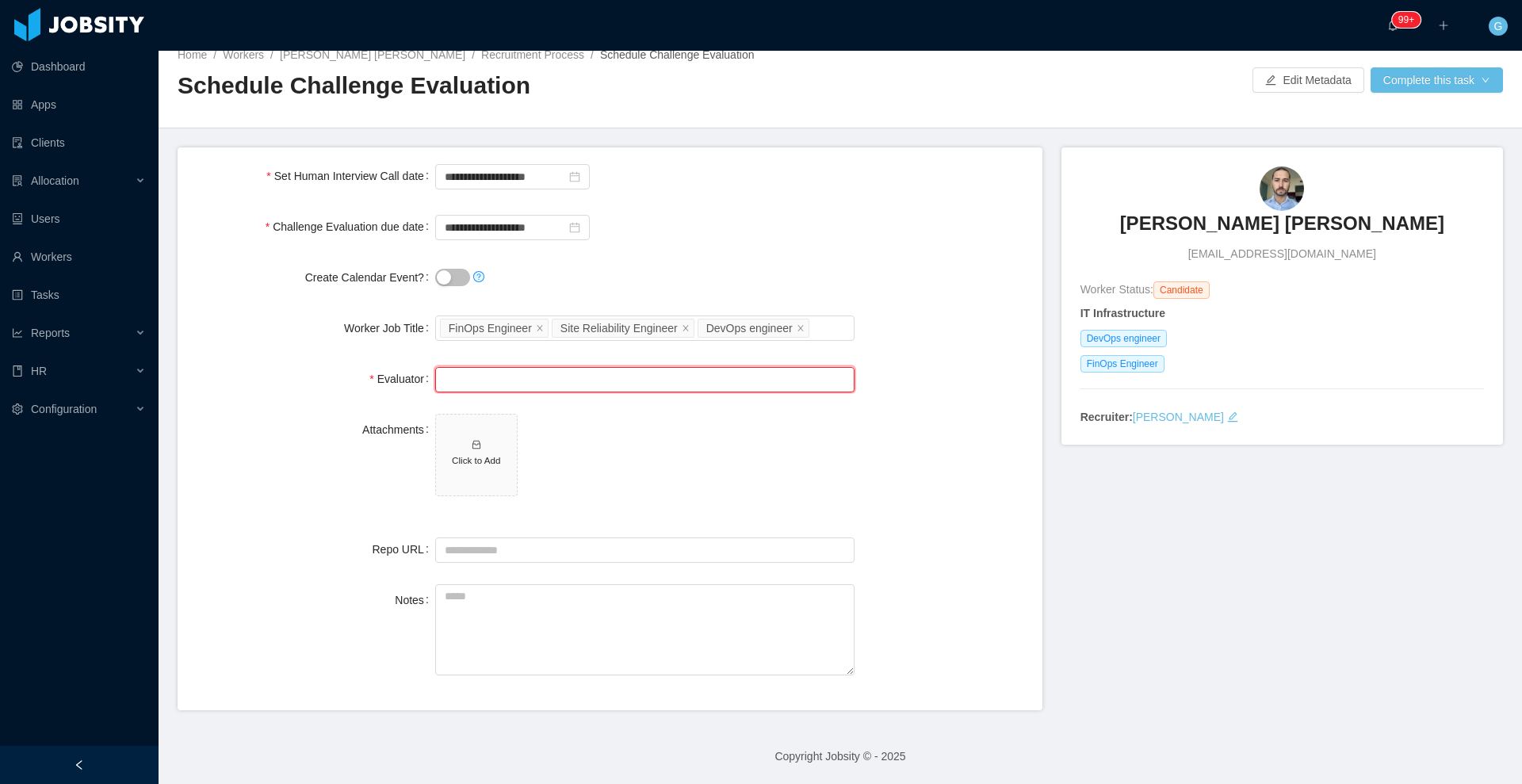
click at [660, 389] on input "text" at bounding box center [645, 379] width 420 height 25
click at [649, 408] on li "[PERSON_NAME] (0 pending 0 completed)" at bounding box center [639, 410] width 415 height 25
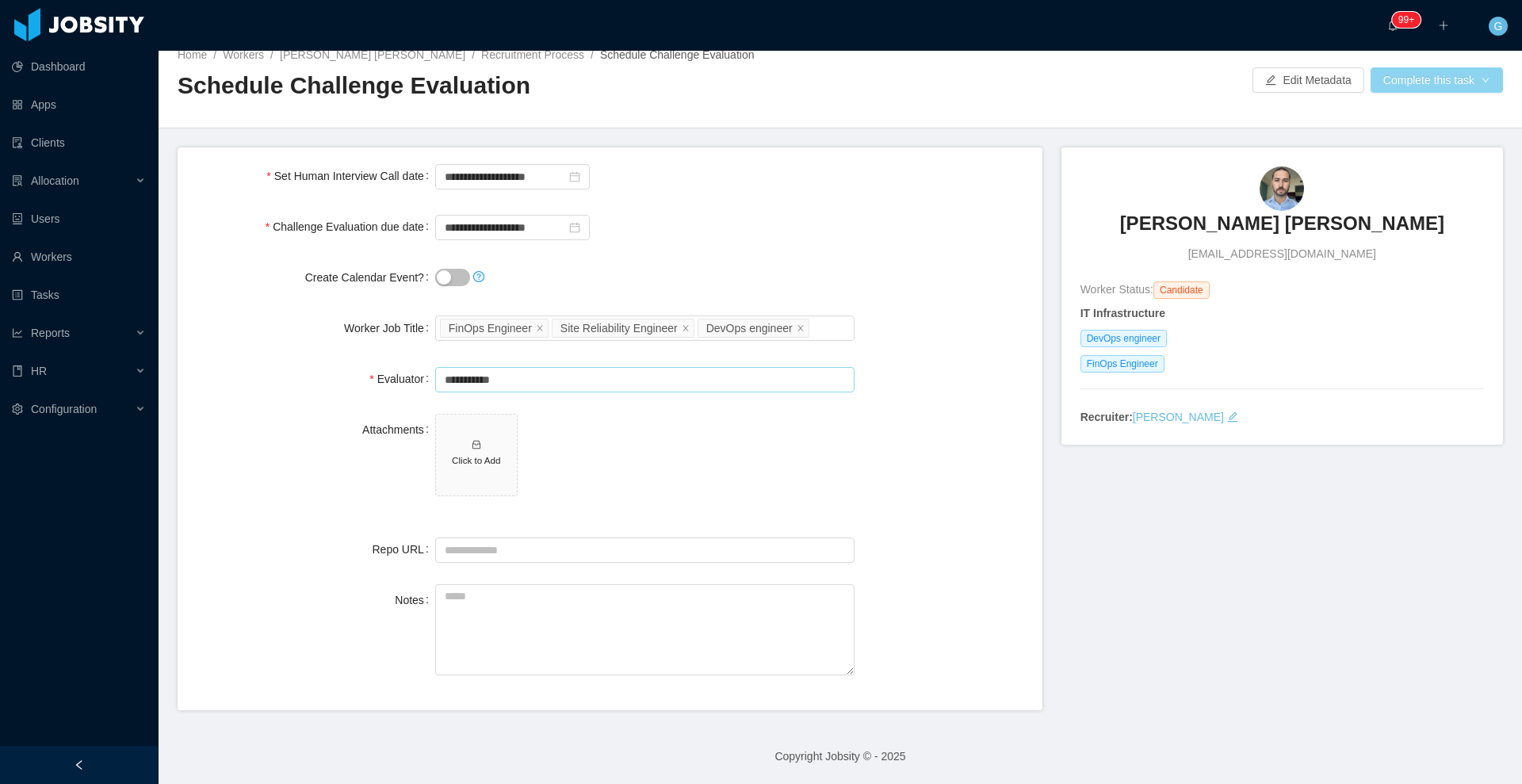
type input "**********"
click at [1387, 89] on button "Complete this task" at bounding box center [1437, 80] width 133 height 25
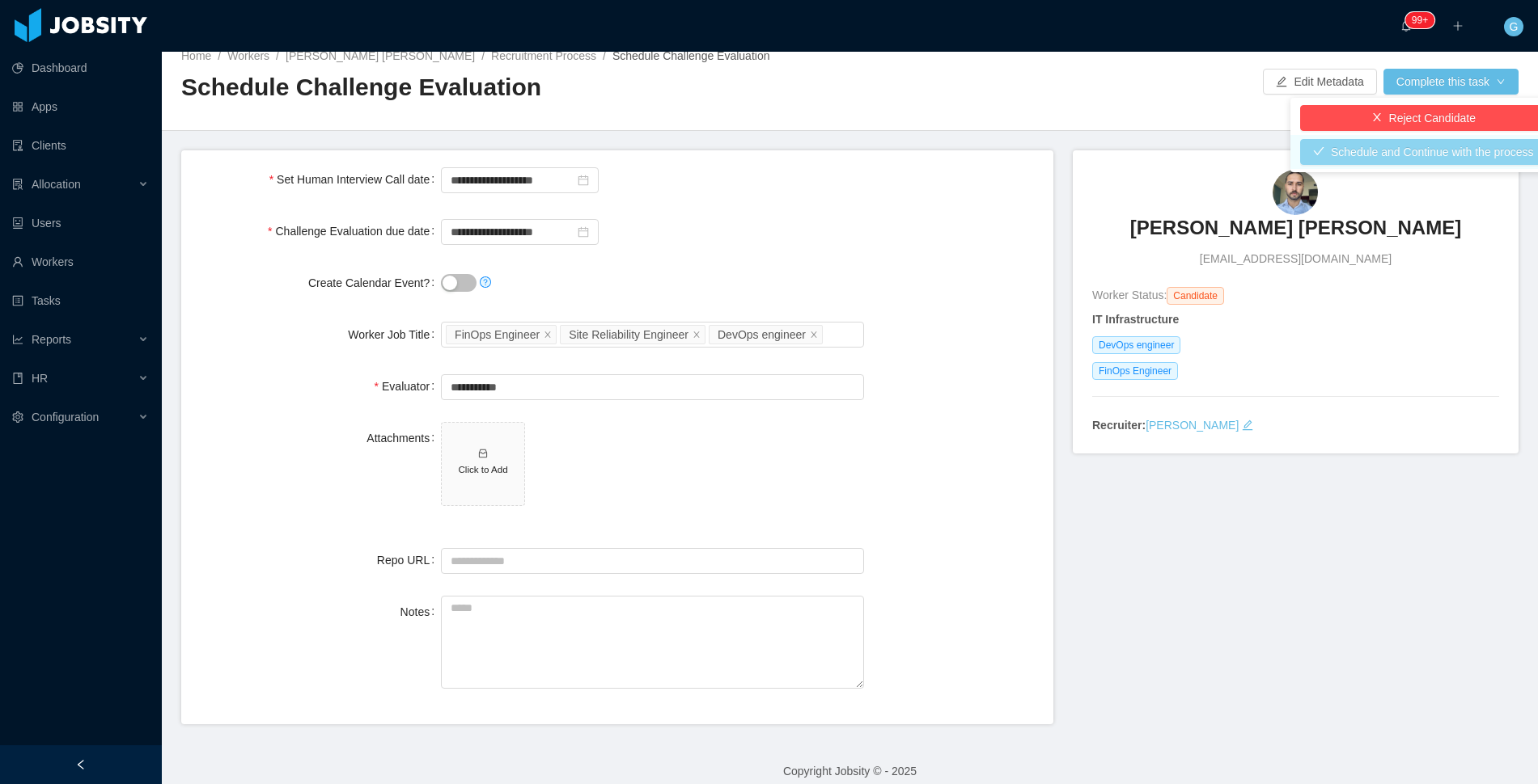
click at [1380, 158] on button "Schedule and Continue with the process" at bounding box center [1424, 152] width 247 height 26
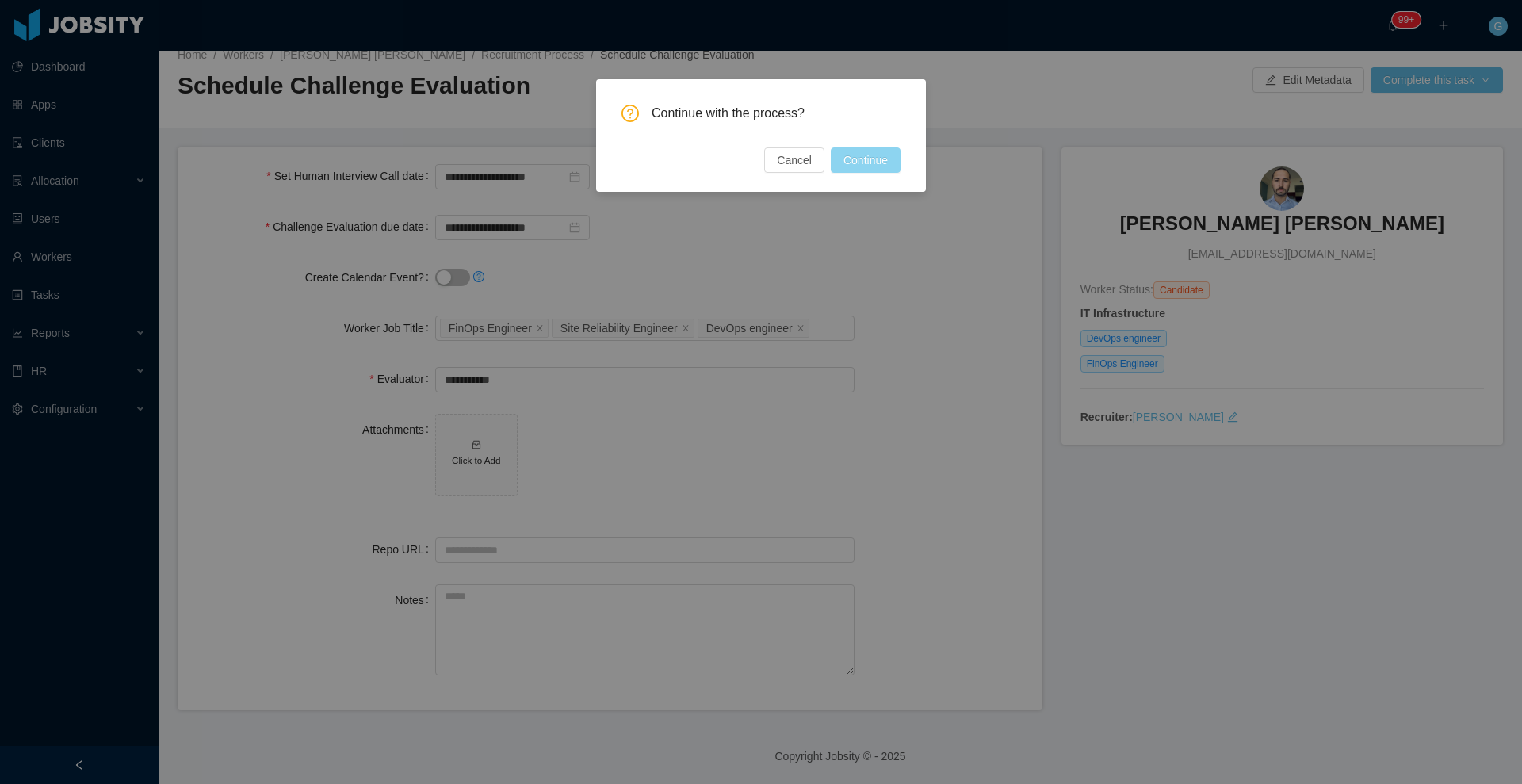
click at [831, 166] on button "Continue" at bounding box center [864, 160] width 69 height 25
